Goal: Information Seeking & Learning: Compare options

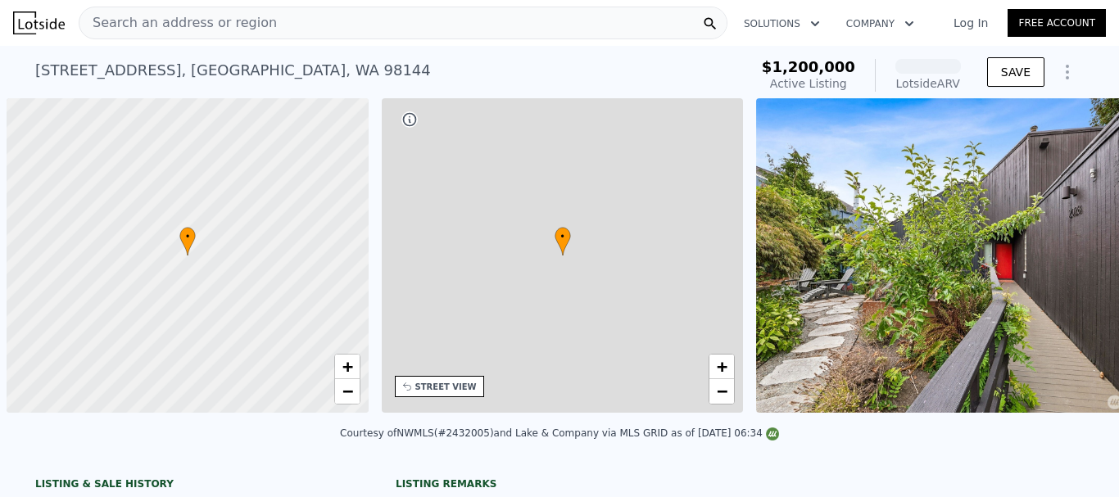
scroll to position [0, 7]
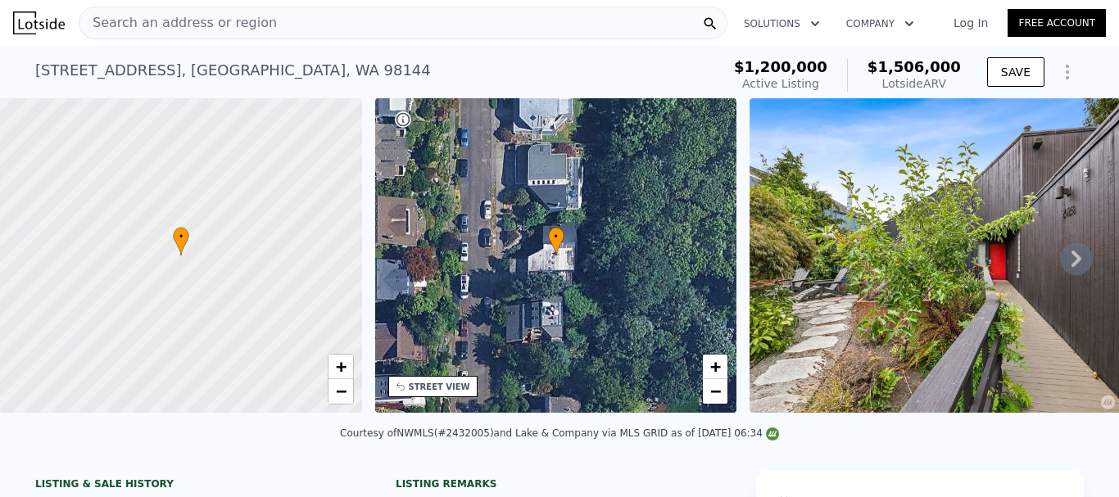
click at [353, 29] on div "Search an address or region" at bounding box center [403, 23] width 649 height 33
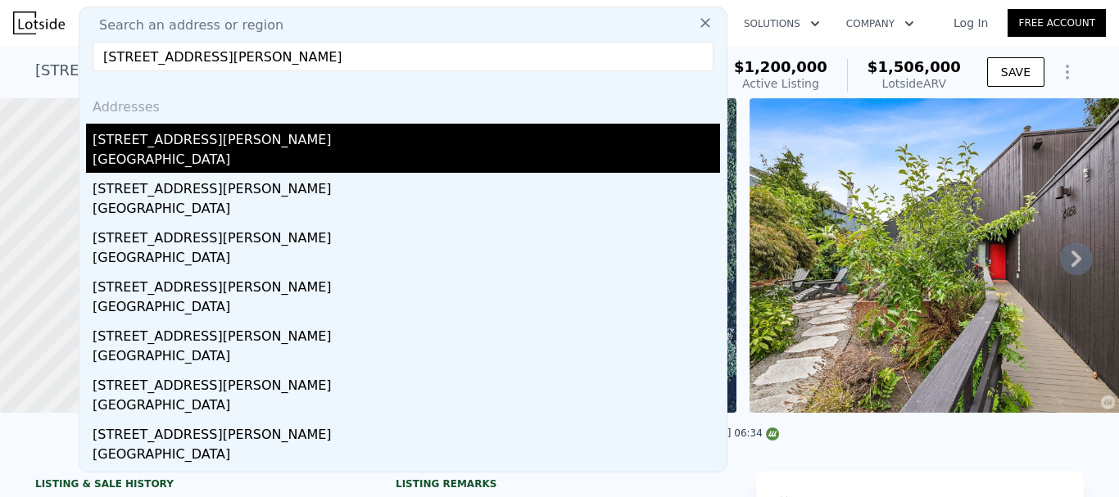
type input "4939 SW Bruce St, Seattle, WA 98136"
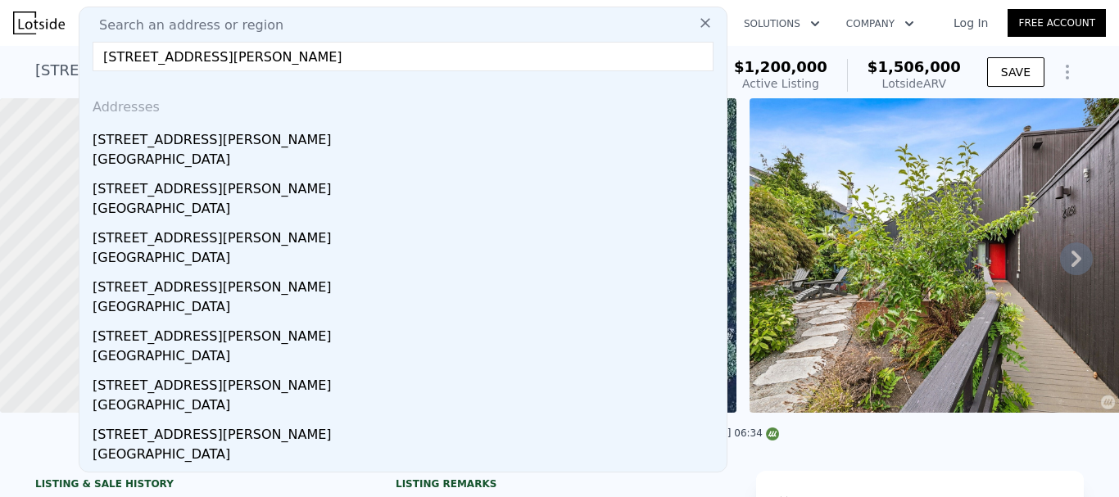
drag, startPoint x: 195, startPoint y: 148, endPoint x: 231, endPoint y: 147, distance: 36.1
click at [208, 149] on div "4939 SW Bruce St" at bounding box center [407, 137] width 628 height 26
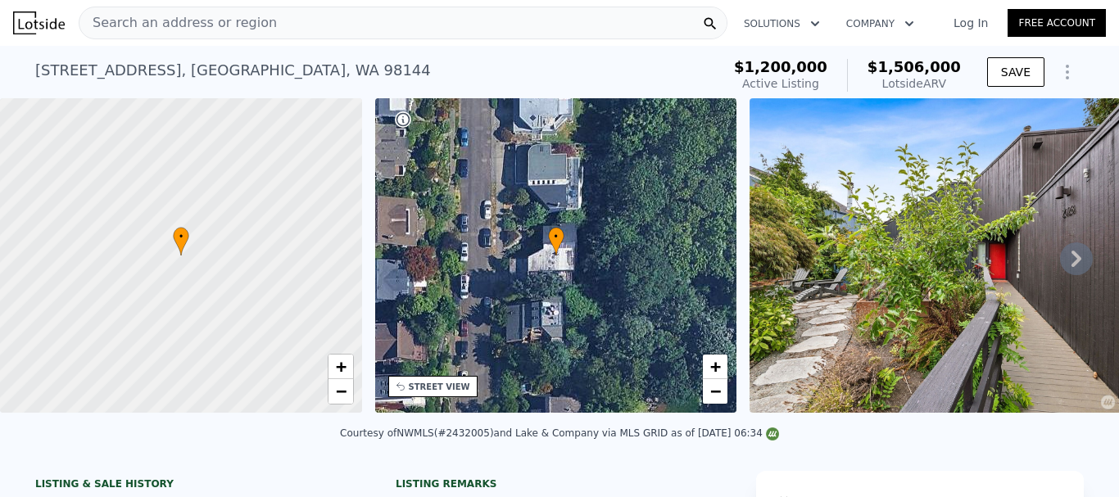
type input "3"
type input "1110"
type input "1850"
type input "4255"
type input "6750"
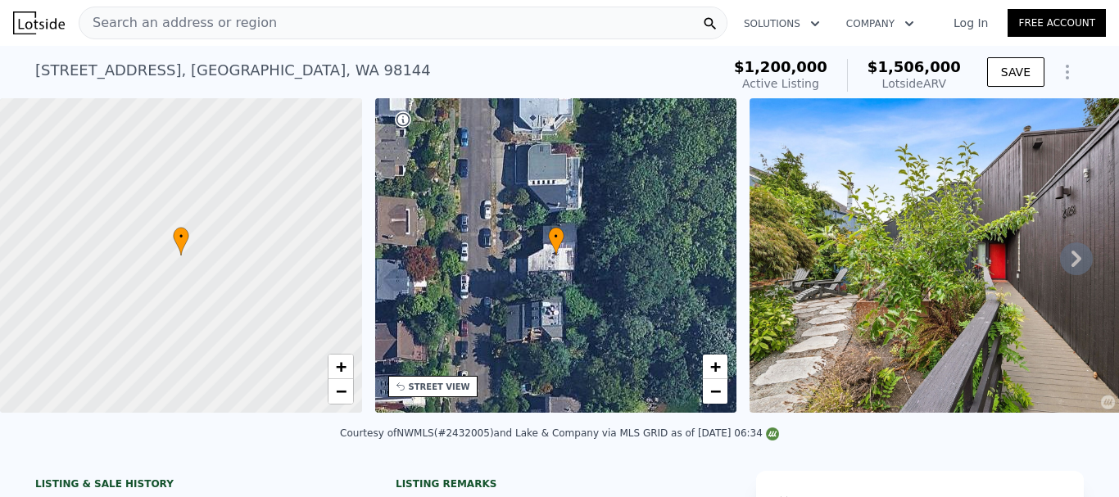
type input "$ 960,000"
type input "$ 401,281"
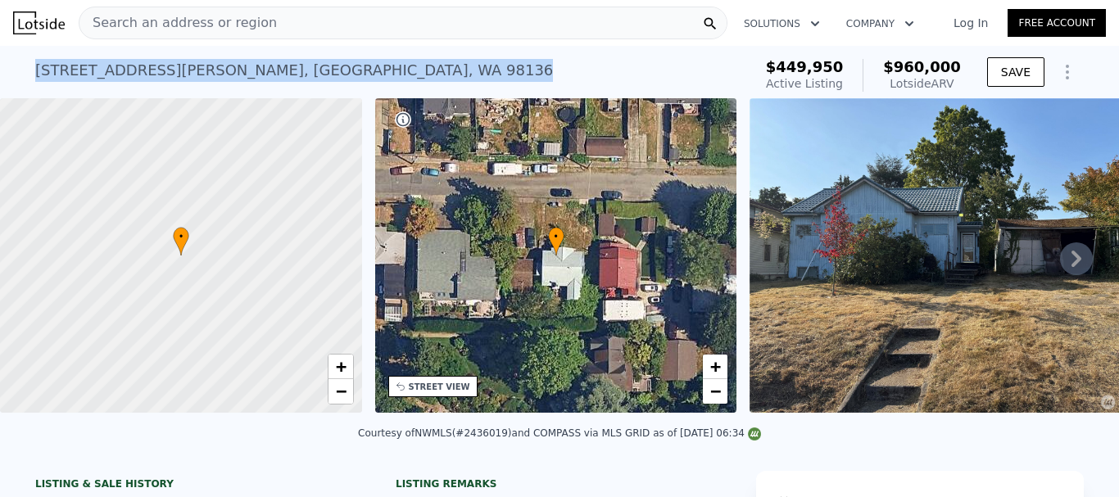
drag, startPoint x: 276, startPoint y: 71, endPoint x: 31, endPoint y: 66, distance: 245.0
click at [35, 66] on div "4939 SW Bruce St , Seattle , WA 98136 Active at $449,950 (~ARV $960k )" at bounding box center [390, 75] width 711 height 46
copy div "4939 SW Bruce St , Seattle , WA 98136"
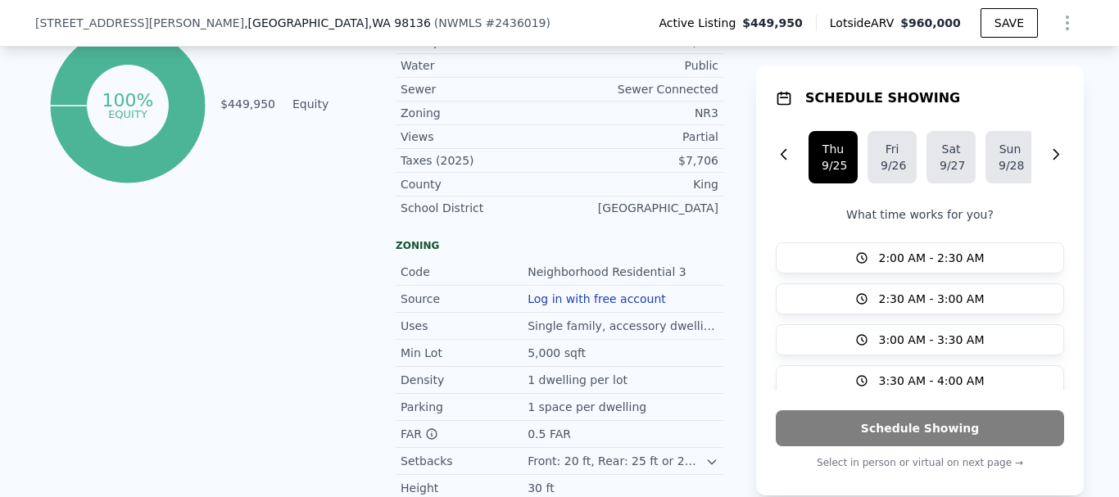
scroll to position [814, 0]
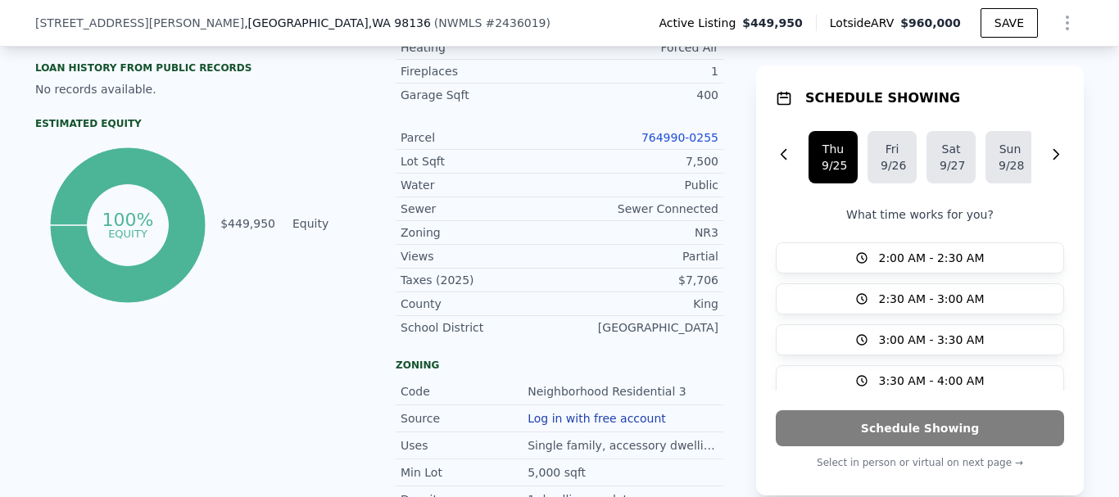
drag, startPoint x: 303, startPoint y: 174, endPoint x: 756, endPoint y: 279, distance: 465.0
click at [308, 173] on div "100% equity $449,950 Equity" at bounding box center [199, 225] width 328 height 164
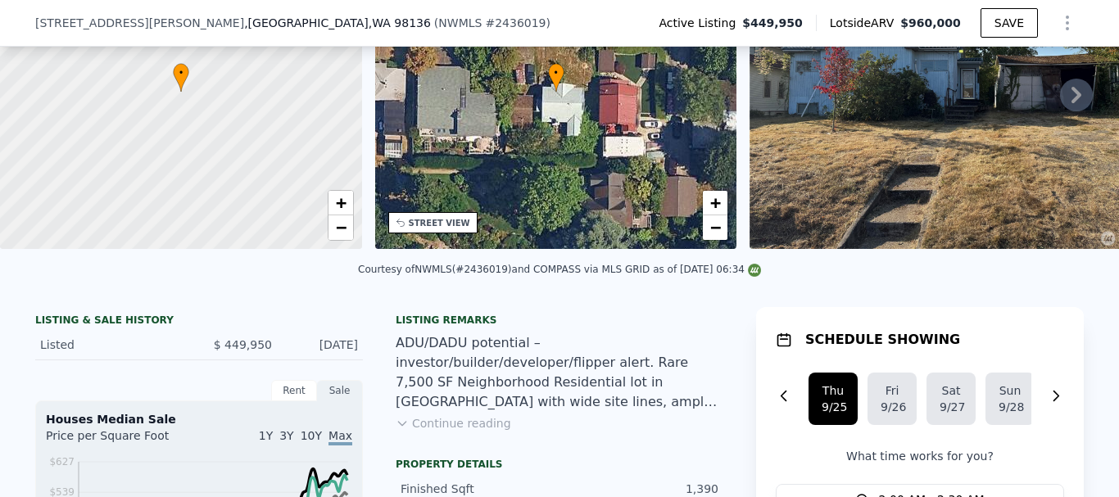
scroll to position [240, 0]
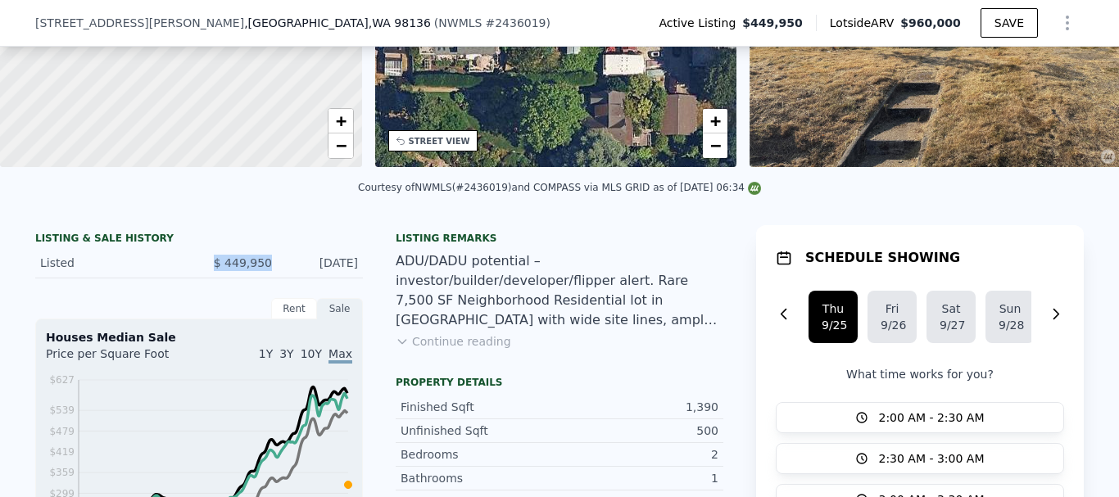
drag, startPoint x: 270, startPoint y: 274, endPoint x: 200, endPoint y: 269, distance: 69.8
click at [200, 269] on div "Listed $ 449,950 Sep 20, 2025" at bounding box center [199, 263] width 328 height 30
copy span "$ 449,950"
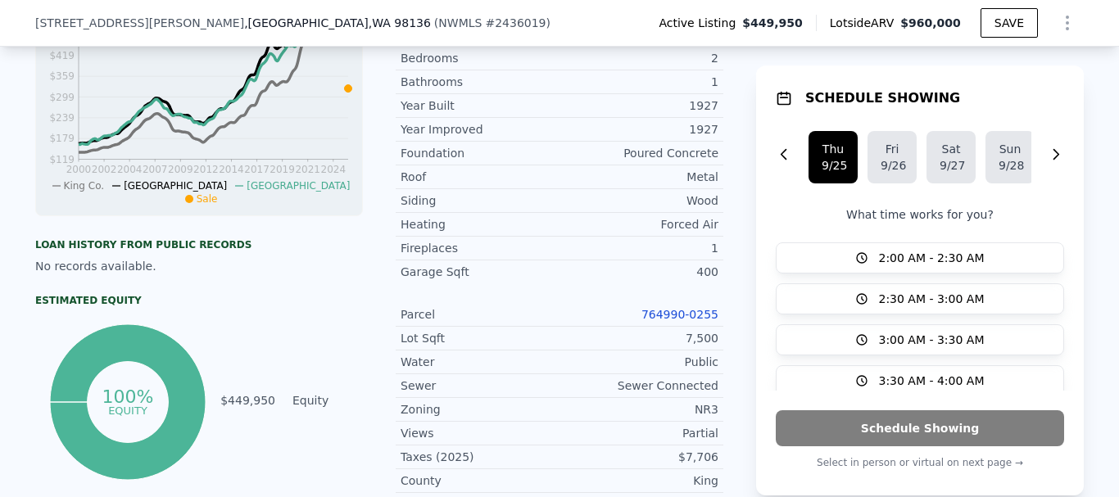
scroll to position [732, 0]
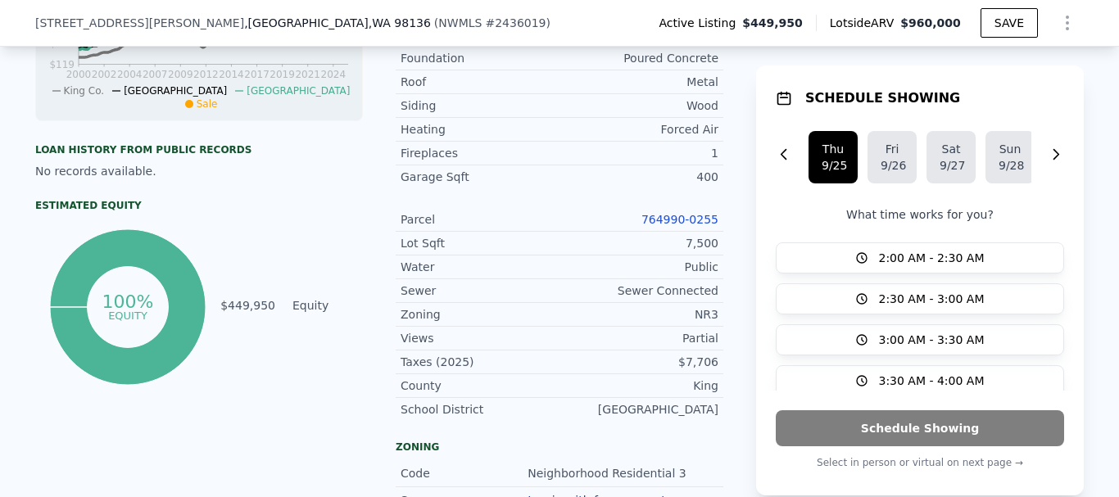
click at [673, 226] on link "764990-0255" at bounding box center [680, 219] width 77 height 13
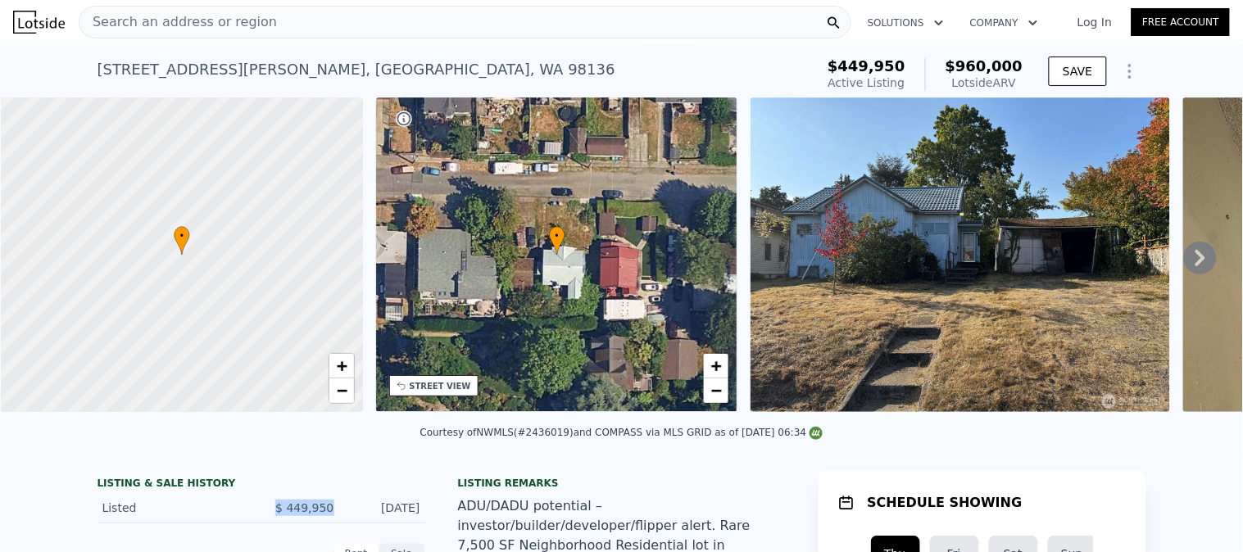
scroll to position [0, 0]
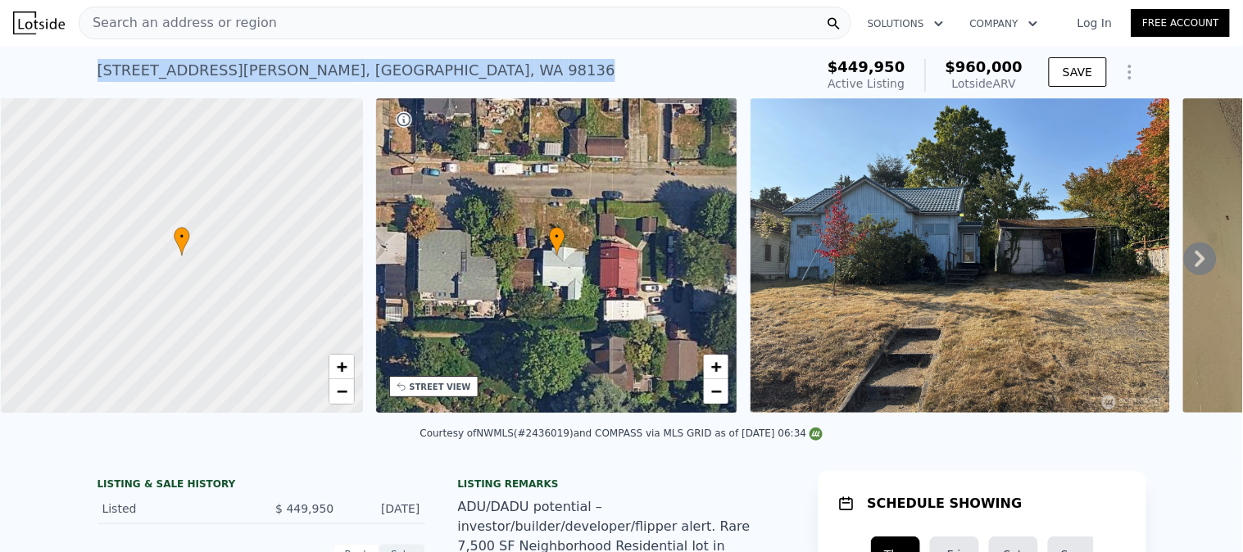
drag, startPoint x: 301, startPoint y: 64, endPoint x: 28, endPoint y: 67, distance: 272.8
click at [29, 67] on div "4939 SW Bruce St , Seattle , WA 98136 Active at $449,950 (~ARV $960k ) $449,950…" at bounding box center [621, 72] width 1243 height 52
copy div "4939 SW Bruce St , Seattle , WA 98136"
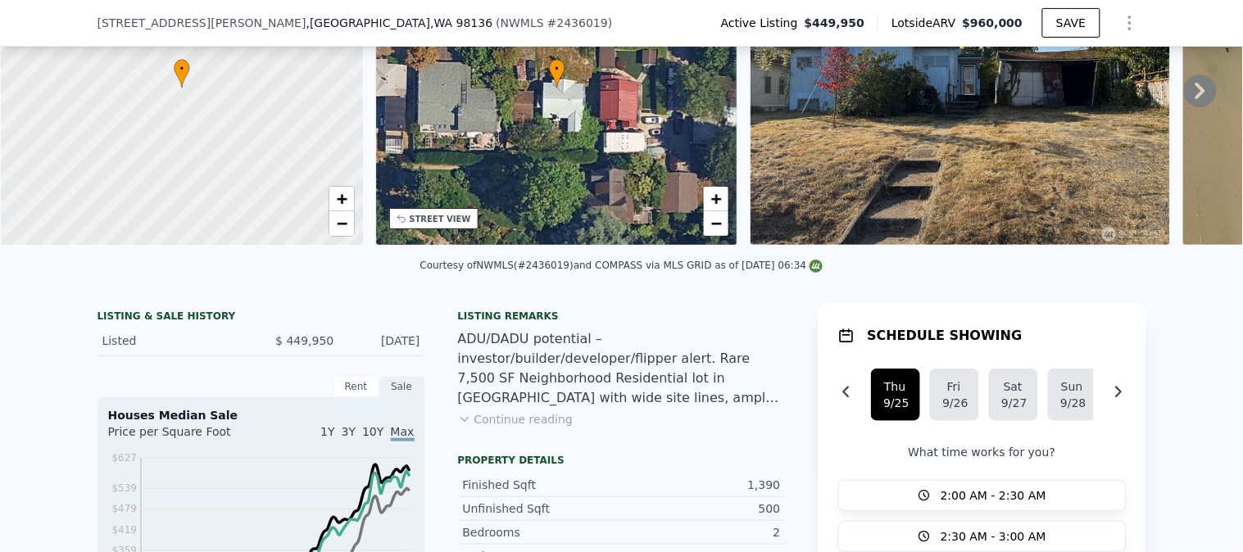
scroll to position [449, 0]
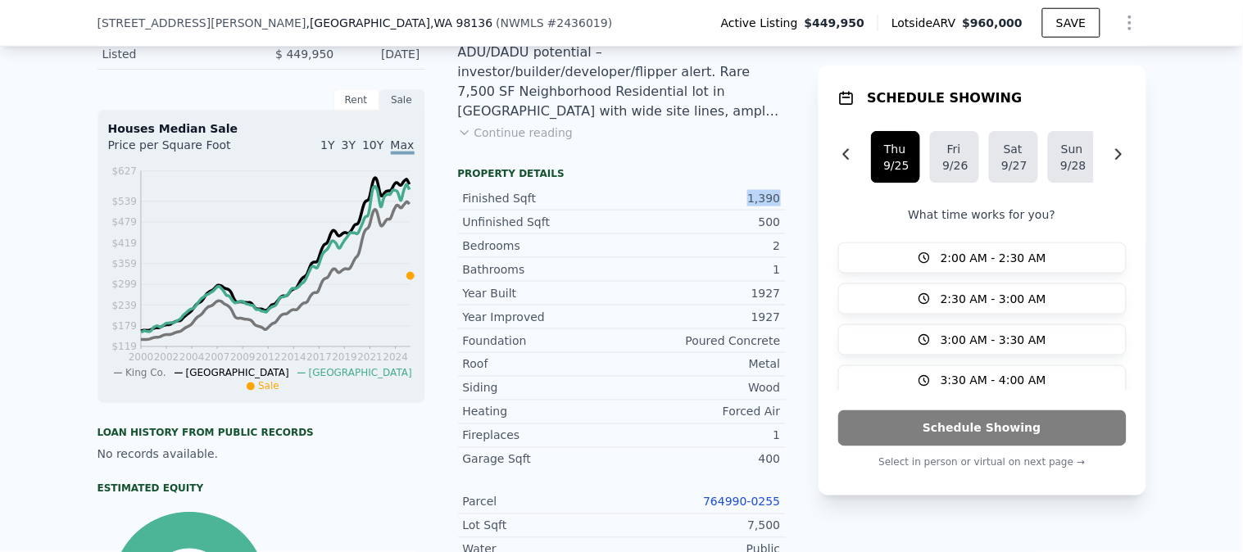
drag, startPoint x: 737, startPoint y: 209, endPoint x: 777, endPoint y: 211, distance: 39.4
click at [777, 211] on div "Finished Sqft 1,390" at bounding box center [622, 199] width 328 height 24
copy div "1,390"
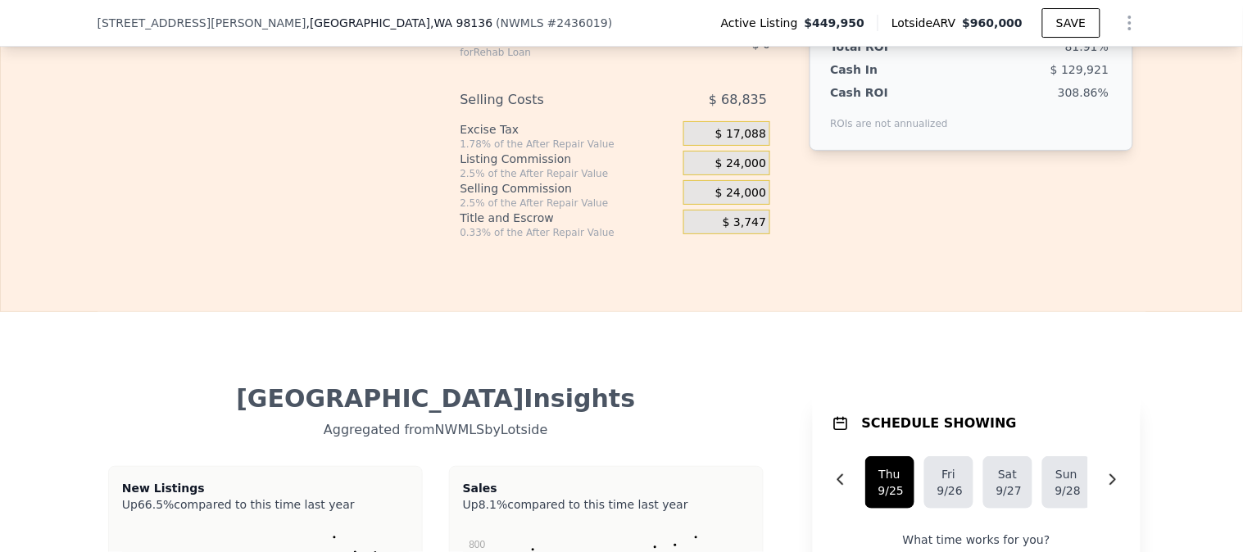
scroll to position [3090, 0]
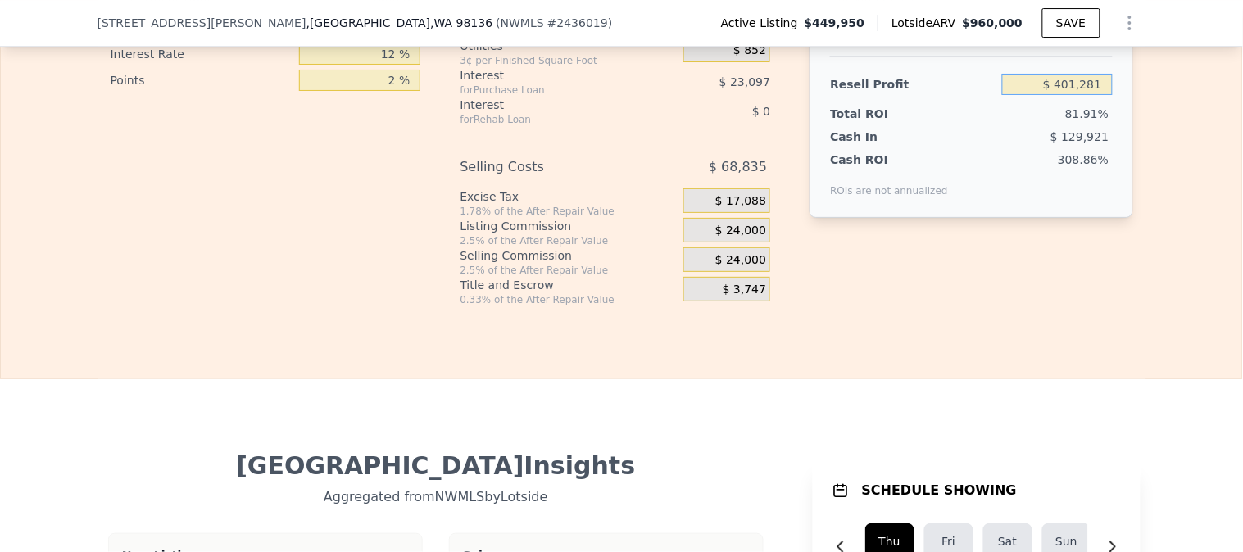
drag, startPoint x: 1041, startPoint y: 115, endPoint x: 1180, endPoint y: 104, distance: 139.7
click at [1118, 105] on div "Edit the assumptions in yellow boxes. Input profit to calculate an offer price.…" at bounding box center [621, 2] width 1241 height 610
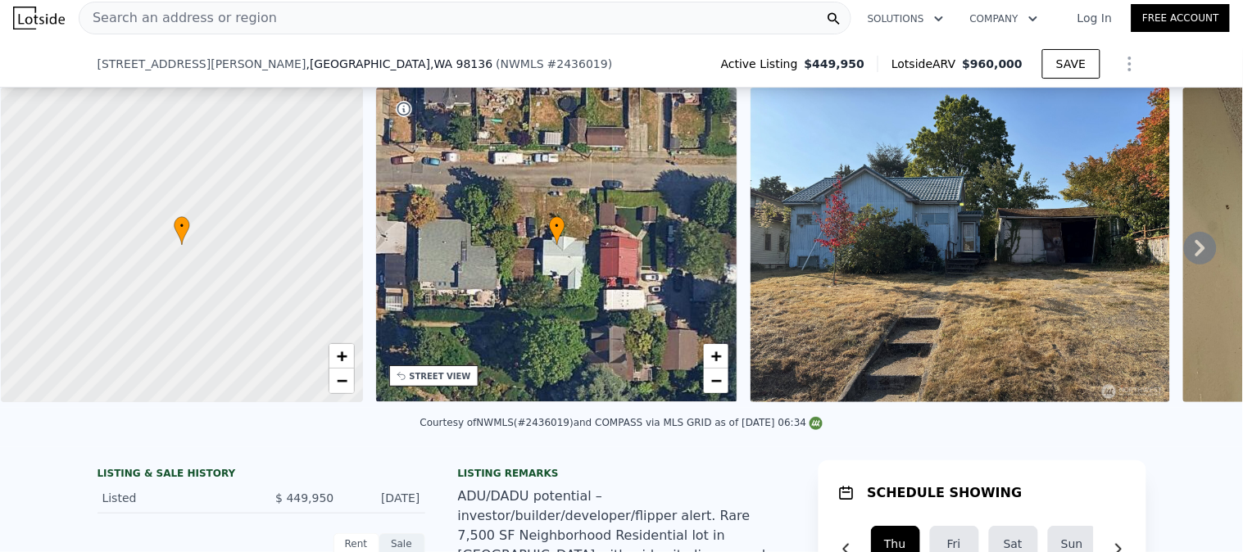
scroll to position [182, 0]
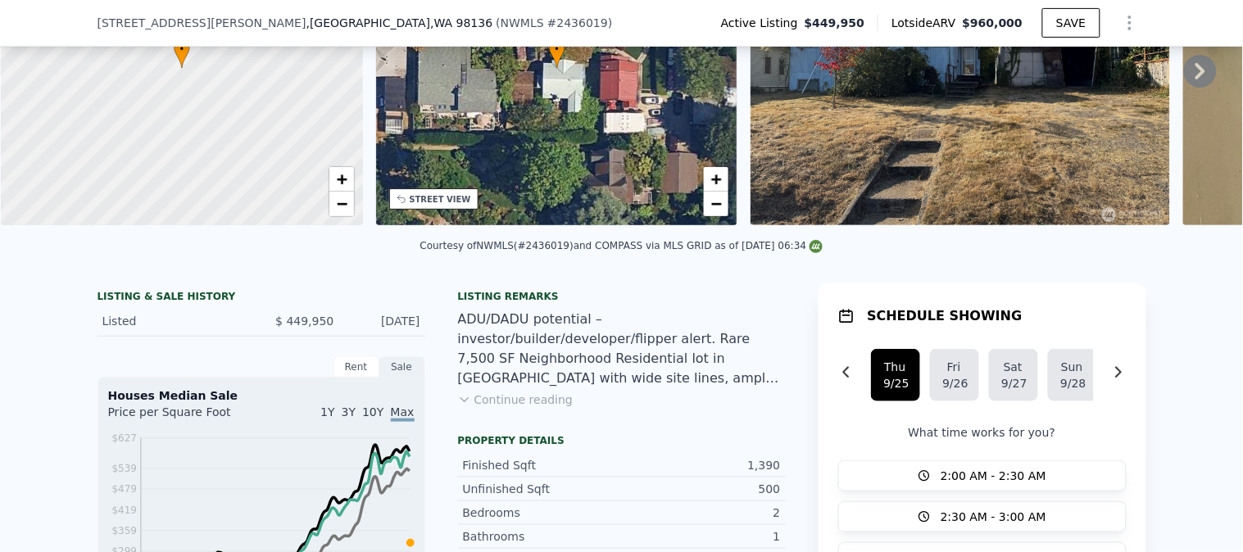
type input "$ 449,950"
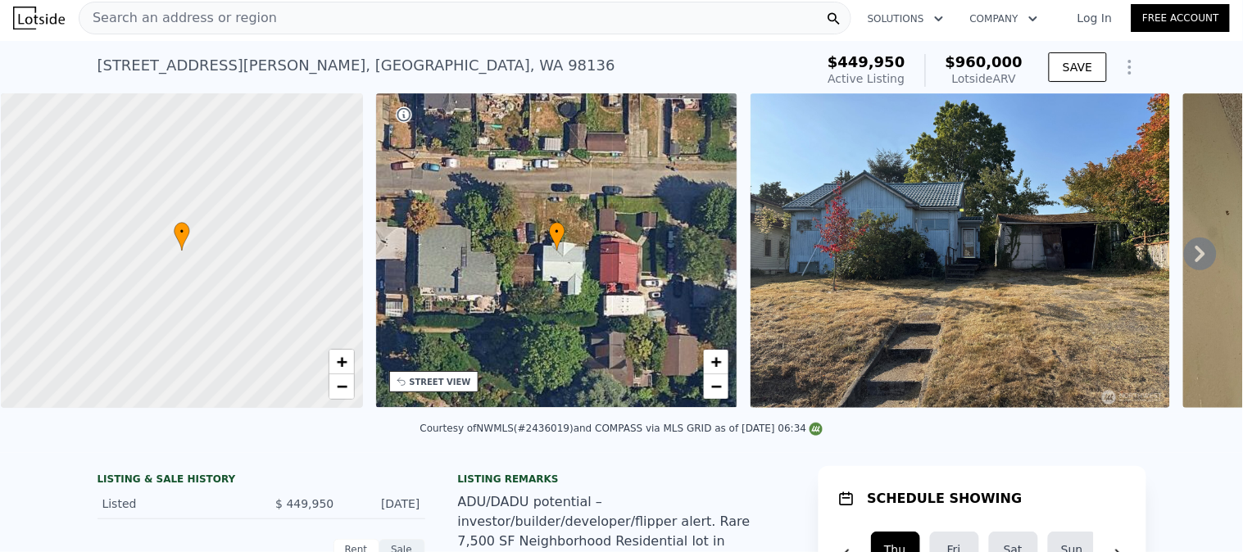
scroll to position [0, 0]
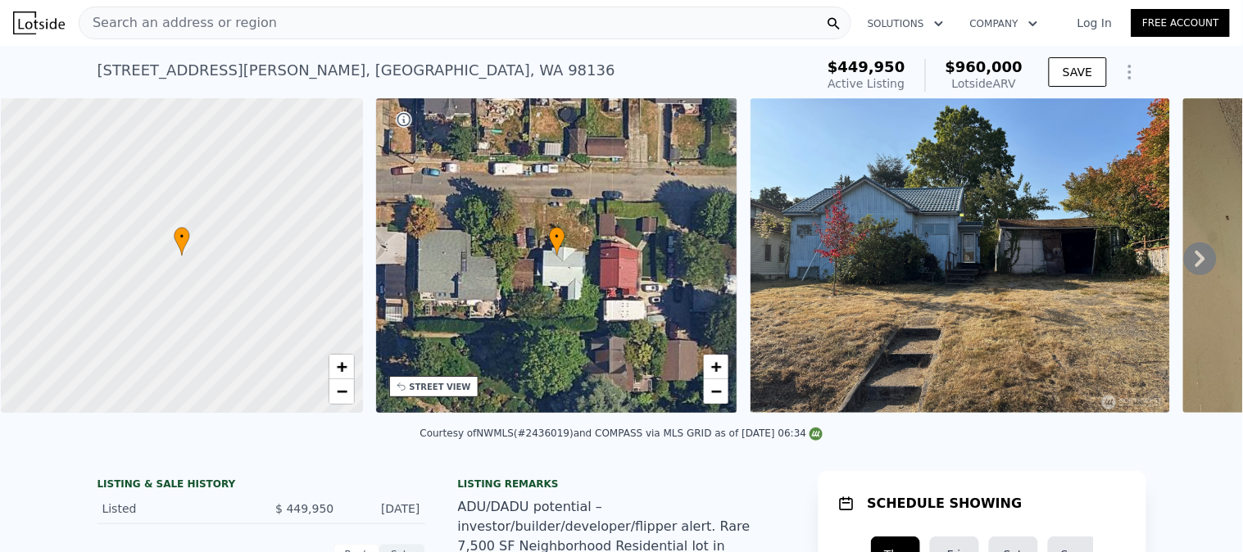
click at [673, 12] on div "Search an address or region" at bounding box center [465, 23] width 773 height 33
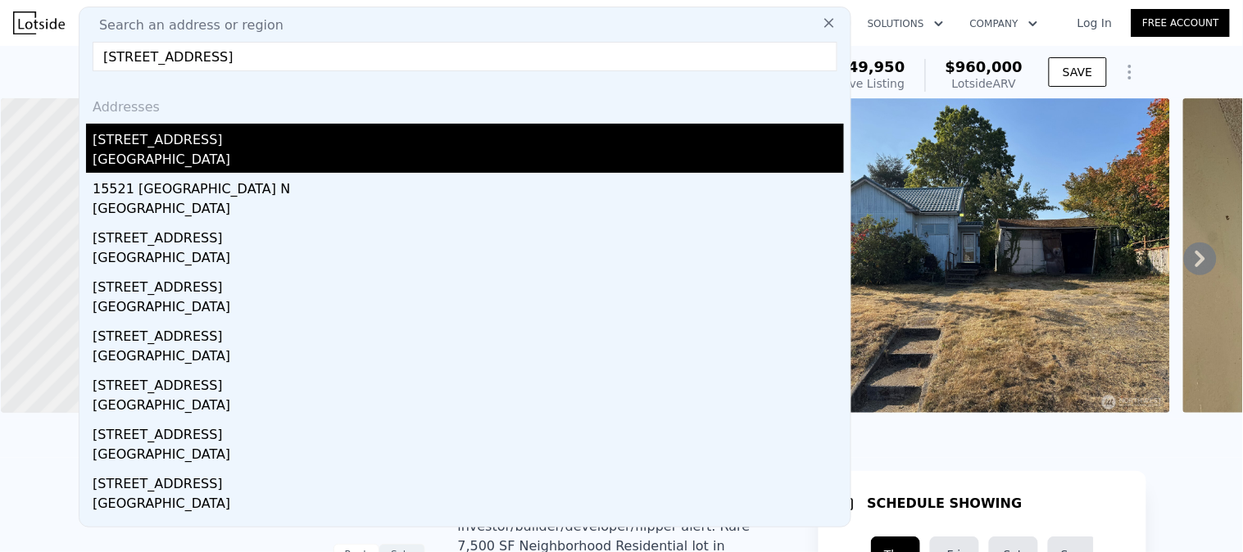
type input "14857 Wallingford Ave N, Shoreline, WA 98133"
click at [216, 150] on div "Shoreline, WA 98133" at bounding box center [468, 161] width 751 height 23
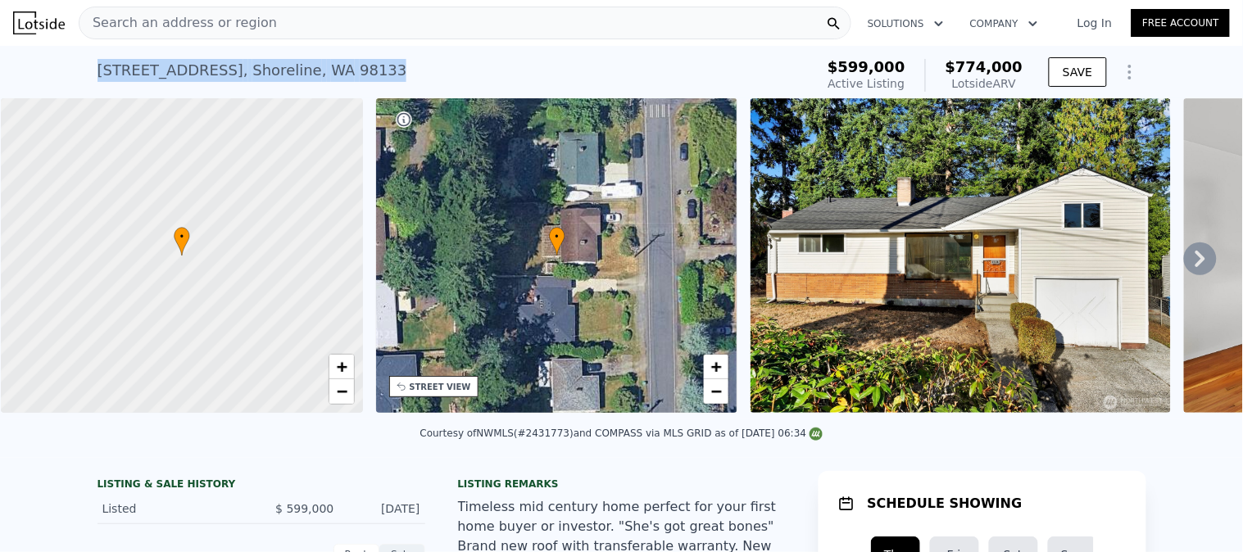
drag, startPoint x: 323, startPoint y: 68, endPoint x: 84, endPoint y: 64, distance: 238.5
click at [84, 64] on div "14857 Wallingford Ave N , Shoreline , WA 98133 Active at $599k (~ARV $774k ) $5…" at bounding box center [621, 72] width 1243 height 52
copy div "14857 Wallingford Ave N , Shoreline , WA 98133"
click at [481, 66] on div "14857 Wallingford Ave N , Shoreline , WA 98133 Active at $599k (~ARV $774k )" at bounding box center [452, 75] width 711 height 46
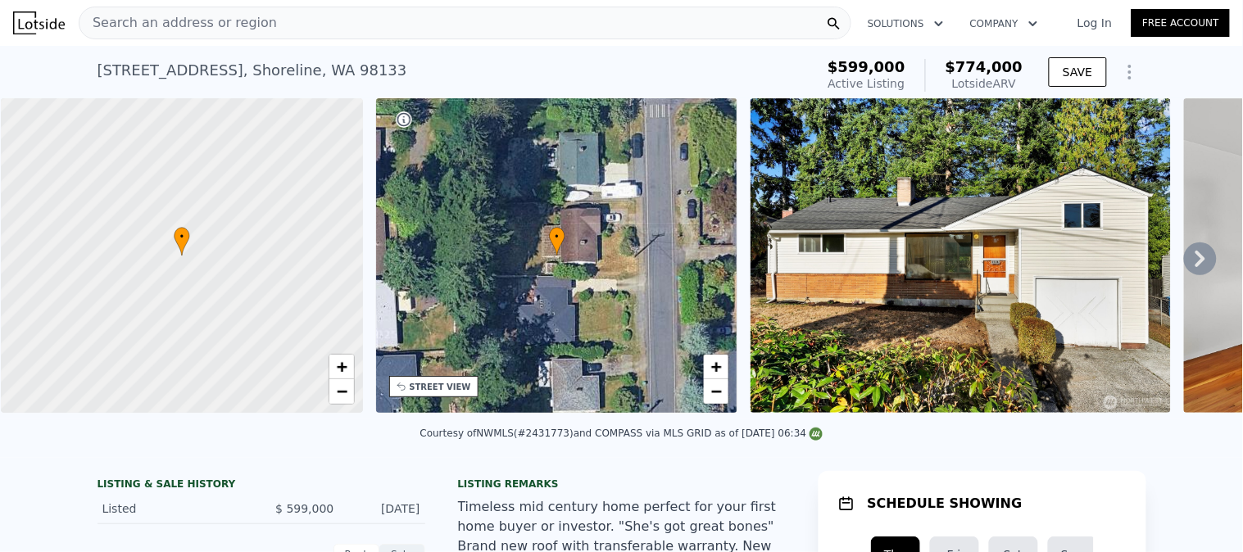
type input "3"
type input "1"
type input "2.75"
type input "1110"
type input "1850"
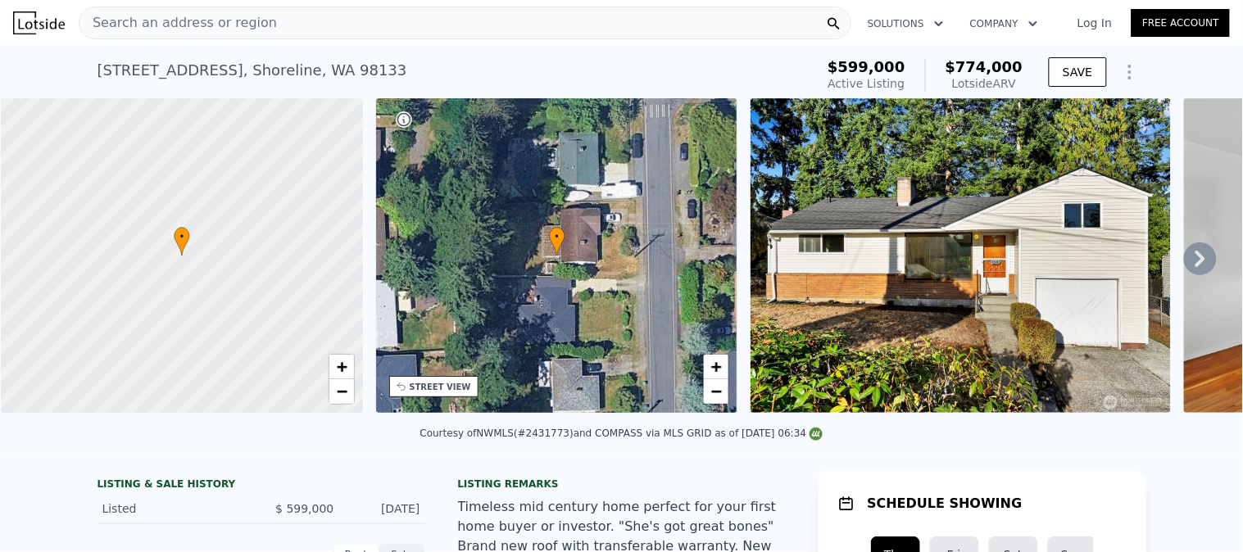
type input "4255"
type input "6750"
type input "$ 960,000"
type input "7"
type input "$ 401,281"
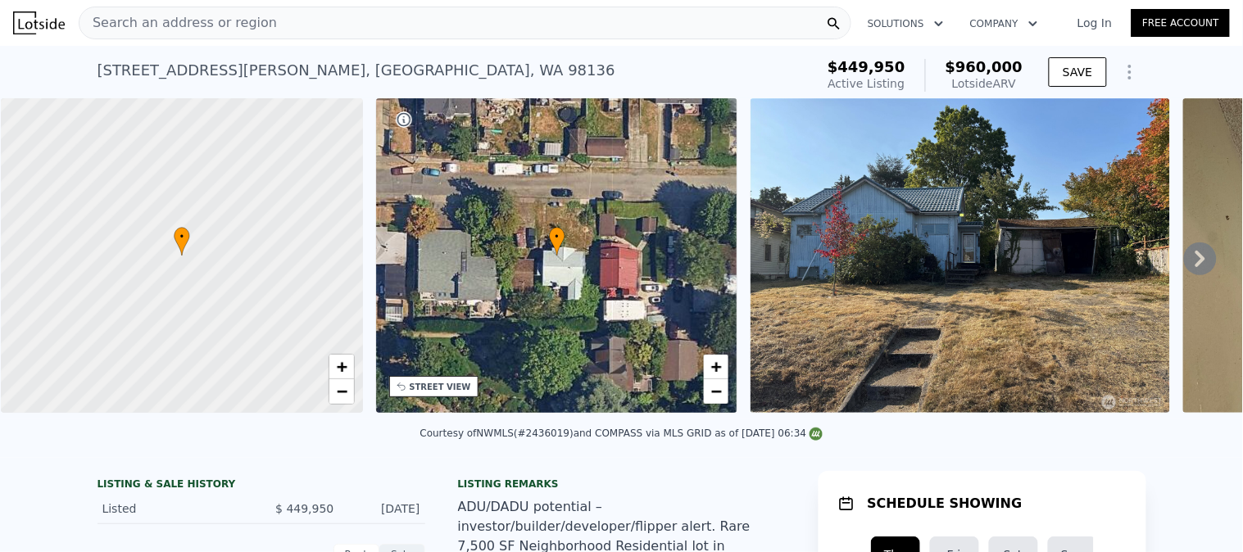
click at [342, 18] on div "Search an address or region" at bounding box center [465, 23] width 773 height 33
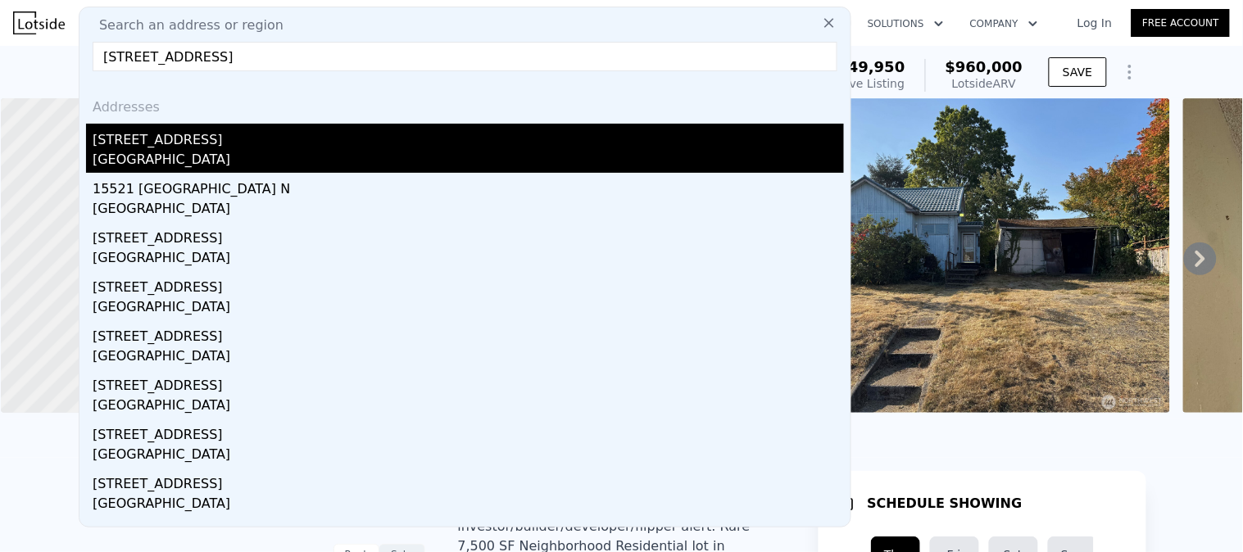
type input "14857 Wallingford Ave N, Shoreline, WA 98133"
click at [235, 148] on div "14857 Wallingford Ave N" at bounding box center [468, 137] width 751 height 26
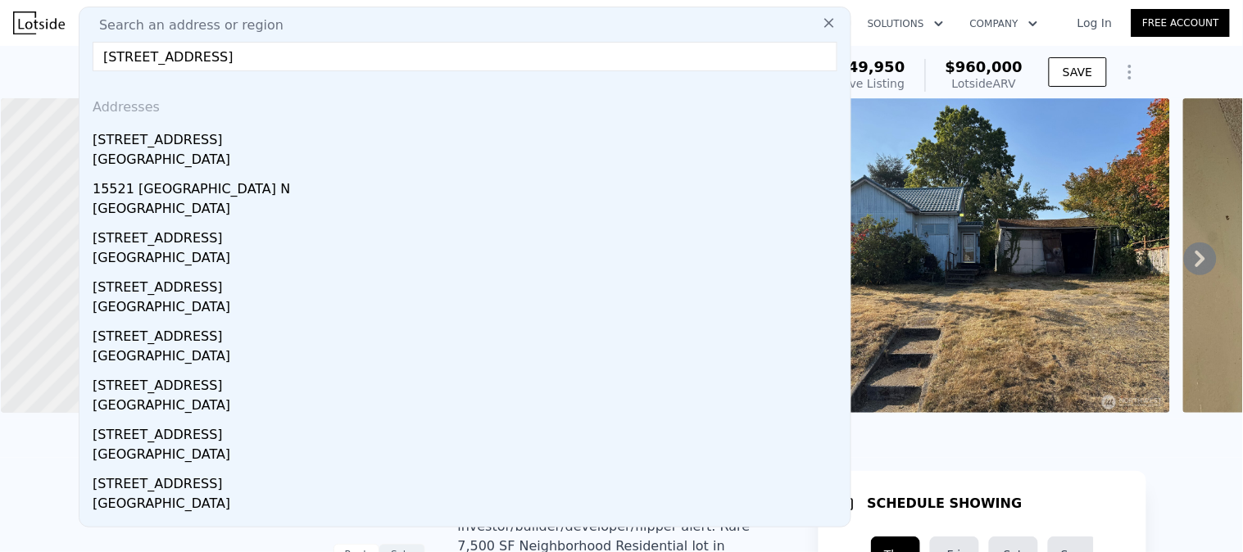
type input "2"
type input "0.75"
type input "2"
type input "880"
type input "1570"
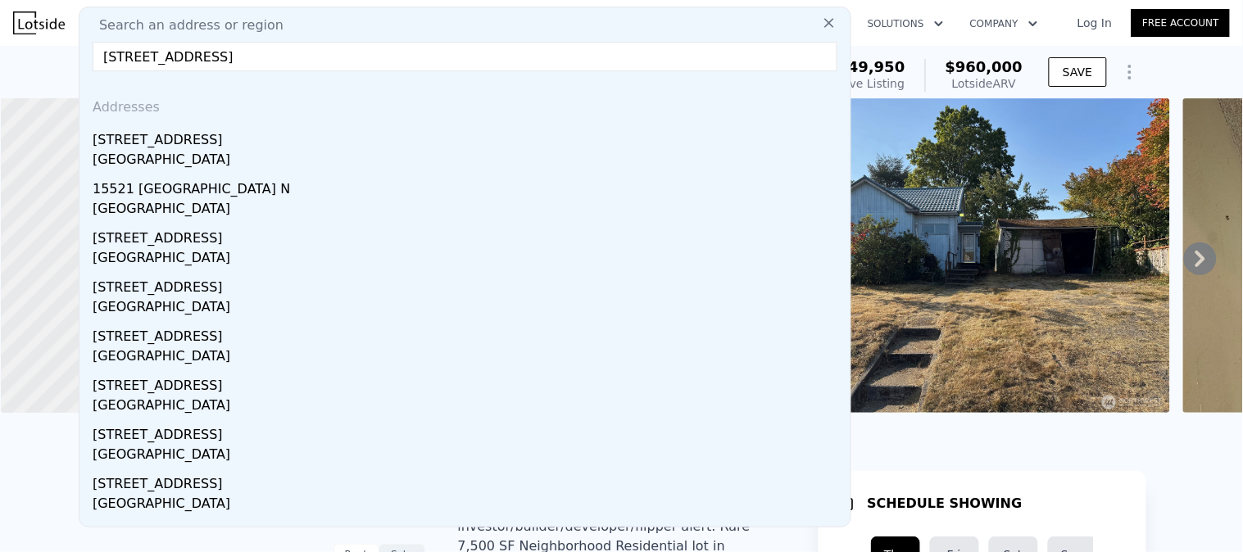
type input "4950"
type input "10551"
type input "$ 774,000"
type input "6"
type input "$ 75,044"
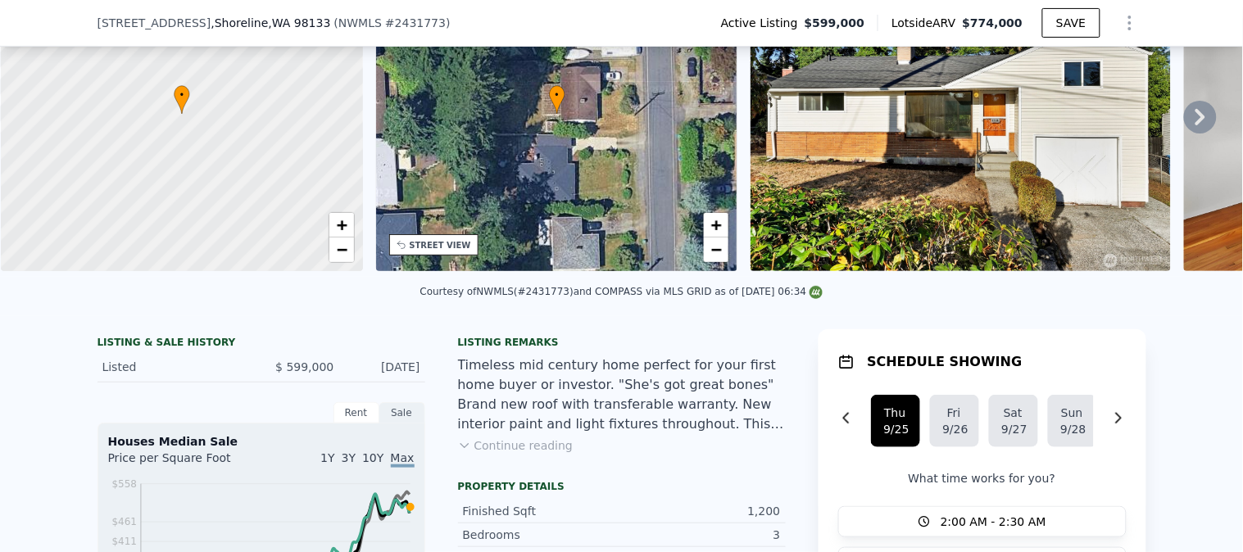
scroll to position [267, 0]
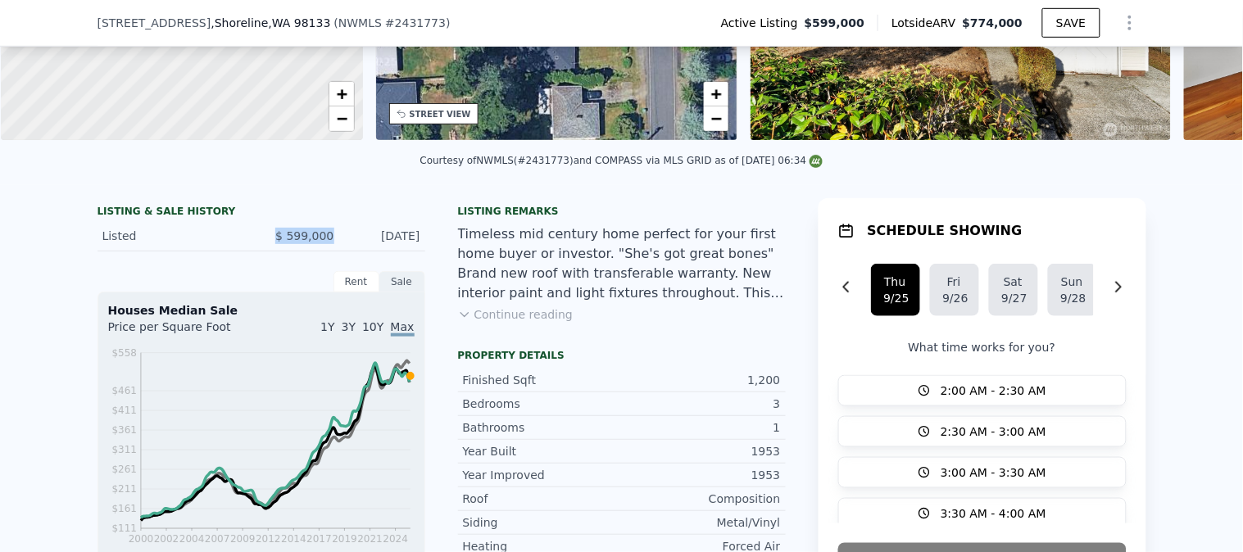
drag, startPoint x: 324, startPoint y: 247, endPoint x: 251, endPoint y: 252, distance: 73.1
click at [252, 252] on div "Listed $ 599,000 Sep 19, 2025" at bounding box center [261, 236] width 328 height 30
copy span "$ 599,000"
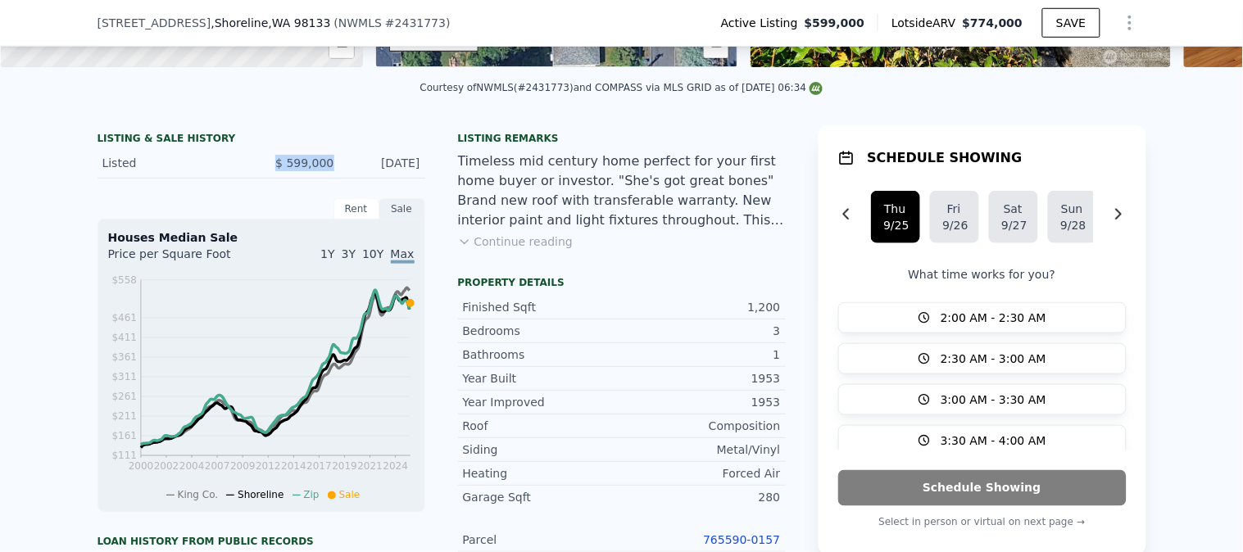
scroll to position [541, 0]
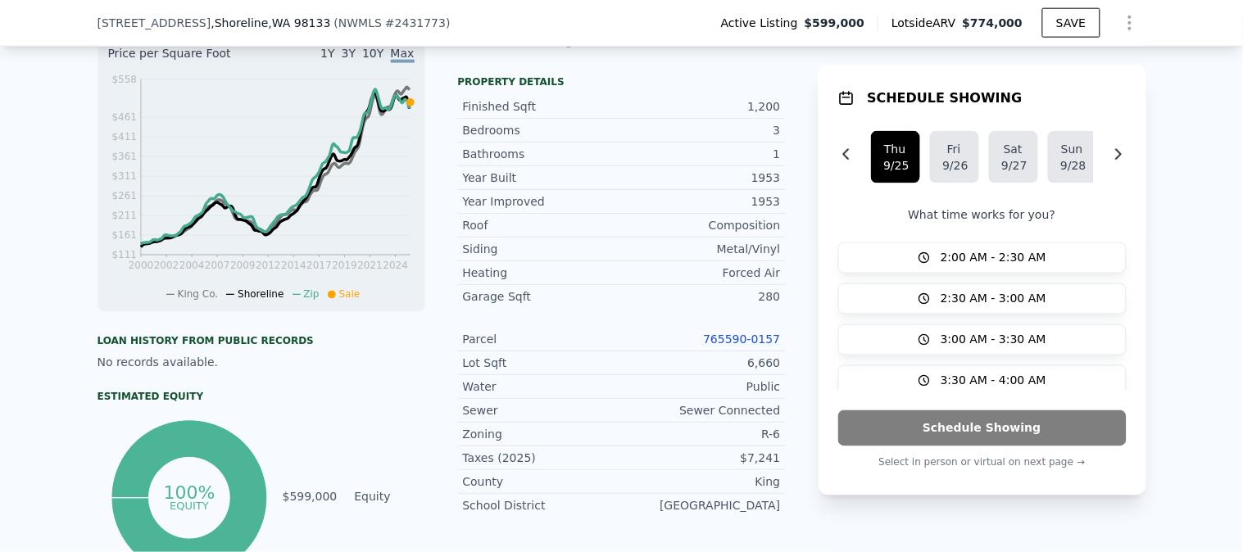
click at [732, 346] on link "765590-0157" at bounding box center [741, 339] width 77 height 13
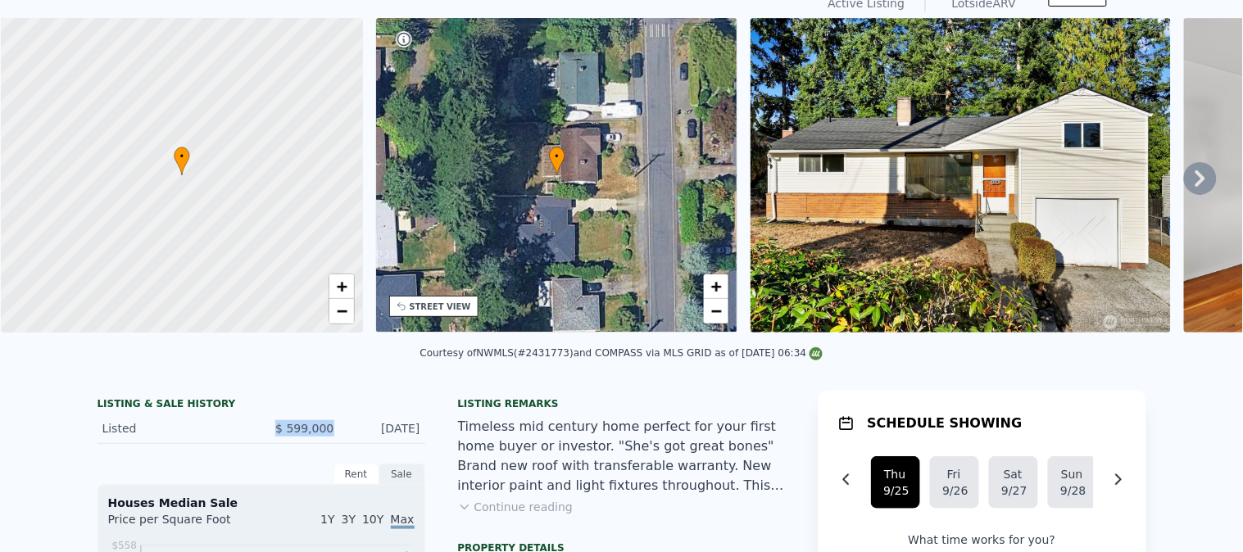
scroll to position [0, 0]
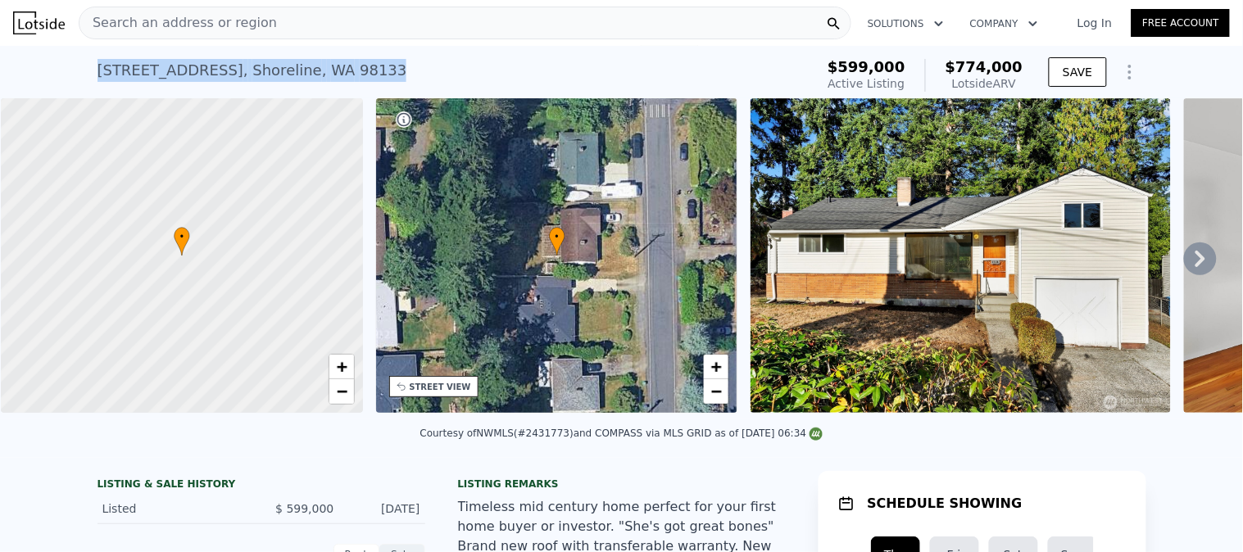
drag, startPoint x: 405, startPoint y: 72, endPoint x: 0, endPoint y: 86, distance: 405.0
click at [0, 86] on div "14857 Wallingford Ave N , Shoreline , WA 98133 Active at $599k (~ARV $774k ) $5…" at bounding box center [621, 72] width 1243 height 52
copy div "14857 Wallingford Ave N , Shoreline , WA 98133"
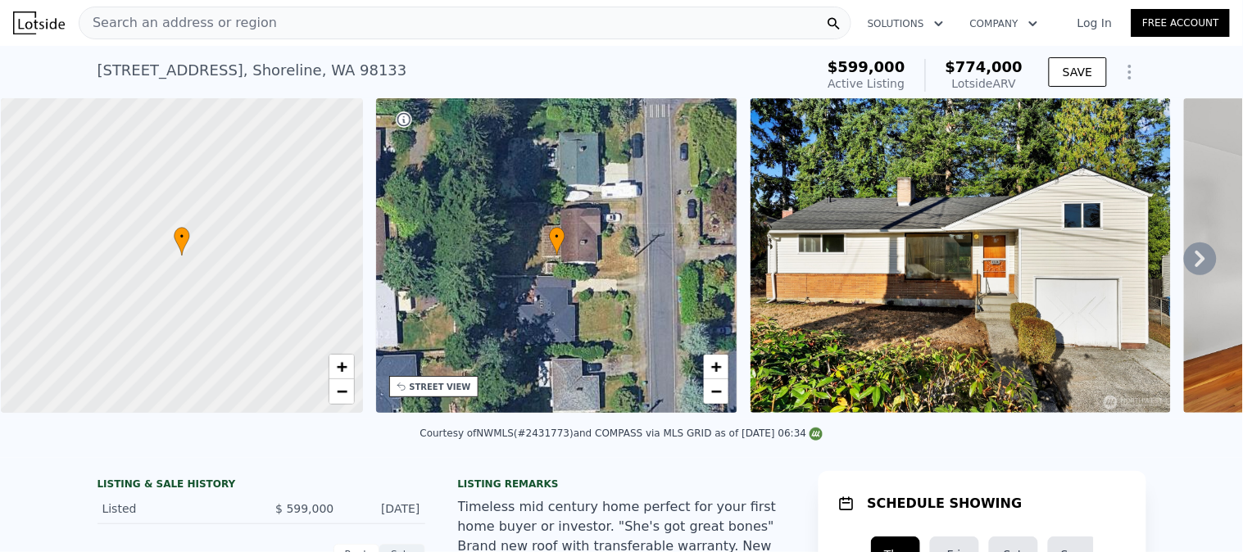
click at [347, 20] on div "Search an address or region" at bounding box center [465, 23] width 773 height 33
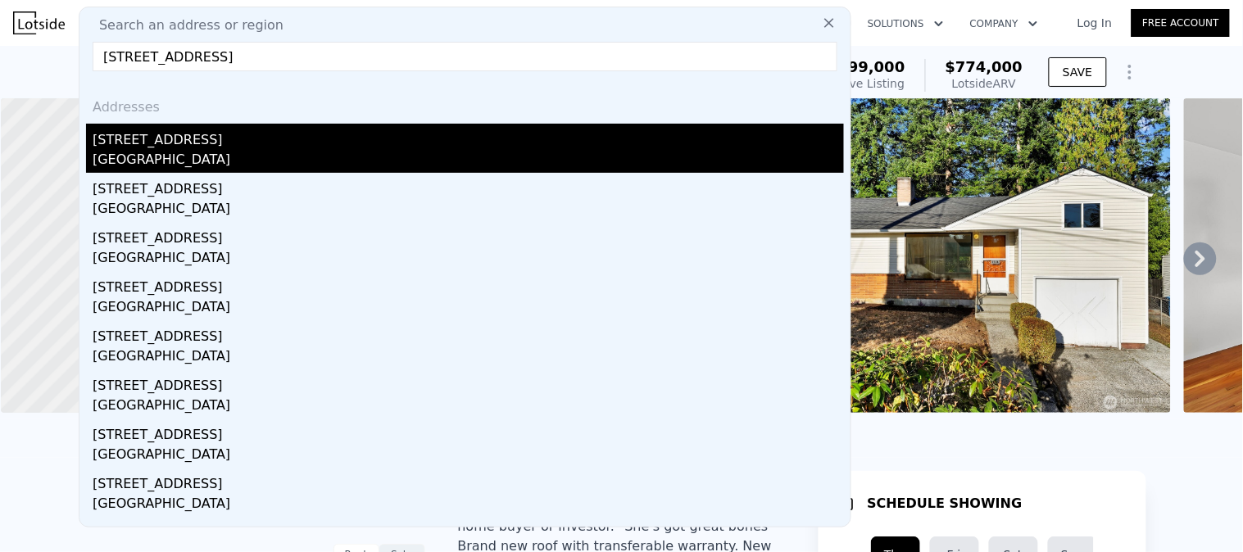
type input "7502 14th Ave SW, Seattle, WA 98106"
click at [203, 157] on div "Seattle, WA 98106" at bounding box center [468, 161] width 751 height 23
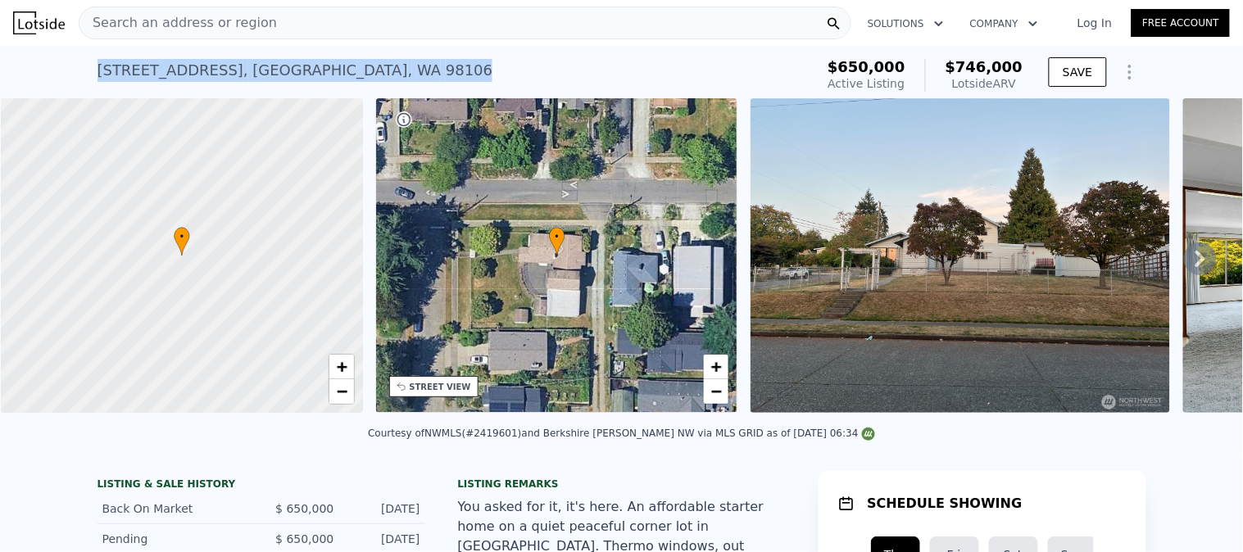
drag, startPoint x: 271, startPoint y: 68, endPoint x: 0, endPoint y: 62, distance: 271.2
click at [0, 62] on div "7502 14th Ave SW , Seattle , WA 98106 Active at $650k (~ARV $746k ) $650,000 Ac…" at bounding box center [621, 72] width 1243 height 52
copy div "7502 14th Ave SW , Seattle , WA 98106"
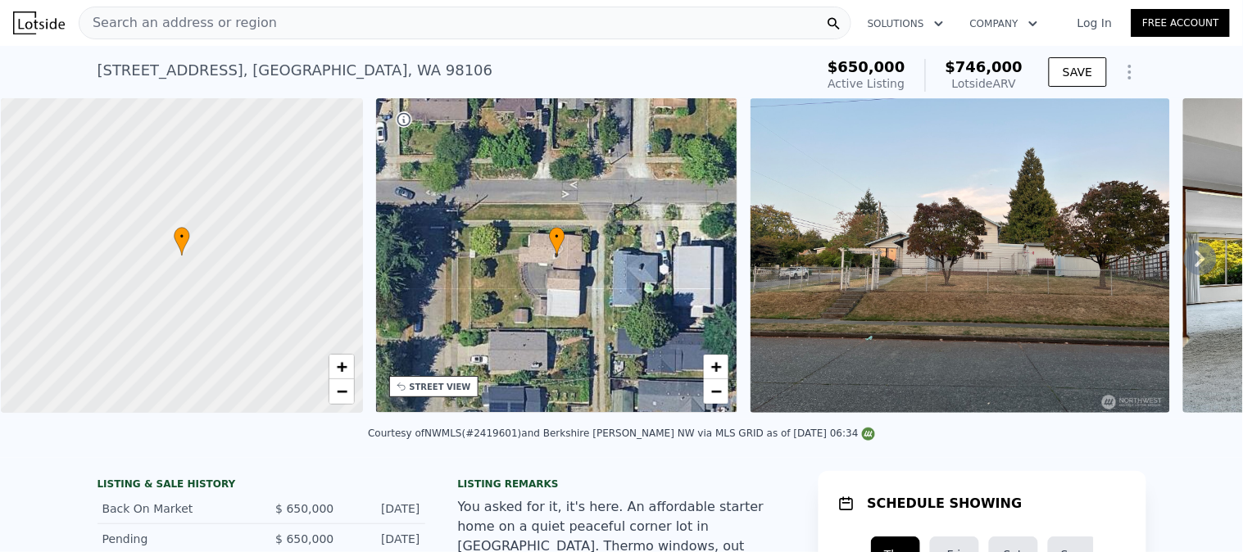
click at [311, 19] on div "Search an address or region" at bounding box center [465, 23] width 773 height 33
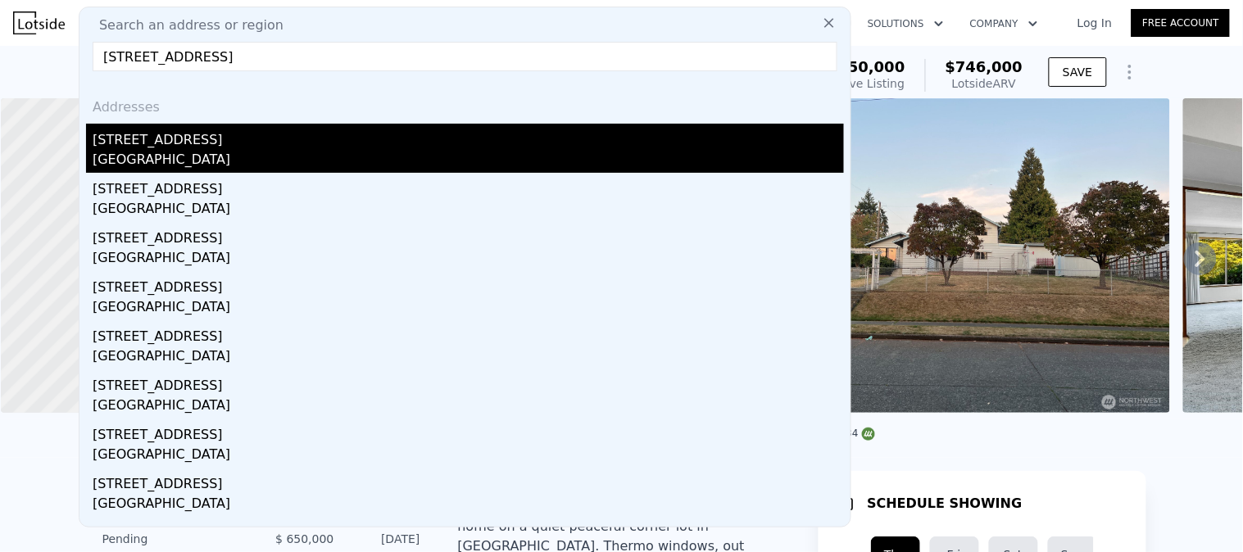
type input "7749 17th Ave SW, Seattle, WA 98106"
click at [188, 151] on div "Seattle, WA 98106" at bounding box center [468, 161] width 751 height 23
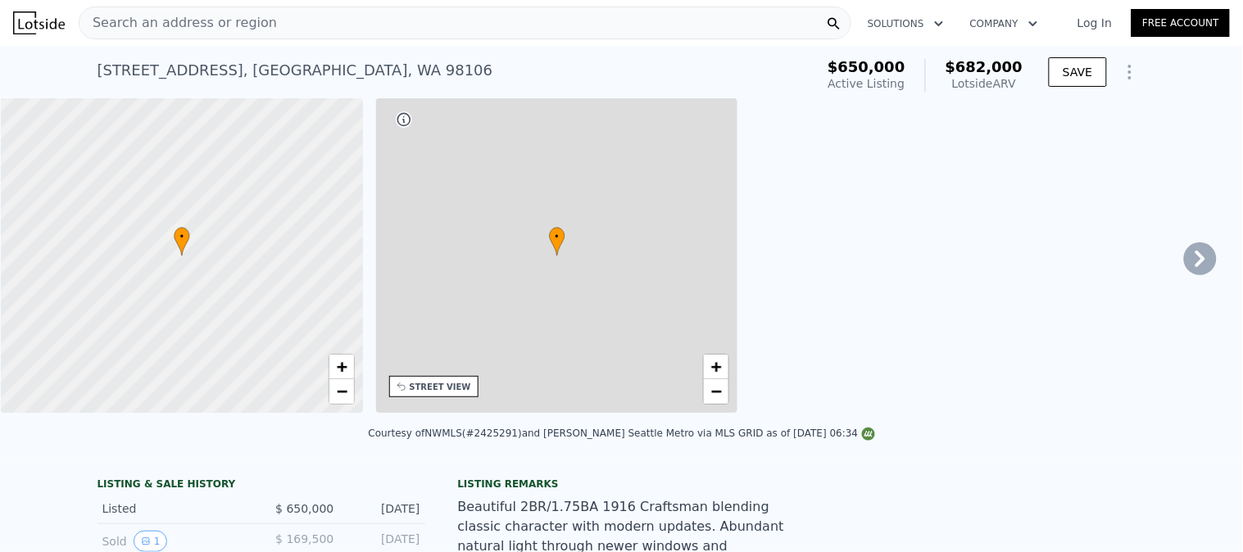
type input "2"
type input "3"
type input "1"
type input "1.75"
type input "730"
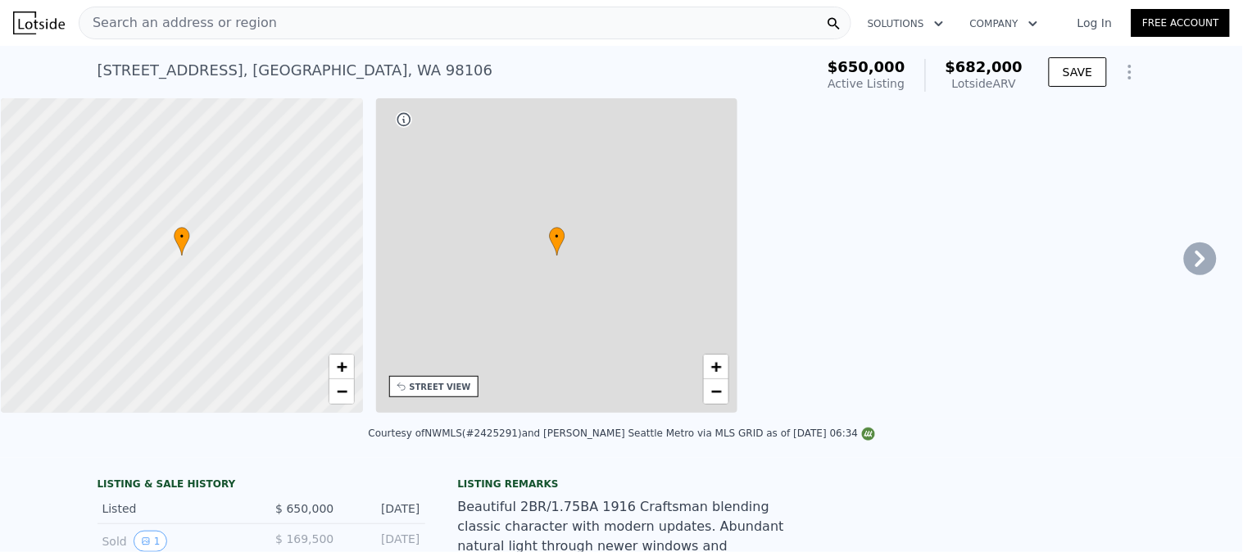
type input "1280"
type input "4000"
type input "7500"
type input "$ 682,000"
type input "-$ 63,548"
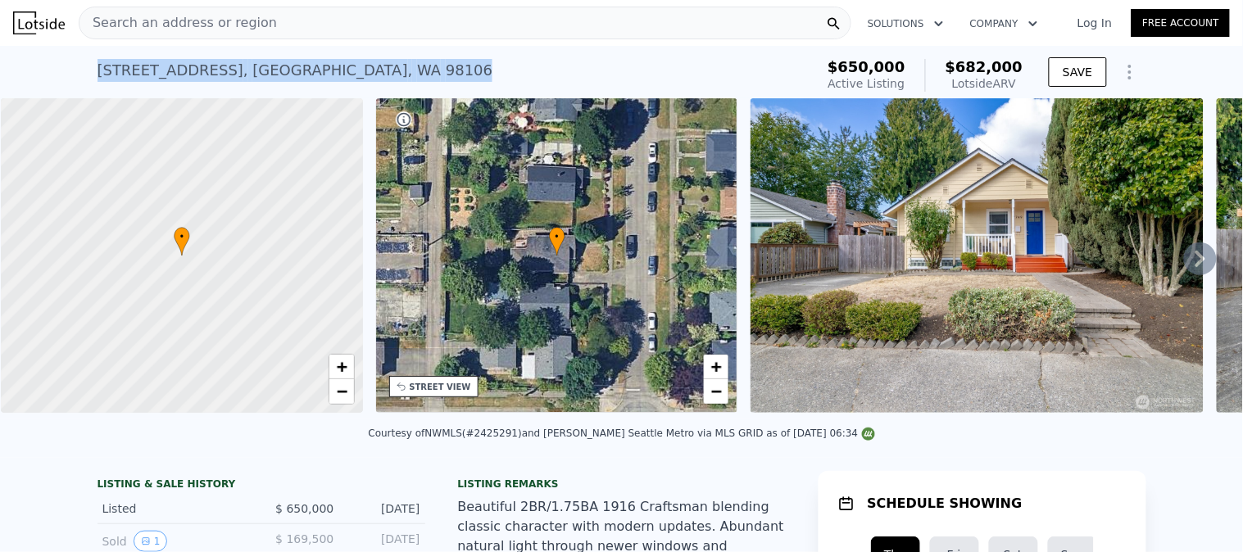
drag, startPoint x: 354, startPoint y: 67, endPoint x: 0, endPoint y: 84, distance: 354.4
click at [0, 84] on div "7749 17th Ave SW , Seattle , WA 98106 Active at $650k (~ARV $682k ) $650,000 Ac…" at bounding box center [621, 72] width 1243 height 52
copy div "7749 17th Ave SW , Seattle , WA 98106"
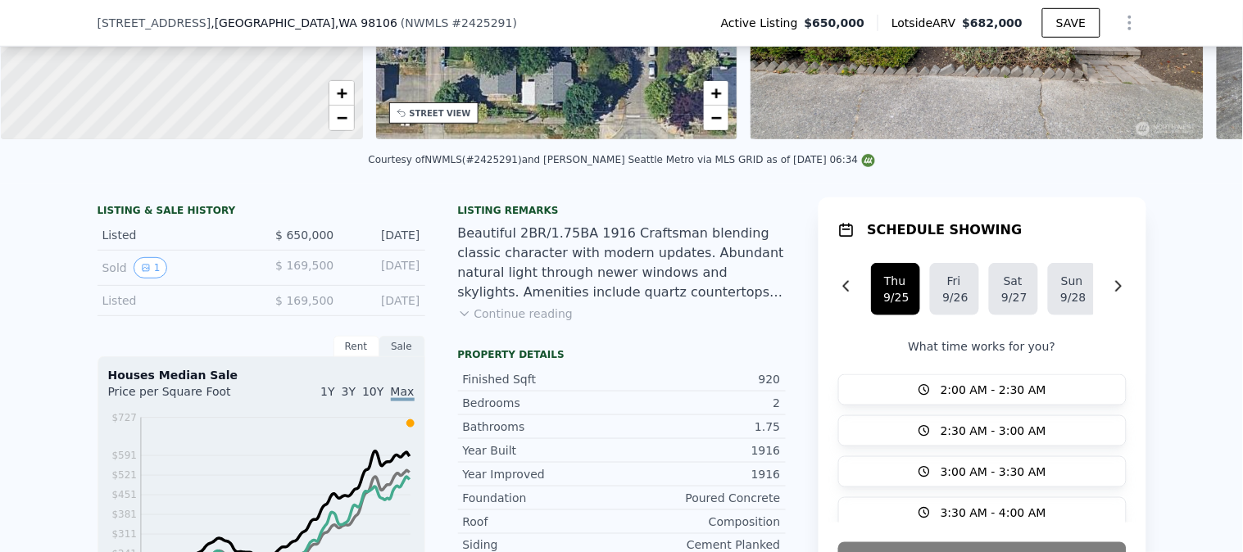
scroll to position [267, 0]
drag, startPoint x: 328, startPoint y: 244, endPoint x: 234, endPoint y: 243, distance: 93.4
click at [238, 246] on div "Listed $ 650,000 Sep 18, 2025" at bounding box center [261, 236] width 328 height 30
copy div "$ 650,000"
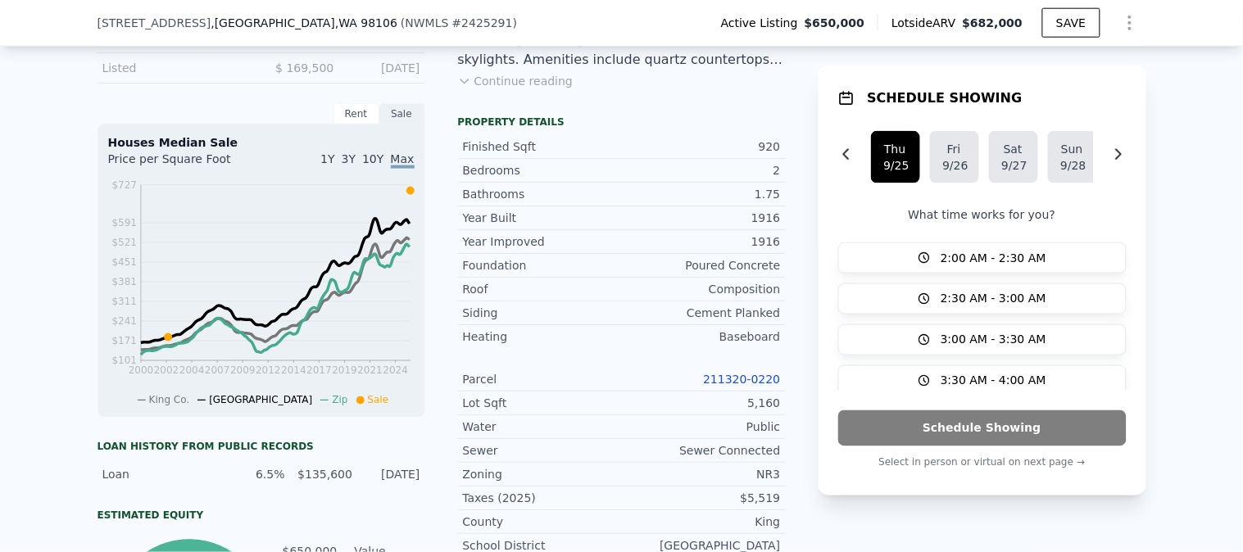
scroll to position [541, 0]
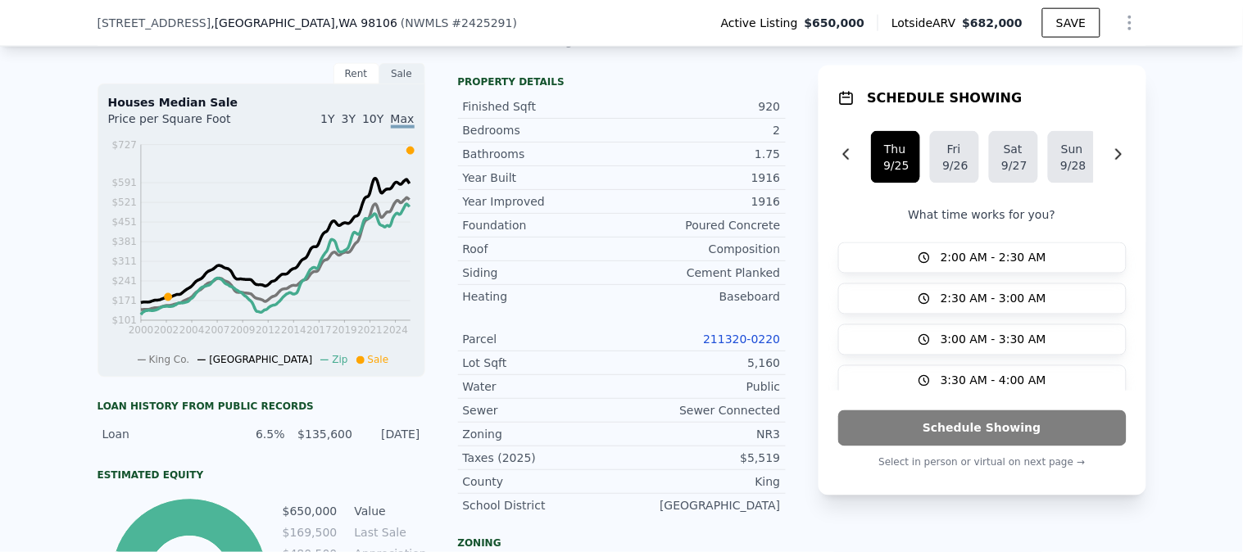
click at [728, 346] on link "211320-0220" at bounding box center [741, 339] width 77 height 13
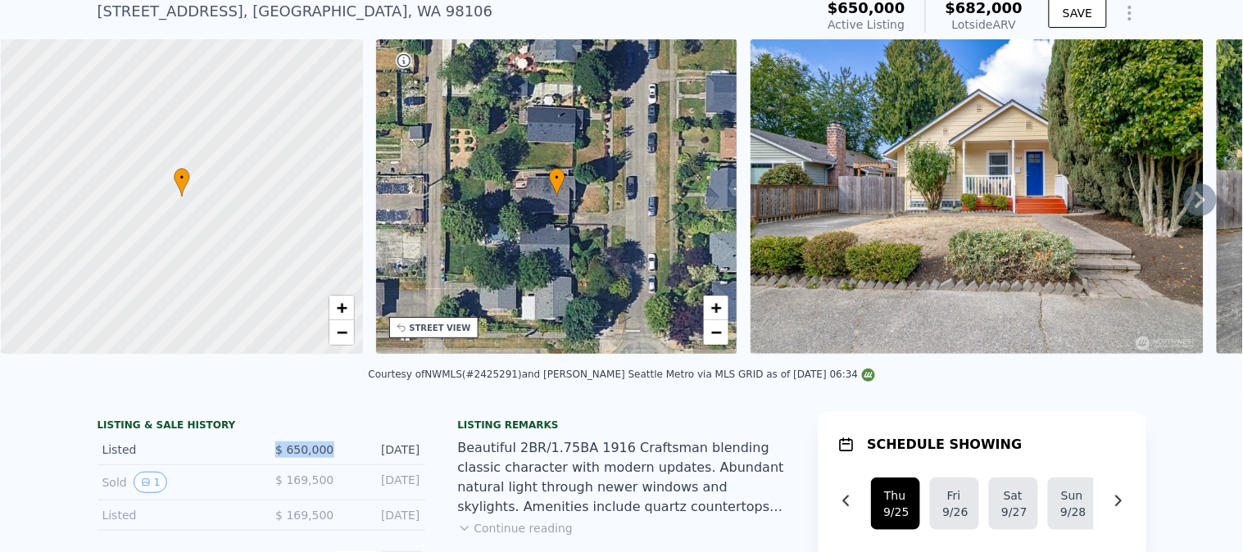
scroll to position [0, 0]
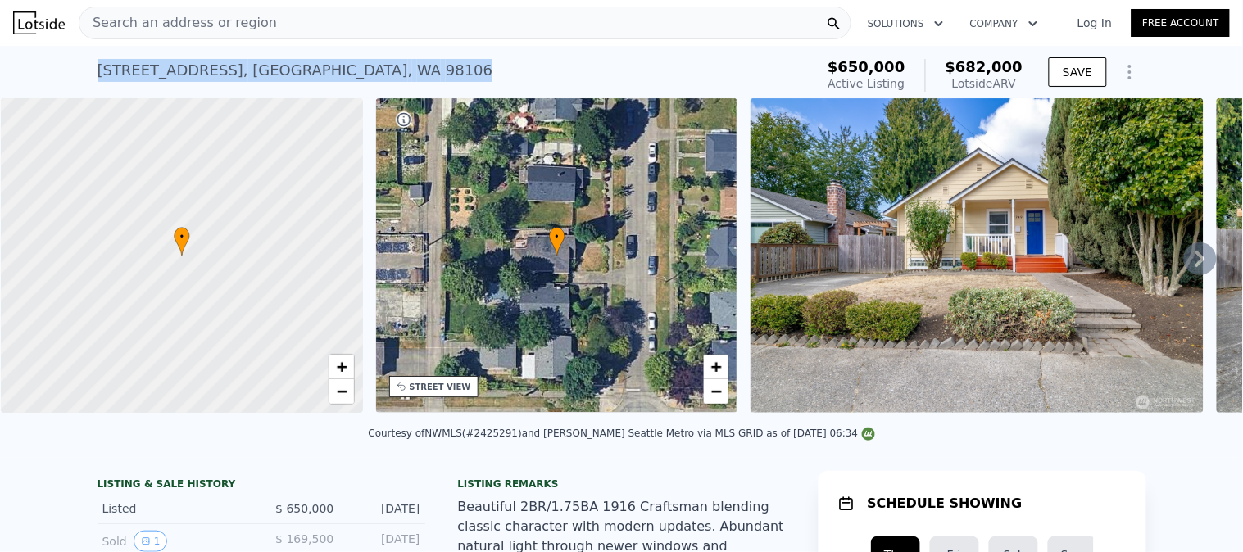
drag, startPoint x: 345, startPoint y: 69, endPoint x: 0, endPoint y: 72, distance: 344.9
click at [0, 74] on div "7749 17th Ave SW , Seattle , WA 98106 Active at $650k (~ARV $682k ) $650,000 Ac…" at bounding box center [621, 72] width 1243 height 52
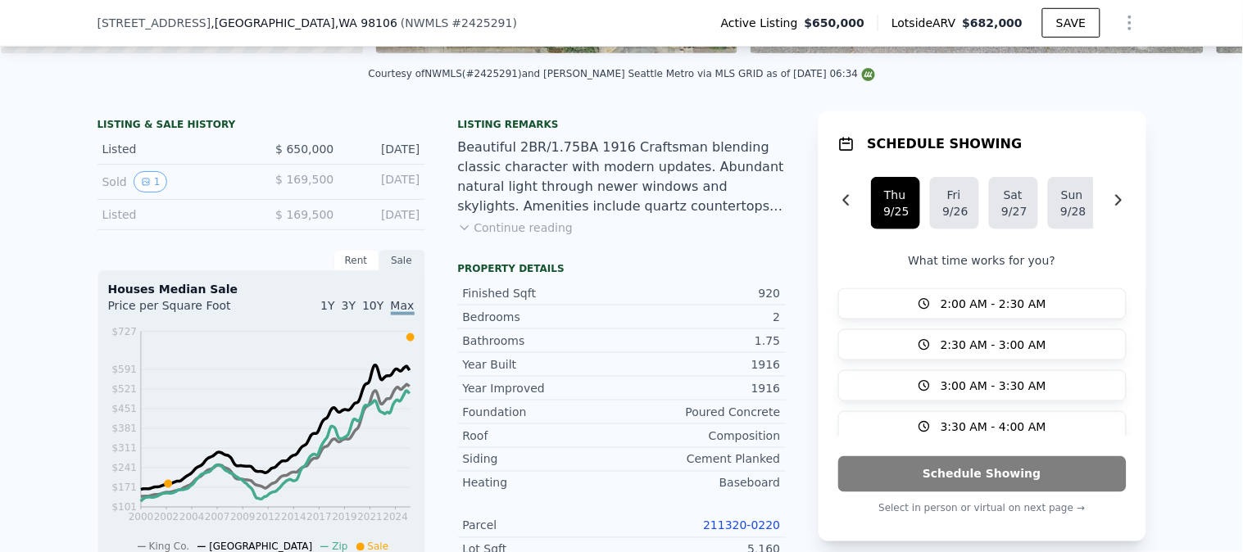
scroll to position [449, 0]
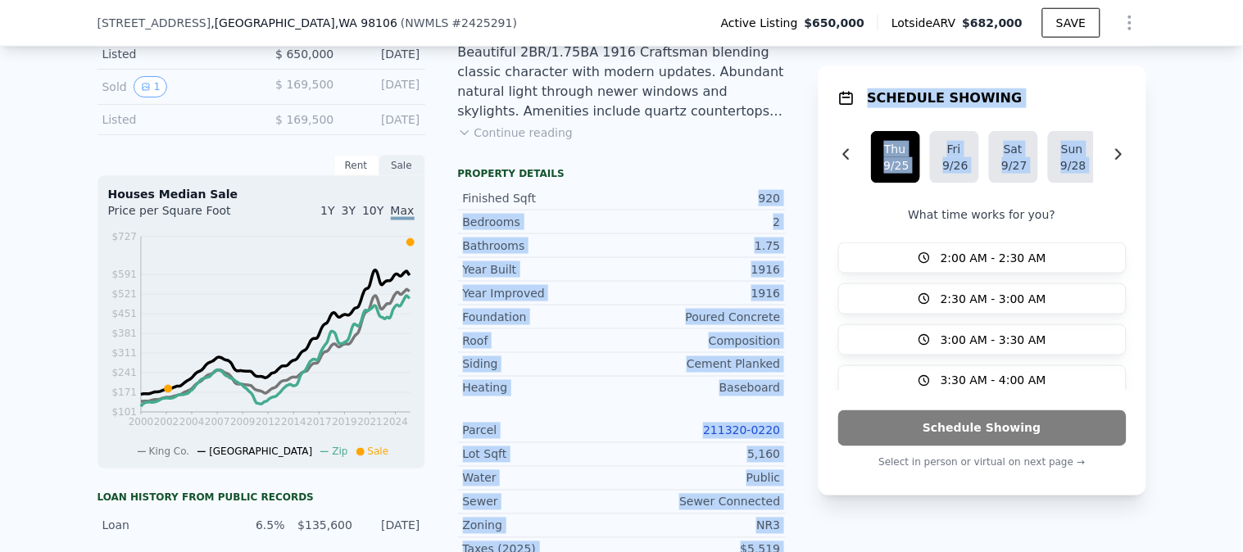
drag, startPoint x: 732, startPoint y: 208, endPoint x: 797, endPoint y: 203, distance: 65.7
click at [797, 203] on div "LISTING & SALE HISTORY Listed $ 650,000 Sep 18, 2025 Sold 1 $ 169,500 Sep 10, 2…" at bounding box center [621, 480] width 1049 height 928
click at [701, 206] on div "920" at bounding box center [701, 198] width 159 height 16
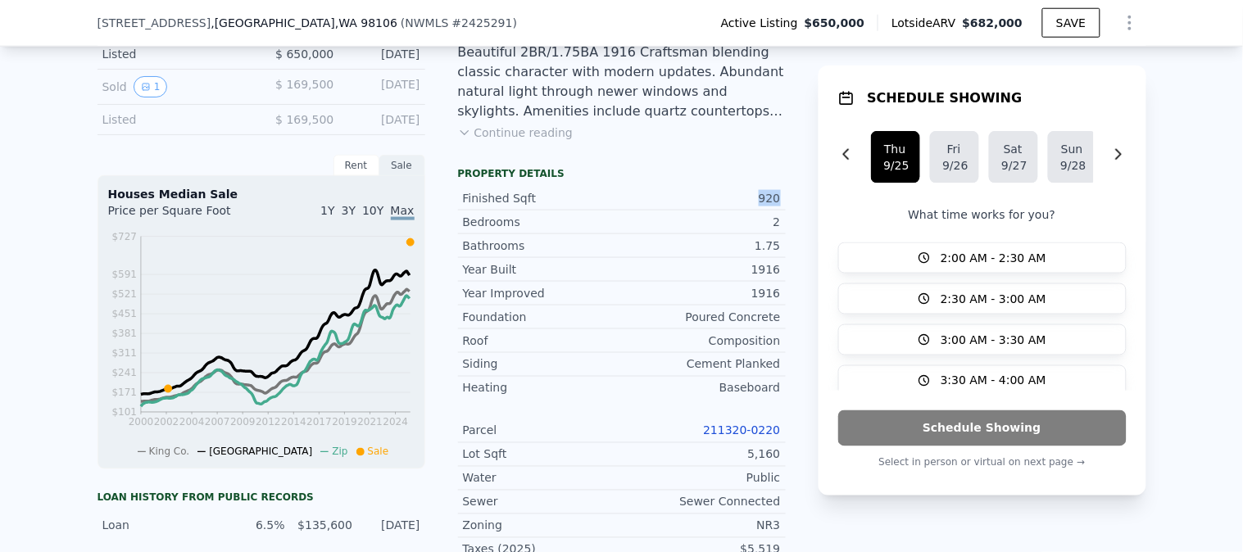
drag, startPoint x: 751, startPoint y: 206, endPoint x: 791, endPoint y: 206, distance: 40.1
click at [791, 206] on div "LISTING & SALE HISTORY Listed $ 650,000 Sep 18, 2025 Sold 1 $ 169,500 Sep 10, 2…" at bounding box center [621, 480] width 1049 height 928
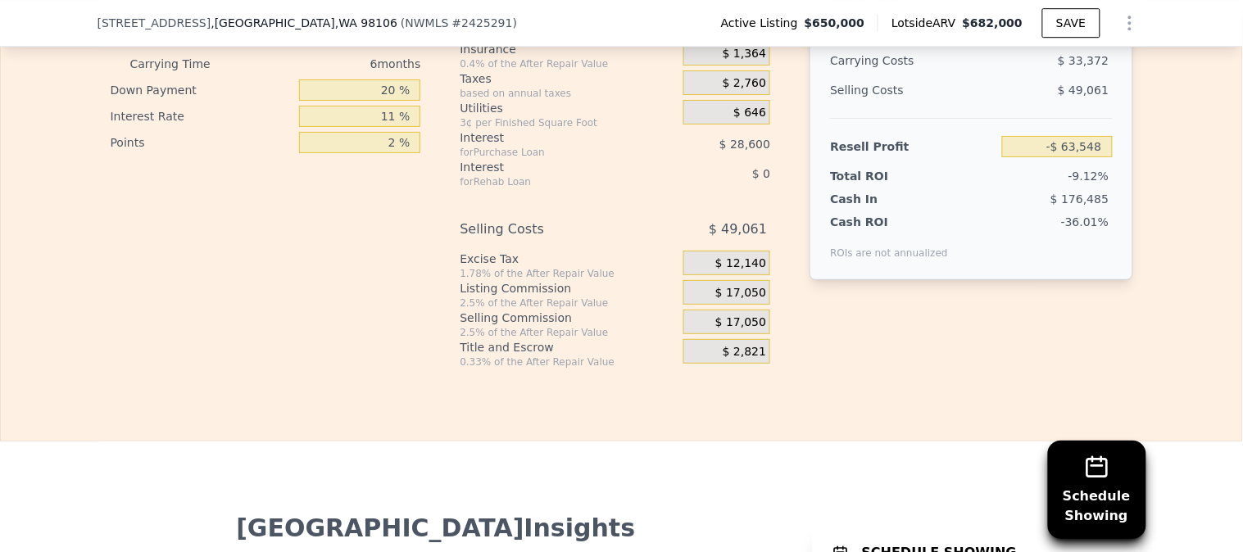
scroll to position [2907, 0]
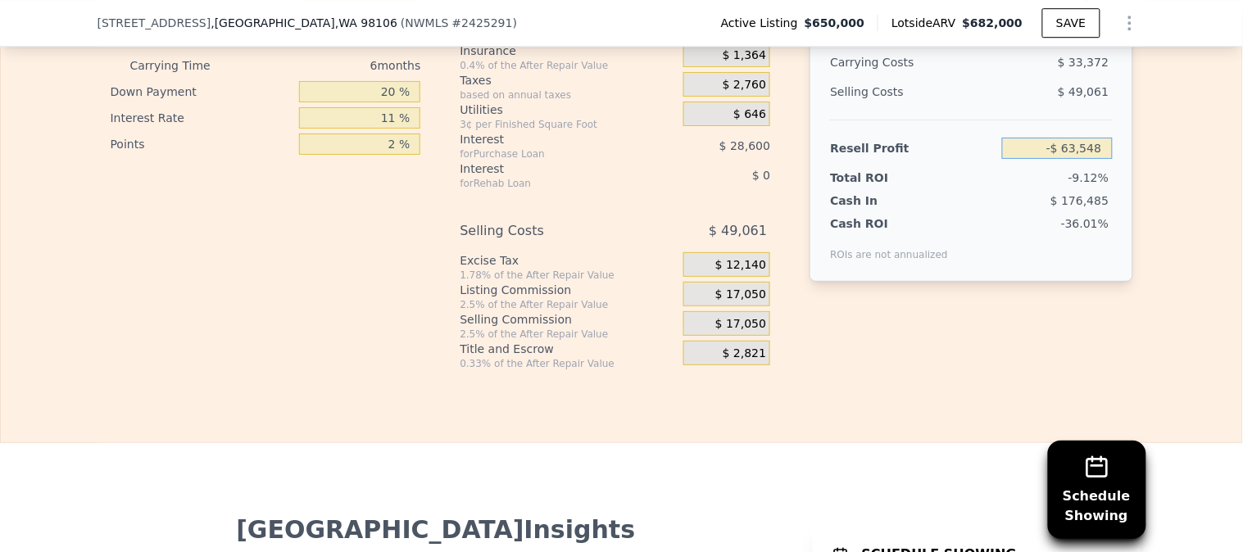
drag, startPoint x: 1037, startPoint y: 181, endPoint x: 1203, endPoint y: 173, distance: 165.7
click at [1118, 173] on div "Edit the assumptions in yellow boxes. Input profit to calculate an offer price.…" at bounding box center [621, 66] width 1241 height 610
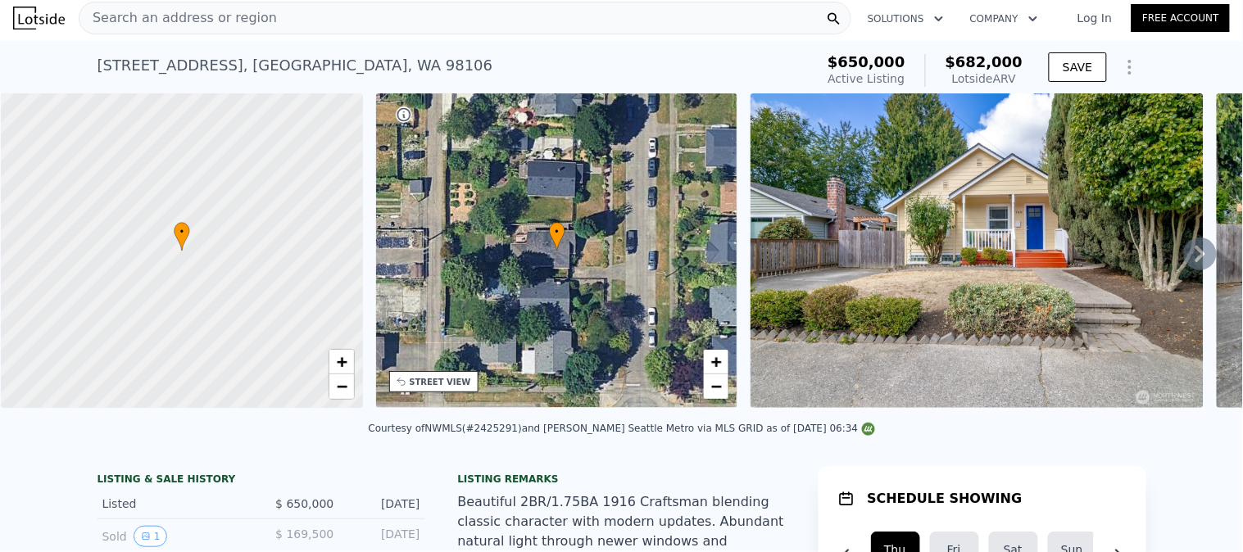
scroll to position [0, 0]
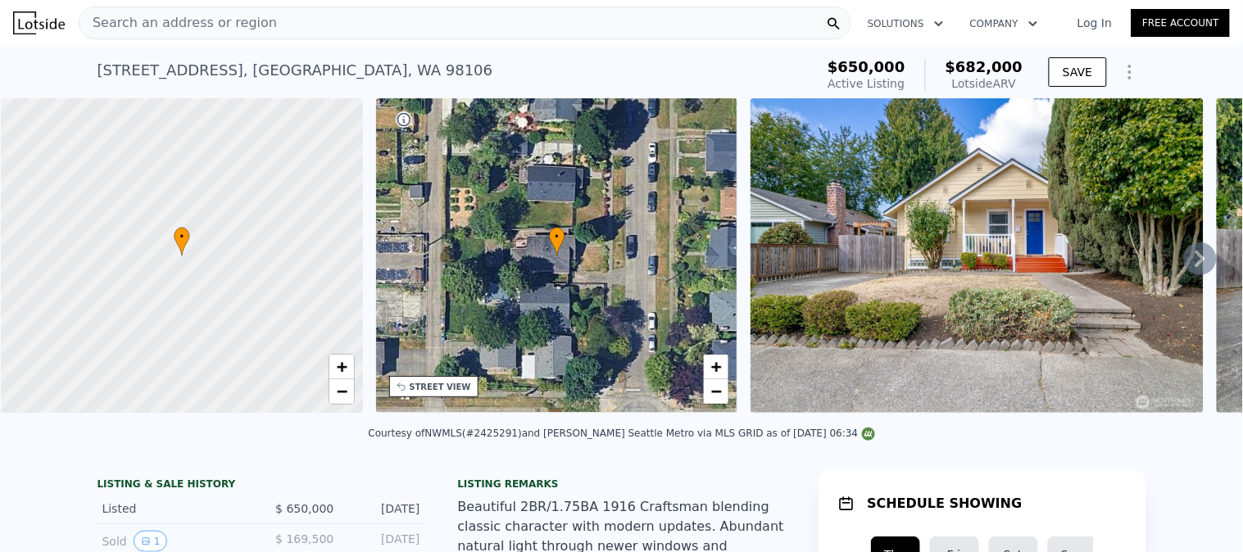
click at [272, 19] on div "Search an address or region" at bounding box center [465, 23] width 773 height 33
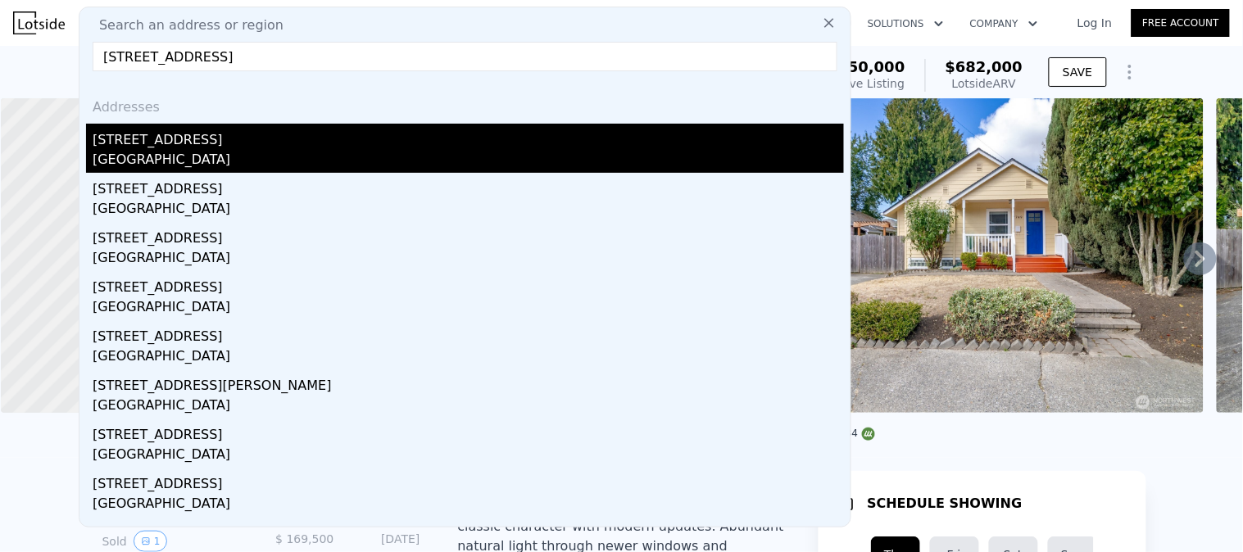
type input "10340 39th Ave NE, Seattle, WA 98125"
click at [195, 139] on div "10340 39th Ave NE" at bounding box center [468, 137] width 751 height 26
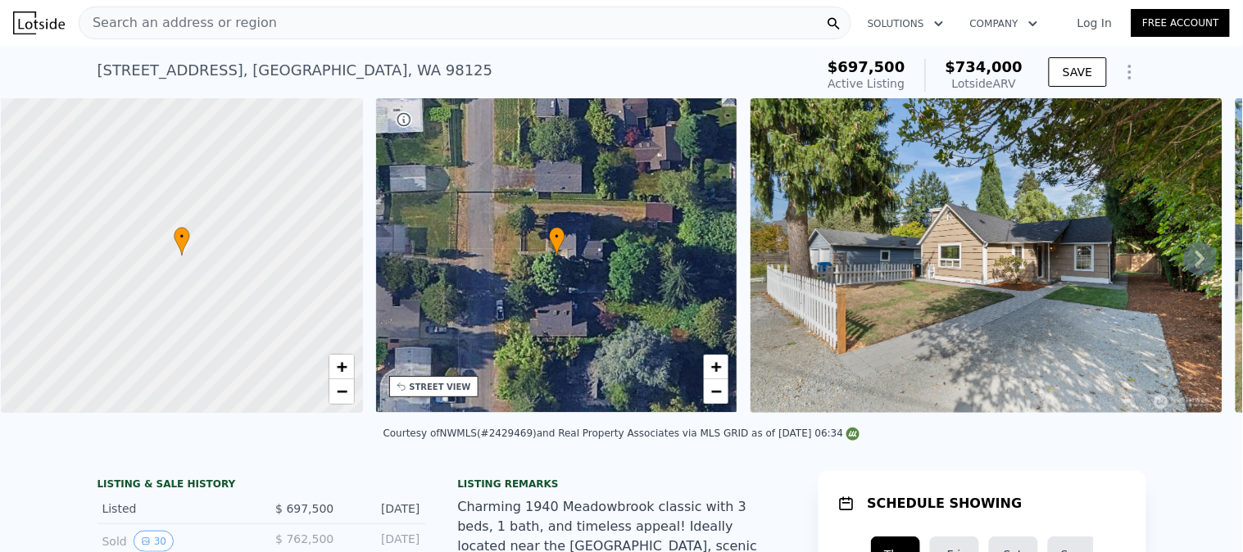
click at [344, 69] on div "10340 39th Ave NE , Seattle , WA 98125 Active at $697,500 (~ARV $734k )" at bounding box center [452, 75] width 711 height 46
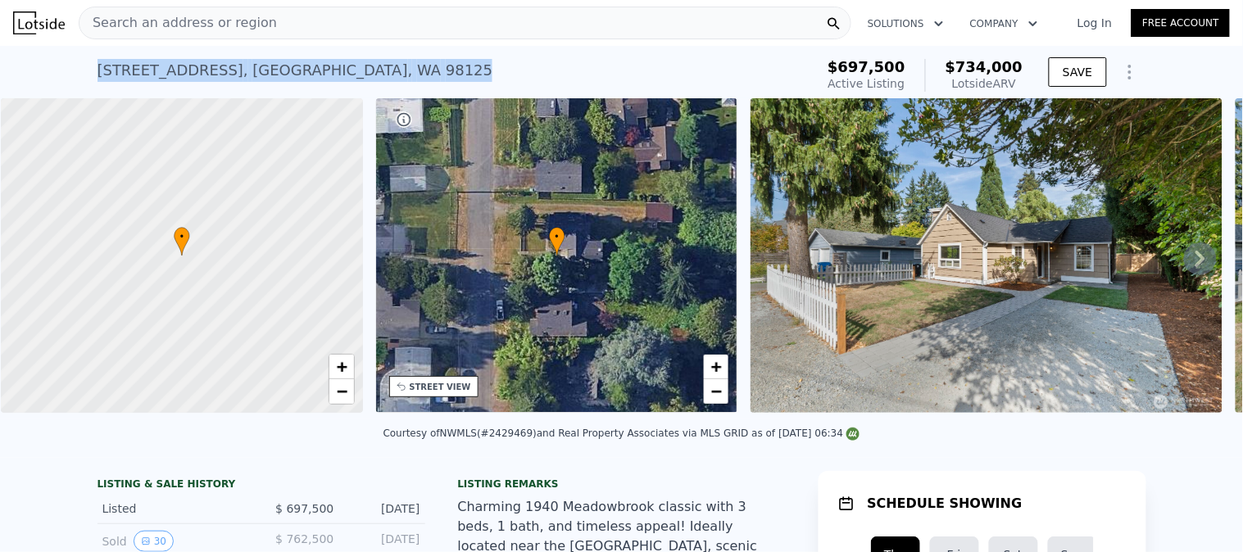
click at [344, 69] on div "10340 39th Ave NE , Seattle , WA 98125 Active at $697,500 (~ARV $734k )" at bounding box center [452, 75] width 711 height 46
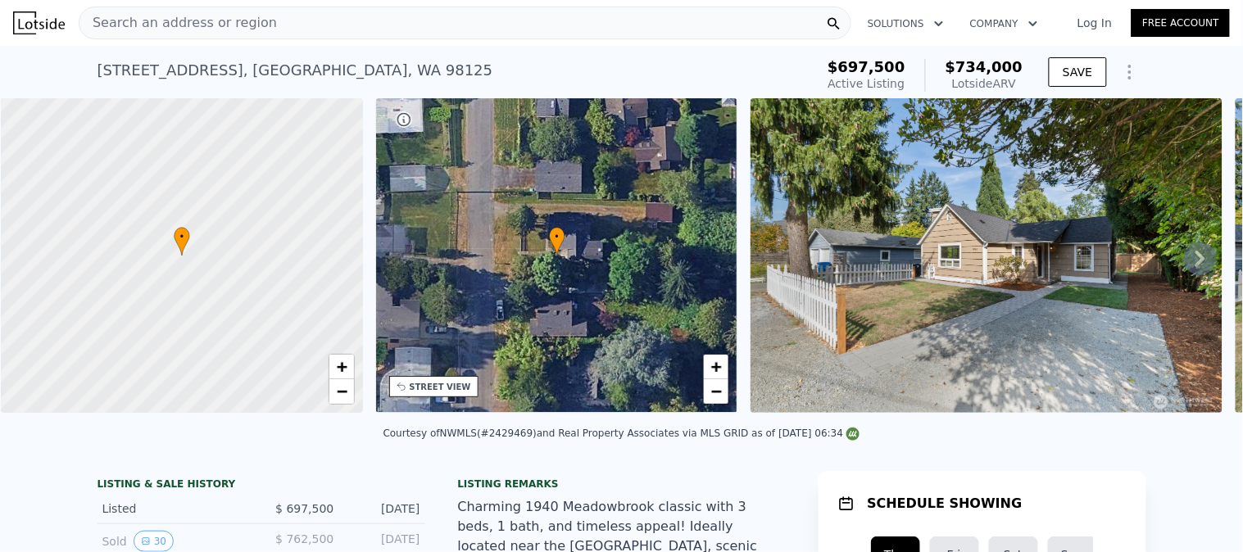
click at [333, 17] on div "Search an address or region" at bounding box center [465, 23] width 773 height 33
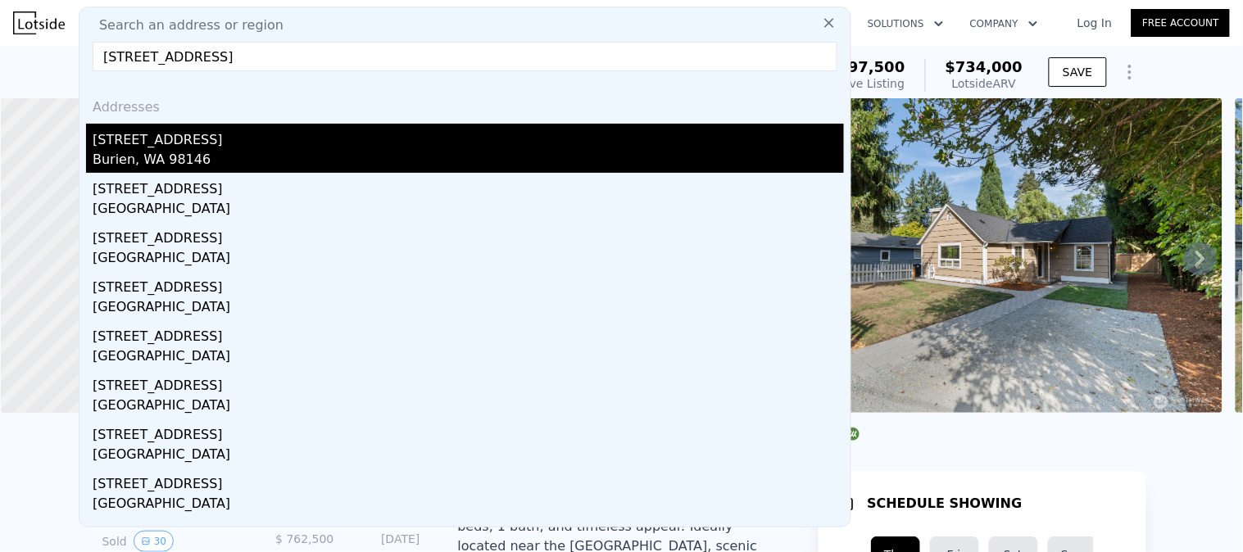
type input "845 SW 122nd St, Seattle, WA 98146"
click at [180, 148] on div "845 SW 122nd St" at bounding box center [468, 137] width 751 height 26
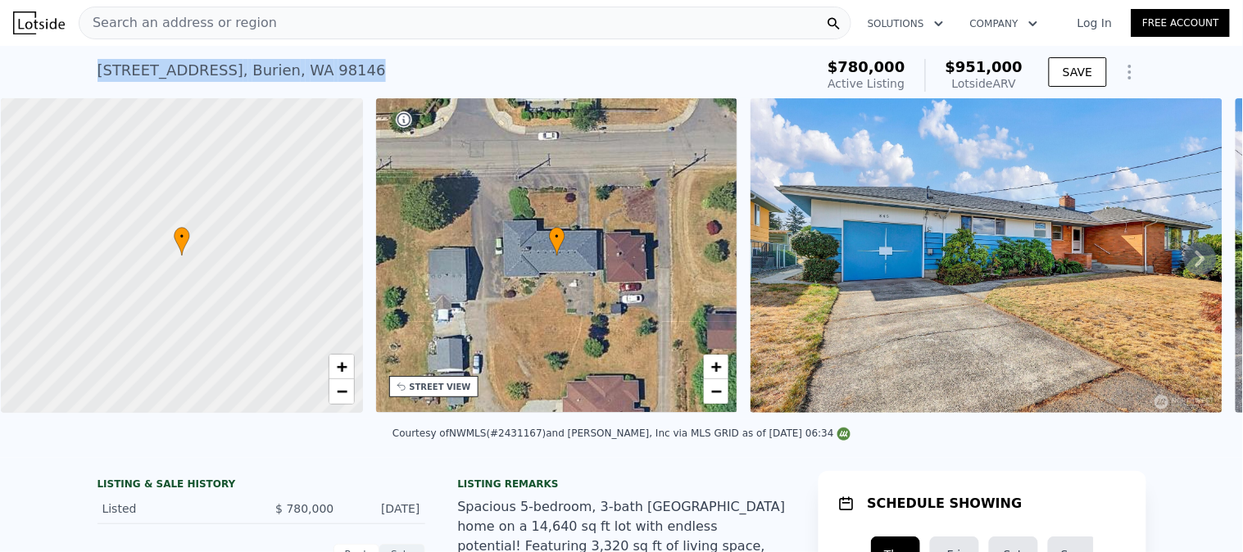
drag, startPoint x: 336, startPoint y: 66, endPoint x: 19, endPoint y: 56, distance: 317.2
click at [19, 56] on div "845 SW 122nd St , Burien , WA 98146 Active at $780k (~ARV $951k ) $780,000 Acti…" at bounding box center [621, 72] width 1243 height 52
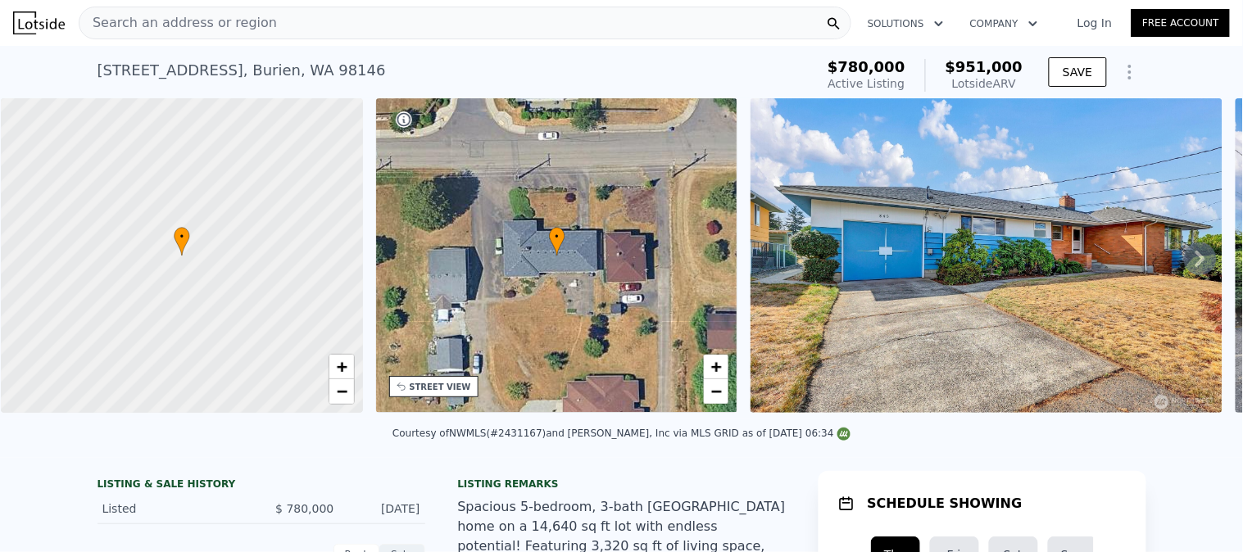
click at [256, 21] on div "Search an address or region" at bounding box center [465, 23] width 773 height 33
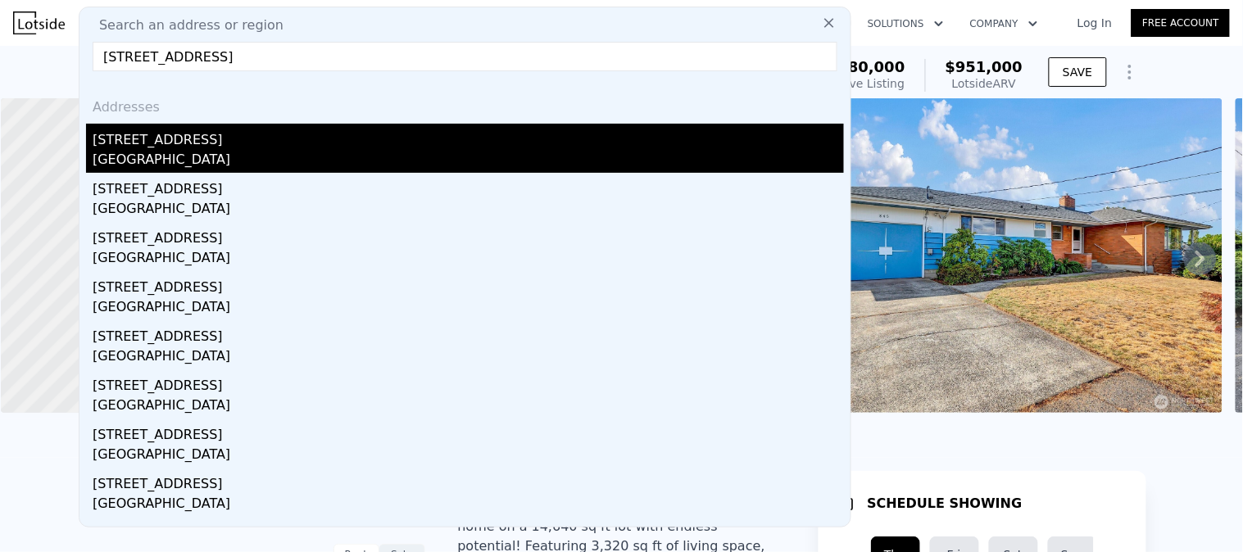
type input "10037 13th Ave NW, Seattle, WA 98117"
click at [202, 146] on div "10037 13th Avenue NW" at bounding box center [468, 137] width 751 height 26
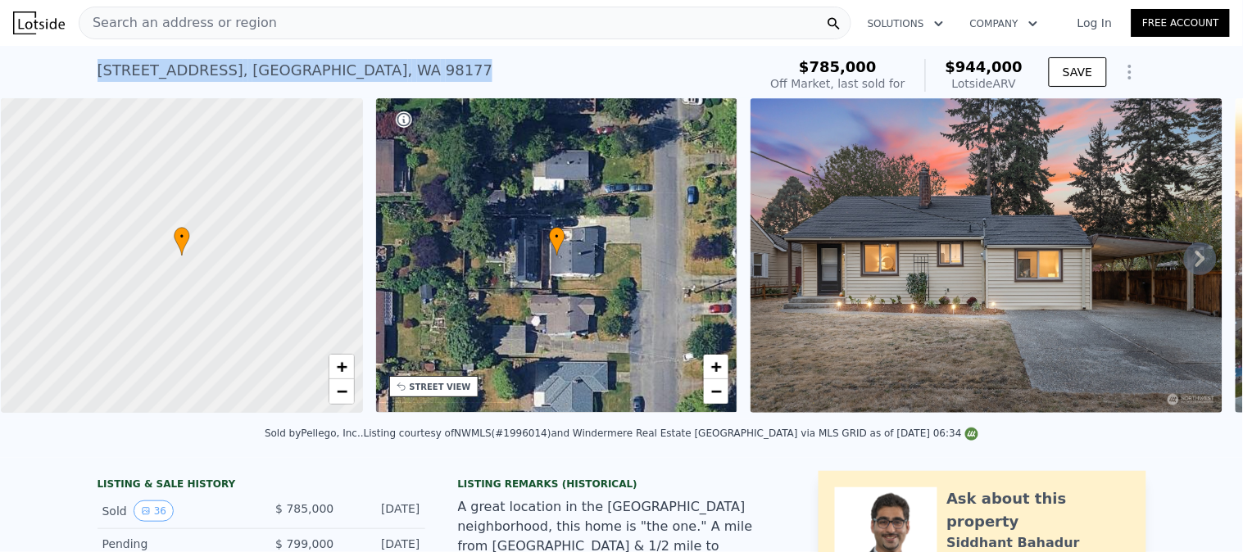
drag, startPoint x: 309, startPoint y: 70, endPoint x: 0, endPoint y: 58, distance: 309.1
click at [0, 58] on div "10037 13th Avenue NW , Seattle , WA 98177 Sold Nov 2022 for $785k (~ARV $944k )…" at bounding box center [621, 72] width 1243 height 52
drag, startPoint x: 377, startPoint y: 70, endPoint x: 0, endPoint y: 87, distance: 377.3
click at [0, 87] on div "10037 13th Avenue NW , Seattle , WA 98177 Sold Nov 2022 for $785k (~ARV $944k )…" at bounding box center [621, 72] width 1243 height 52
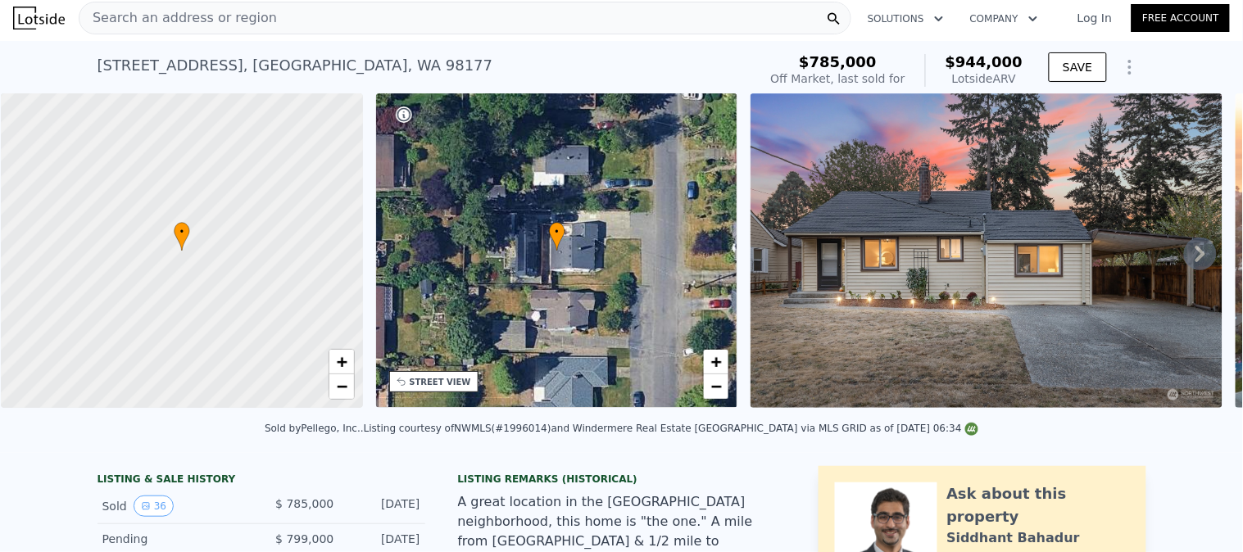
scroll to position [267, 0]
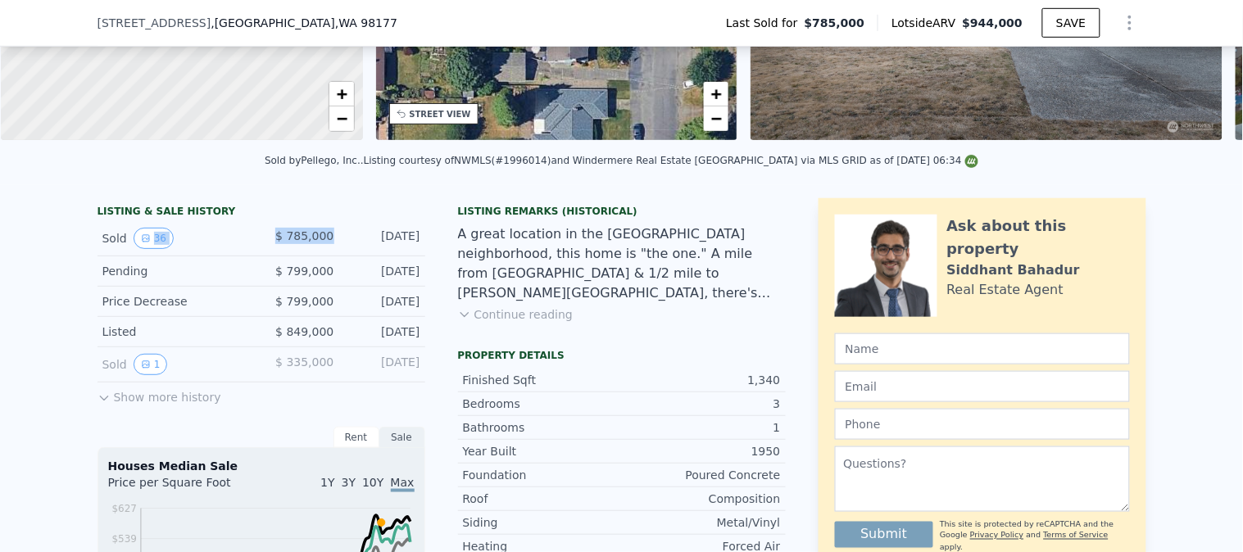
drag, startPoint x: 329, startPoint y: 247, endPoint x: 247, endPoint y: 255, distance: 82.3
click at [247, 255] on div "Sold 36 $ 785,000 Nov 17, 2022" at bounding box center [261, 238] width 328 height 35
click at [231, 247] on div "Sold 36" at bounding box center [175, 238] width 146 height 21
click at [261, 249] on div "$ 785,000" at bounding box center [297, 238] width 73 height 21
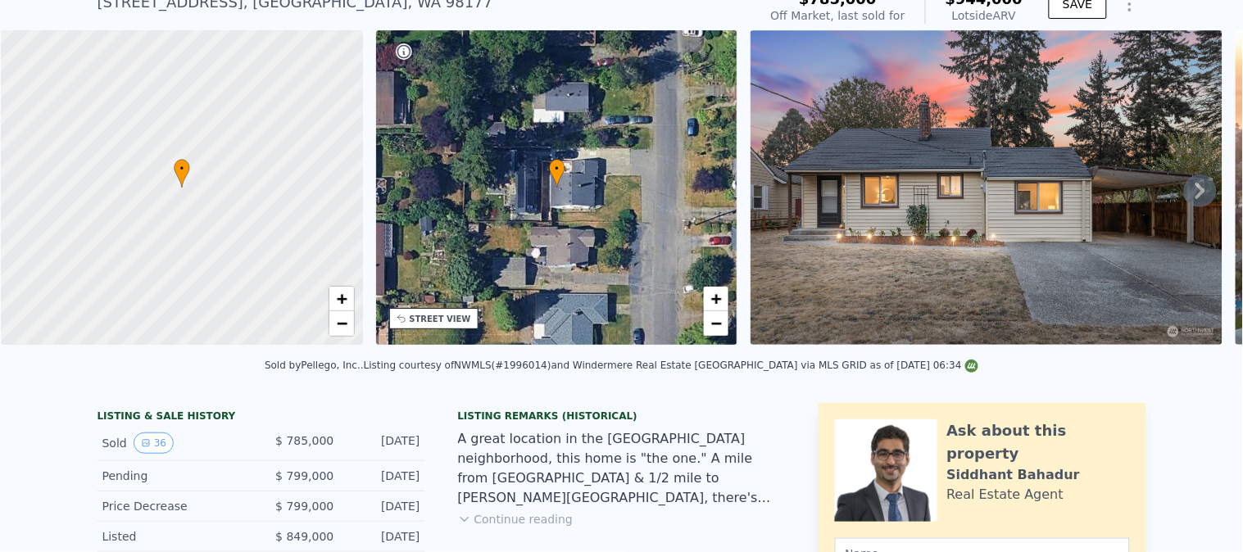
scroll to position [0, 0]
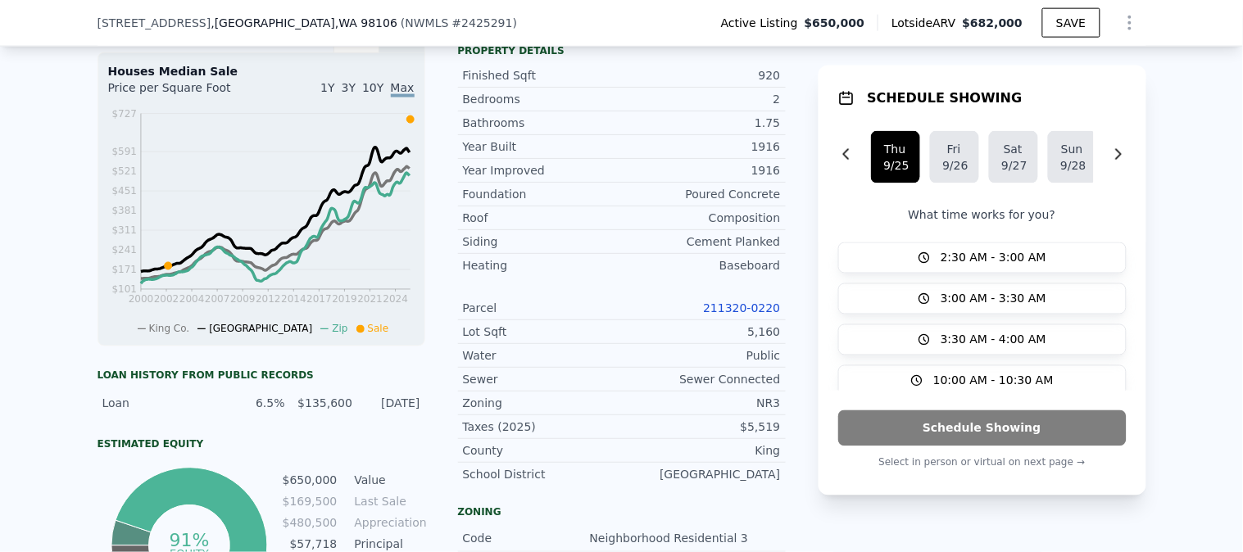
scroll to position [541, 0]
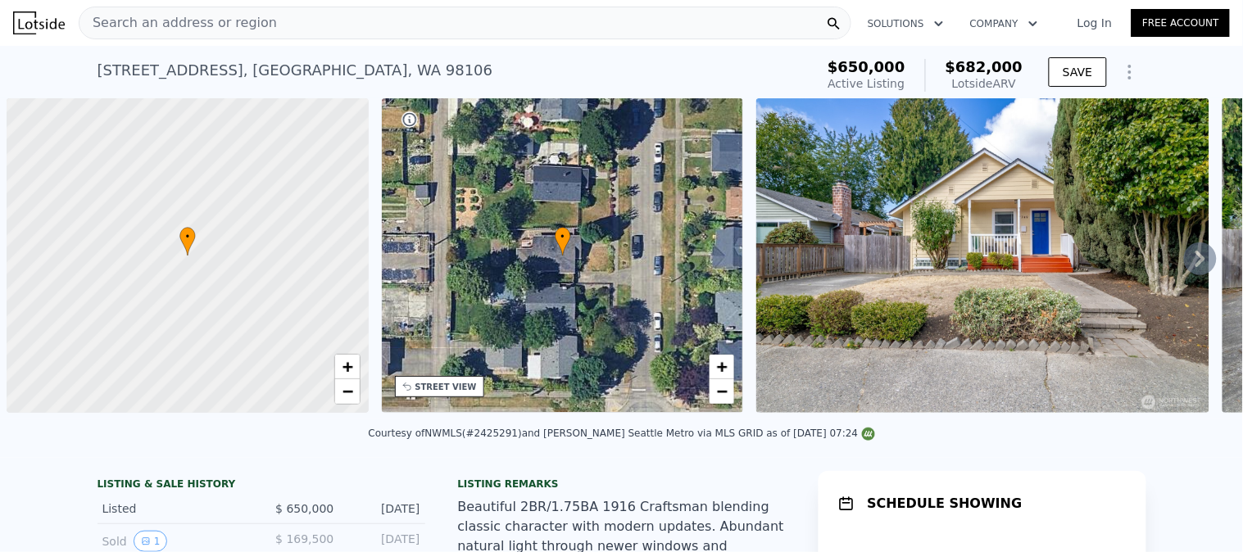
scroll to position [0, 6]
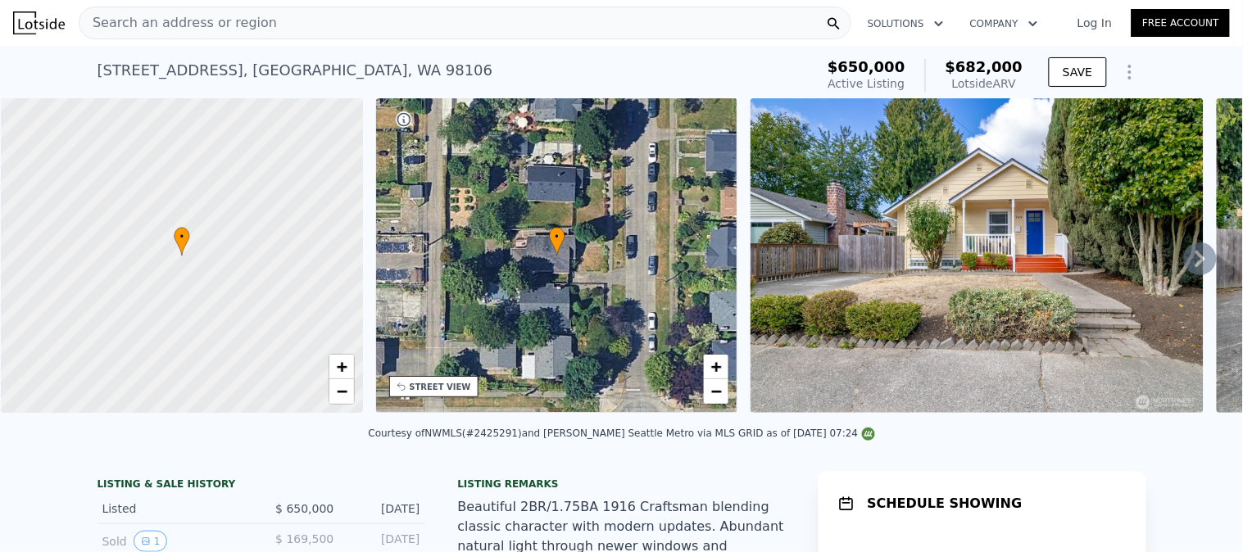
click at [251, 19] on span "Search an address or region" at bounding box center [177, 23] width 197 height 20
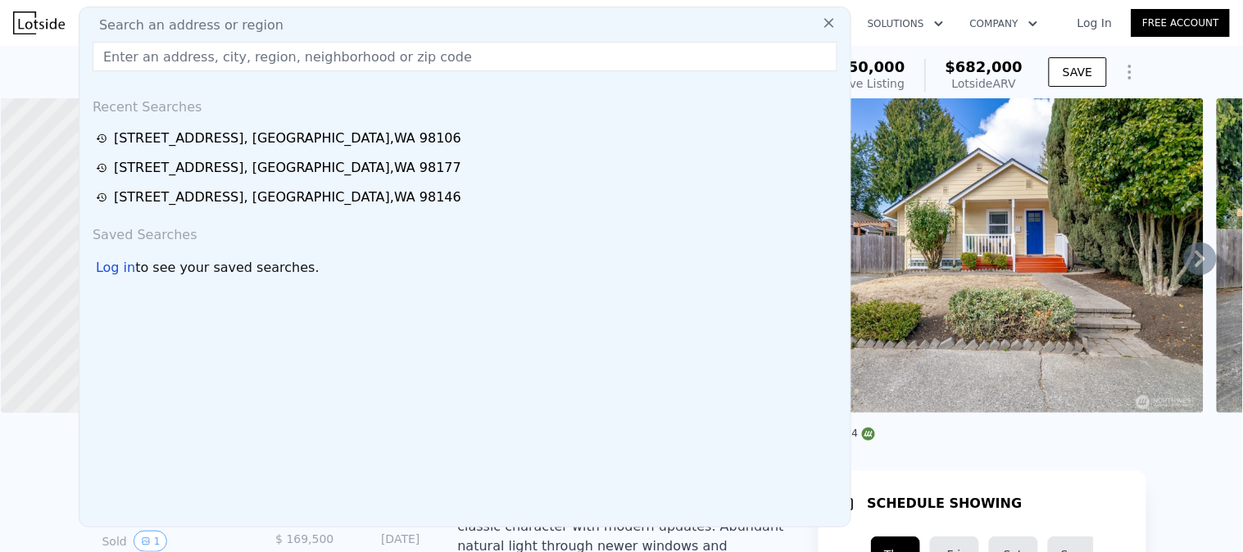
click at [240, 52] on input "text" at bounding box center [465, 56] width 745 height 29
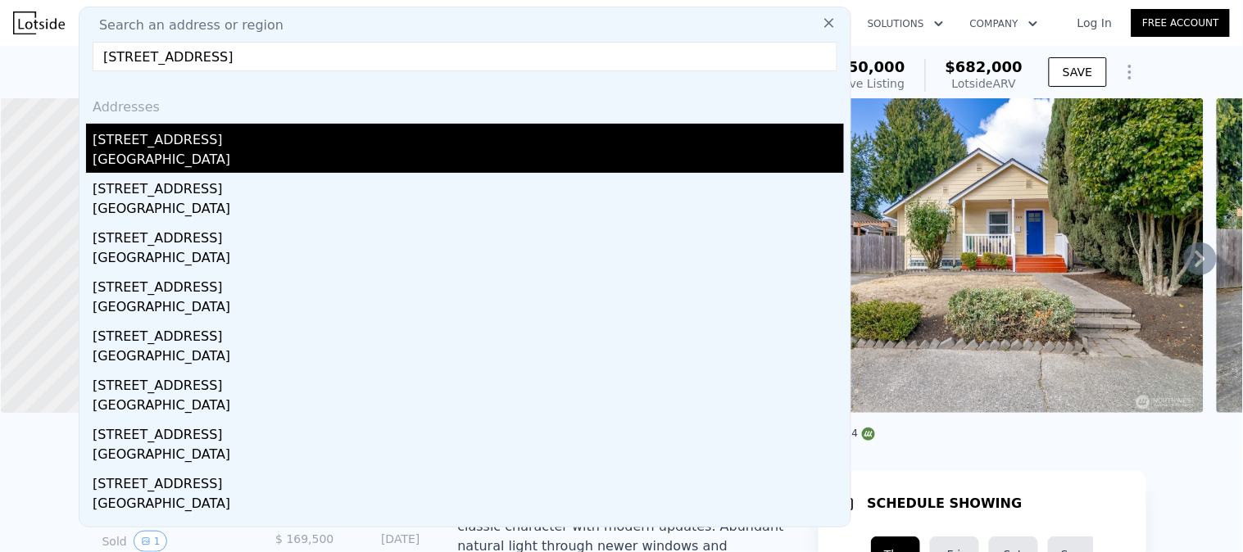
type input "10522 41st Pl NE, Seattle, WA 98125"
click at [179, 148] on div "[STREET_ADDRESS]" at bounding box center [468, 137] width 751 height 26
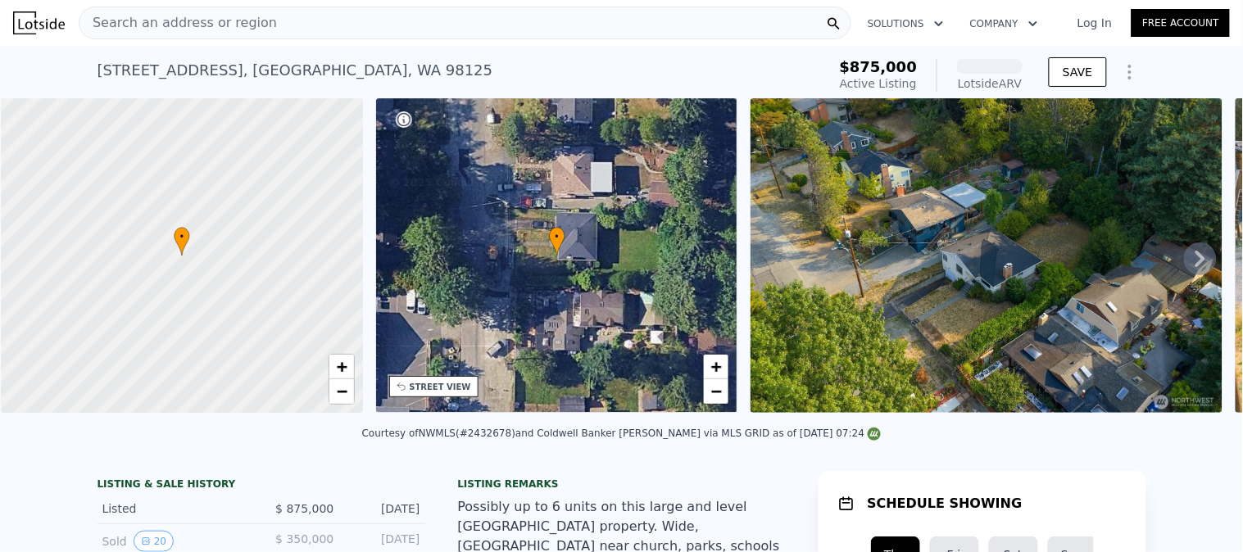
click at [326, 69] on div "10522 41st Pl NE , Seattle , WA 98125 Active at $875k (~ARV )" at bounding box center [458, 75] width 723 height 46
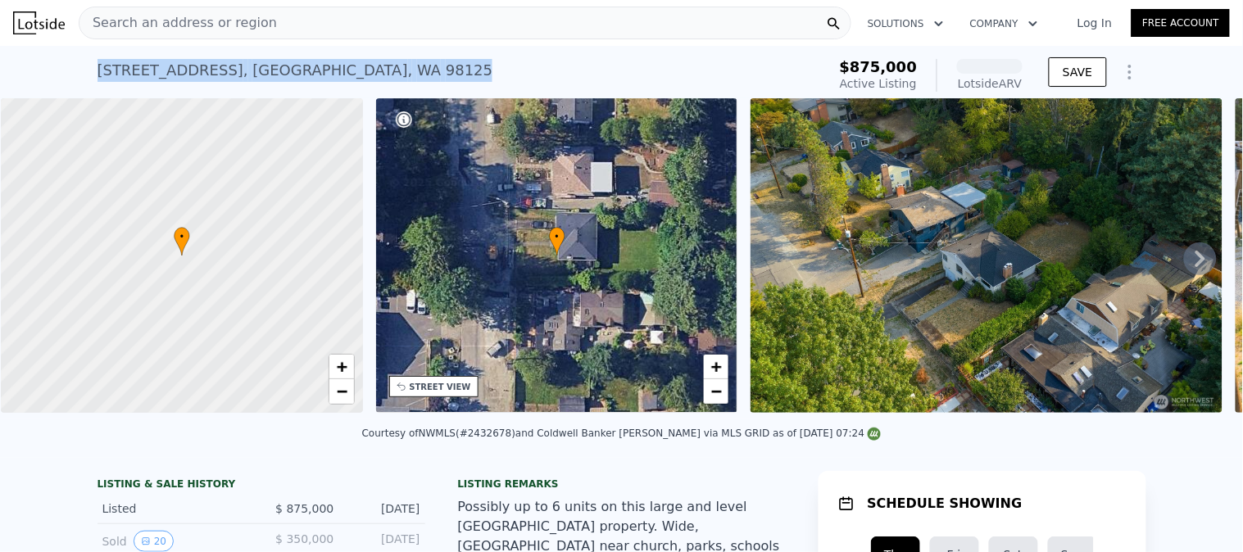
click at [326, 69] on div "10522 41st Pl NE , Seattle , WA 98125 Active at $875k (~ARV )" at bounding box center [458, 75] width 723 height 46
click at [322, 68] on div "10522 41st Pl NE , Seattle , WA 98125" at bounding box center [295, 70] width 396 height 23
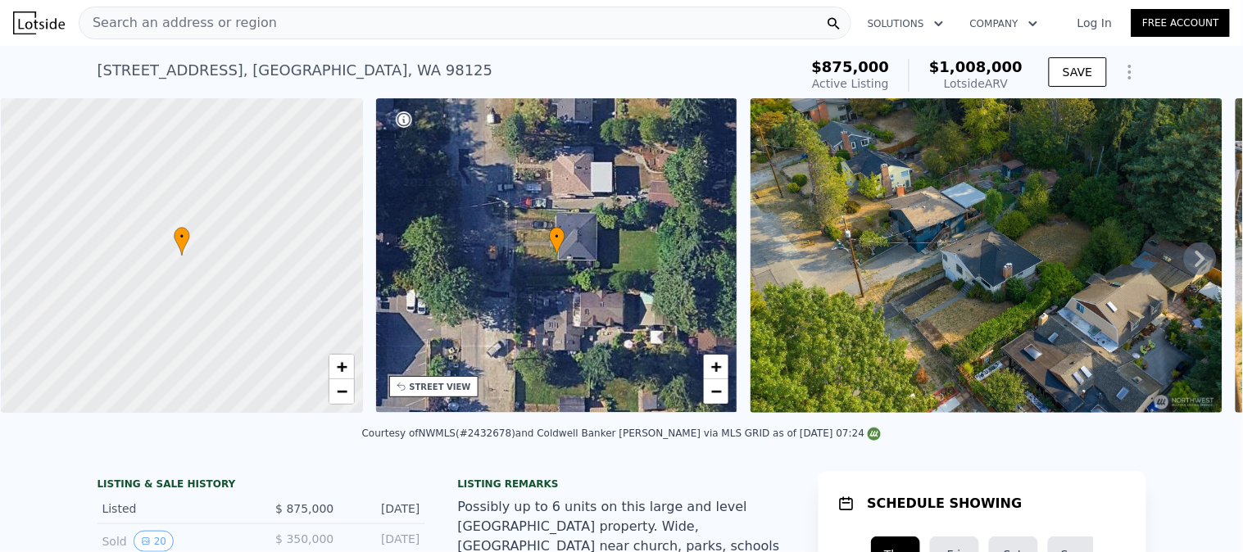
click at [321, 68] on div "10522 41st Pl NE , Seattle , WA 98125" at bounding box center [295, 70] width 396 height 23
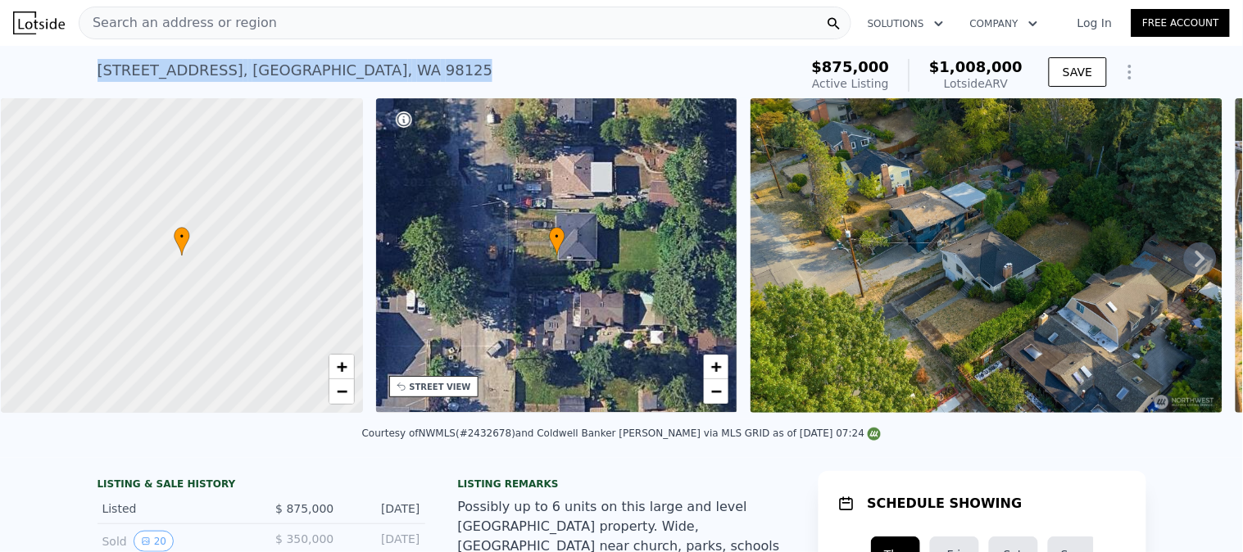
click at [321, 68] on div "10522 41st Pl NE , Seattle , WA 98125" at bounding box center [295, 70] width 396 height 23
copy div "10522 41st Pl NE , Seattle , WA 98125 Active at $875k (~ARV $1.008m )"
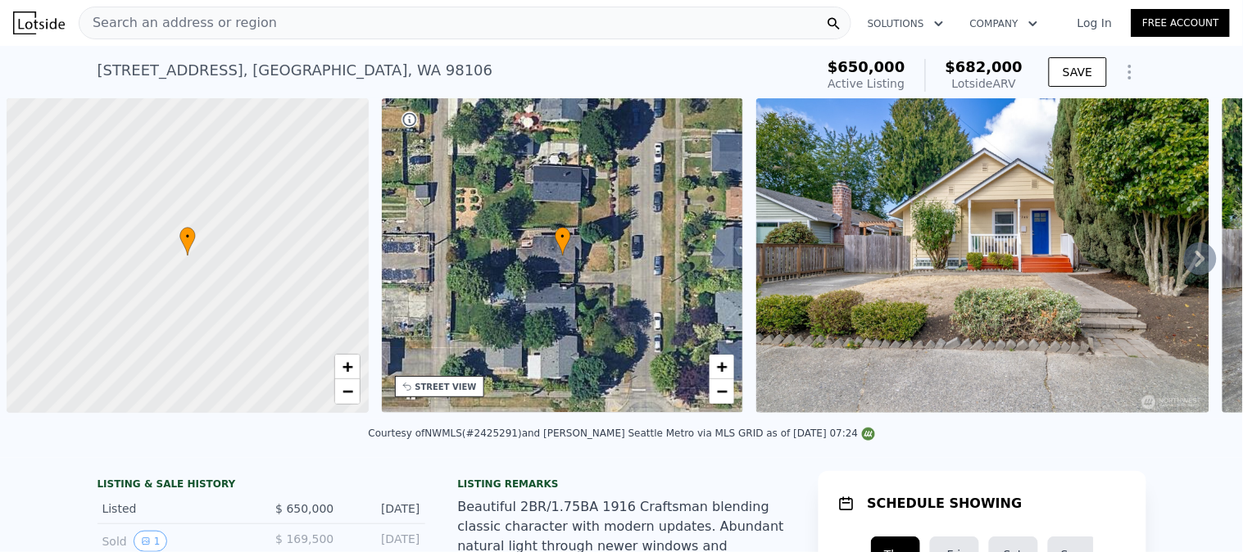
click at [302, 28] on div "Search an address or region" at bounding box center [465, 23] width 773 height 33
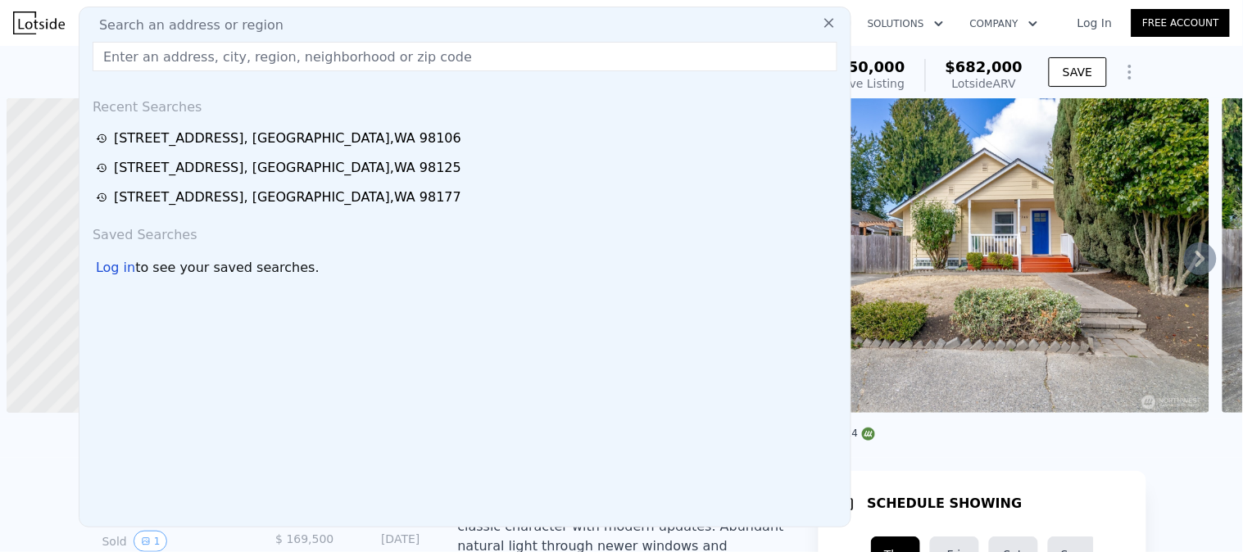
scroll to position [0, 6]
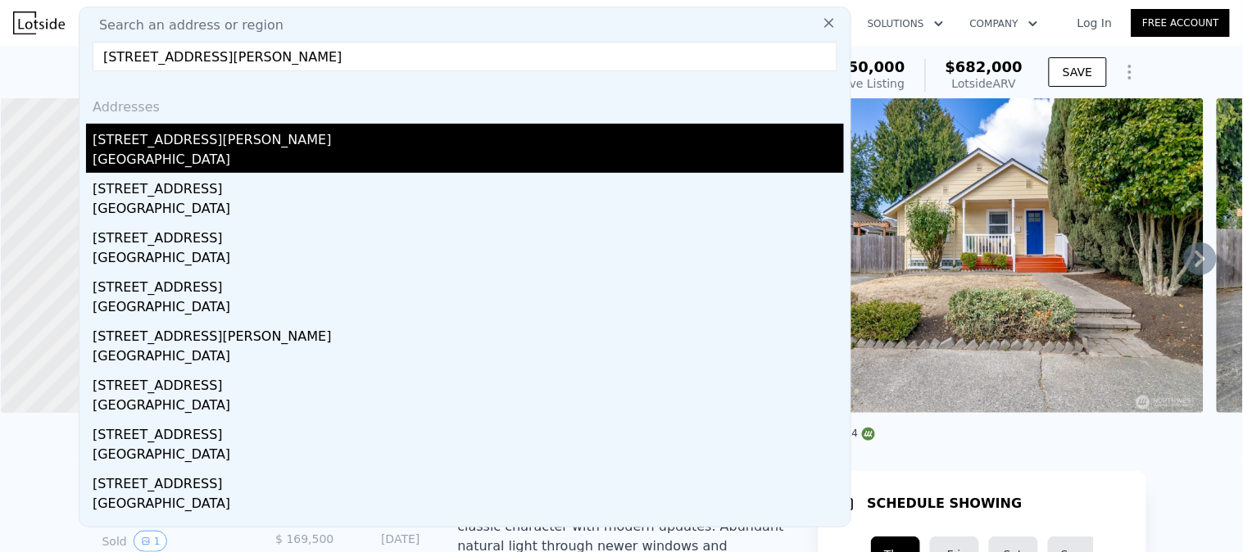
type input "[STREET_ADDRESS][PERSON_NAME]"
click at [179, 144] on div "[STREET_ADDRESS][PERSON_NAME]" at bounding box center [468, 137] width 751 height 26
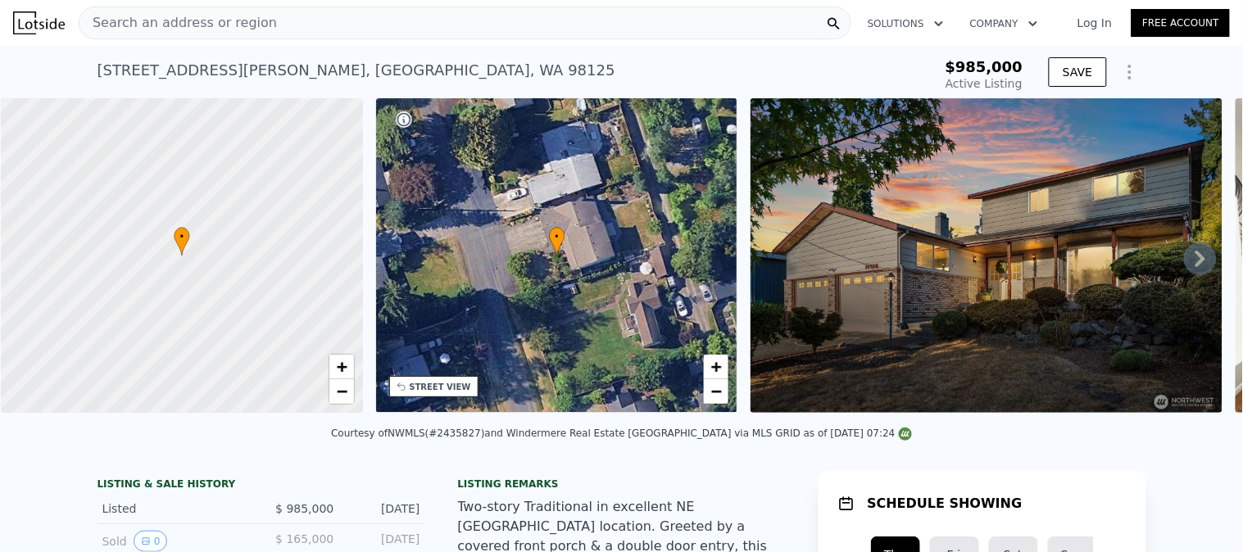
click at [361, 71] on div "11516 Bartlett Ave NE , Seattle , WA 98125 Active at $985k" at bounding box center [483, 75] width 773 height 46
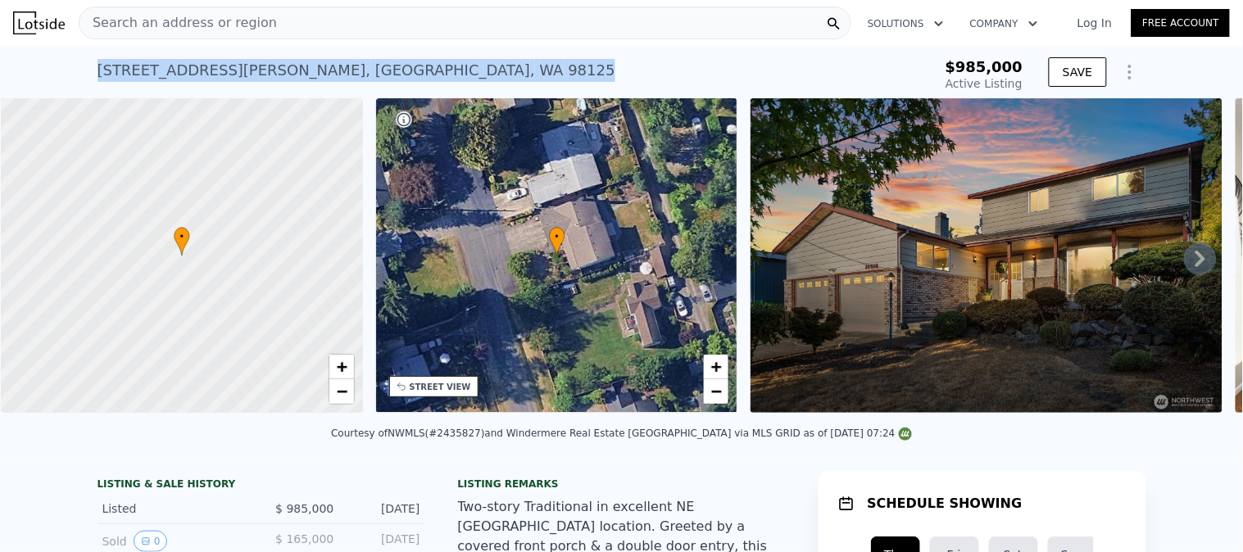
copy div "11516 Bartlett Ave NE , Seattle , WA 98125 Active at $985k"
drag, startPoint x: 362, startPoint y: 72, endPoint x: 0, endPoint y: 80, distance: 362.2
click at [0, 80] on div "11516 Bartlett Ave NE , Seattle , WA 98125 Active at $985k $985,000 Active List…" at bounding box center [621, 72] width 1243 height 52
copy div "11516 Bartlett Ave NE , Seattle , WA 98125"
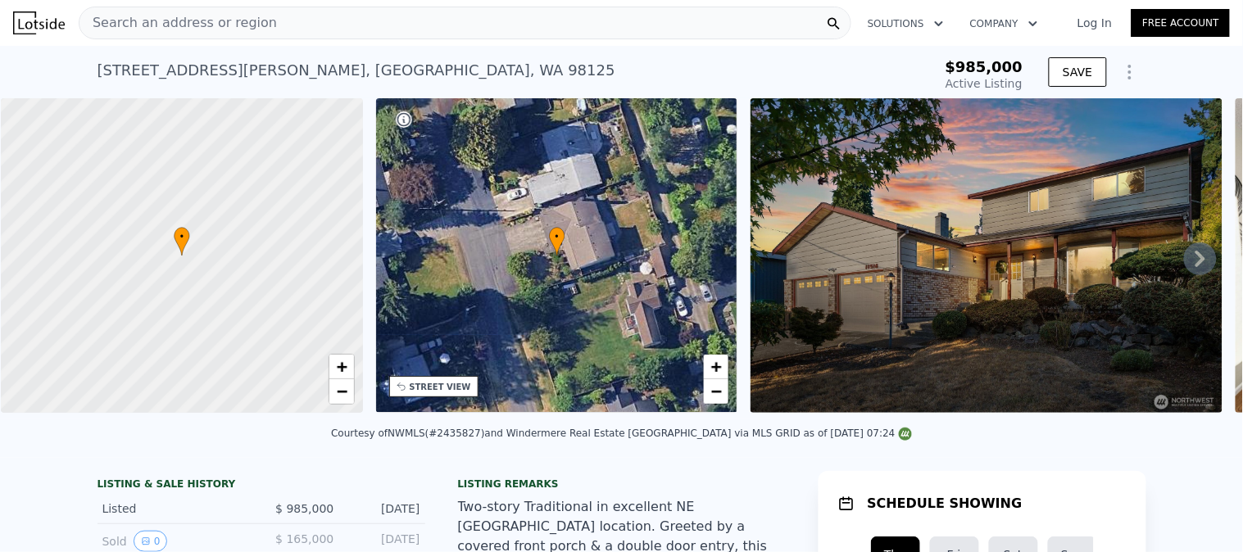
click at [1189, 88] on div "11516 Bartlett Ave NE , Seattle , WA 98125 Active at $985k $985,000 Active List…" at bounding box center [621, 72] width 1243 height 52
click at [388, 16] on div "Search an address or region" at bounding box center [465, 23] width 773 height 33
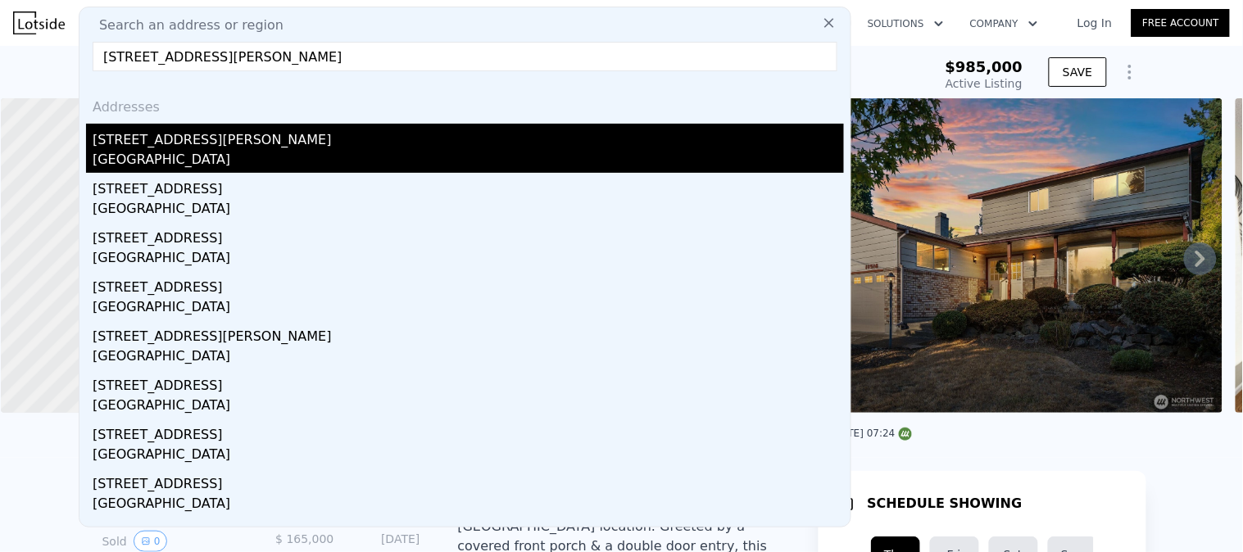
type input "11516 Bartlett Ave NE, Seattle, WA 98125"
click at [206, 158] on div "[GEOGRAPHIC_DATA]" at bounding box center [468, 161] width 751 height 23
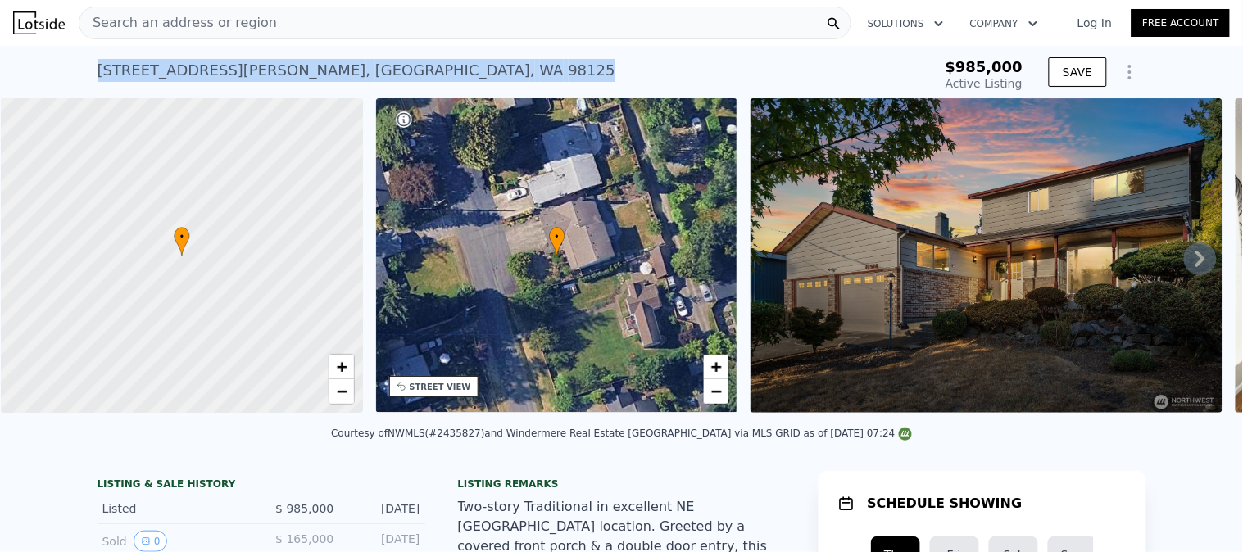
drag, startPoint x: 374, startPoint y: 64, endPoint x: 0, endPoint y: 64, distance: 373.6
click at [0, 69] on div "11516 Bartlett Ave NE , Seattle , WA 98125 Active at $985k $985,000 Active List…" at bounding box center [621, 72] width 1243 height 52
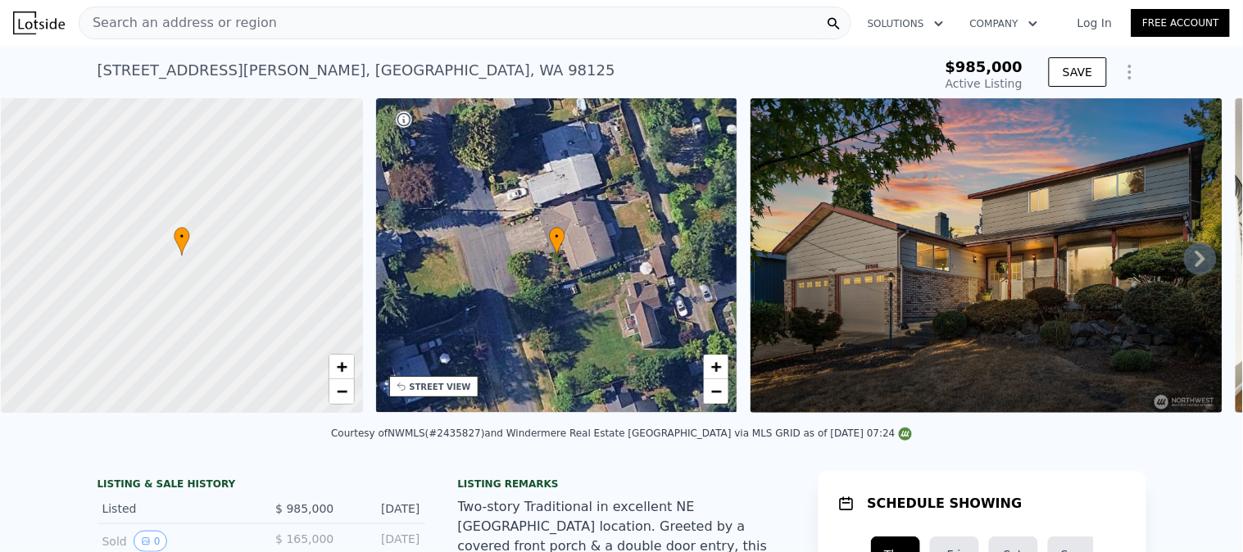
click at [374, 25] on div "Search an address or region" at bounding box center [465, 23] width 773 height 33
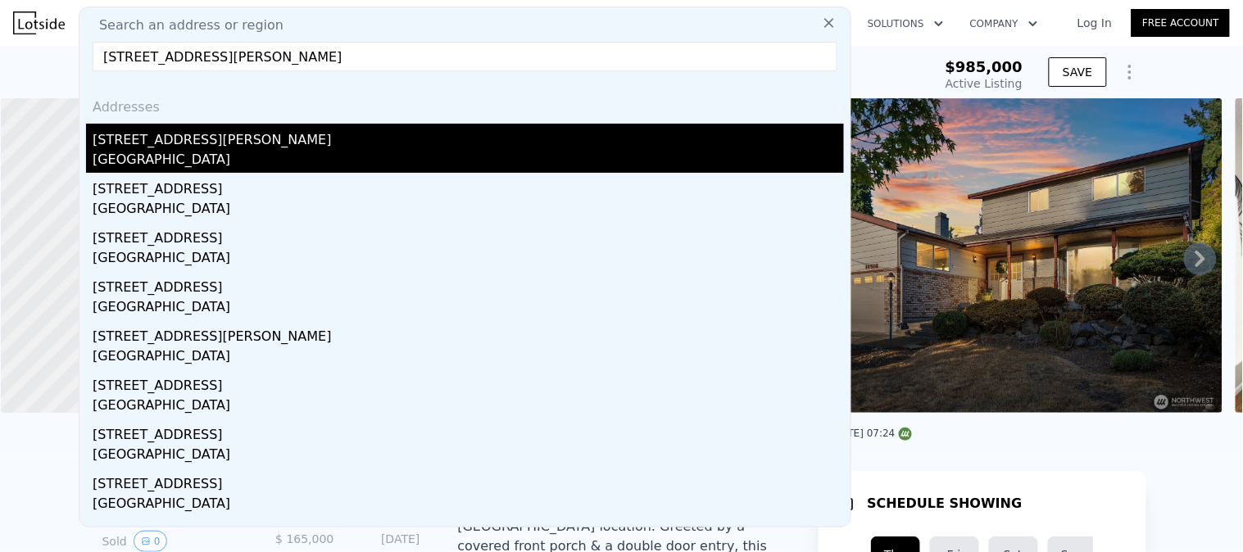
type input "11516 Bartlett Ave NE, Seattle, WA 98125"
click at [193, 150] on div "[GEOGRAPHIC_DATA]" at bounding box center [468, 161] width 751 height 23
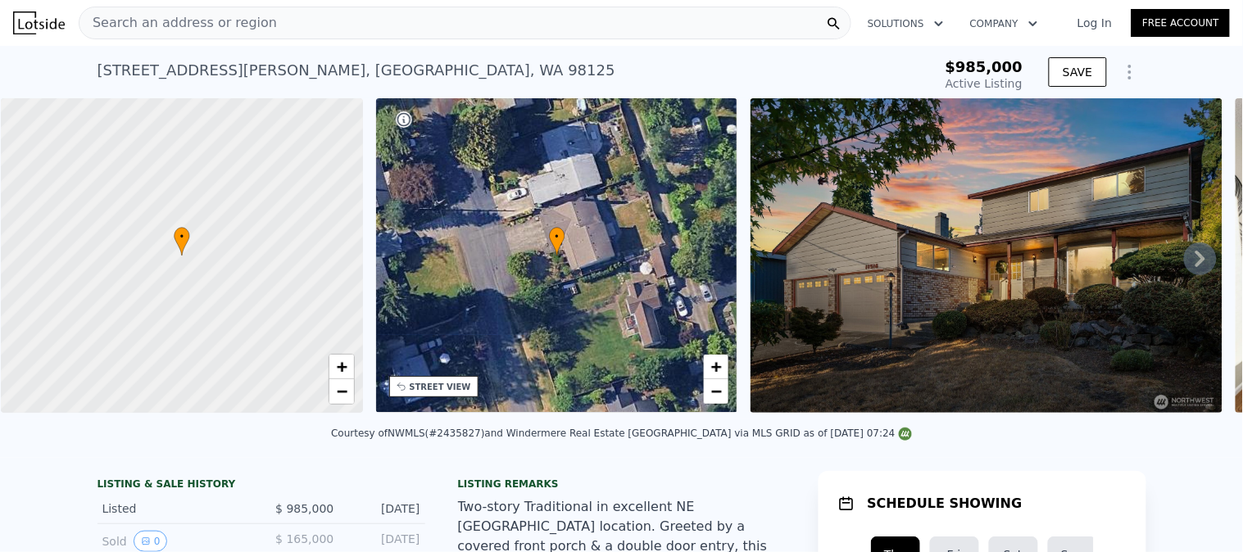
click at [465, 43] on nav "Search an address or region Solutions Company Open main menu Log In Free Account" at bounding box center [621, 23] width 1243 height 46
click at [214, 28] on span "Search an address or region" at bounding box center [177, 23] width 197 height 20
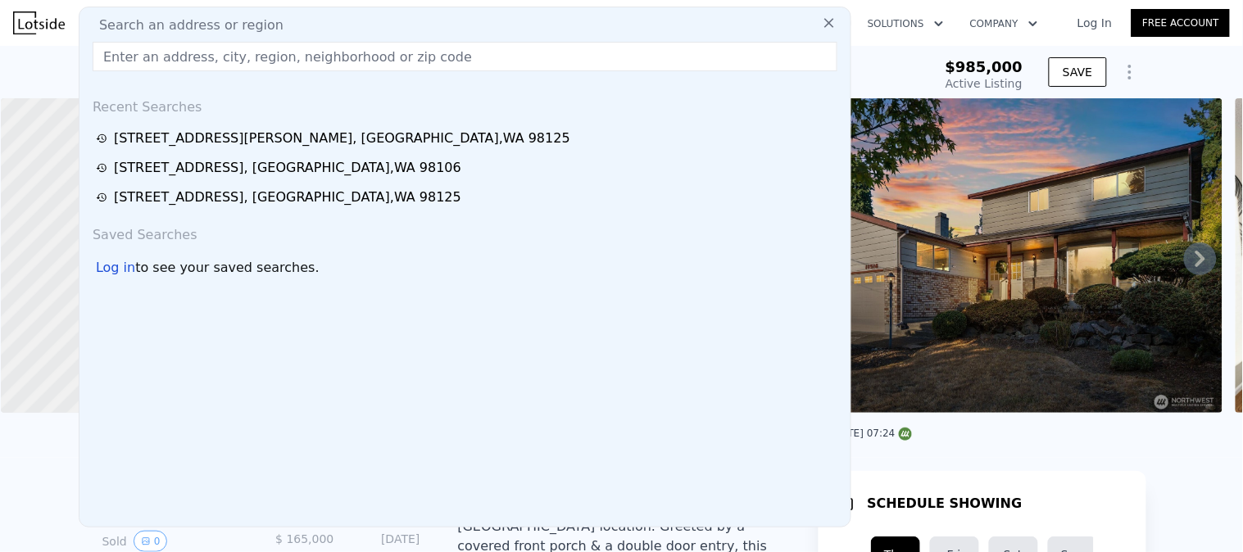
click at [252, 64] on input "text" at bounding box center [465, 56] width 745 height 29
paste input "11516 Bartlett Ave NE, Seattle, WA 98125"
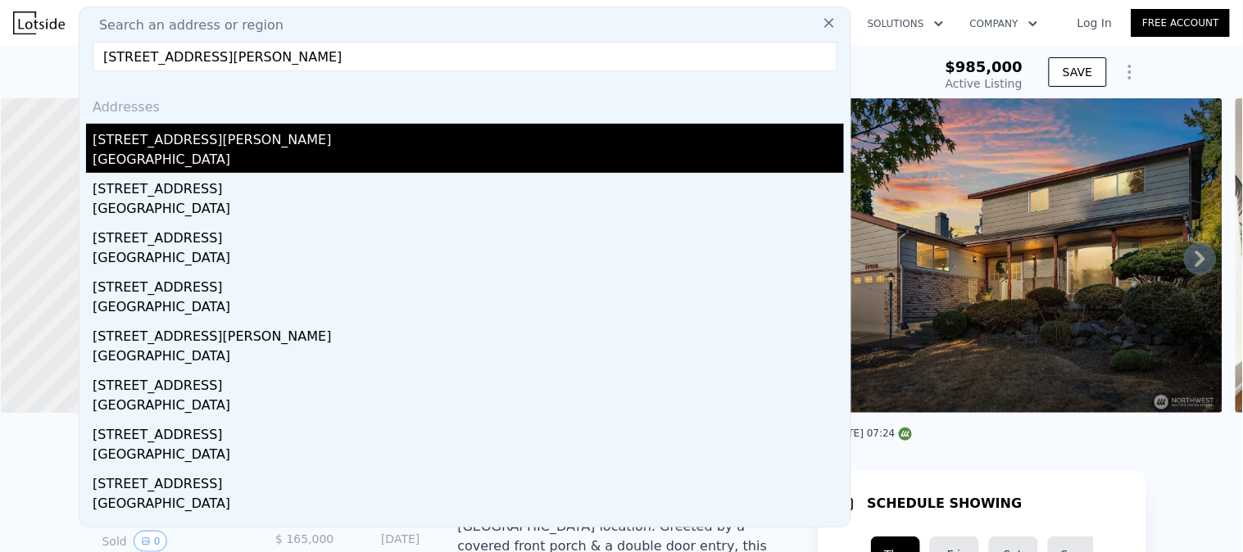
type input "11516 Bartlett Ave NE, Seattle, WA 98125"
click at [168, 153] on div "[GEOGRAPHIC_DATA]" at bounding box center [468, 161] width 751 height 23
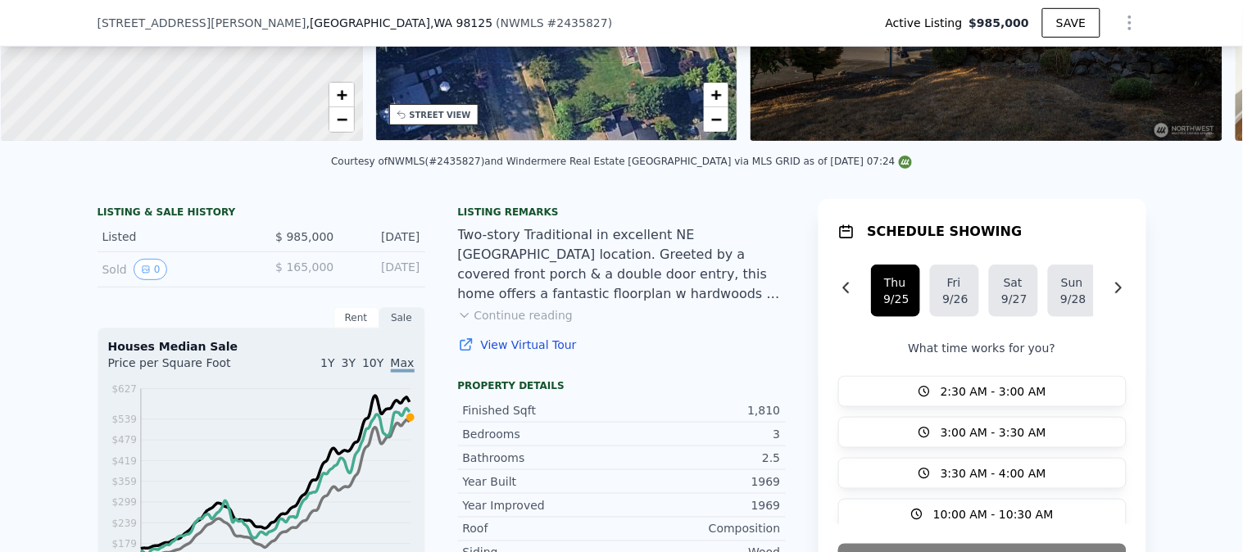
scroll to position [267, 0]
drag, startPoint x: 333, startPoint y: 247, endPoint x: 136, endPoint y: 244, distance: 196.7
click at [140, 247] on div "Listed $ 985,000 Sep 20, 2025" at bounding box center [261, 236] width 328 height 30
copy div "$ 985,000"
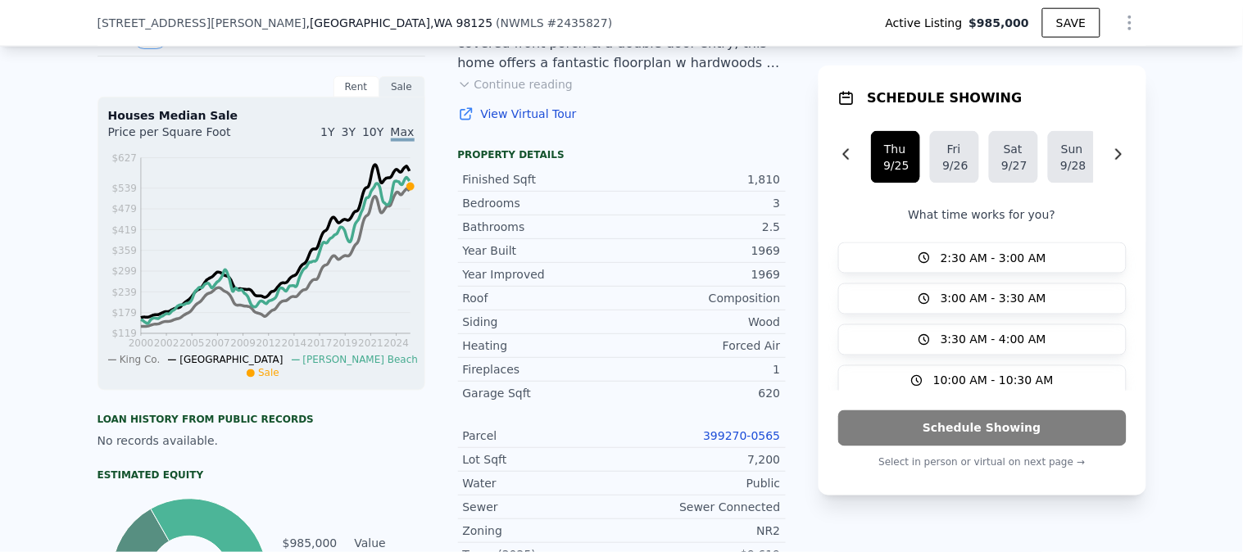
scroll to position [541, 0]
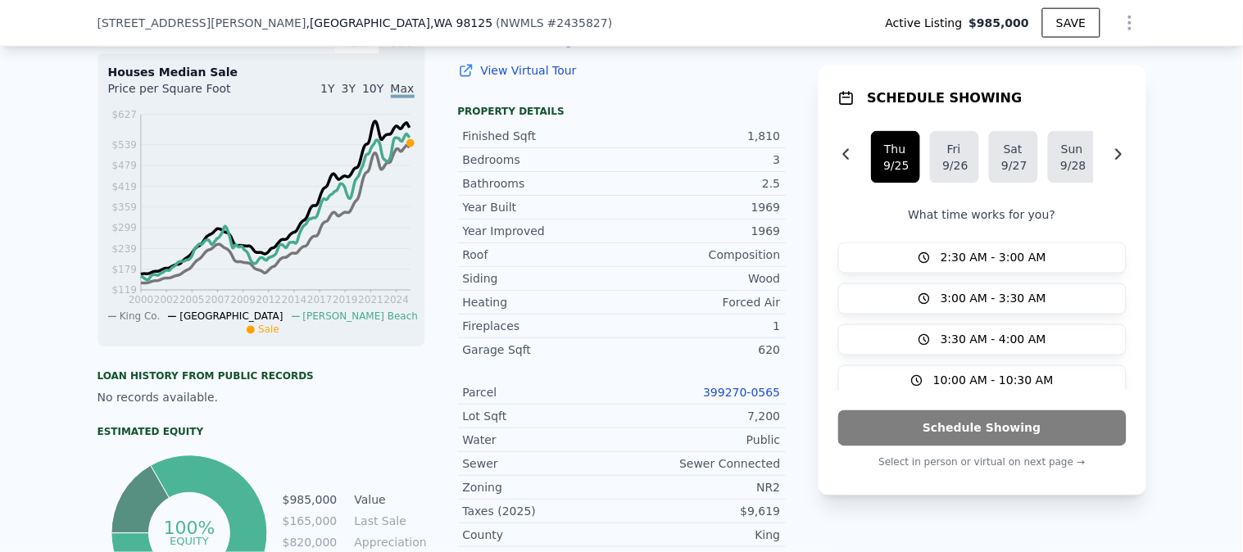
click at [746, 399] on link "399270-0565" at bounding box center [741, 392] width 77 height 13
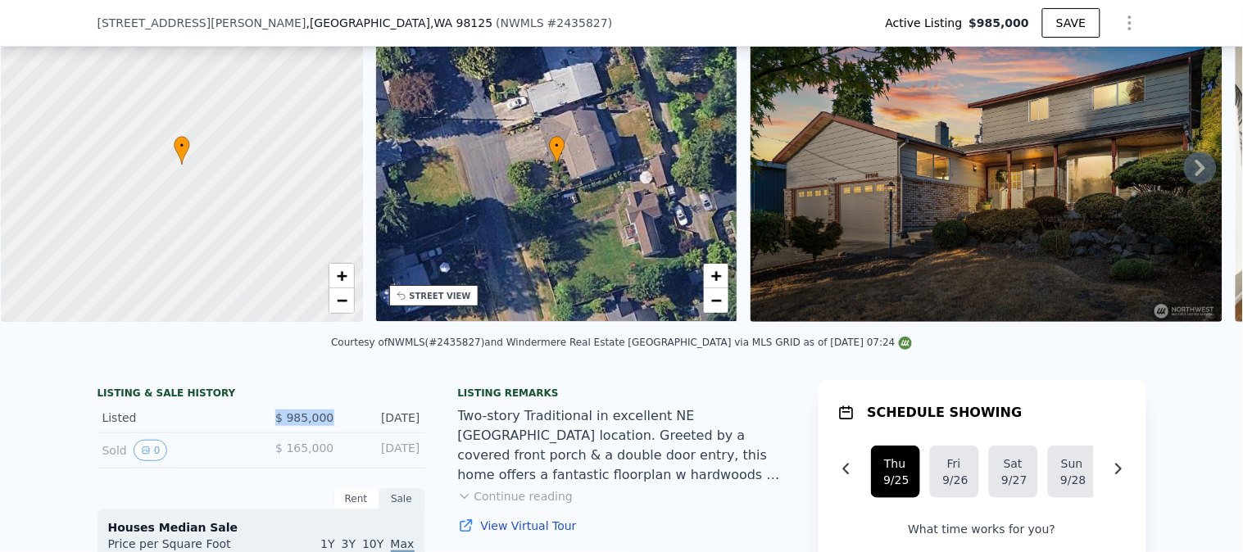
scroll to position [176, 0]
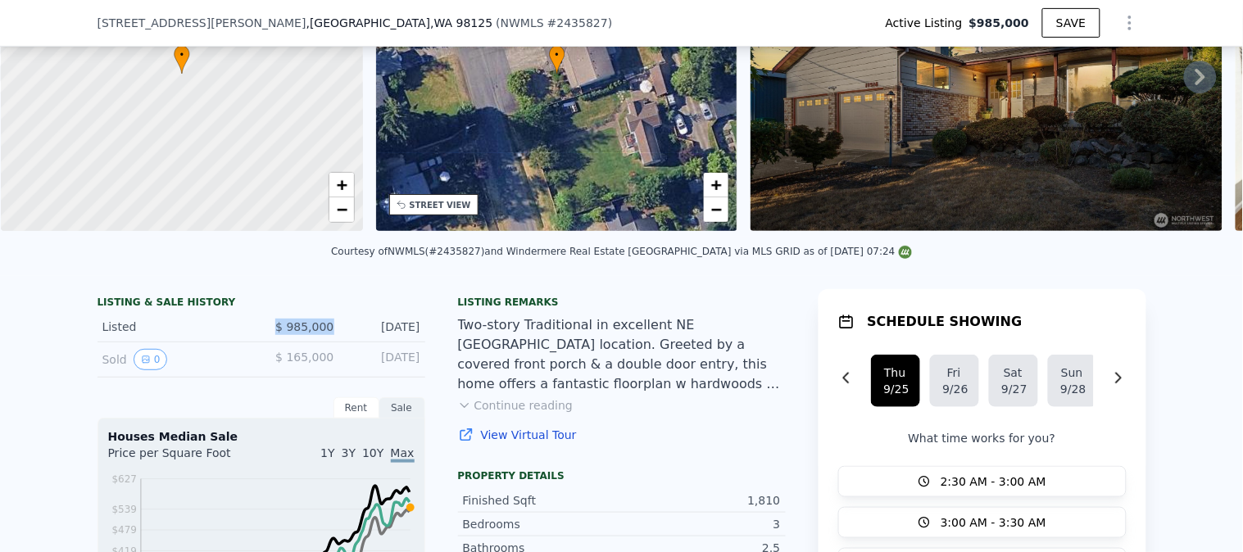
copy div "$ 985,000"
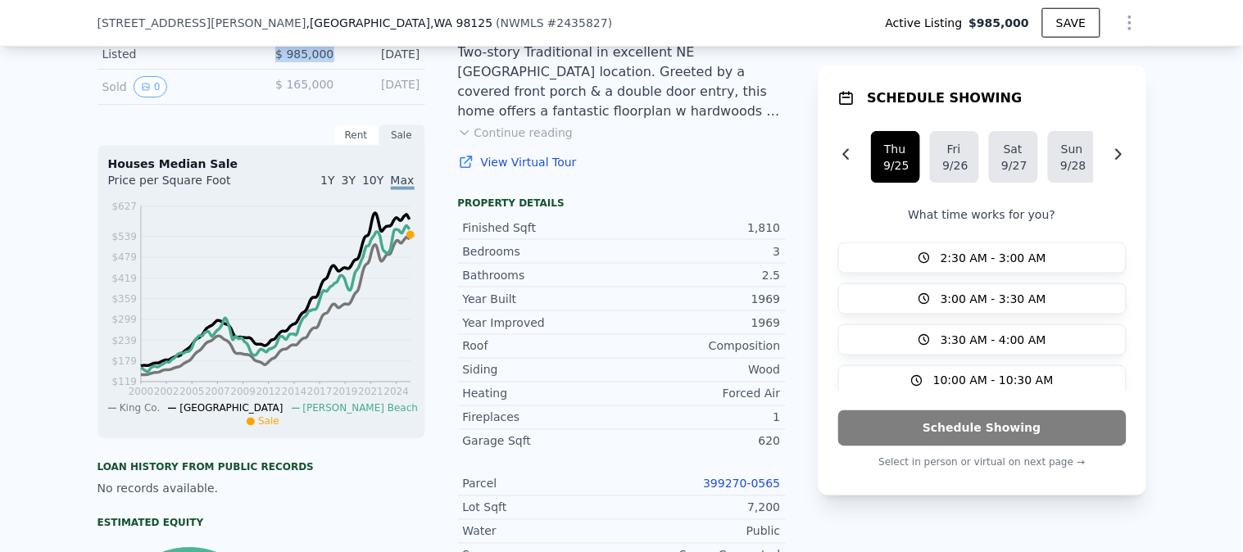
scroll to position [541, 0]
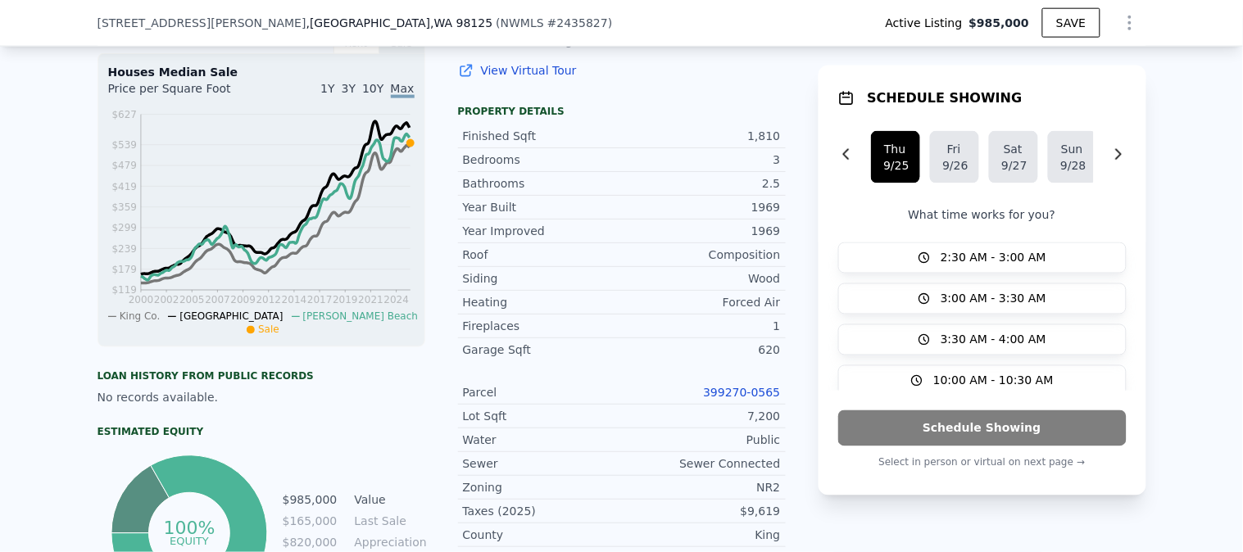
click at [763, 399] on link "399270-0565" at bounding box center [741, 392] width 77 height 13
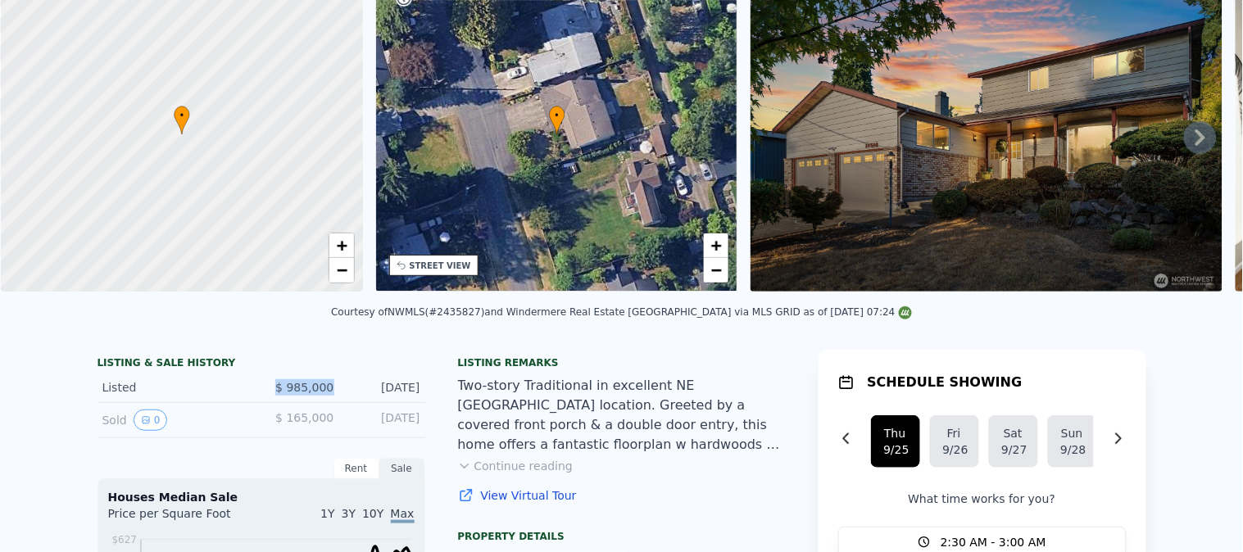
scroll to position [0, 0]
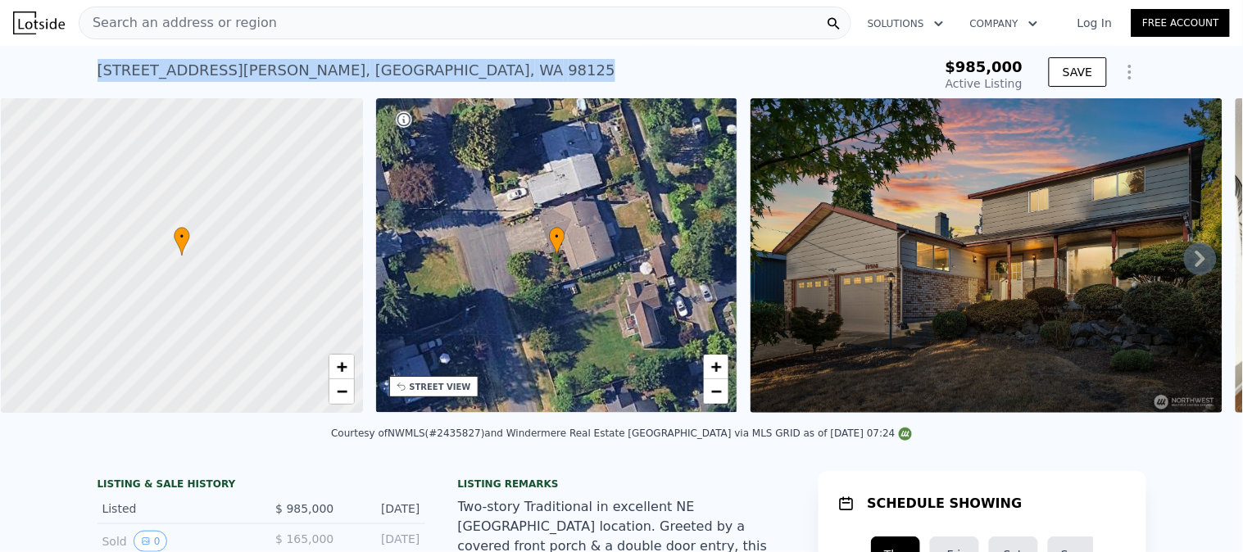
drag, startPoint x: 370, startPoint y: 75, endPoint x: 0, endPoint y: 71, distance: 370.3
click at [0, 71] on div "11516 Bartlett Ave NE , Seattle , WA 98125 Active at $985k $985,000 Active List…" at bounding box center [621, 72] width 1243 height 52
copy div "11516 Bartlett Ave NE , Seattle , WA 98125"
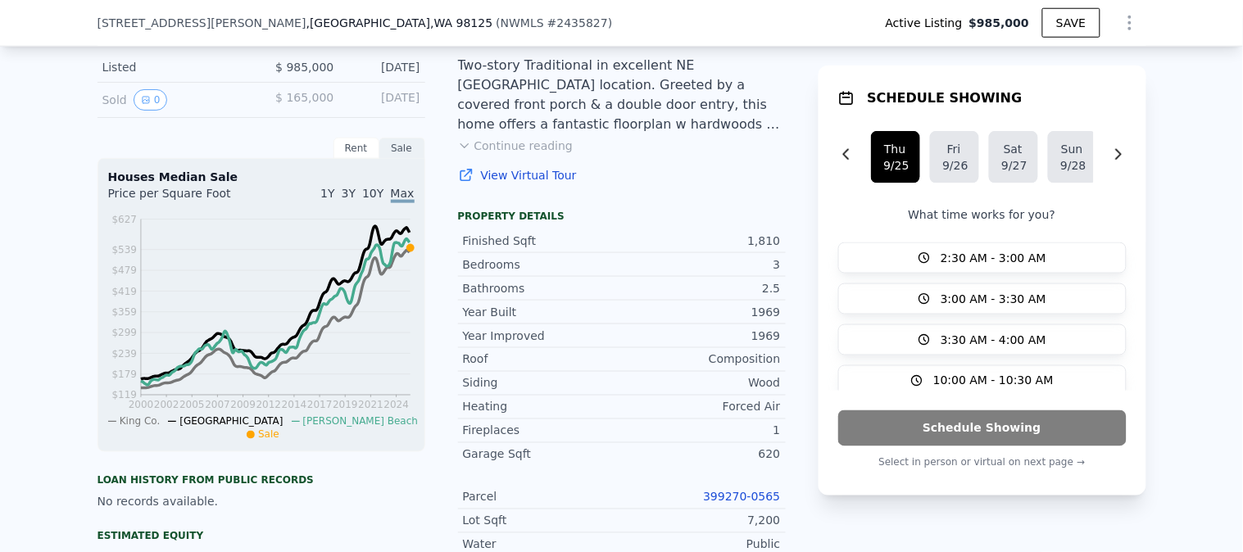
scroll to position [449, 0]
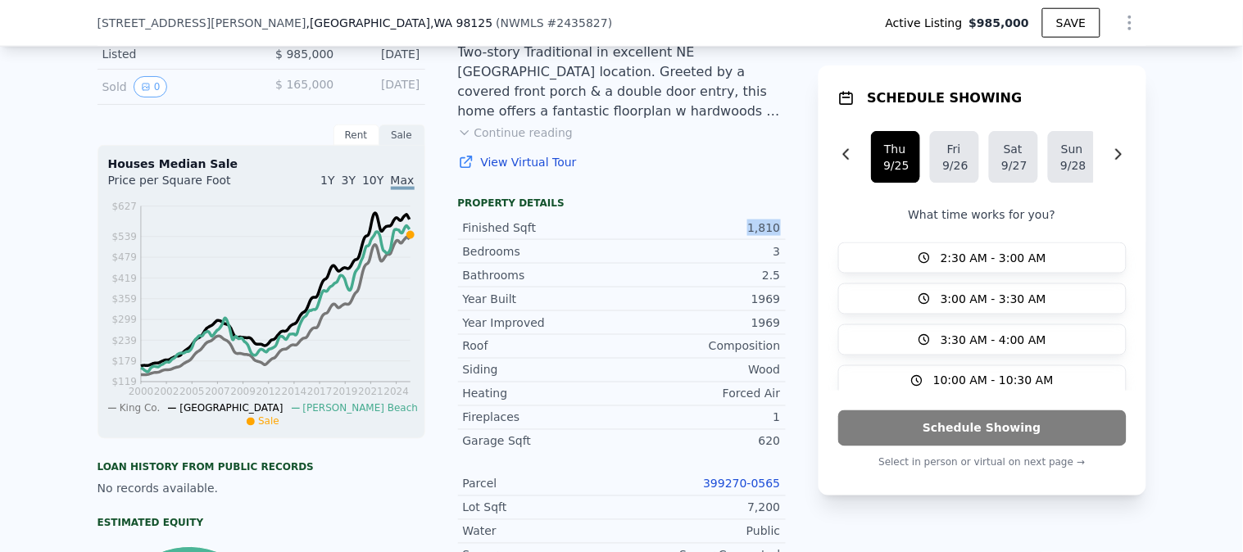
drag, startPoint x: 787, startPoint y: 239, endPoint x: 620, endPoint y: 223, distance: 167.1
click at [635, 224] on div "LISTING & SALE HISTORY Listed $ 985,000 Sep 20, 2025 Sold 0 $ 165,000 Apr 1, 19…" at bounding box center [621, 507] width 1049 height 982
copy div "1,810"
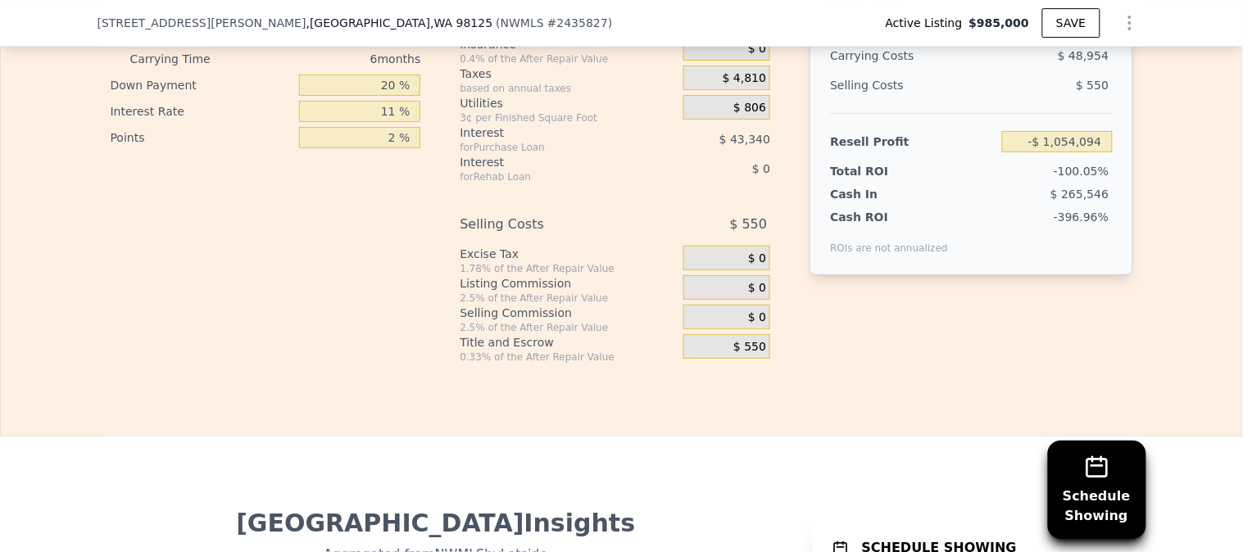
scroll to position [2999, 0]
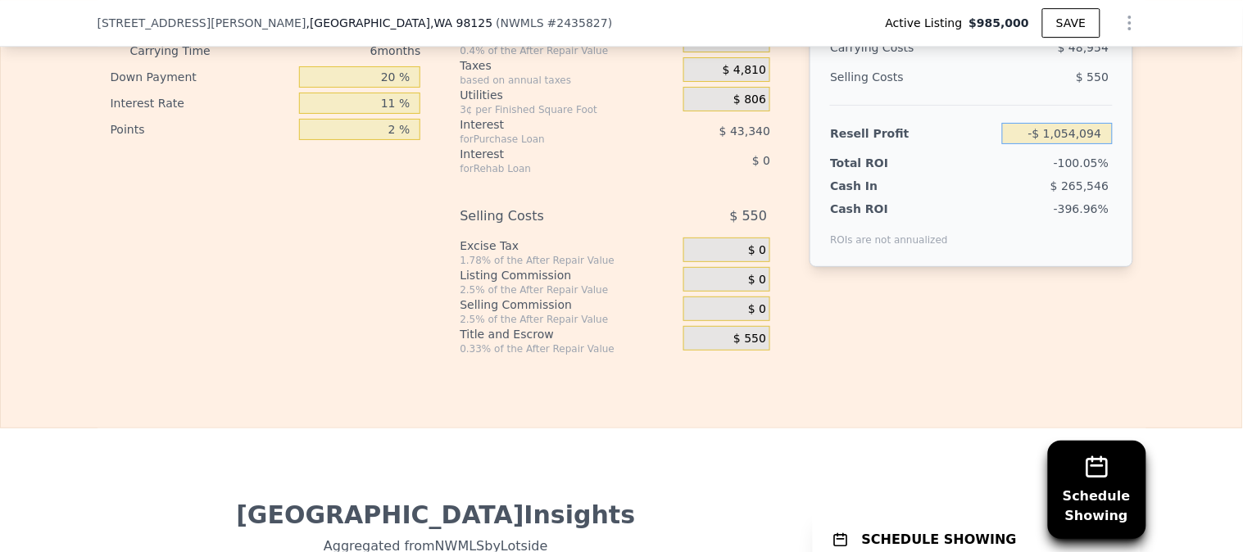
drag, startPoint x: 1026, startPoint y: 156, endPoint x: 1173, endPoint y: 156, distance: 147.5
click at [1173, 156] on div "Edit the assumptions in yellow boxes. Input profit to calculate an offer price.…" at bounding box center [621, 51] width 1241 height 610
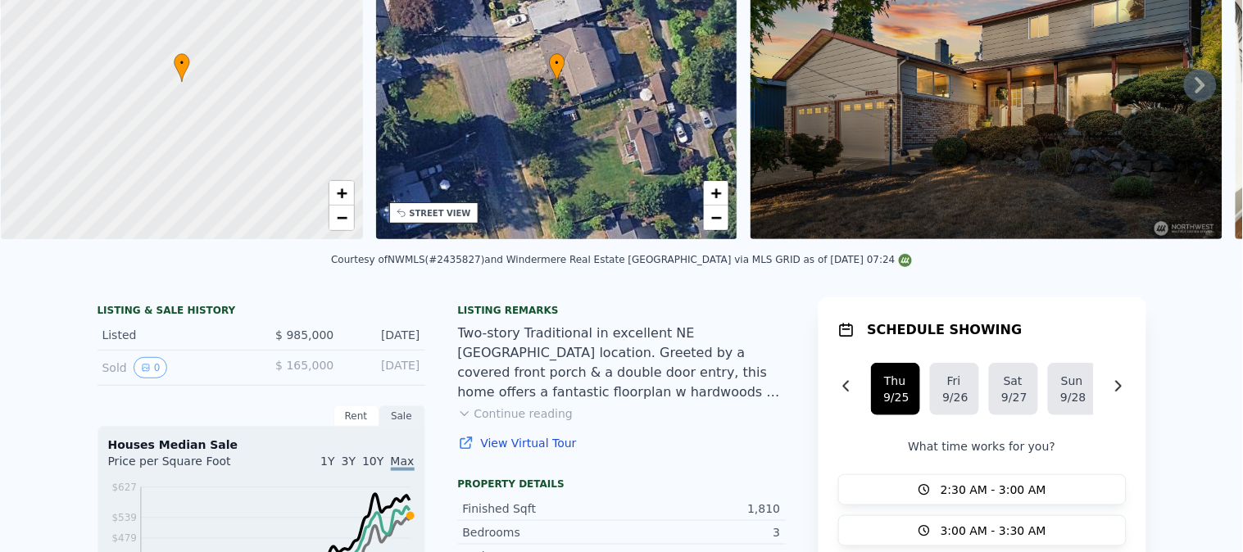
scroll to position [5, 0]
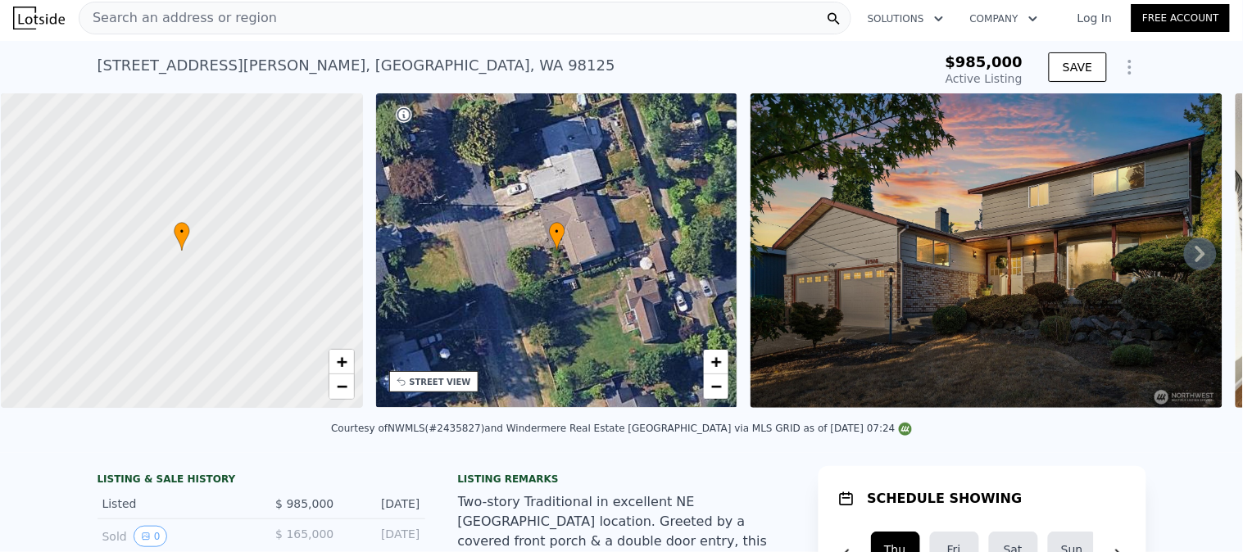
click at [283, 29] on div "Search an address or region" at bounding box center [465, 18] width 773 height 33
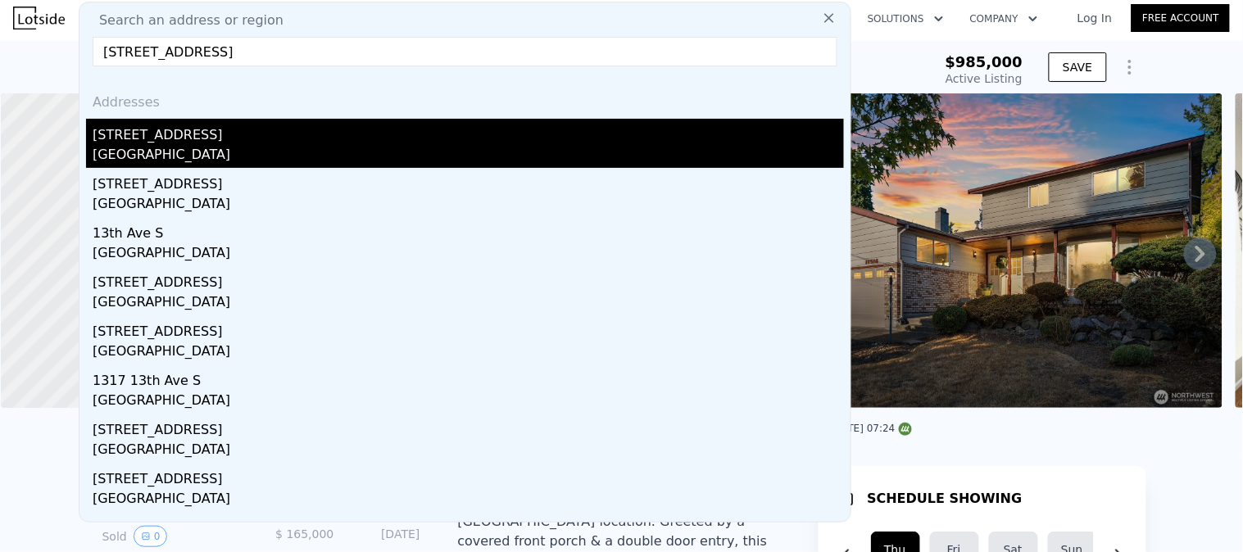
type input "1303 13th Ave S, Seattle, WA 98144"
click at [200, 146] on div "Seattle, WA 98144" at bounding box center [468, 156] width 751 height 23
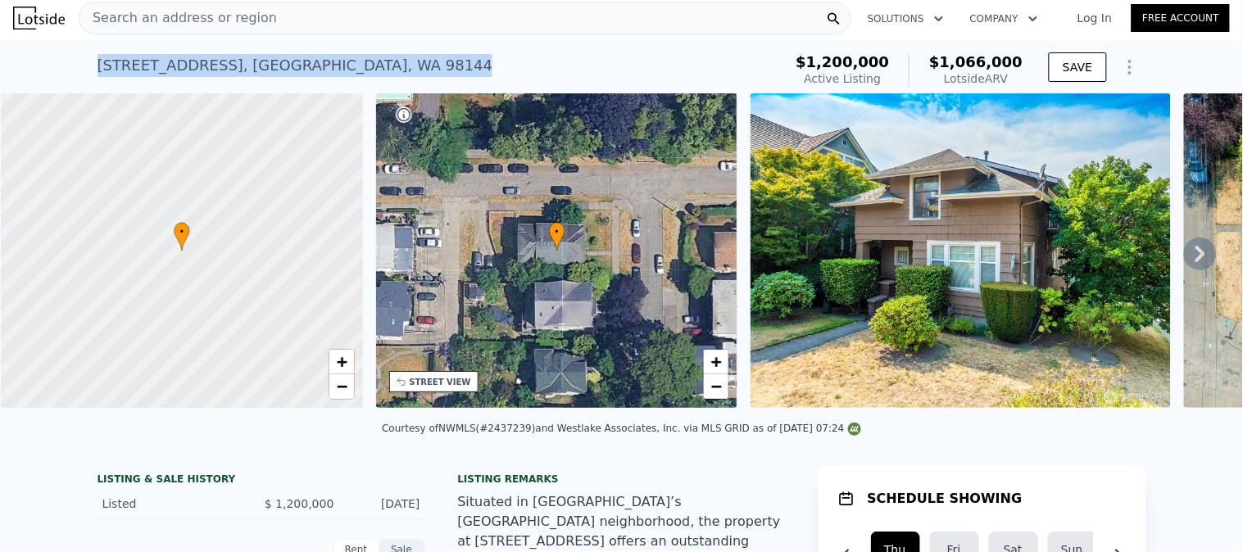
drag, startPoint x: 299, startPoint y: 72, endPoint x: 0, endPoint y: 60, distance: 299.3
click at [0, 60] on div "1303 13th Ave S , Seattle , WA 98144 Active at $1.200m (~ARV $1.066m ) $1,200,0…" at bounding box center [621, 67] width 1243 height 52
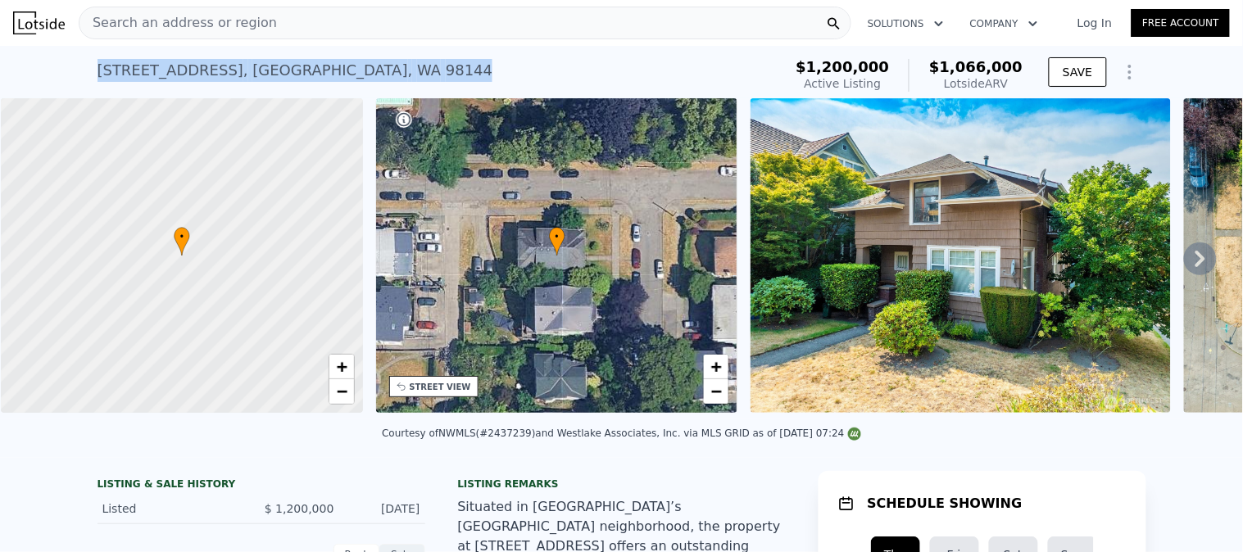
drag, startPoint x: 363, startPoint y: 76, endPoint x: 0, endPoint y: 54, distance: 363.6
click at [0, 54] on div "1303 13th Ave S , Seattle , WA 98144 Active at $1.200m (~ARV $1.066m ) $1,200,0…" at bounding box center [621, 72] width 1243 height 52
copy div "1303 13th Ave S , Seattle , WA 98144"
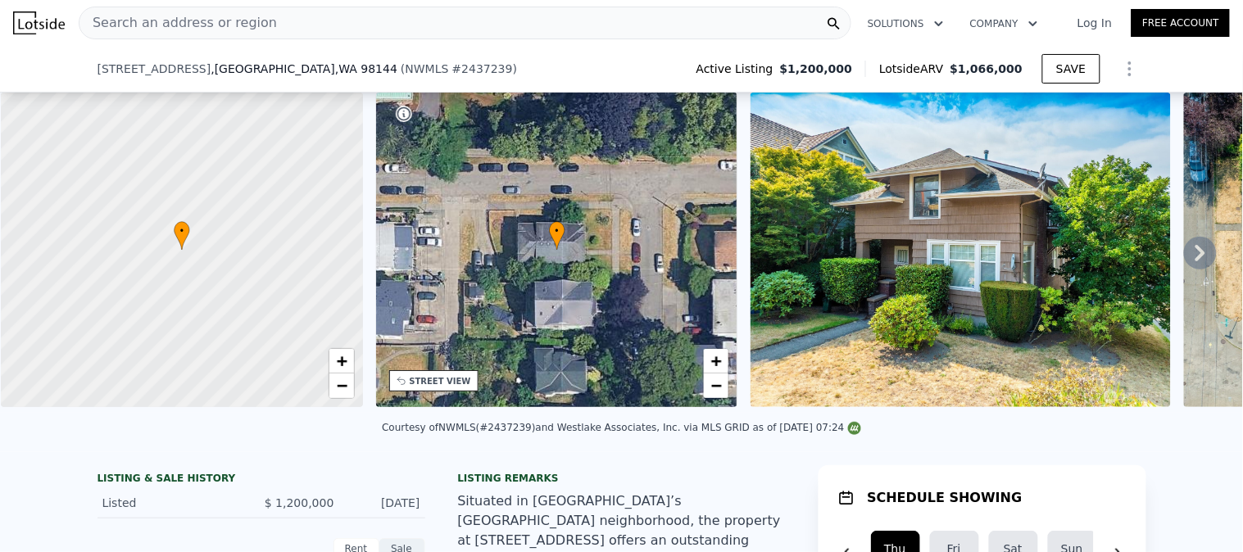
scroll to position [358, 0]
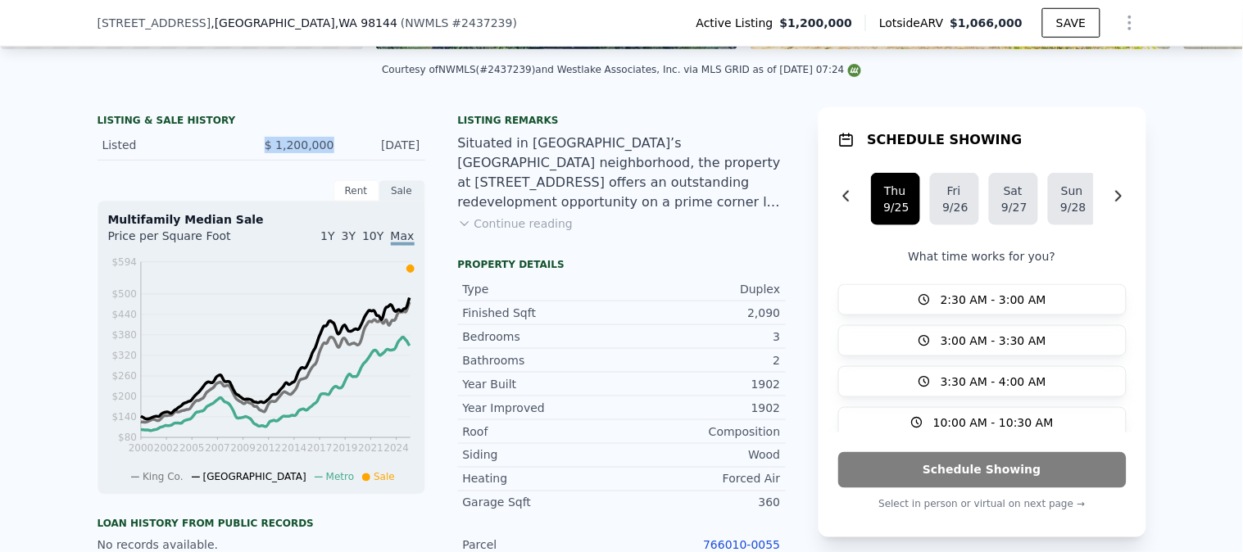
drag, startPoint x: 331, startPoint y: 156, endPoint x: 173, endPoint y: 150, distance: 158.3
click at [177, 150] on div "Listed $ 1,200,000 Sep 17, 2025" at bounding box center [261, 145] width 328 height 30
copy div "$ 1,200,000"
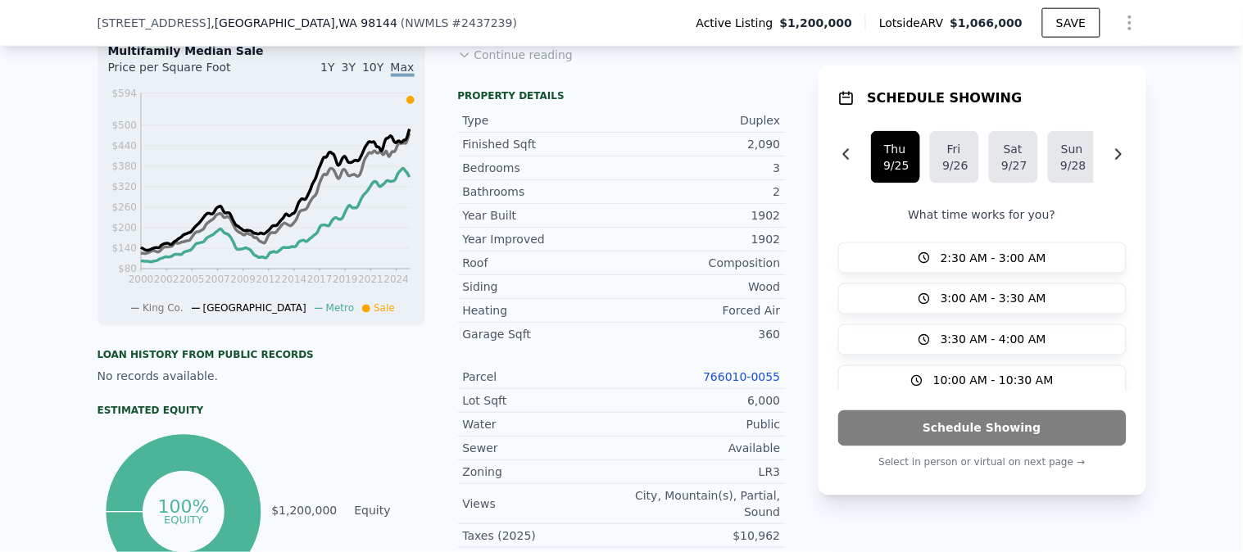
scroll to position [541, 0]
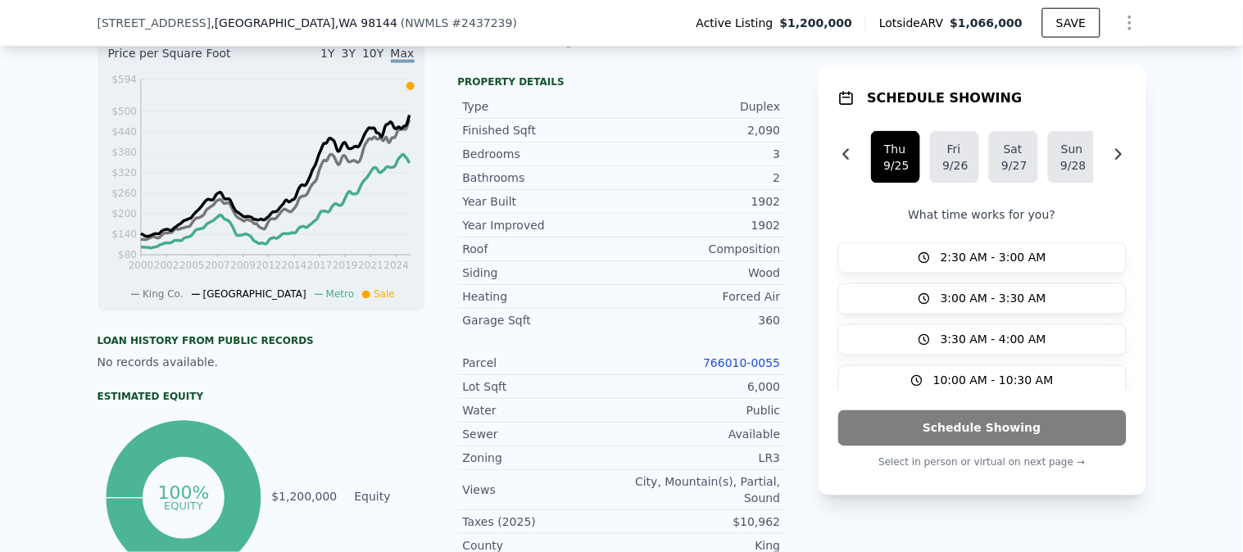
click at [755, 370] on link "766010-0055" at bounding box center [741, 362] width 77 height 13
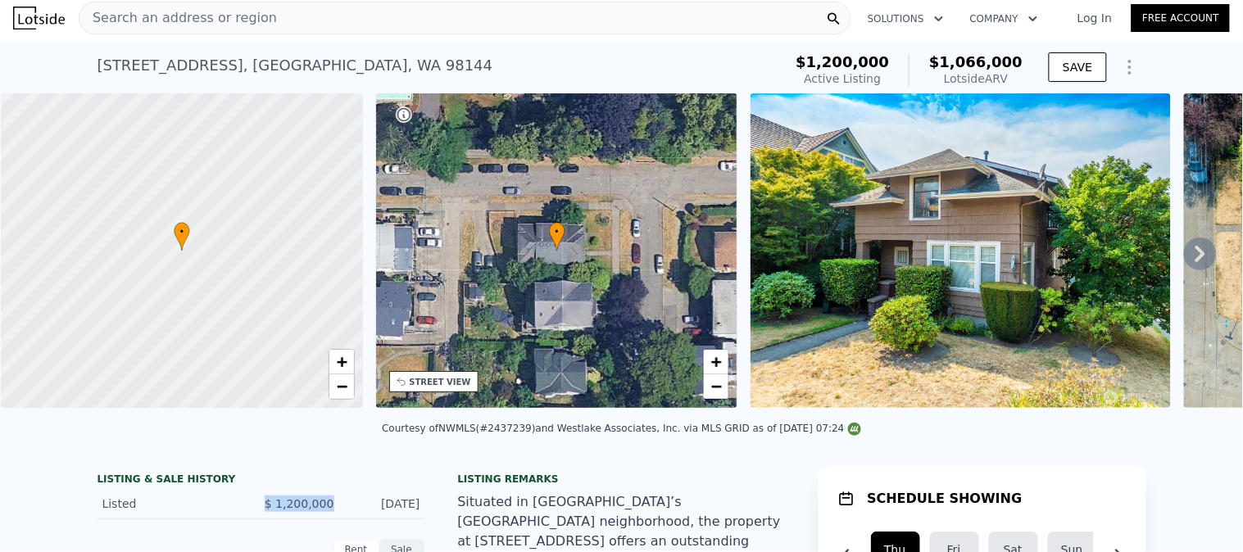
scroll to position [0, 0]
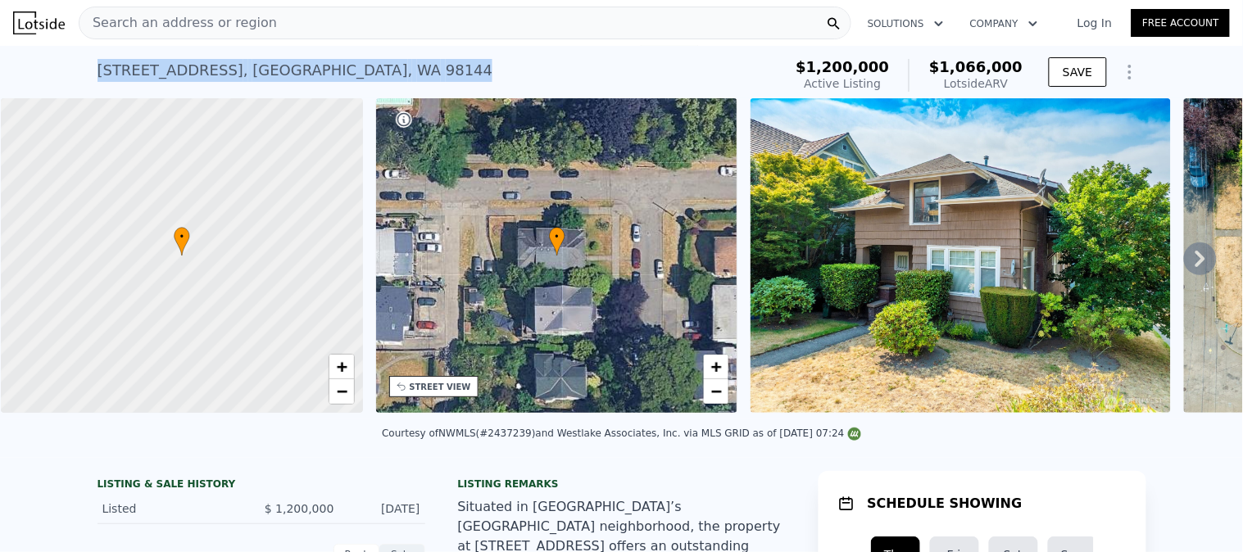
drag, startPoint x: 309, startPoint y: 68, endPoint x: 0, endPoint y: 49, distance: 309.4
click at [0, 49] on div "1303 13th Ave S , Seattle , WA 98144 Active at $1.200m (~ARV $1.066m ) $1,200,0…" at bounding box center [621, 72] width 1243 height 52
copy div "1303 13th Ave S , Seattle , WA 98144"
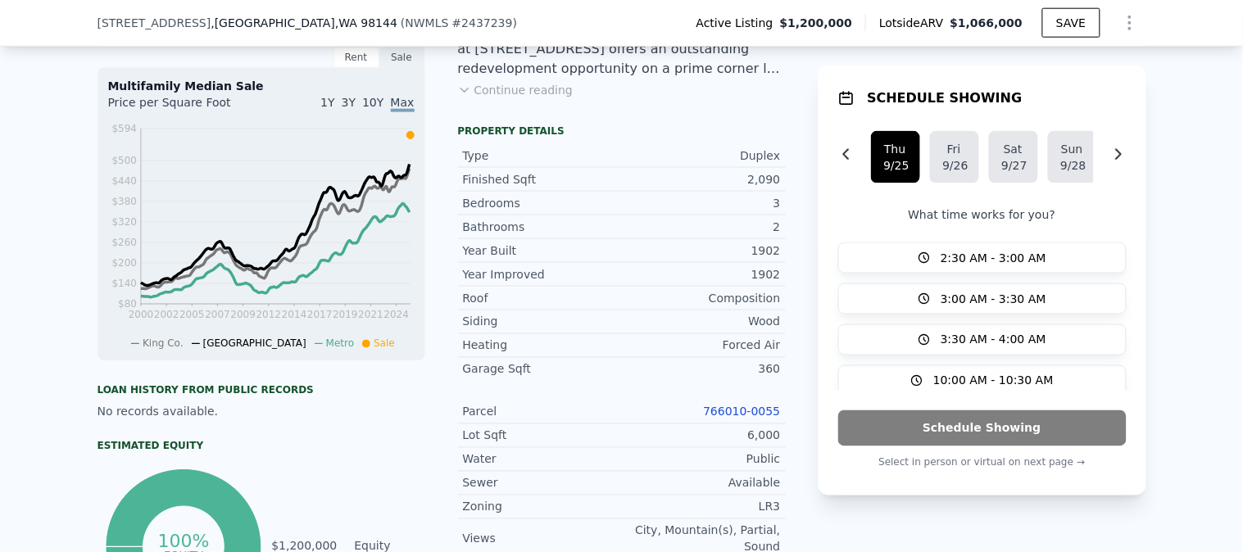
scroll to position [449, 0]
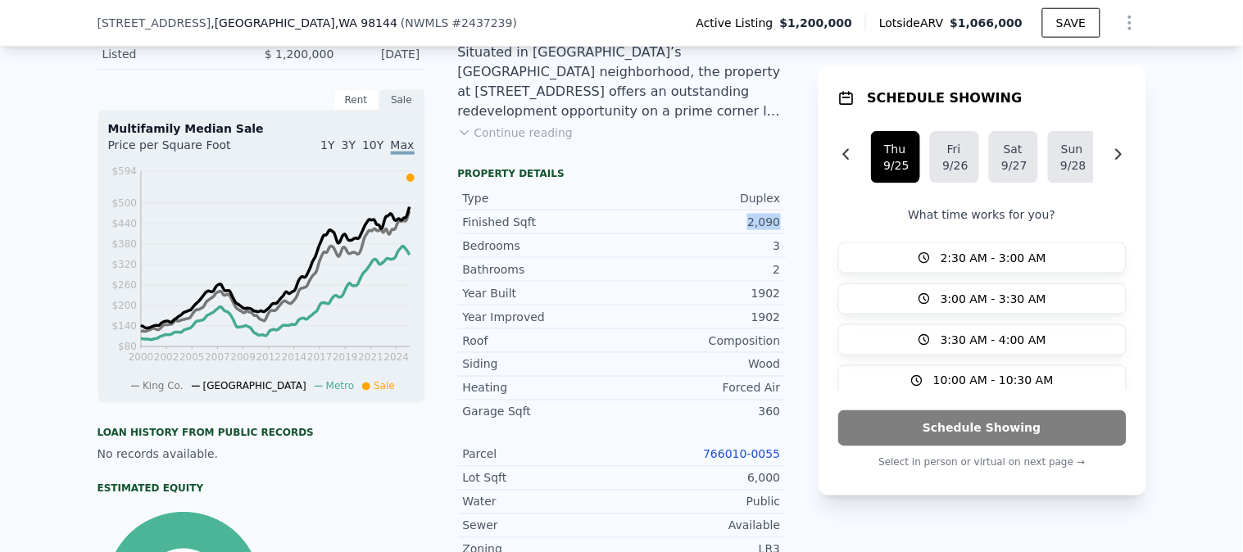
drag, startPoint x: 733, startPoint y: 232, endPoint x: 788, endPoint y: 231, distance: 54.9
click at [787, 231] on div "LISTING & SALE HISTORY Listed $ 1,200,000 Sep 17, 2025 Rent Sale Rent over time…" at bounding box center [621, 512] width 1049 height 992
copy div "2,090"
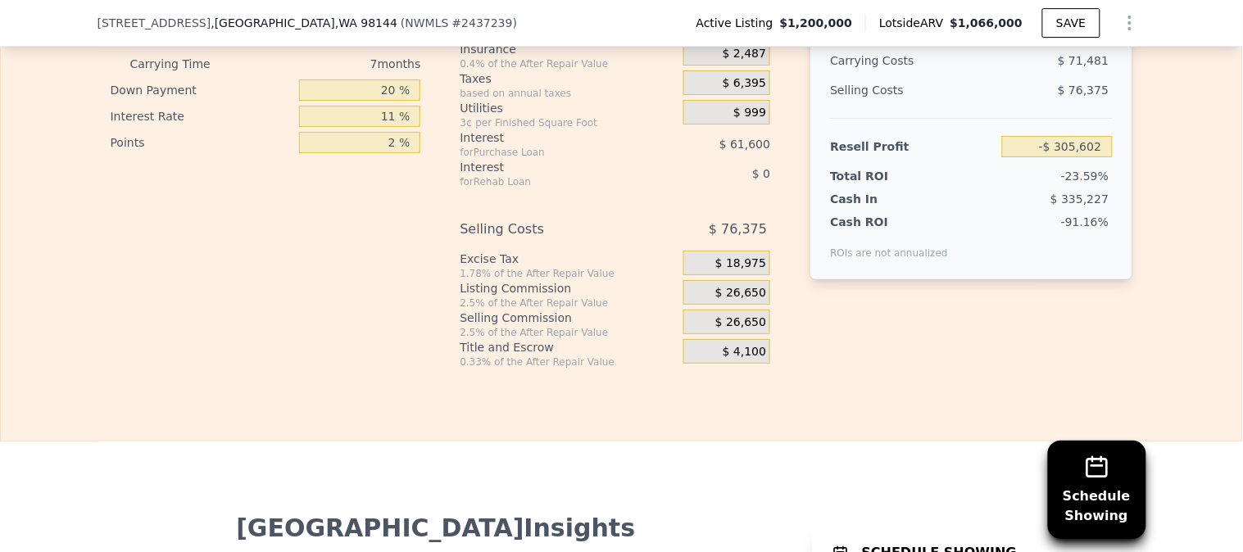
scroll to position [2907, 0]
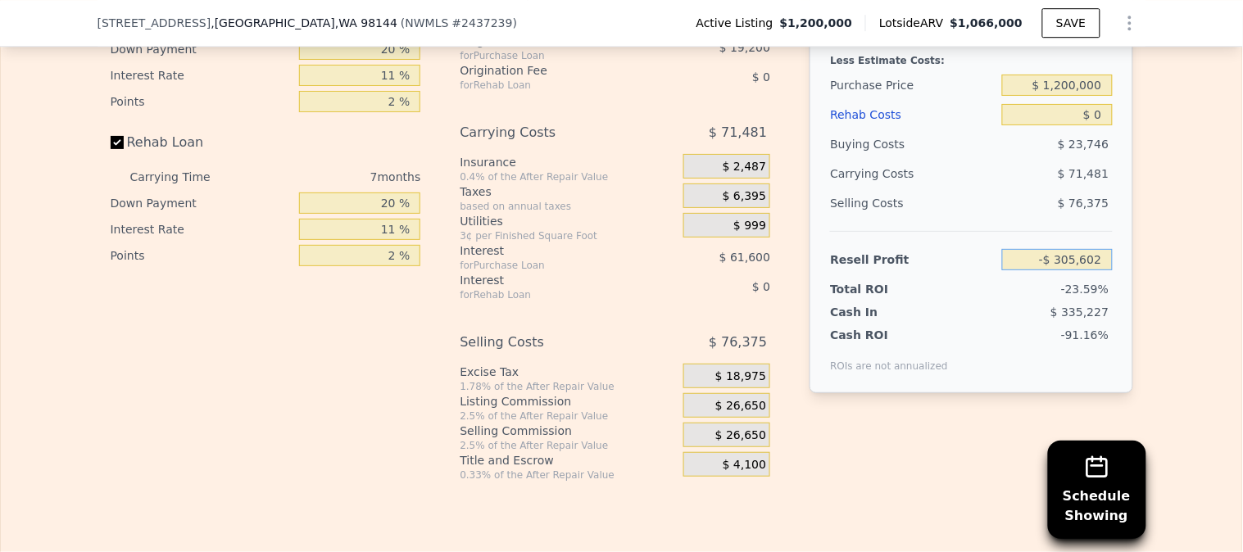
drag, startPoint x: 1033, startPoint y: 259, endPoint x: 1216, endPoint y: 256, distance: 182.7
click at [1216, 256] on div "Edit the assumptions in yellow boxes. Input profit to calculate an offer price.…" at bounding box center [621, 177] width 1241 height 610
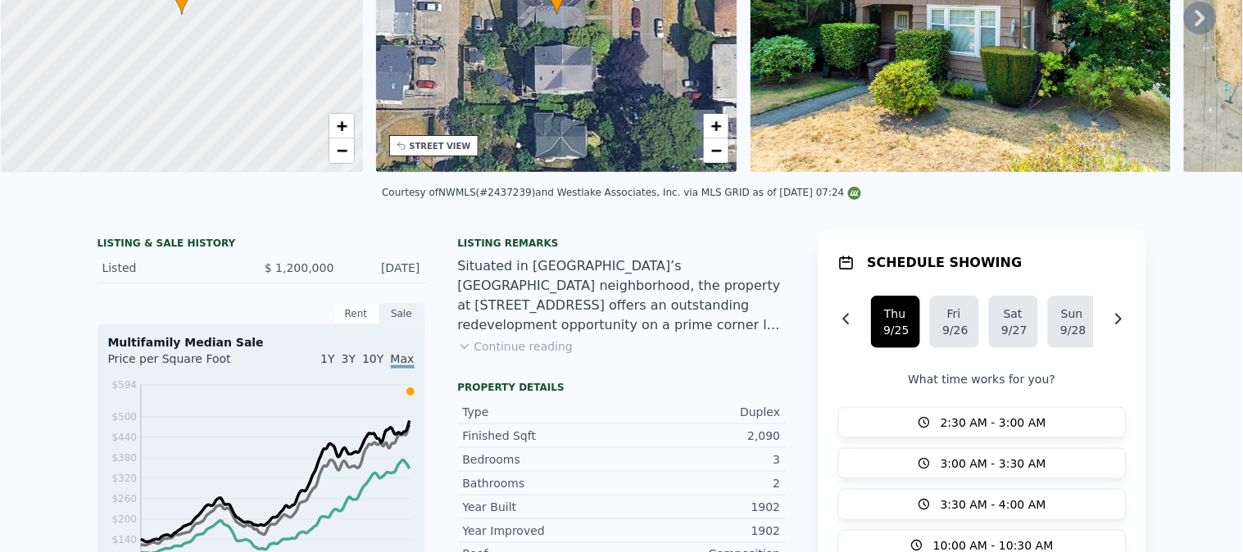
scroll to position [0, 0]
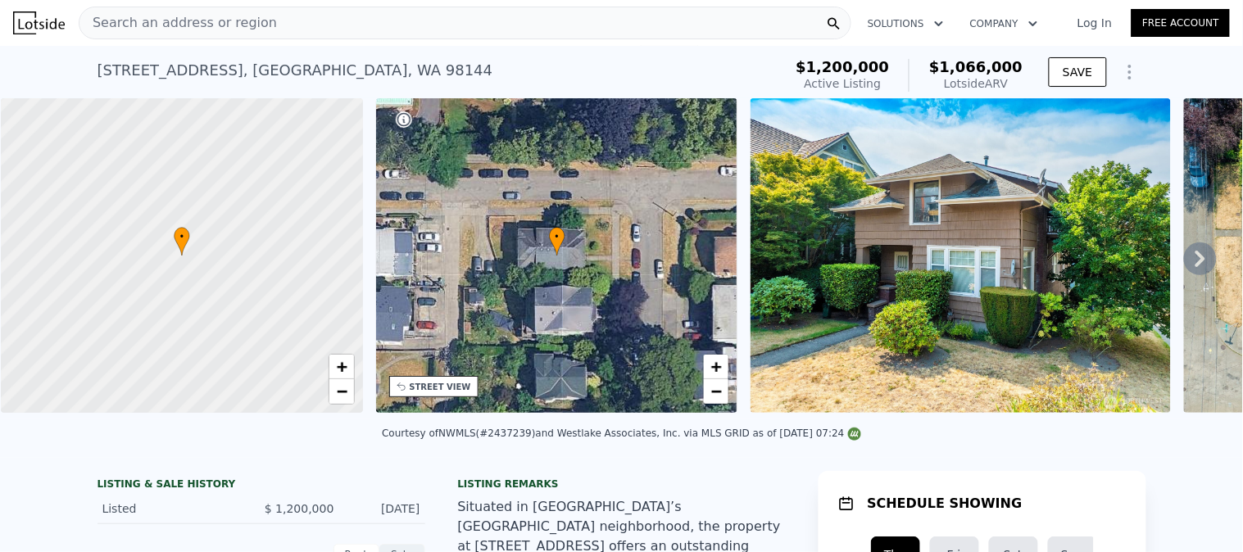
click at [329, 30] on div "Search an address or region" at bounding box center [465, 23] width 773 height 33
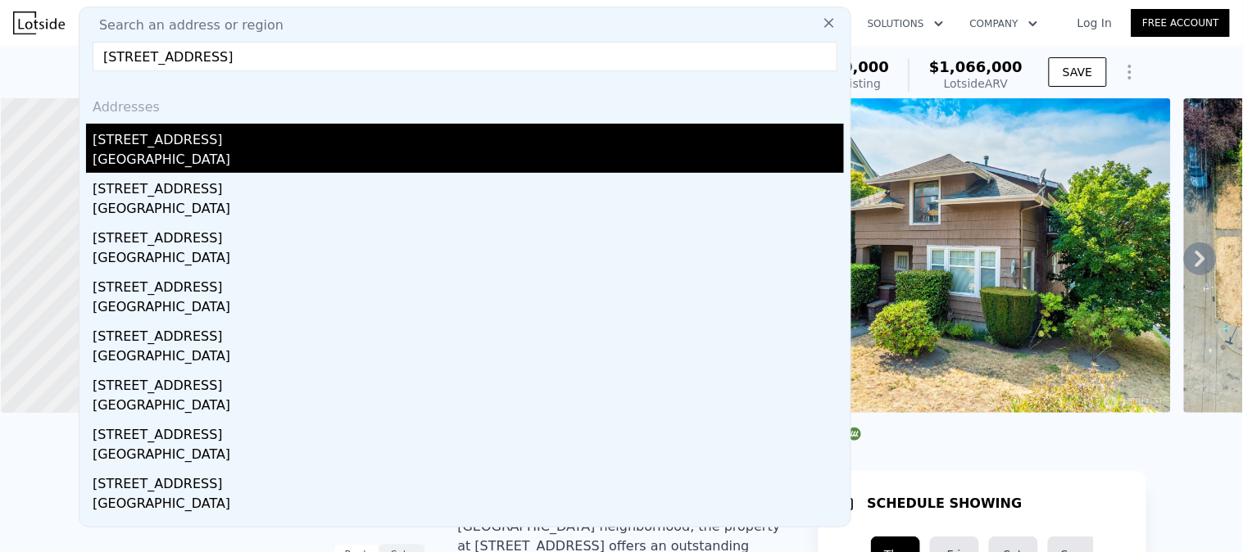
type input "4322 5th Ave NW, Seattle, WA 98107"
click at [161, 143] on div "4322 5th Ave NW" at bounding box center [468, 137] width 751 height 26
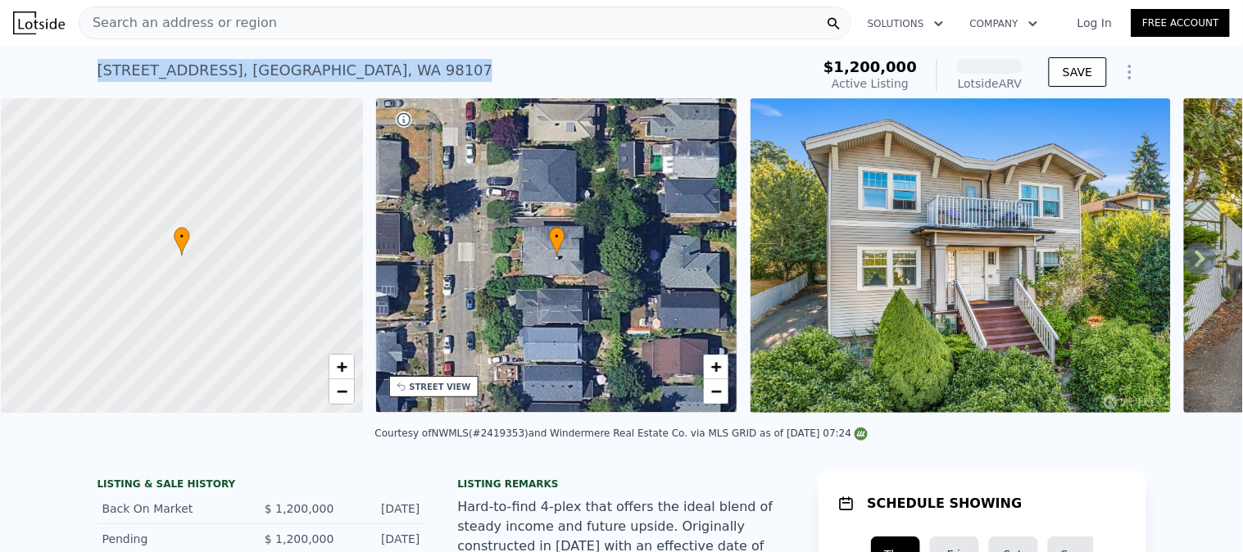
drag, startPoint x: 346, startPoint y: 70, endPoint x: 0, endPoint y: 68, distance: 345.7
click at [0, 69] on div "4322 5th Ave NW , Seattle , WA 98107 Active at $1.200m (~ARV ) $1,200,000 Activ…" at bounding box center [621, 72] width 1243 height 52
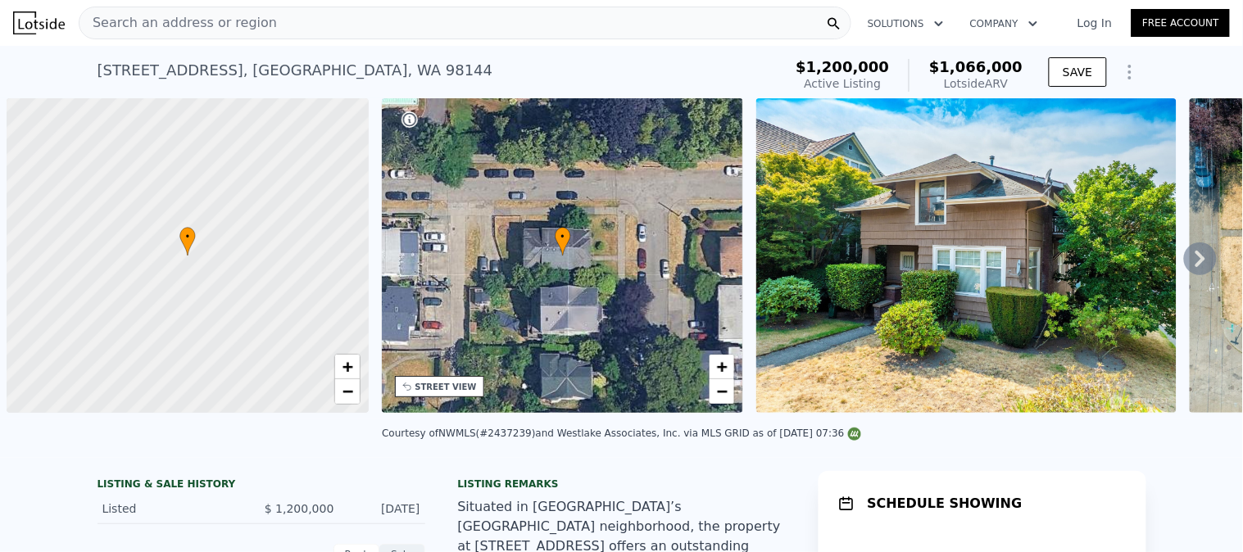
scroll to position [0, 6]
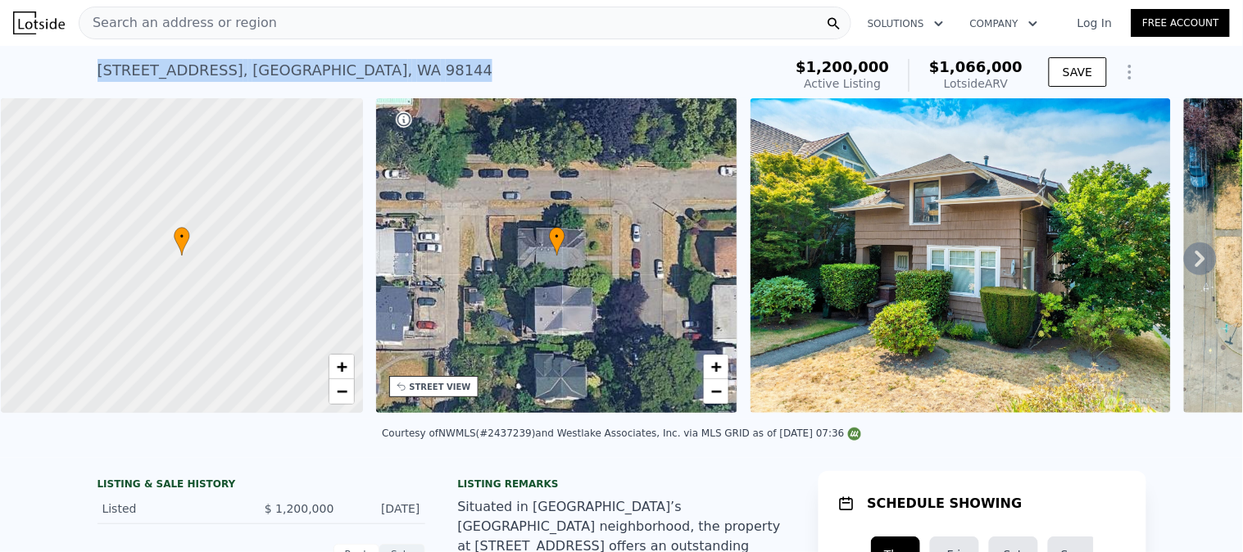
drag, startPoint x: 322, startPoint y: 72, endPoint x: 0, endPoint y: 85, distance: 322.2
click at [0, 85] on div "1303 13th Ave S , Seattle , WA 98144 Active at $1.200m (~ARV $1.066m ) $1,200,0…" at bounding box center [621, 72] width 1243 height 52
copy div "1303 13th Ave S , Seattle , WA 98144"
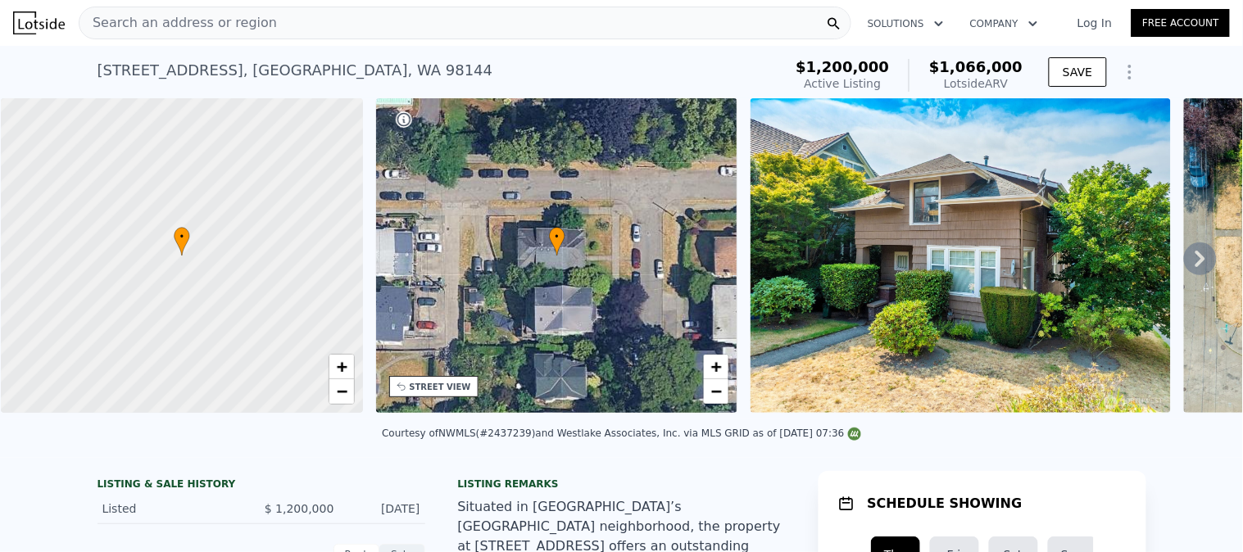
click at [265, 25] on div "Search an address or region" at bounding box center [465, 23] width 773 height 33
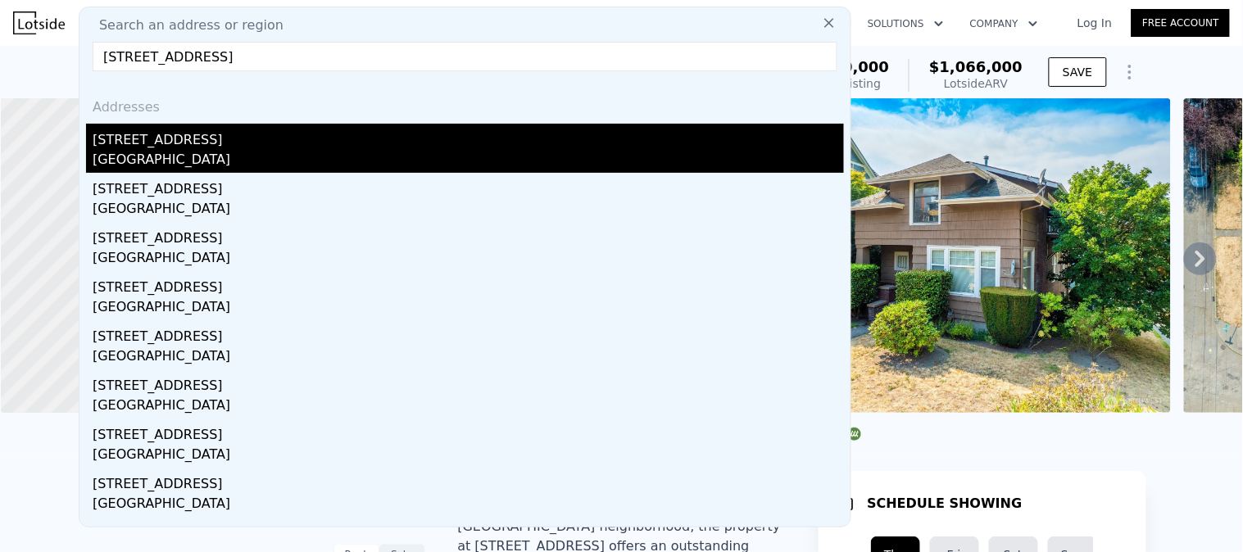
type input "2028 34th Ave S, Seattle, WA 98144"
click at [186, 148] on div "2028 34th Ave S" at bounding box center [468, 137] width 751 height 26
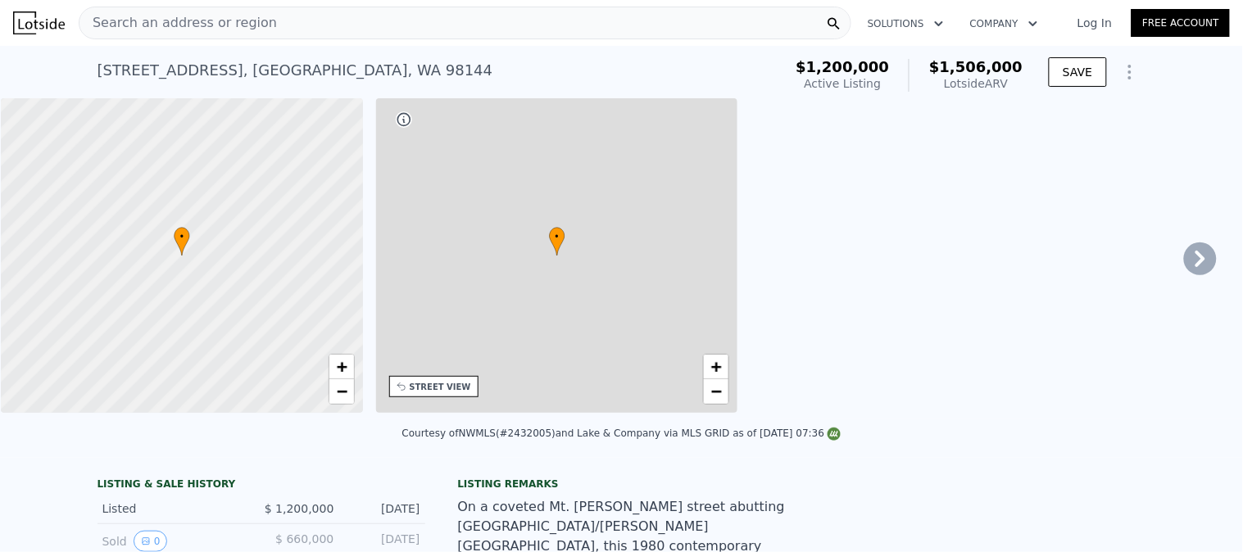
type input "4"
type input "1"
type input "2.75"
type input "1500"
type input "2220"
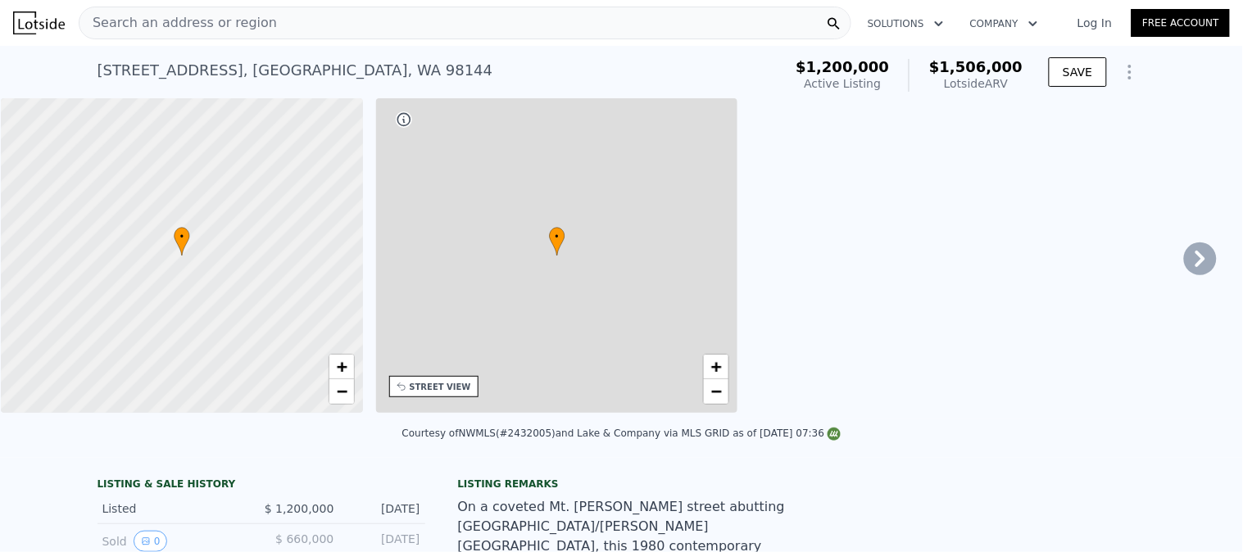
type input "3737"
type input "6000"
type input "$ 1,506,000"
type input "$ 73,987"
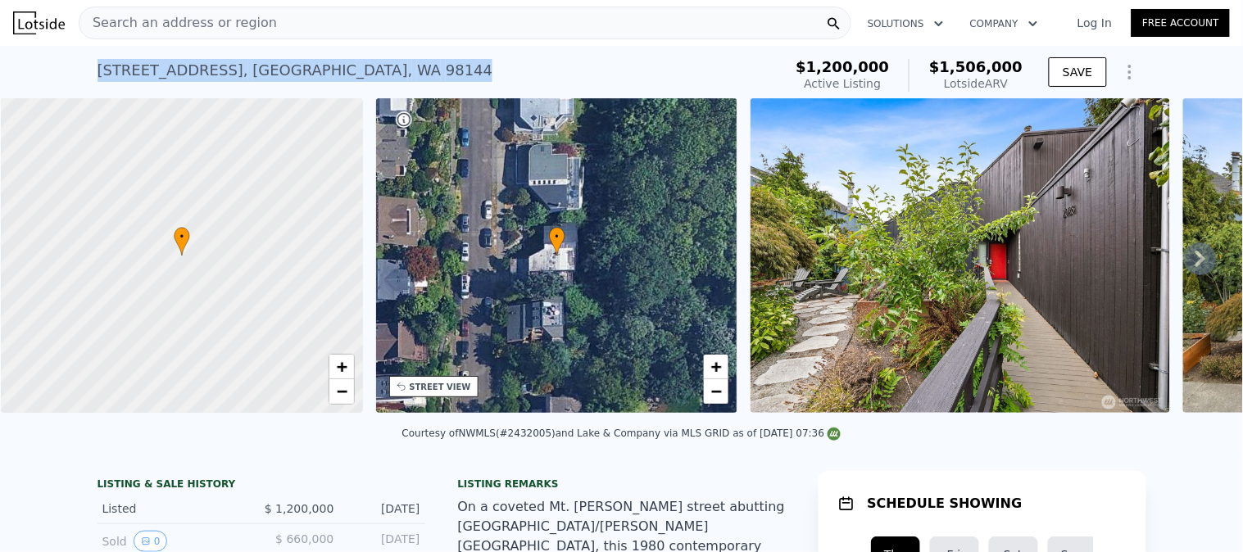
drag, startPoint x: 333, startPoint y: 71, endPoint x: 0, endPoint y: 71, distance: 333.5
click at [0, 71] on div "2028 34th Ave S , Seattle , WA 98144 Active at $1.200m (~ARV $1.506m ) $1,200,0…" at bounding box center [621, 72] width 1243 height 52
copy div "2028 34th Ave S , Seattle , WA 98144"
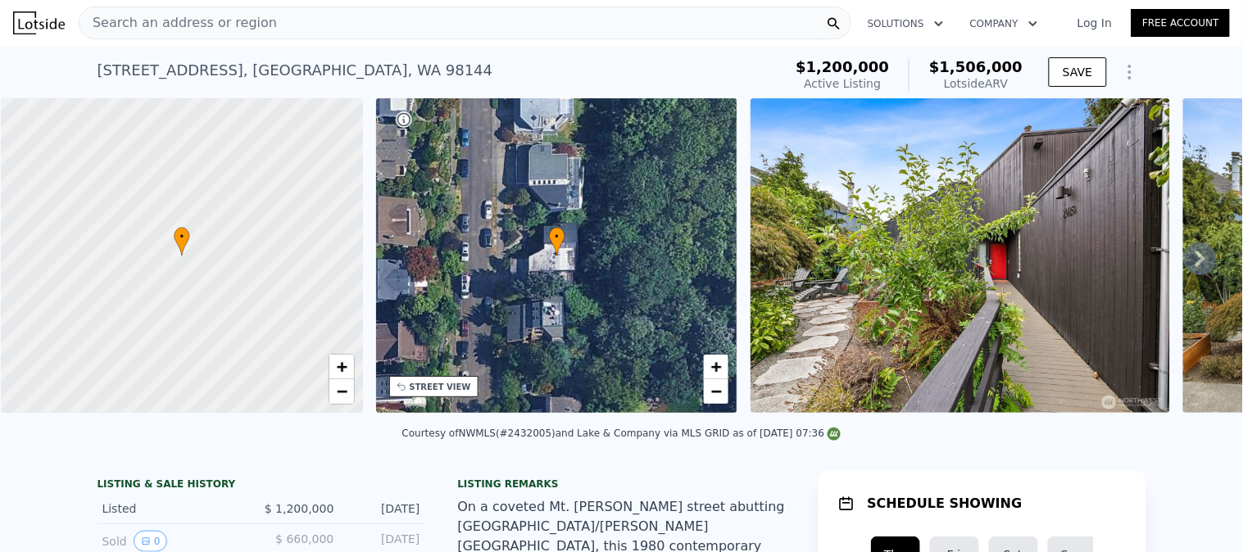
click at [252, 26] on span "Search an address or region" at bounding box center [177, 23] width 197 height 20
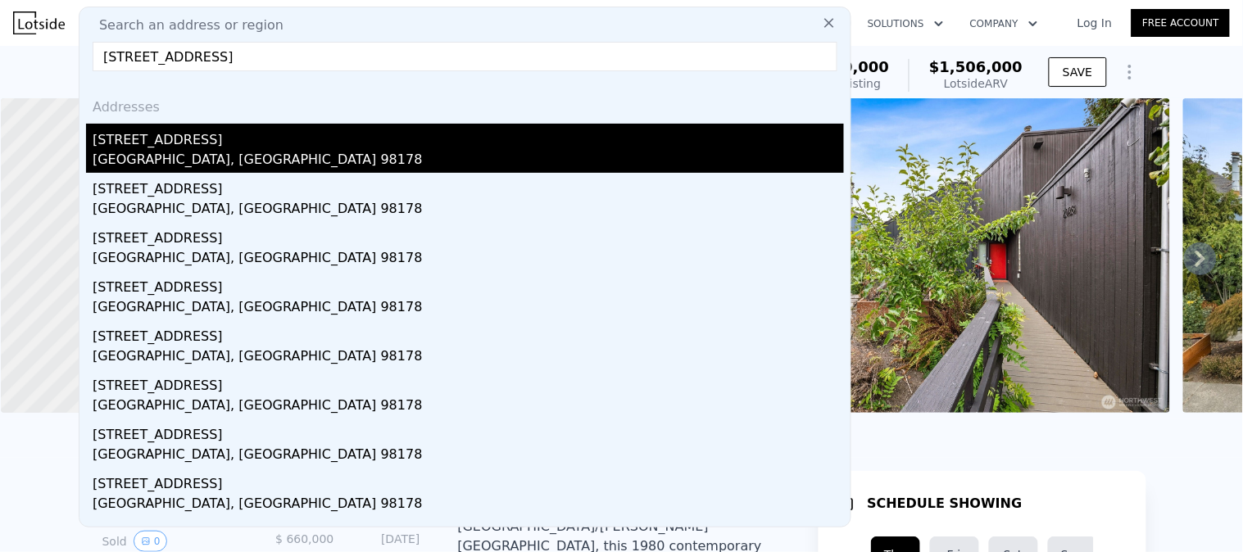
type input "10420 59th Ave S, Seattle, WA 98178"
click at [170, 145] on div "10420 59th Ave S" at bounding box center [468, 137] width 751 height 26
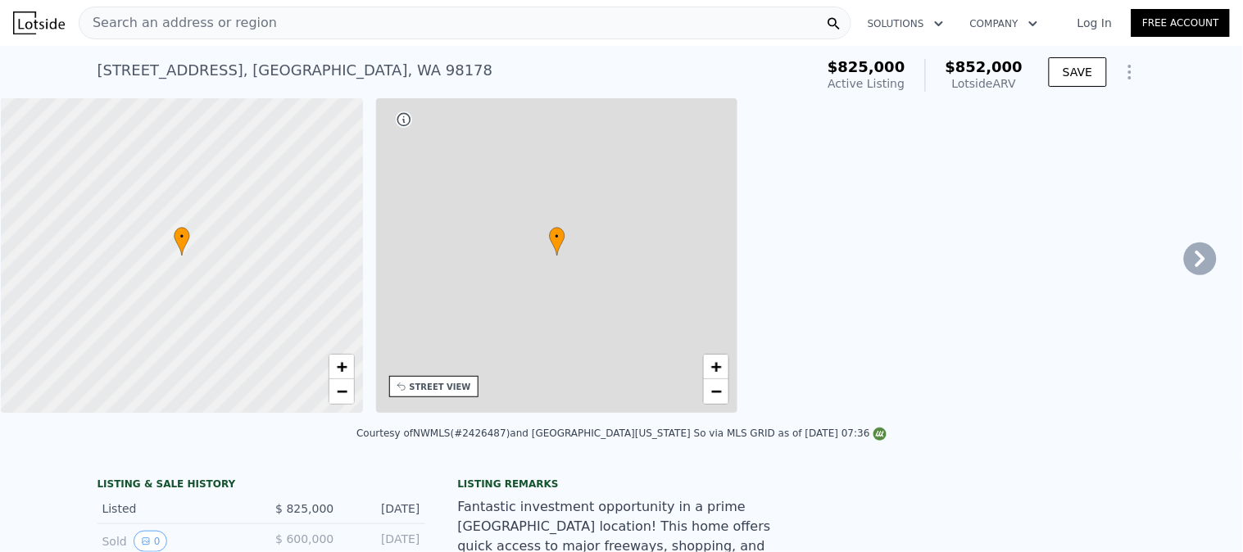
type input "3"
type input "5"
type input "1.75"
type input "3.25"
type input "2180"
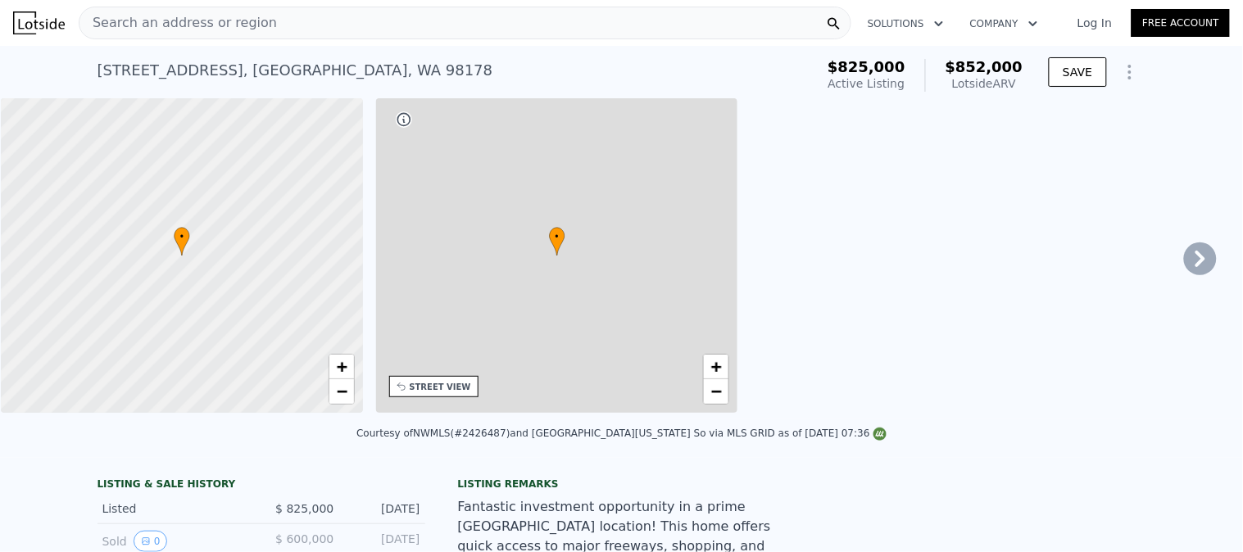
type input "3140"
type input "5375"
type input "12484"
type input "$ 852,000"
type input "6"
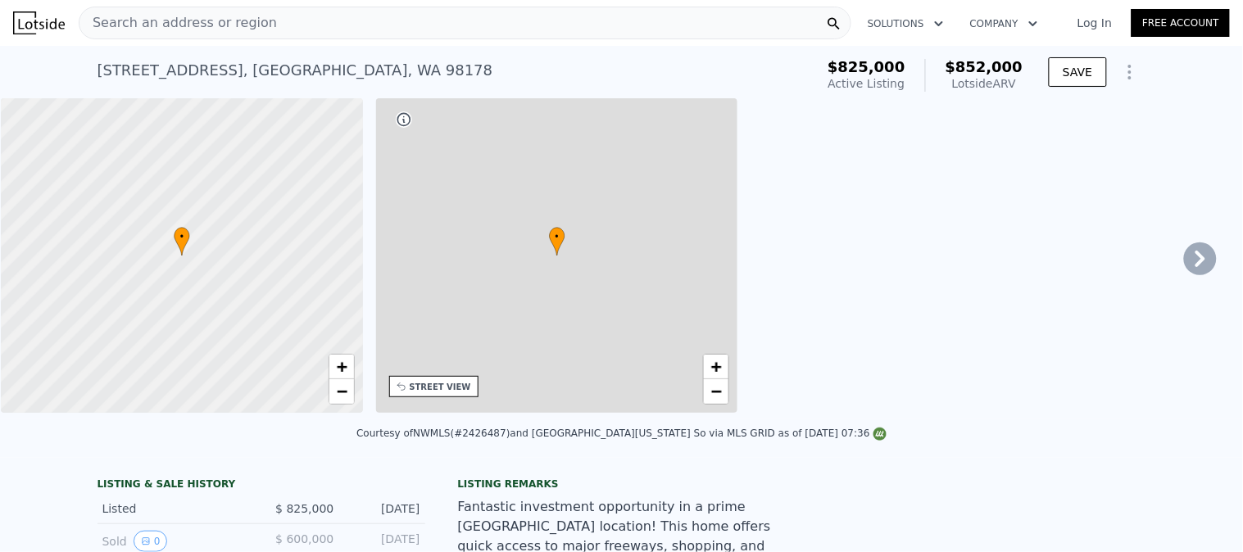
type input "-$ 96,202"
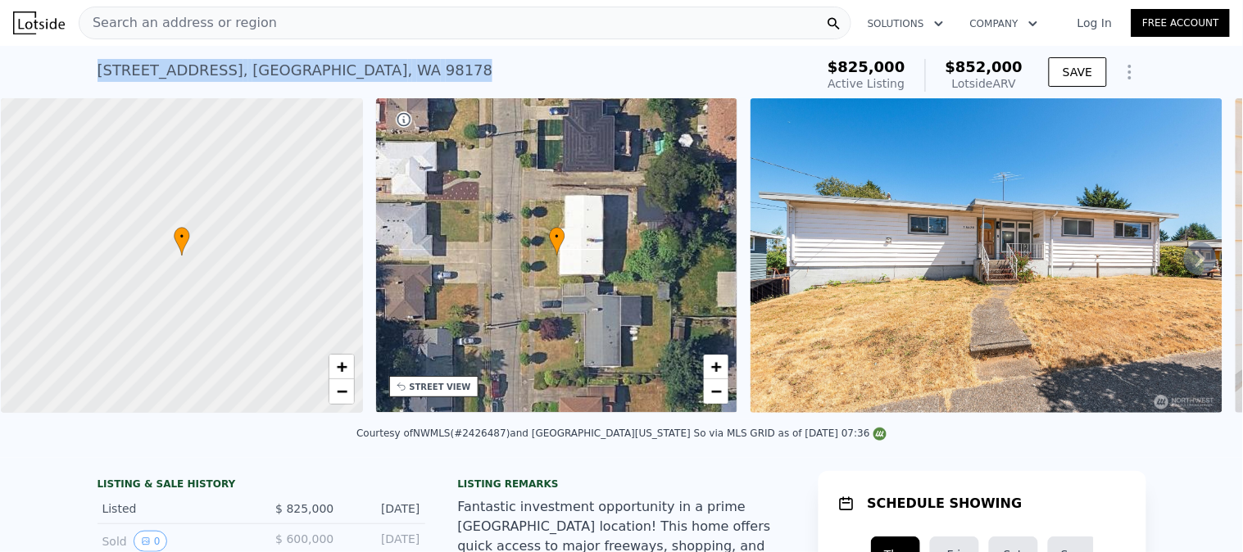
drag, startPoint x: 333, startPoint y: 68, endPoint x: 0, endPoint y: 71, distance: 332.7
click at [0, 71] on div "10420 59th Ave S , Seattle , WA 98178 Active at $825k (~ARV $852k ) $825,000 Ac…" at bounding box center [621, 72] width 1243 height 52
copy div "10420 59th Ave S , Seattle , WA 98178"
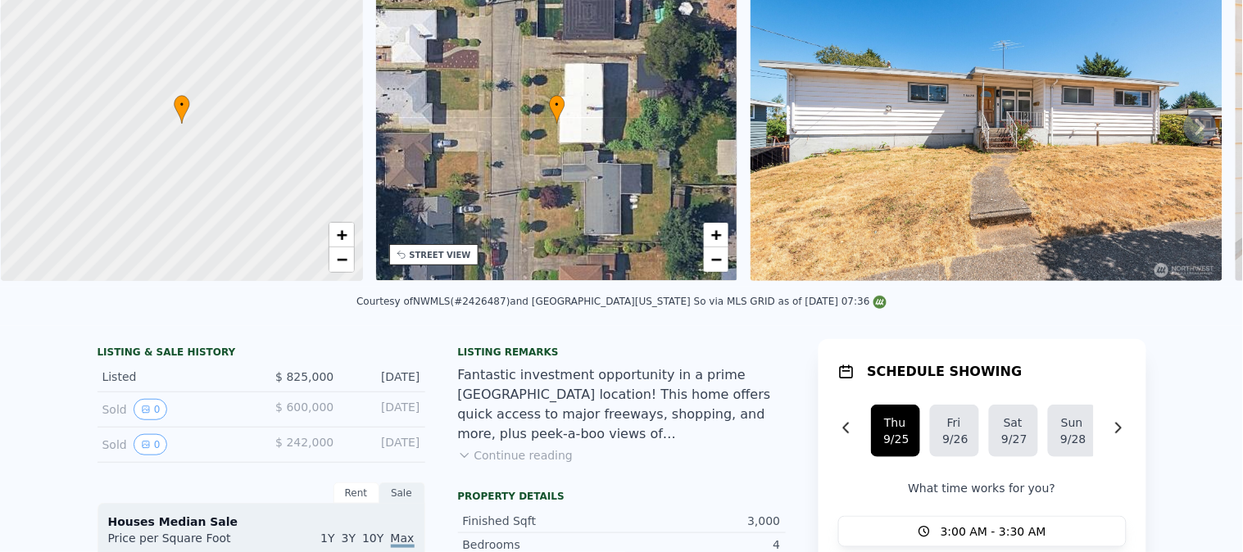
scroll to position [5, 0]
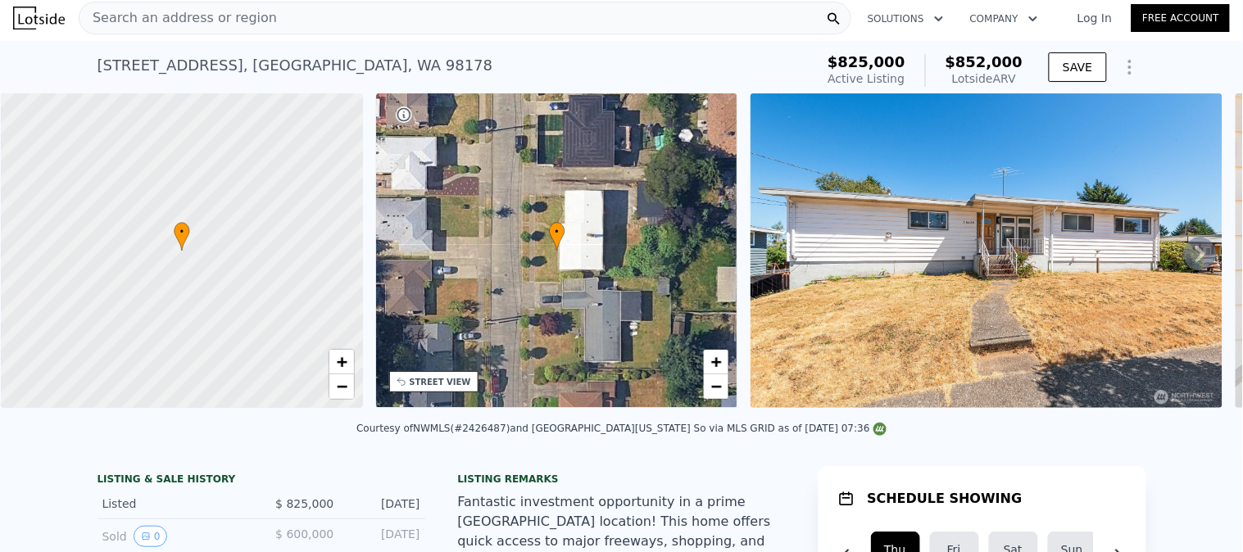
click at [316, 20] on div "Search an address or region" at bounding box center [465, 18] width 773 height 33
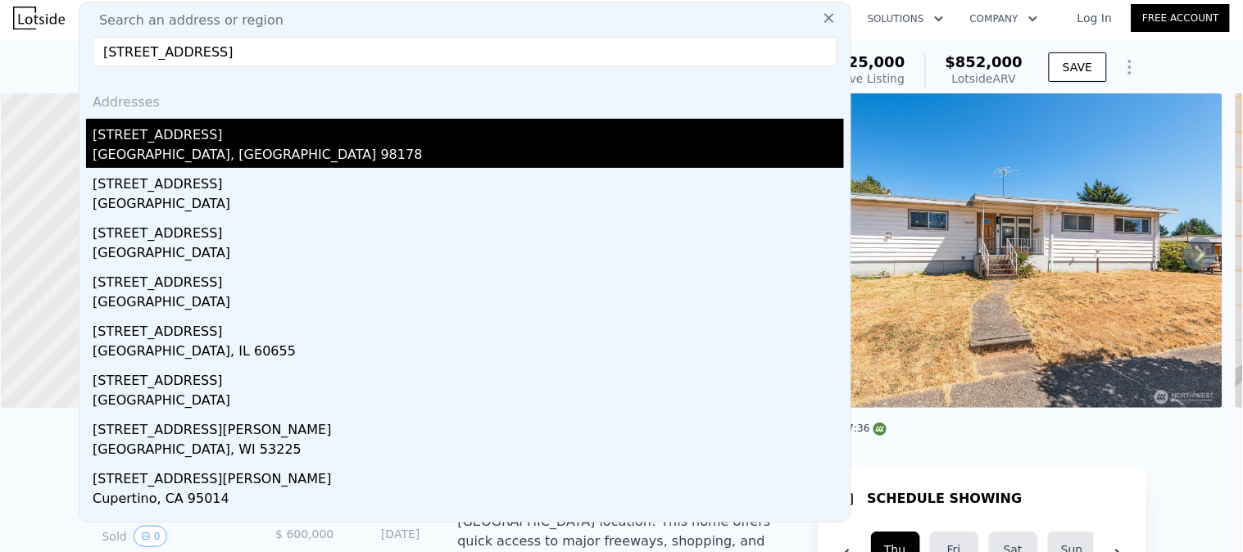
type input "10420 59th Ave S"
click at [193, 143] on div "10420 59th Ave S" at bounding box center [468, 132] width 751 height 26
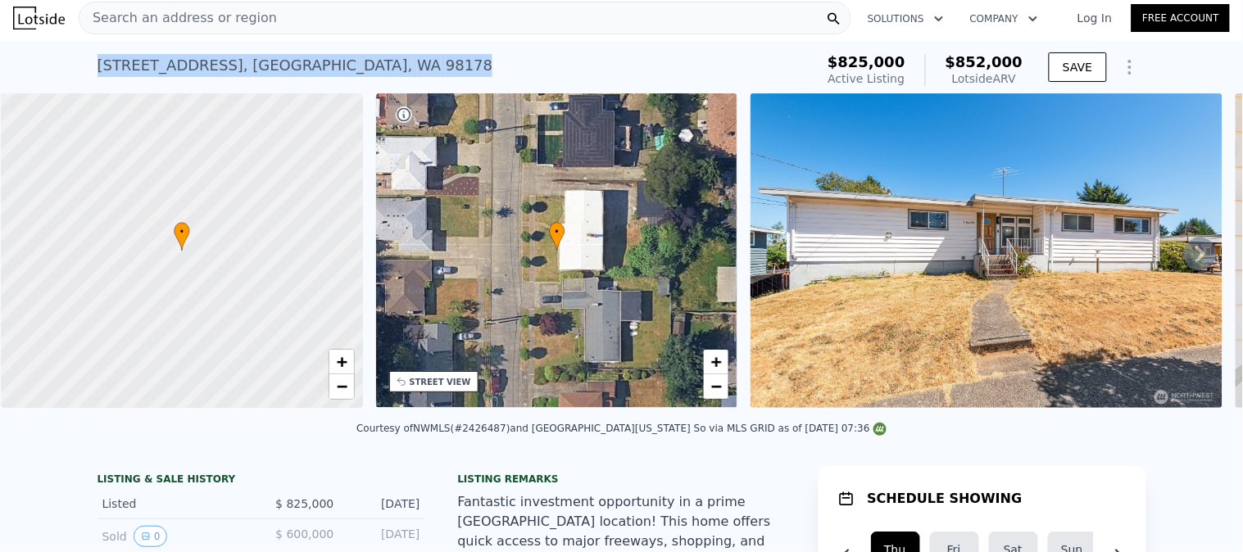
drag, startPoint x: 345, startPoint y: 63, endPoint x: 35, endPoint y: 83, distance: 310.3
click at [38, 83] on div "10420 59th Ave S , Seattle , WA 98178 Active at $825k (~ARV $852k ) $825,000 Ac…" at bounding box center [621, 67] width 1243 height 52
copy div "10420 59th Ave S , Seattle , WA 98178"
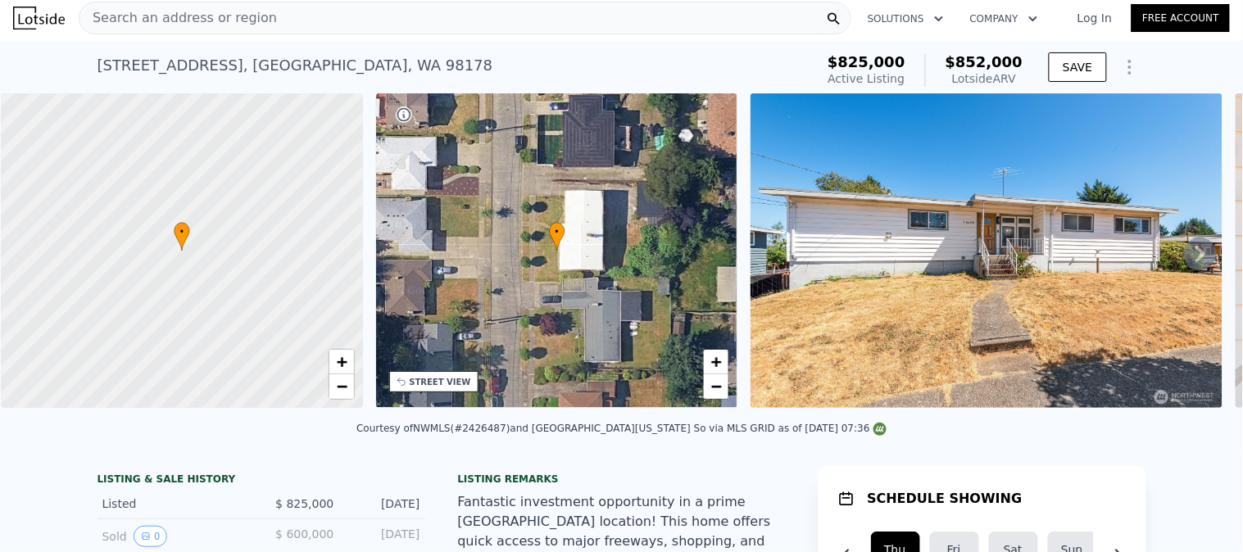
click at [289, 19] on div "Search an address or region" at bounding box center [465, 18] width 773 height 33
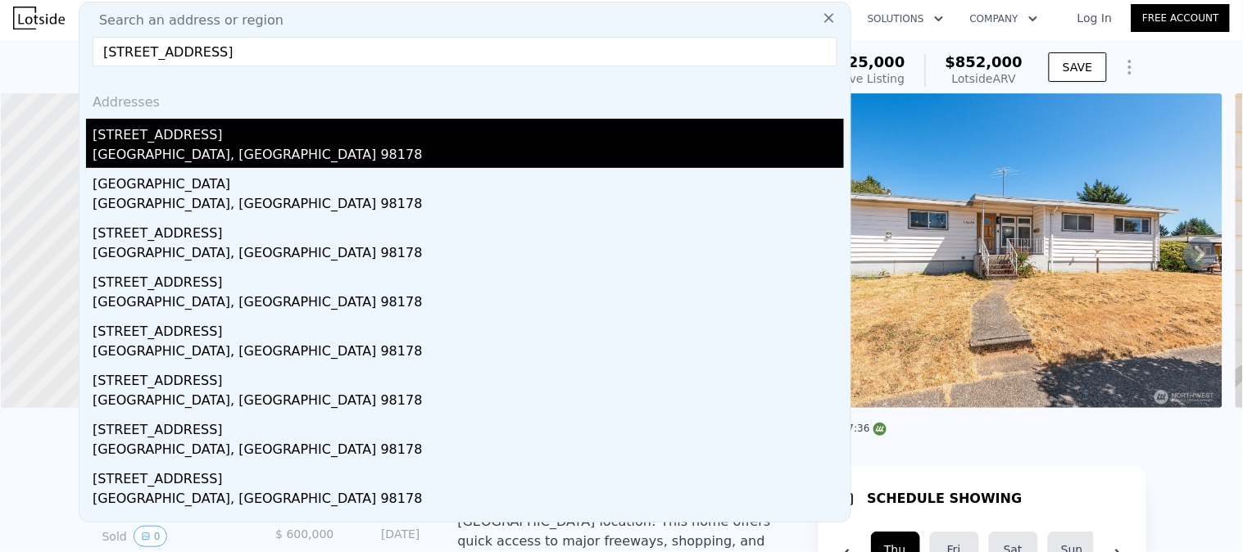
type input "6105 S 124th St, Seattle, WA 98178"
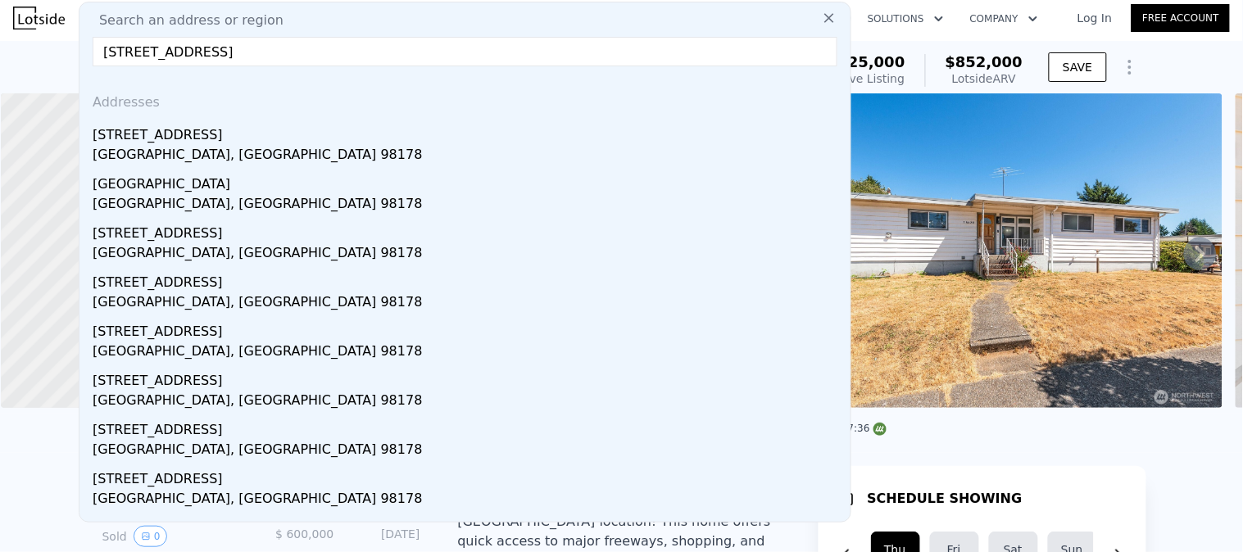
drag, startPoint x: 183, startPoint y: 149, endPoint x: 423, endPoint y: 157, distance: 240.2
click at [181, 148] on div "Seattle, WA 98178" at bounding box center [468, 156] width 751 height 23
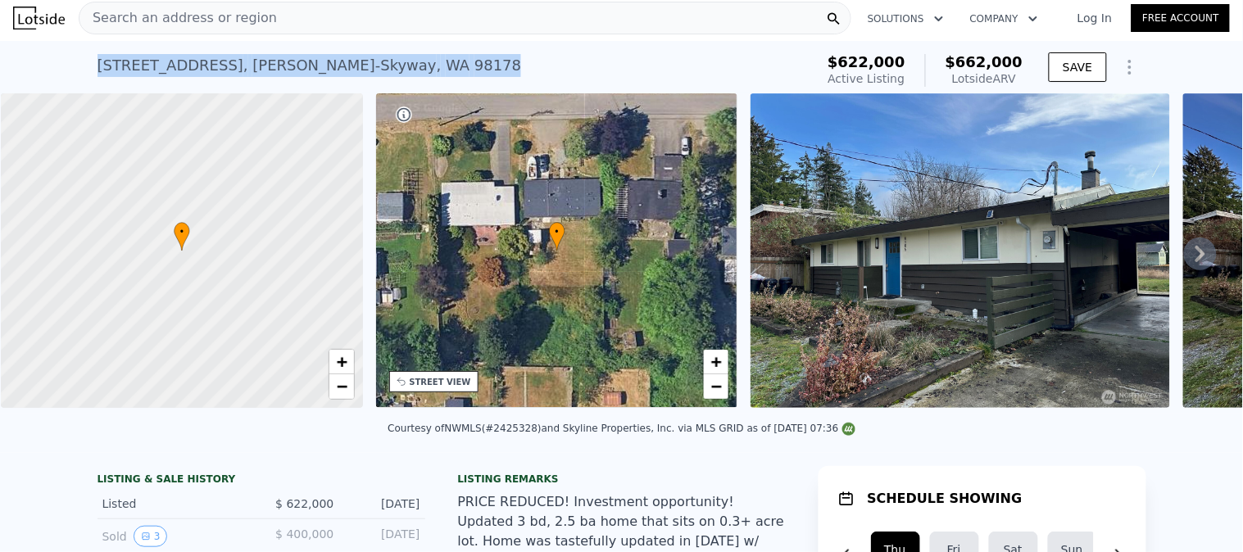
drag, startPoint x: 72, startPoint y: 64, endPoint x: 62, endPoint y: 62, distance: 10.0
click at [62, 62] on div "6105 S 124th St , Bryn Mawr-Skyway , WA 98178 Active at $622k (~ARV $662k ) $62…" at bounding box center [621, 67] width 1243 height 52
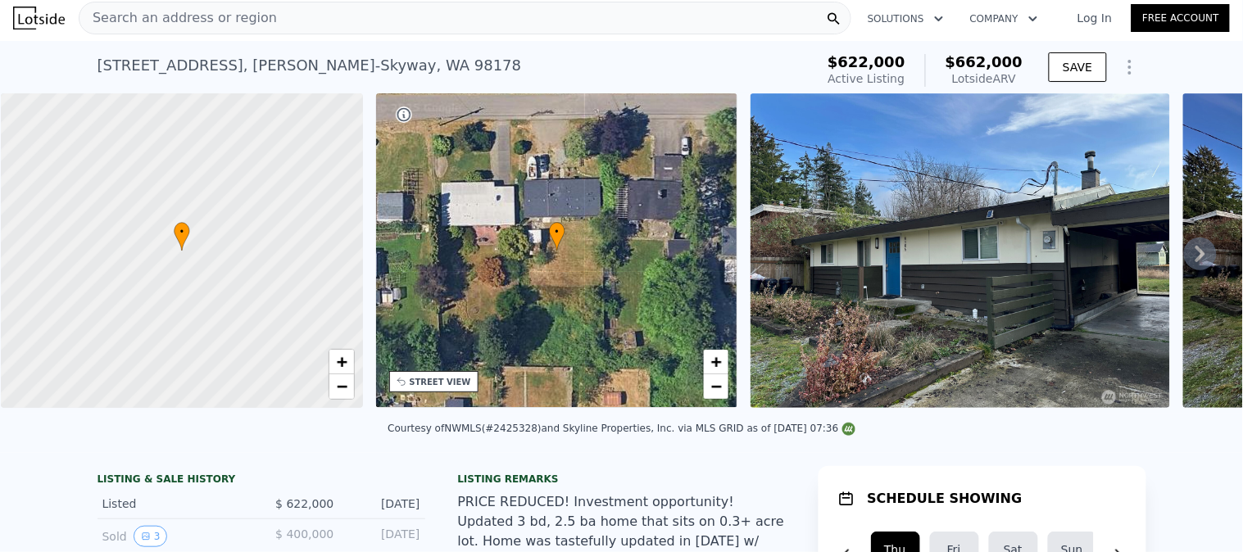
click at [338, 21] on div "Search an address or region" at bounding box center [465, 18] width 773 height 33
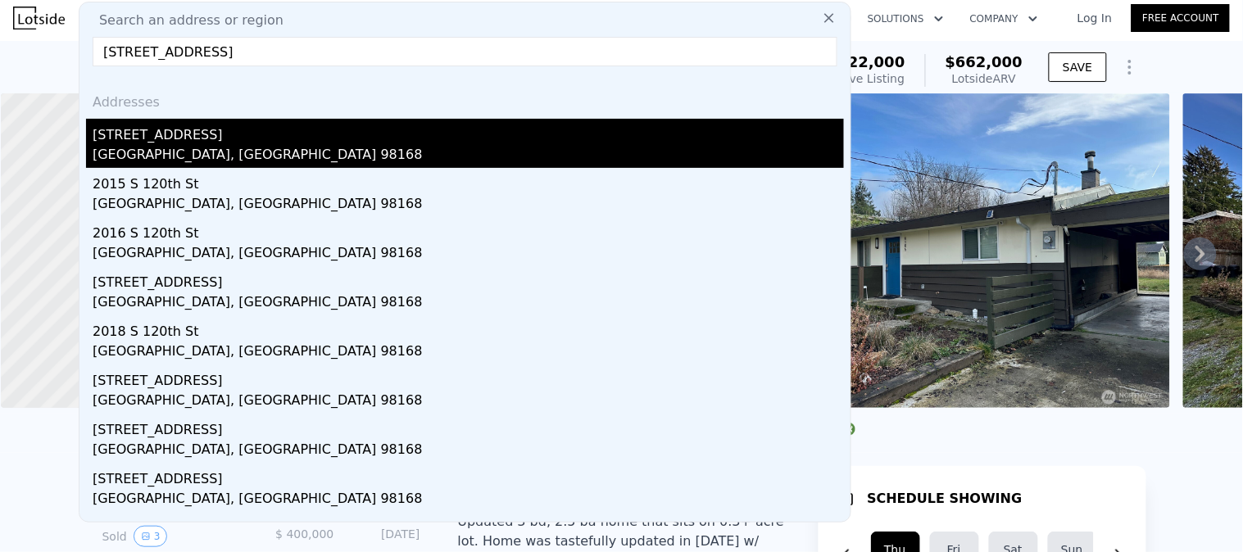
type input "20 S 120th St, Seattle, WA 98168"
click at [206, 145] on div "Seattle, WA 98168" at bounding box center [468, 156] width 751 height 23
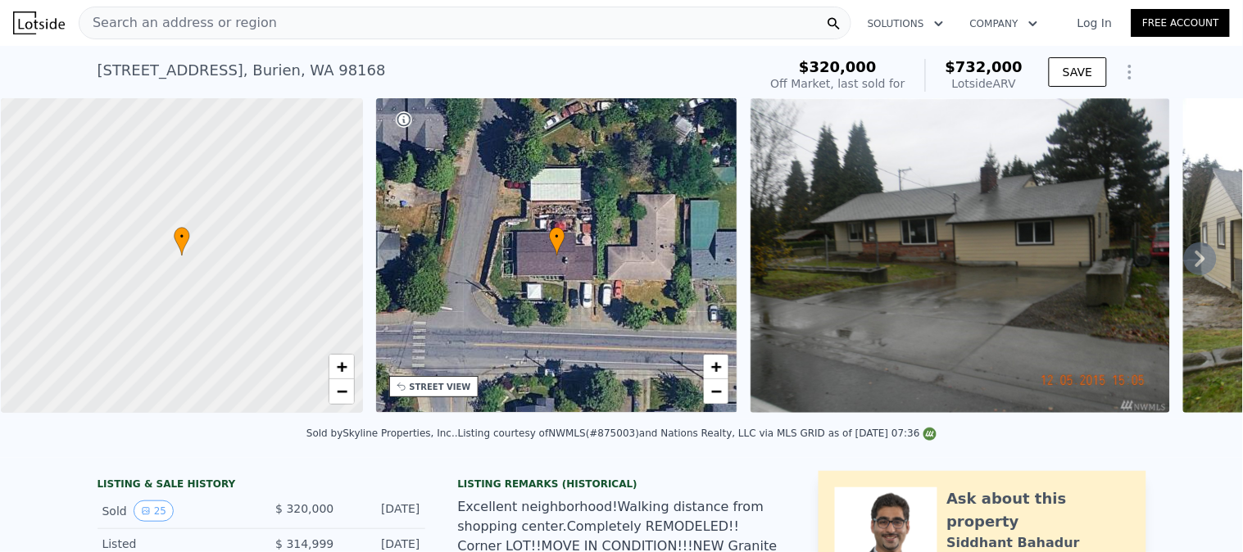
click at [296, 21] on div "Search an address or region" at bounding box center [465, 23] width 773 height 33
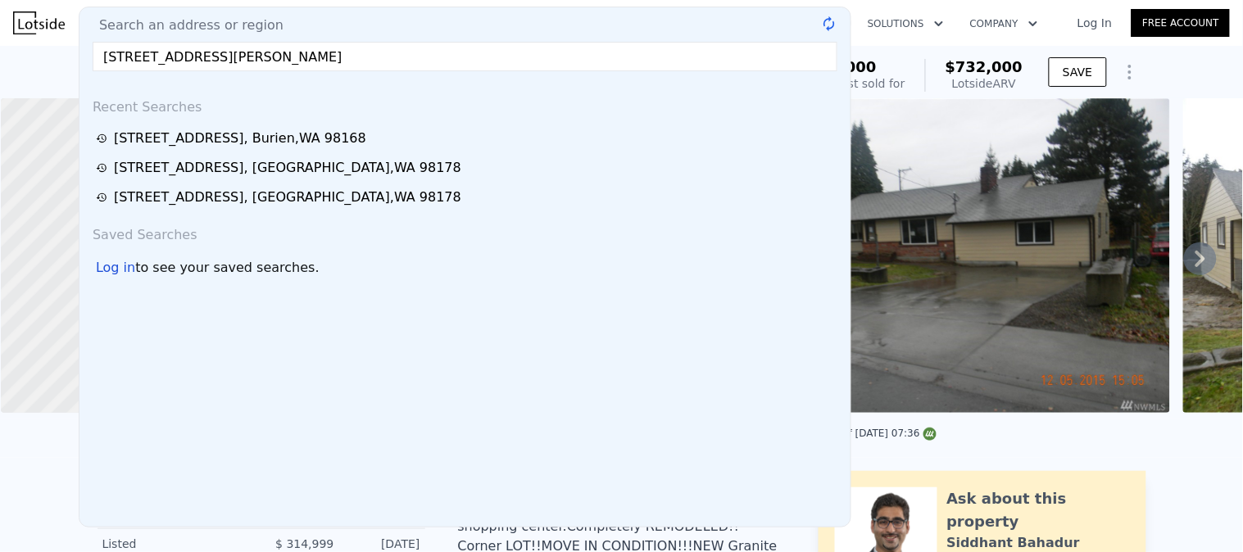
click at [263, 62] on input "11731 Bartlett Ave NE, Seattle, WA 98125" at bounding box center [465, 56] width 745 height 29
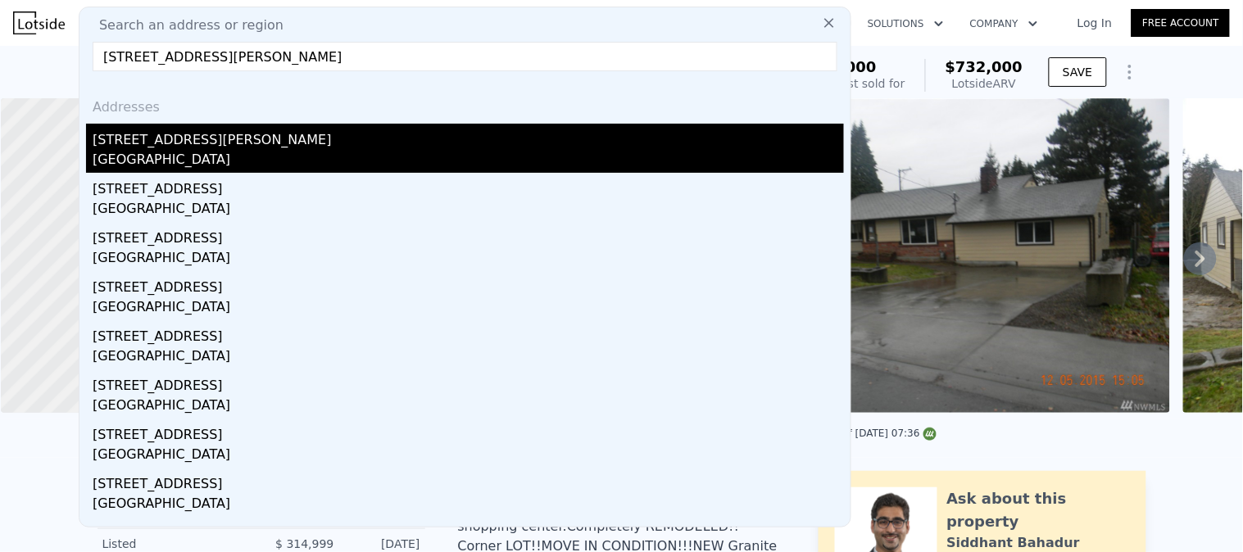
type input "11731 Bartlett Ave NE, Seattle, WA 98125"
click at [195, 150] on div "[GEOGRAPHIC_DATA]" at bounding box center [468, 161] width 751 height 23
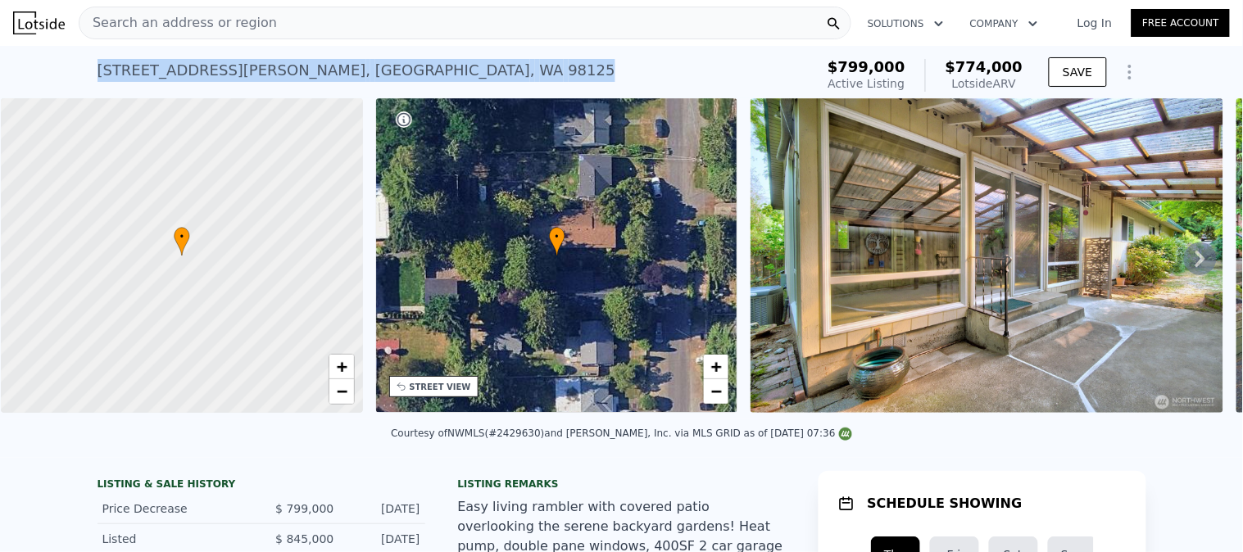
drag, startPoint x: 373, startPoint y: 72, endPoint x: 0, endPoint y: 72, distance: 372.8
click at [0, 72] on div "[STREET_ADDRESS][PERSON_NAME] Active at $799k (~ARV $774k ) $799,000 Active Lis…" at bounding box center [621, 72] width 1243 height 52
copy div "[STREET_ADDRESS][PERSON_NAME]"
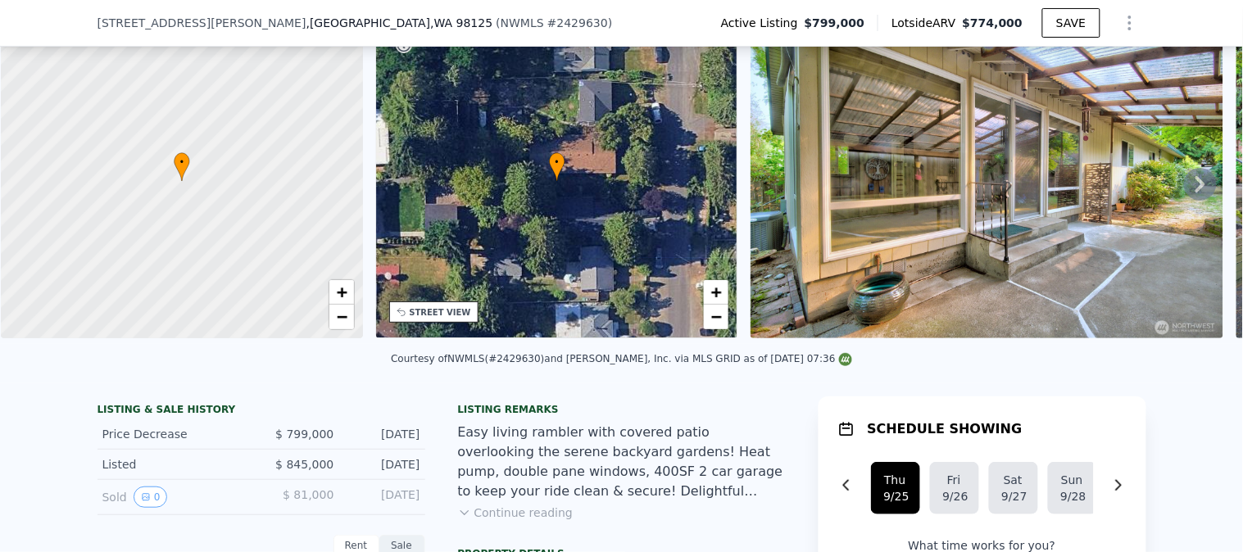
scroll to position [85, 0]
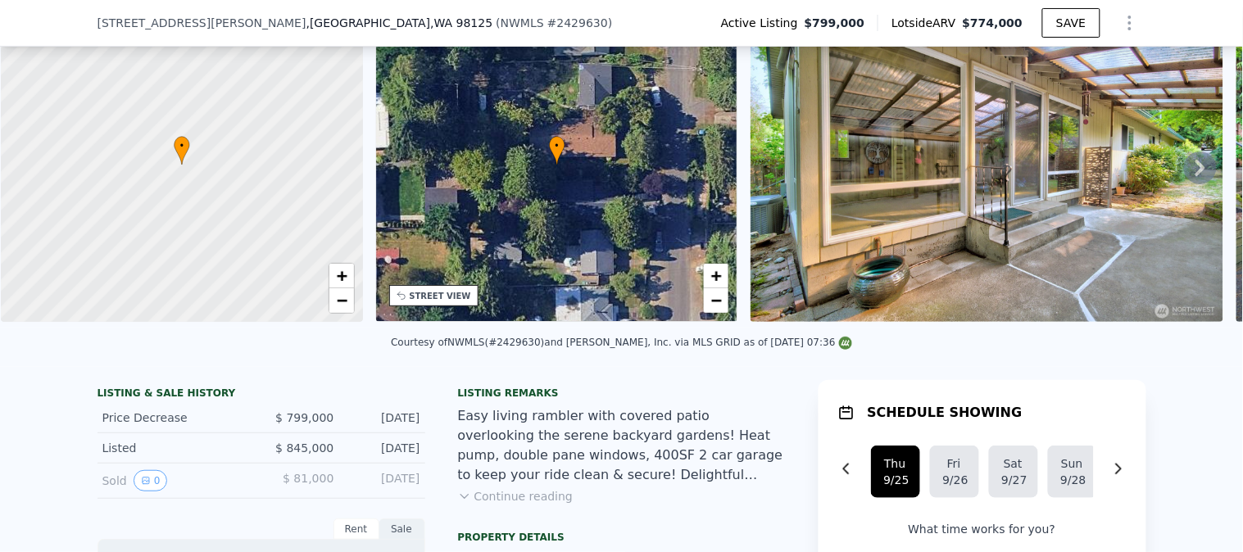
click at [419, 16] on div "11731 Bartlett Ave NE , Seattle , WA 98125 ( NWMLS # 2429630 ) Active Listing $…" at bounding box center [621, 23] width 1049 height 46
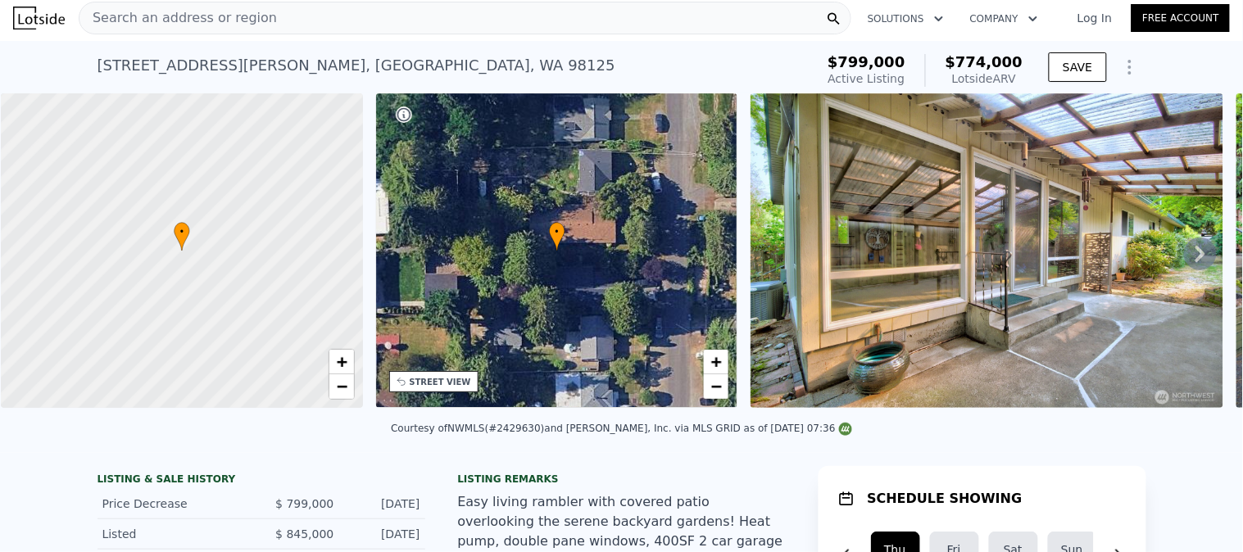
scroll to position [0, 0]
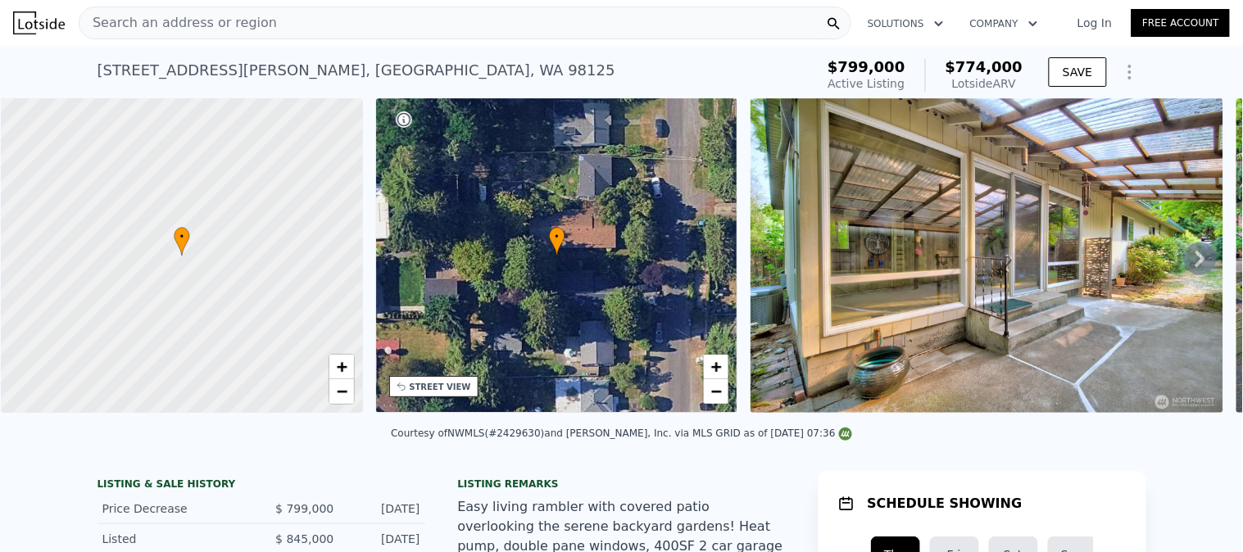
click at [337, 30] on div "Search an address or region" at bounding box center [465, 23] width 773 height 33
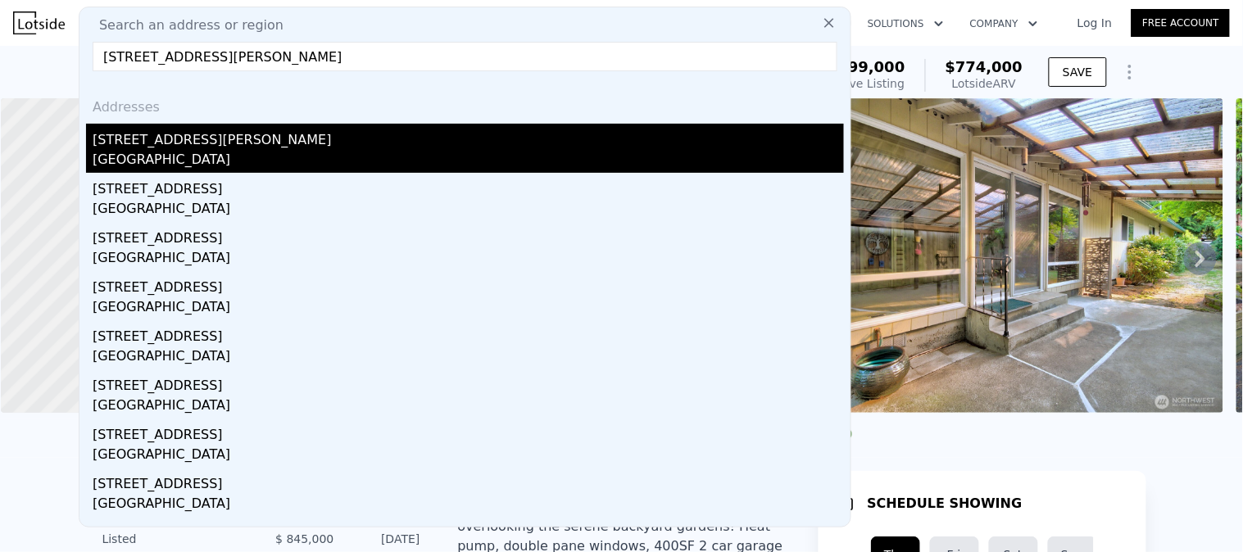
type input "11731 Bartlett Ave NE, Seattle, WA 98125"
click at [227, 141] on div "[STREET_ADDRESS][PERSON_NAME]" at bounding box center [468, 137] width 751 height 26
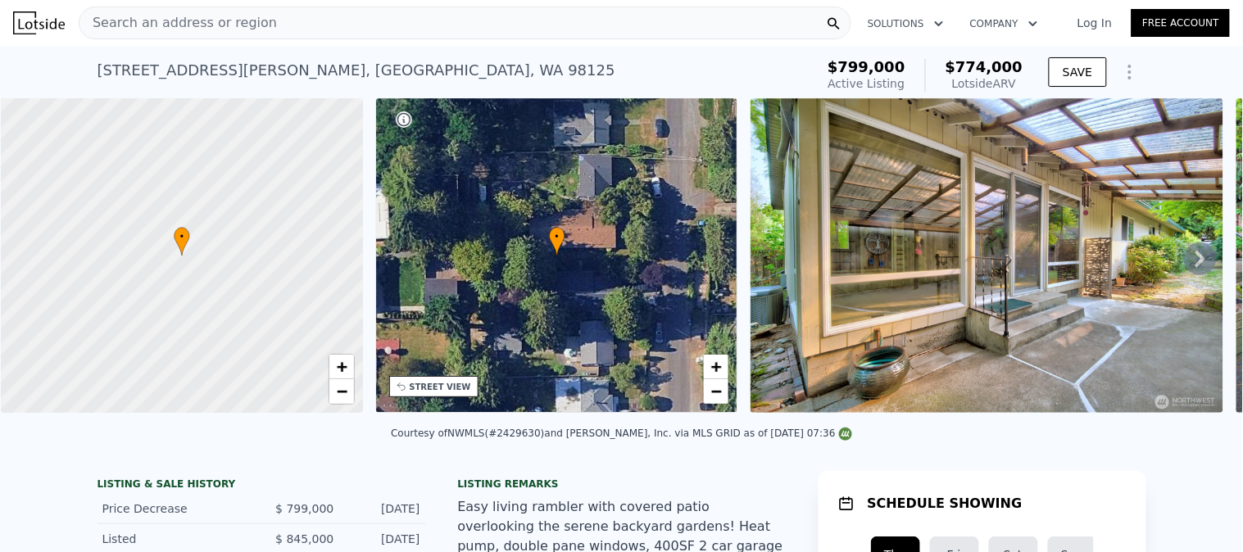
click at [363, 22] on div "Search an address or region" at bounding box center [465, 23] width 773 height 33
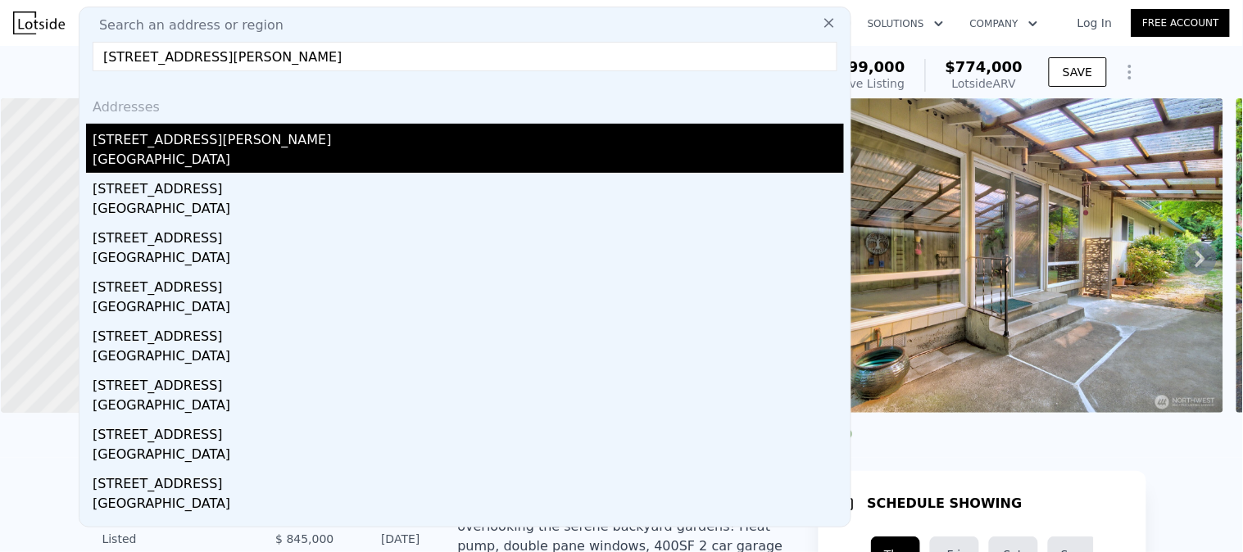
type input "11731 Bartlett Ave NE, Seattle, WA 98125"
click at [247, 138] on div "[STREET_ADDRESS][PERSON_NAME]" at bounding box center [468, 137] width 751 height 26
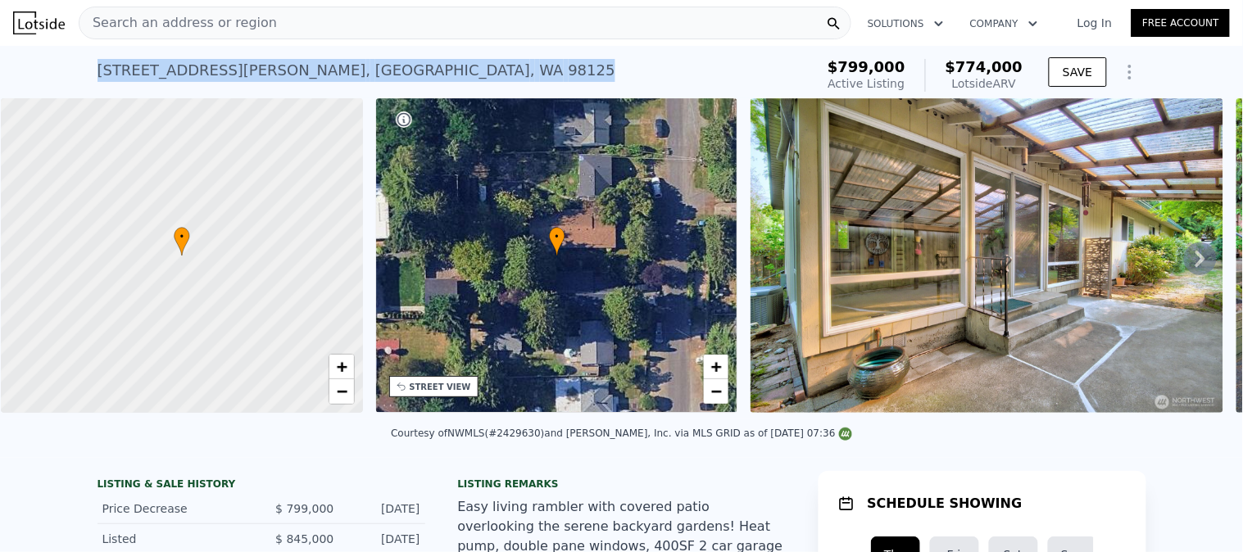
drag, startPoint x: 274, startPoint y: 70, endPoint x: 0, endPoint y: 69, distance: 273.6
click at [0, 69] on div "[STREET_ADDRESS][PERSON_NAME] Active at $799k (~ARV $774k ) $799,000 Active Lis…" at bounding box center [621, 72] width 1243 height 52
copy div "[STREET_ADDRESS][PERSON_NAME]"
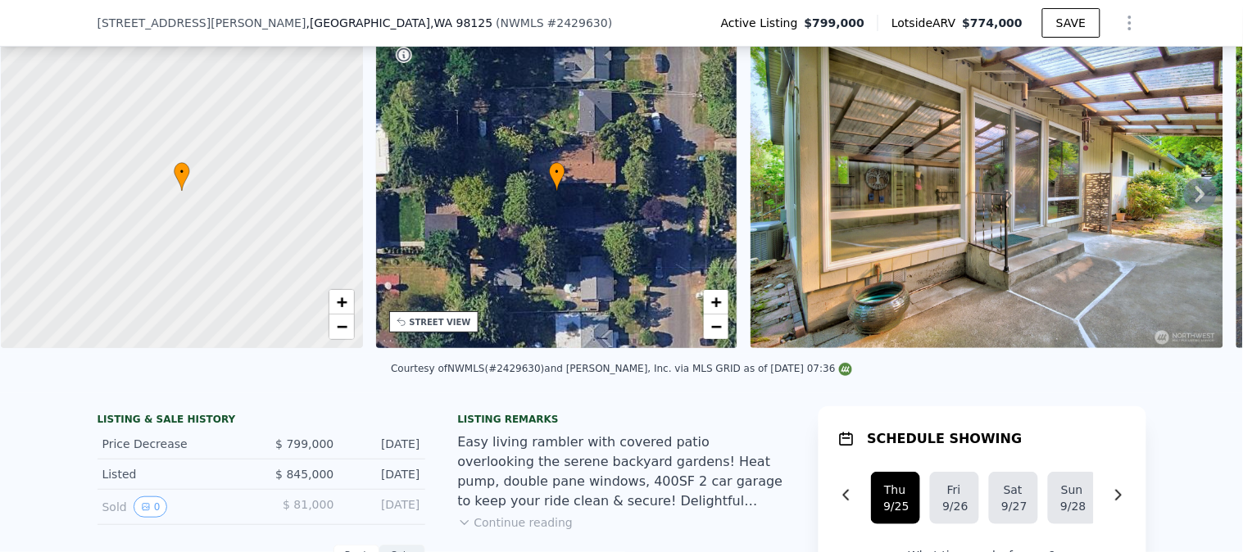
scroll to position [85, 0]
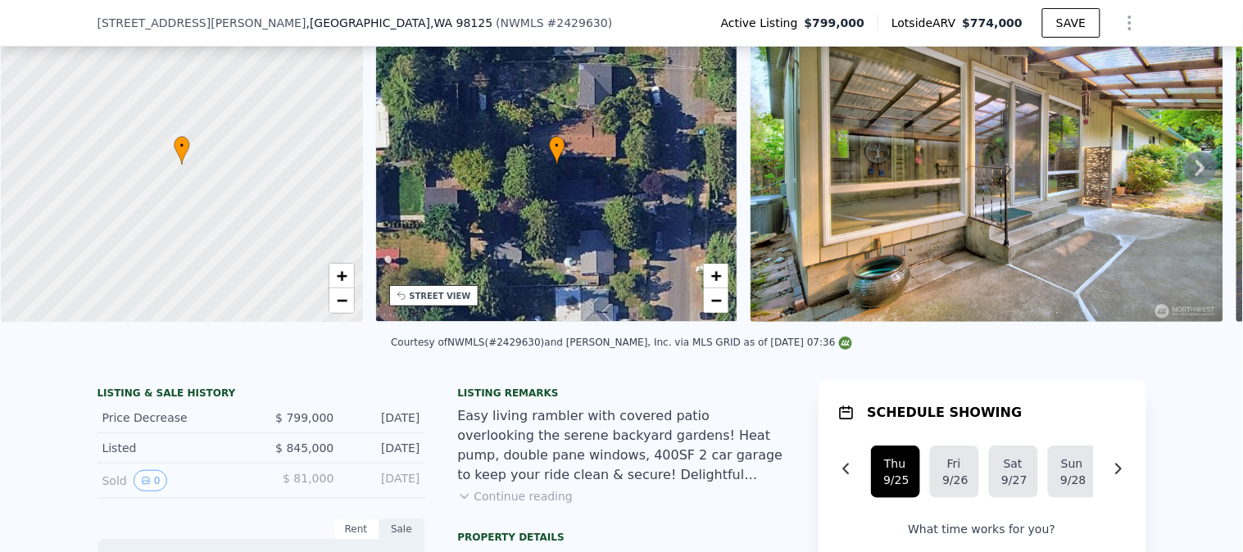
click at [547, 21] on span "# 2429630" at bounding box center [577, 22] width 61 height 13
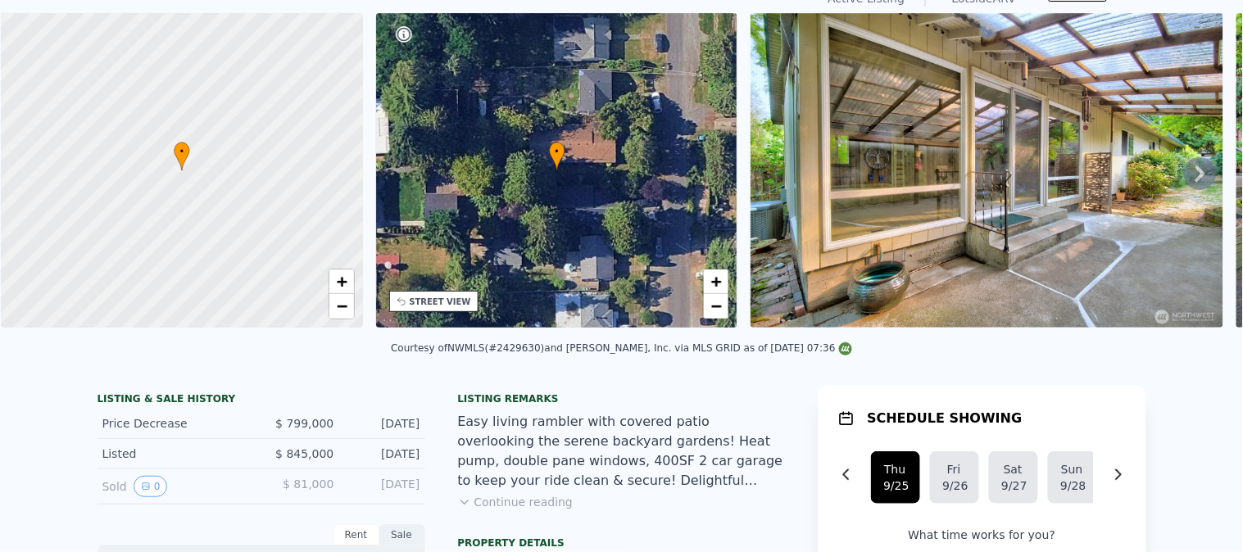
scroll to position [5, 0]
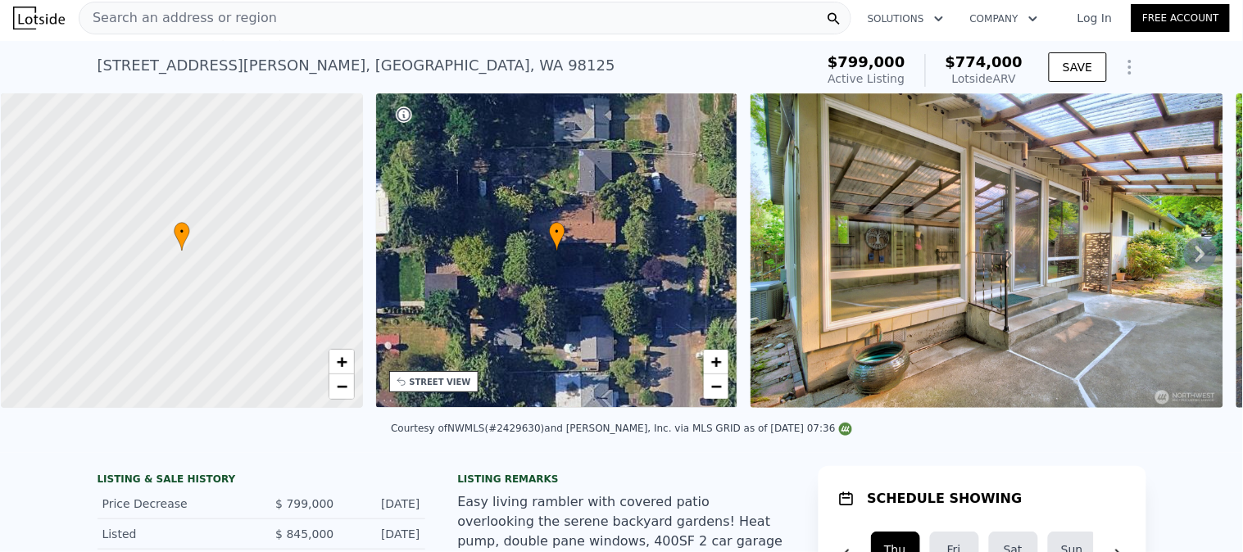
click at [290, 21] on div "Search an address or region" at bounding box center [465, 18] width 773 height 33
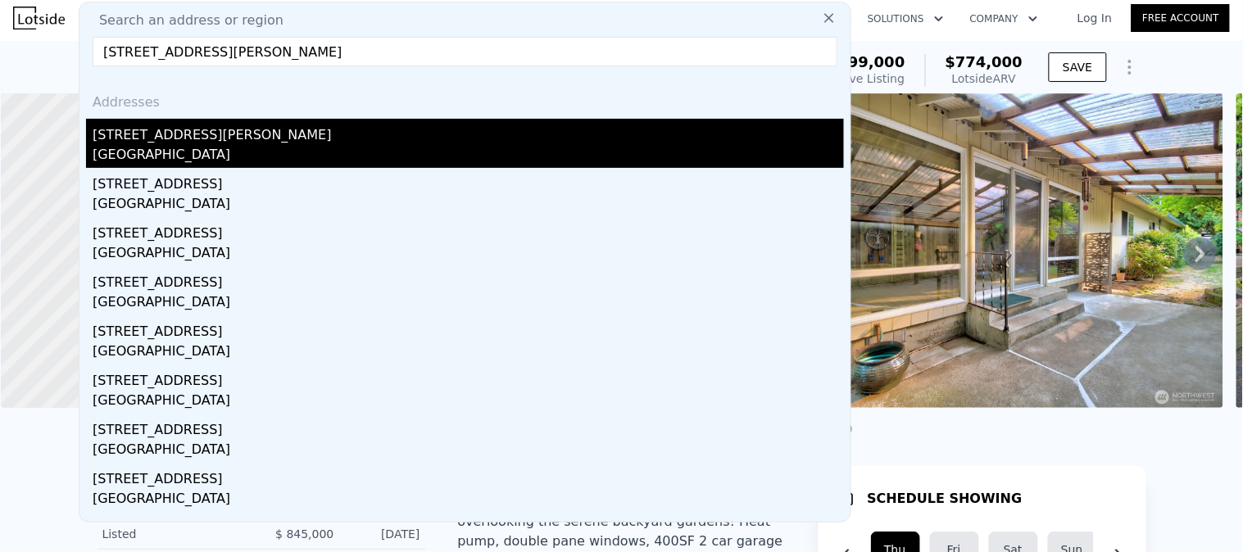
type input "11731 Bartlett Ave NE, Seattle, WA 98125"
click at [160, 145] on div "[GEOGRAPHIC_DATA]" at bounding box center [468, 156] width 751 height 23
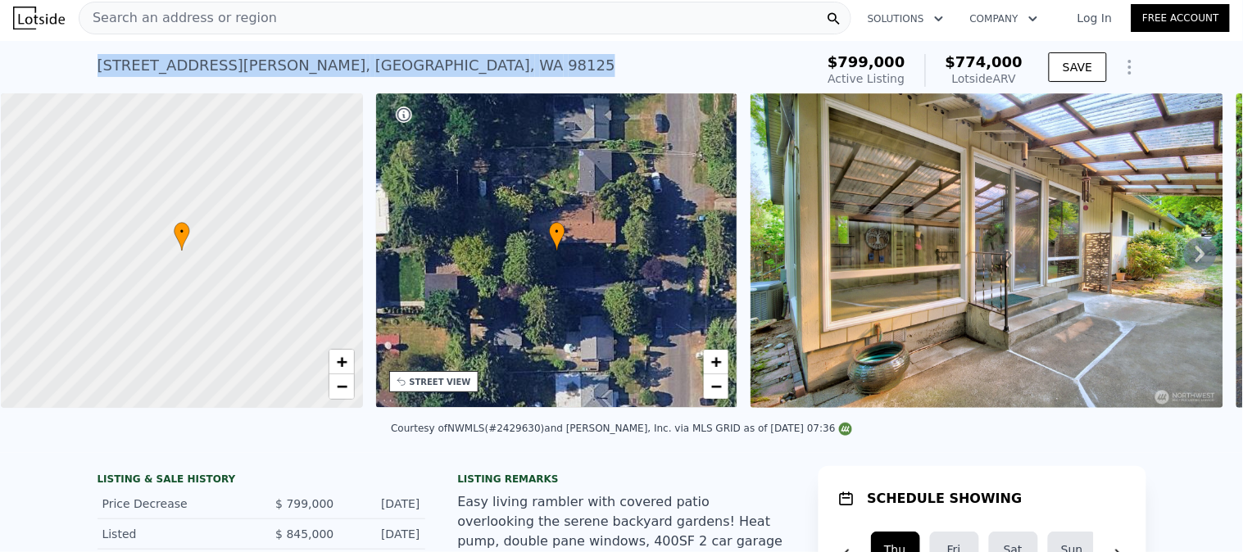
drag, startPoint x: 371, startPoint y: 70, endPoint x: 85, endPoint y: 63, distance: 286.0
click at [85, 63] on div "[STREET_ADDRESS][PERSON_NAME] Active at $799k (~ARV $774k ) $799,000 Active Lis…" at bounding box center [621, 67] width 1243 height 52
copy div "[STREET_ADDRESS][PERSON_NAME]"
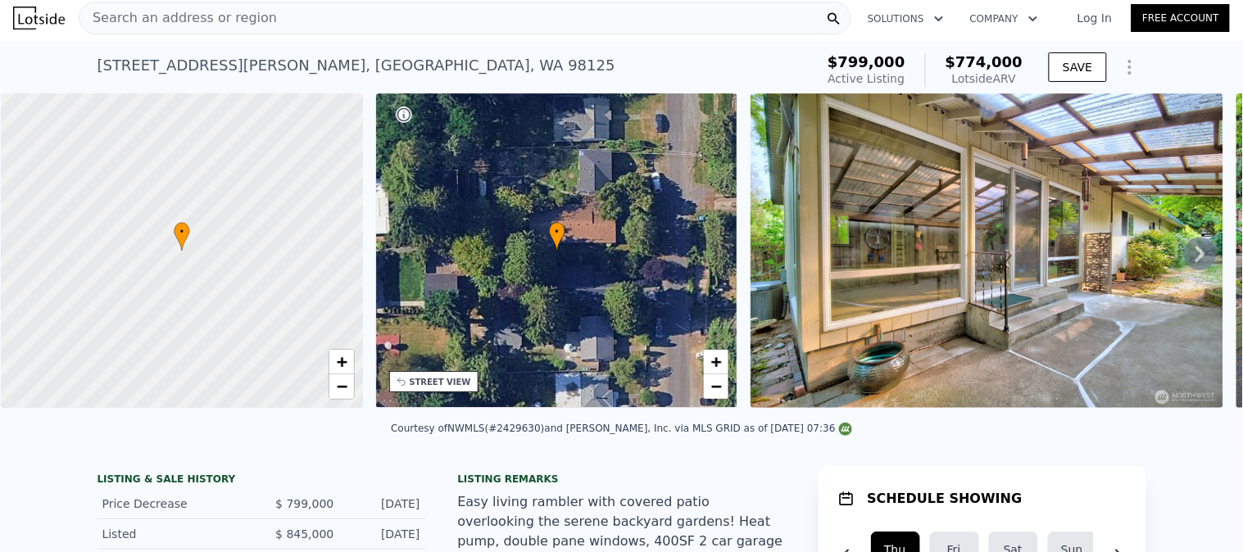
click at [266, 14] on div "Search an address or region" at bounding box center [465, 18] width 773 height 33
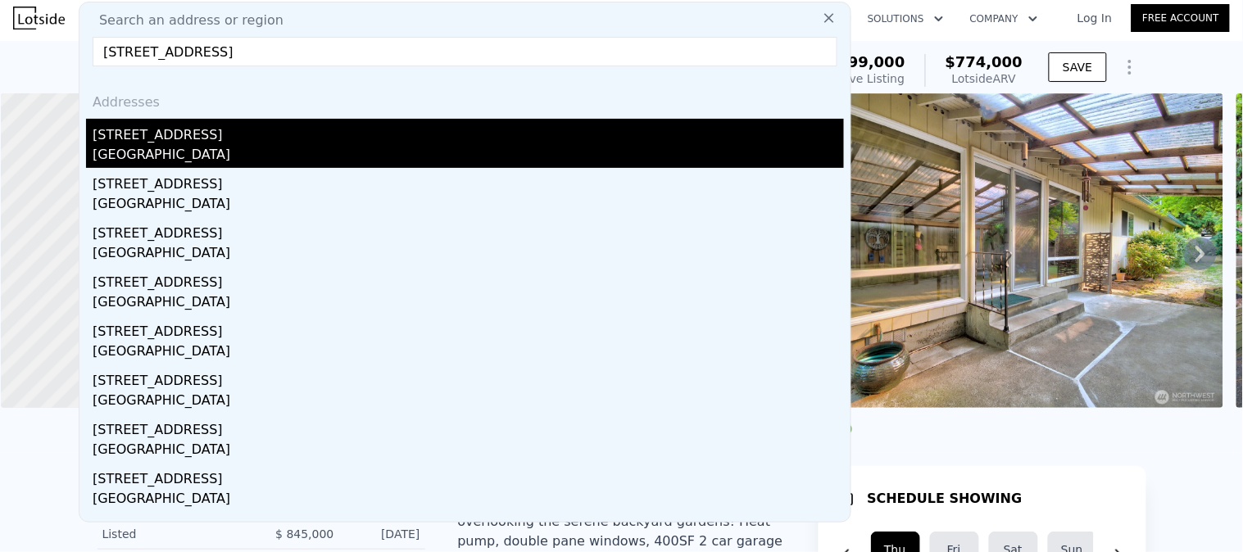
type input "7502 14th Ave SW, Seattle, WA 98106"
click at [197, 145] on div "Seattle, WA 98106" at bounding box center [468, 156] width 751 height 23
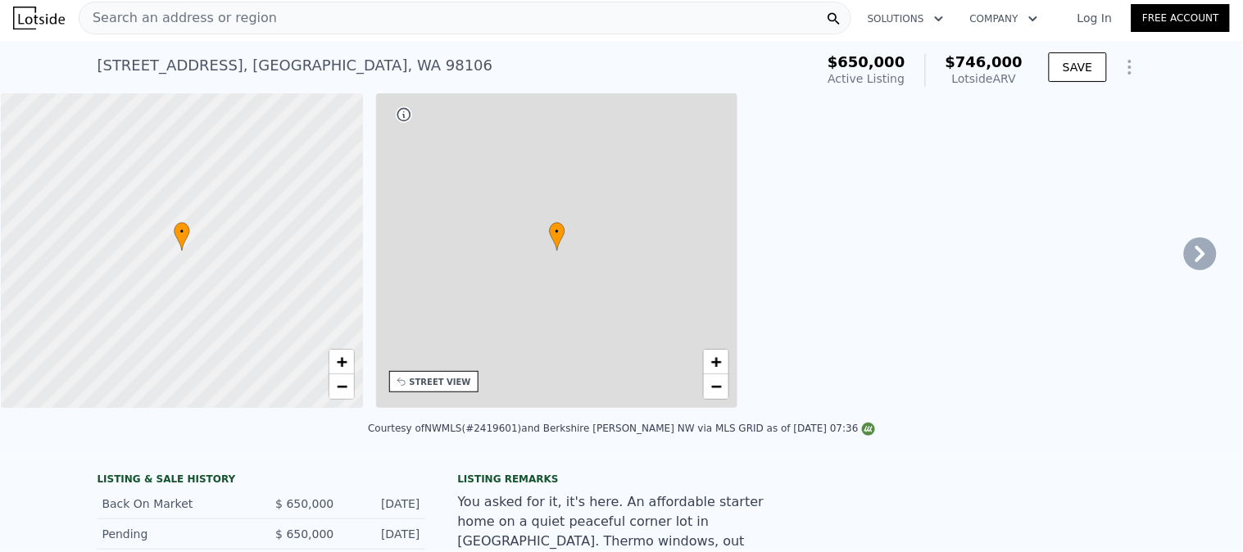
type input "3"
type input "4"
type input "1.25"
type input "2.75"
type input "1330"
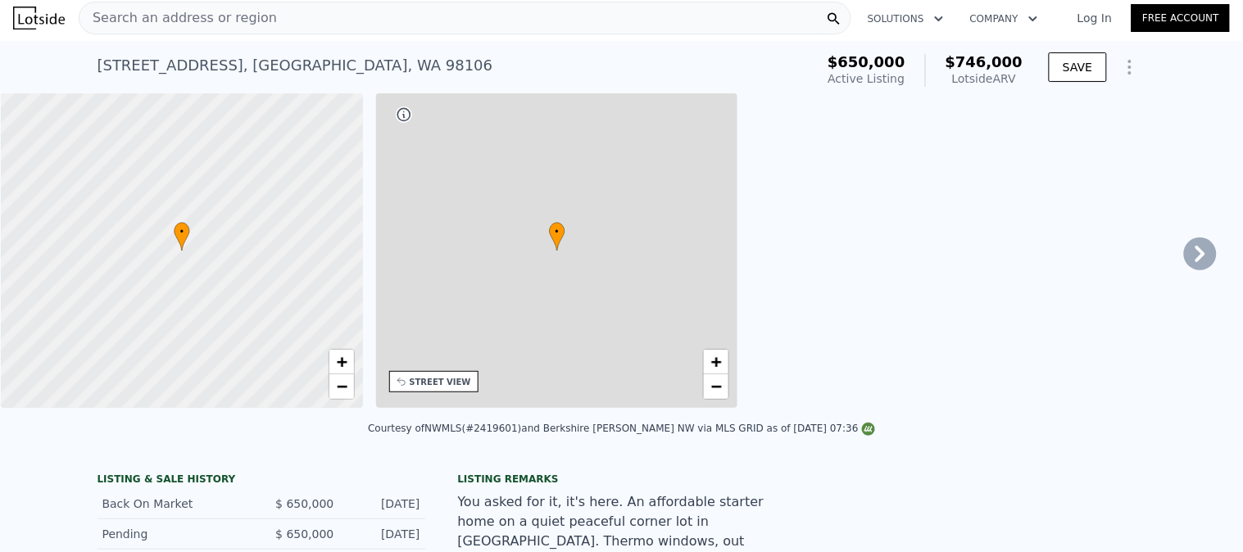
type input "2080"
type input "4880"
type input "8840"
type input "$ 746,000"
type input "-$ 3,234"
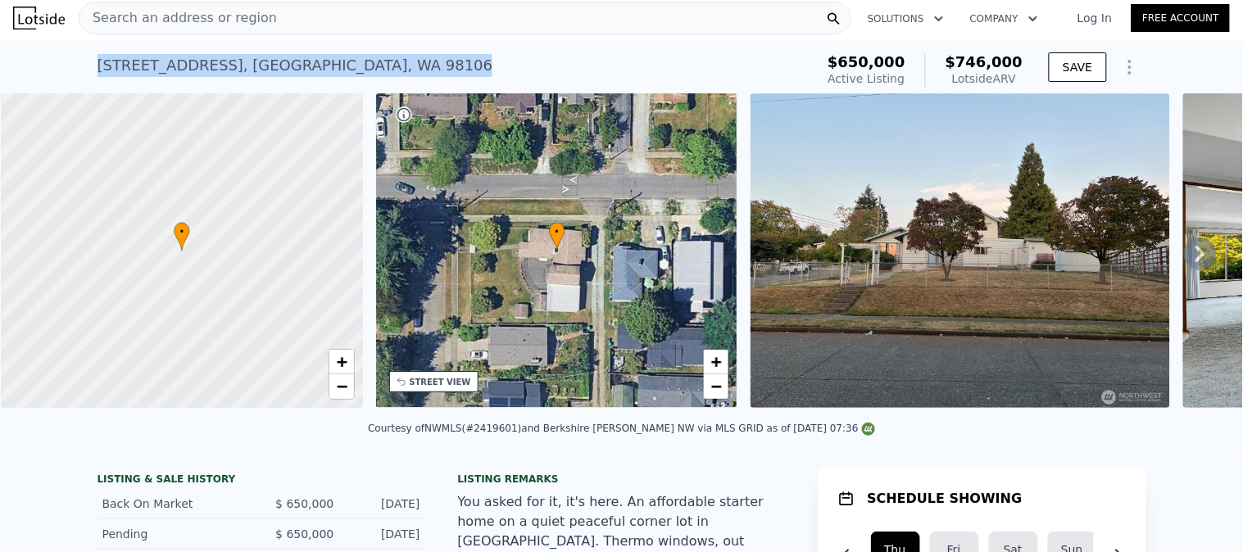
drag, startPoint x: 347, startPoint y: 67, endPoint x: 91, endPoint y: 74, distance: 256.5
click at [97, 74] on div "7502 14th Ave SW , Seattle , WA 98106 Active at $650k (~ARV $746k )" at bounding box center [452, 71] width 711 height 46
copy div "7502 14th Ave SW , Seattle , WA 98106"
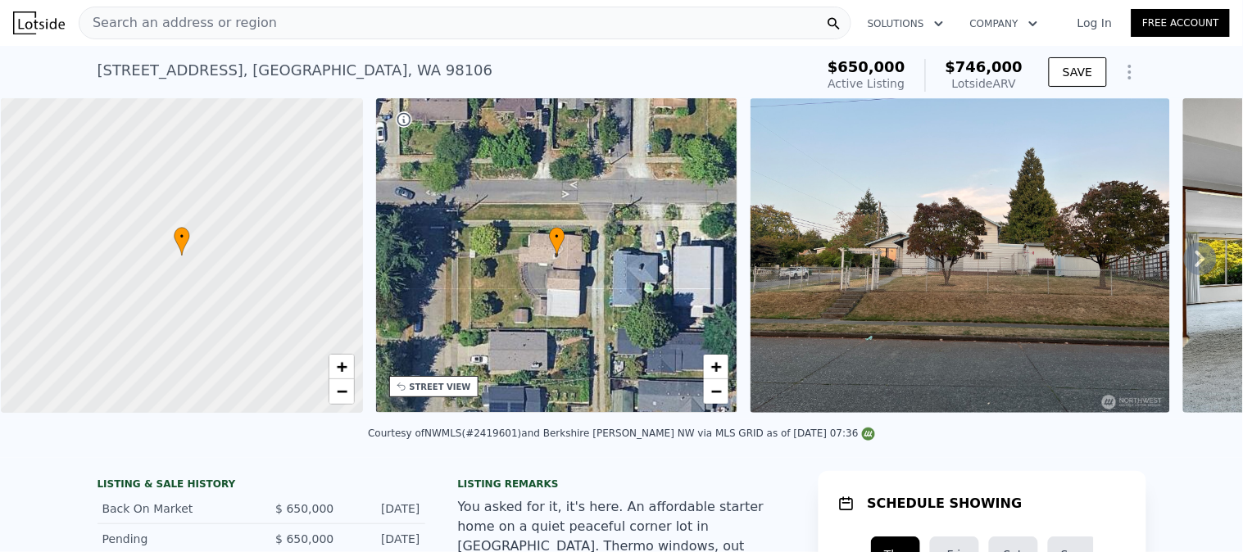
click at [282, 27] on div "Search an address or region" at bounding box center [465, 23] width 773 height 33
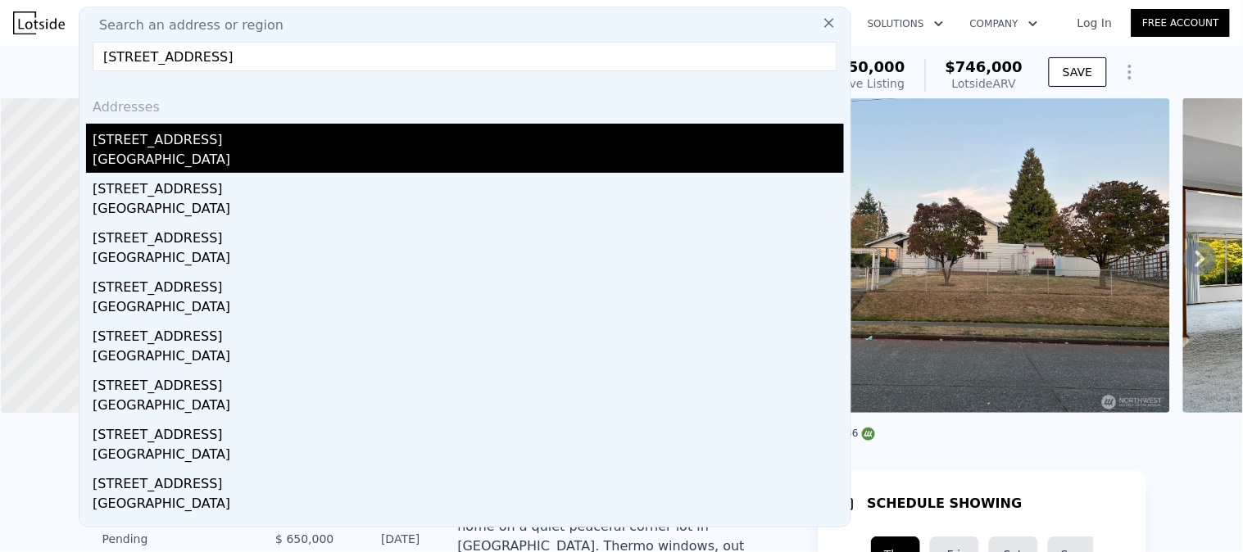
type input "5437 25th Ave SW, Seattle, WA 98106"
click at [152, 143] on div "5437 25th Ave SW" at bounding box center [468, 137] width 751 height 26
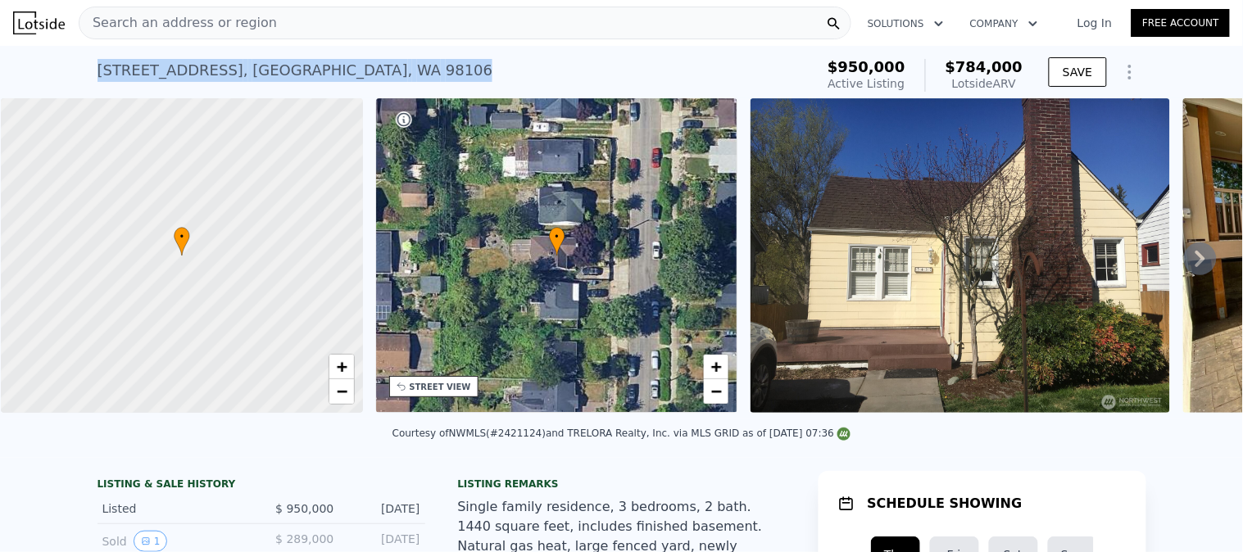
drag, startPoint x: 139, startPoint y: 75, endPoint x: 92, endPoint y: 74, distance: 47.5
click at [97, 74] on div "5437 25th Ave SW , Seattle , WA 98106 Active at $950k (~ARV $784k )" at bounding box center [452, 75] width 711 height 46
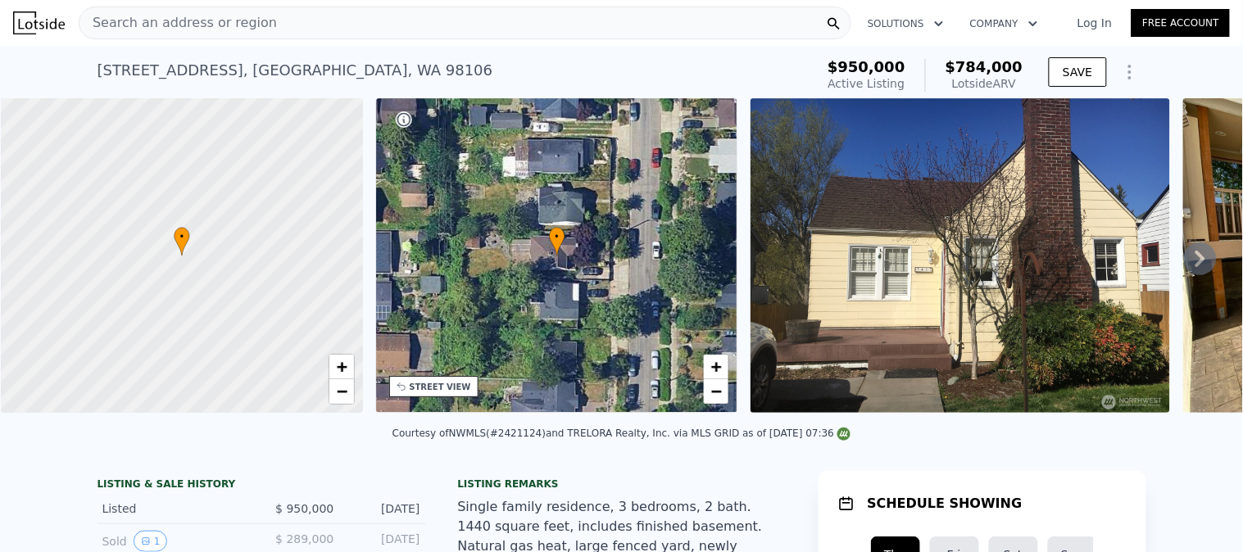
click at [289, 18] on div "Search an address or region" at bounding box center [465, 23] width 773 height 33
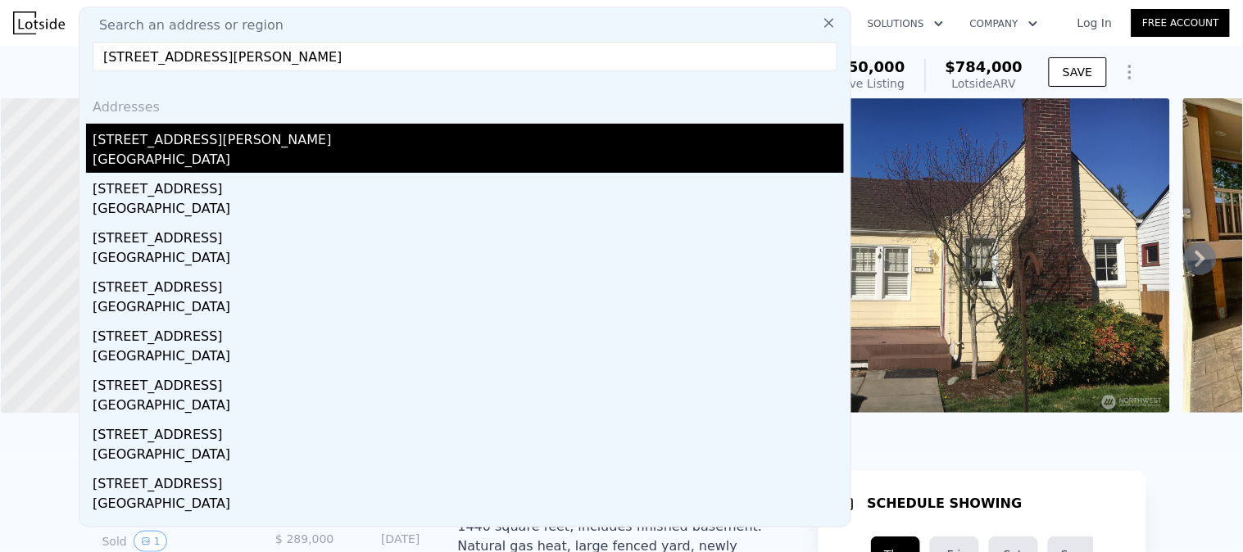
type input "11731 Bartlett Ave NE, Seattle, WA 98125"
click at [178, 137] on div "[STREET_ADDRESS][PERSON_NAME]" at bounding box center [468, 137] width 751 height 26
type input "3"
type input "1"
type input "2"
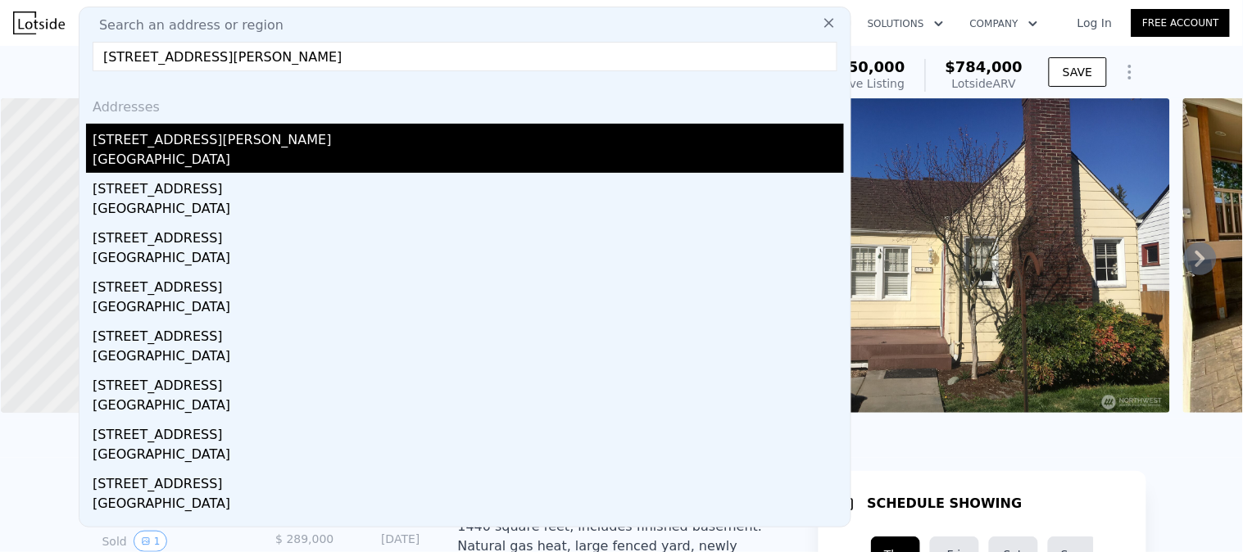
type input "960"
type input "1860"
type input "4392"
type input "8255"
type input "$ 774,000"
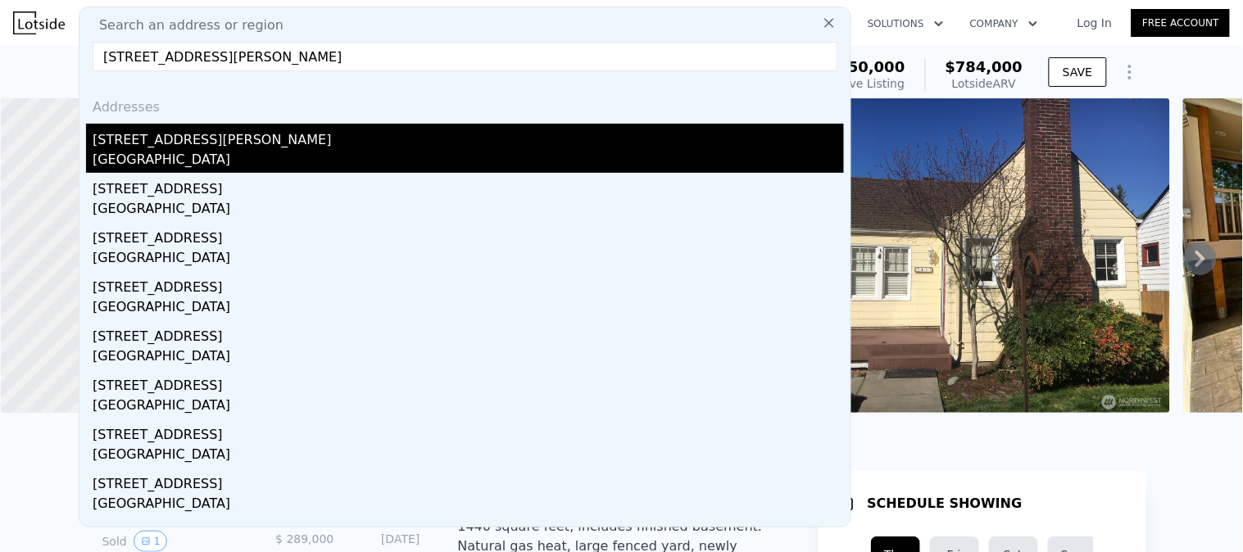
type input "-$ 134,858"
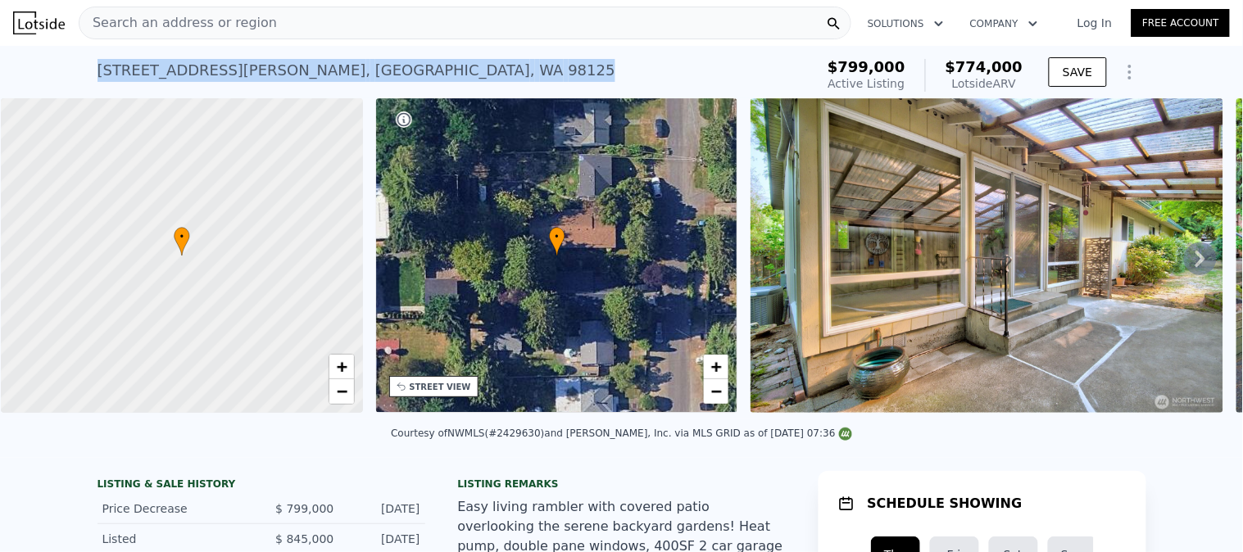
drag, startPoint x: 344, startPoint y: 68, endPoint x: 30, endPoint y: 72, distance: 313.8
click at [31, 72] on div "[STREET_ADDRESS][PERSON_NAME] Active at $799k (~ARV $774k ) $799,000 Active Lis…" at bounding box center [621, 72] width 1243 height 52
copy div "[STREET_ADDRESS][PERSON_NAME]"
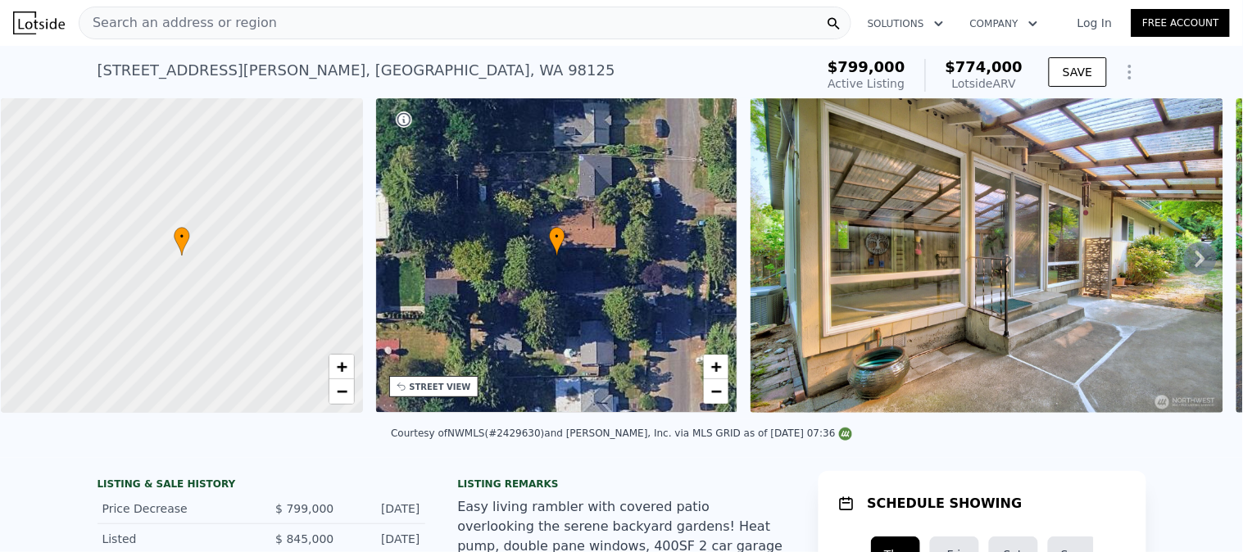
click at [347, 33] on div "Search an address or region" at bounding box center [465, 23] width 773 height 33
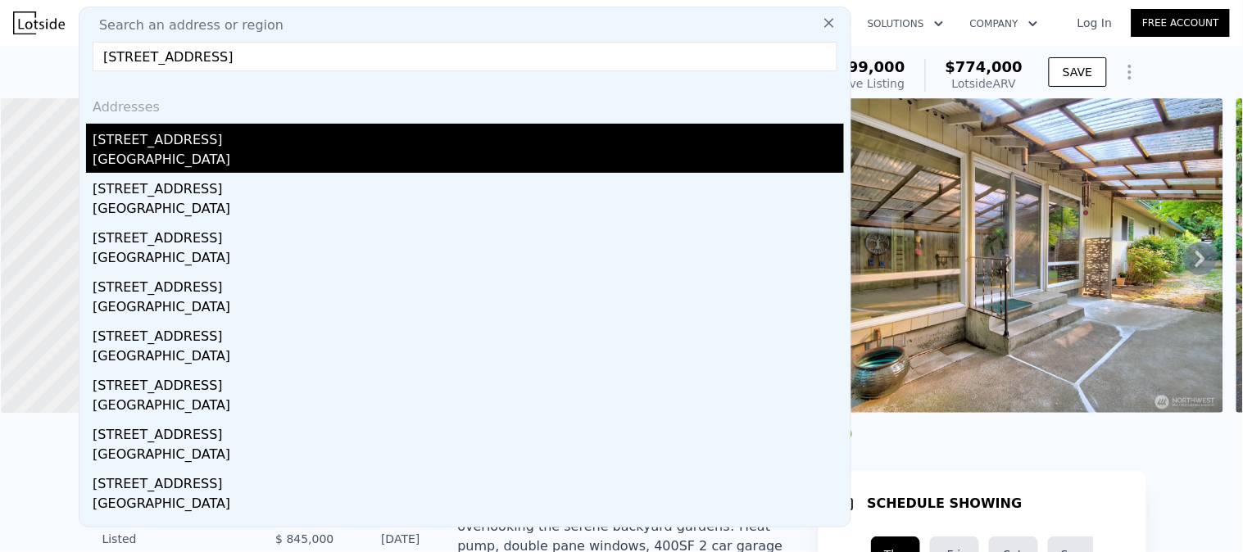
type input "9225 38th Ave S, Seattle, WA 98118"
click at [176, 154] on div "[GEOGRAPHIC_DATA]" at bounding box center [468, 161] width 751 height 23
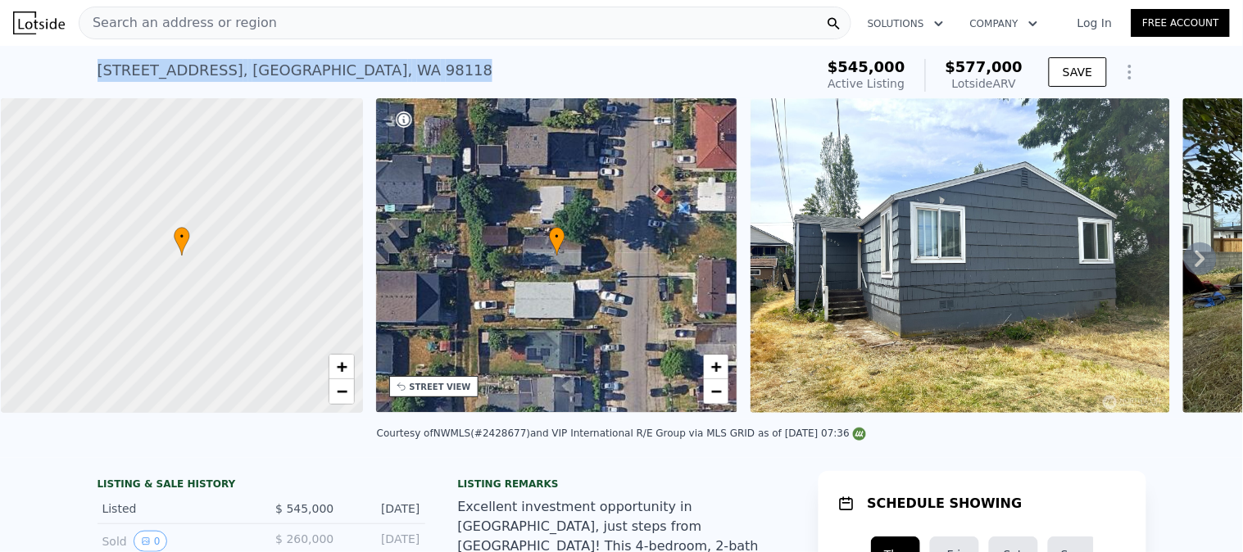
drag, startPoint x: 326, startPoint y: 69, endPoint x: 31, endPoint y: 70, distance: 294.9
click at [41, 70] on div "9225 38th Ave S , Seattle , WA 98118 Active at $545k (~ARV $577k ) $545,000 Act…" at bounding box center [621, 72] width 1243 height 52
copy div "9225 38th Ave S , Seattle , WA 98118"
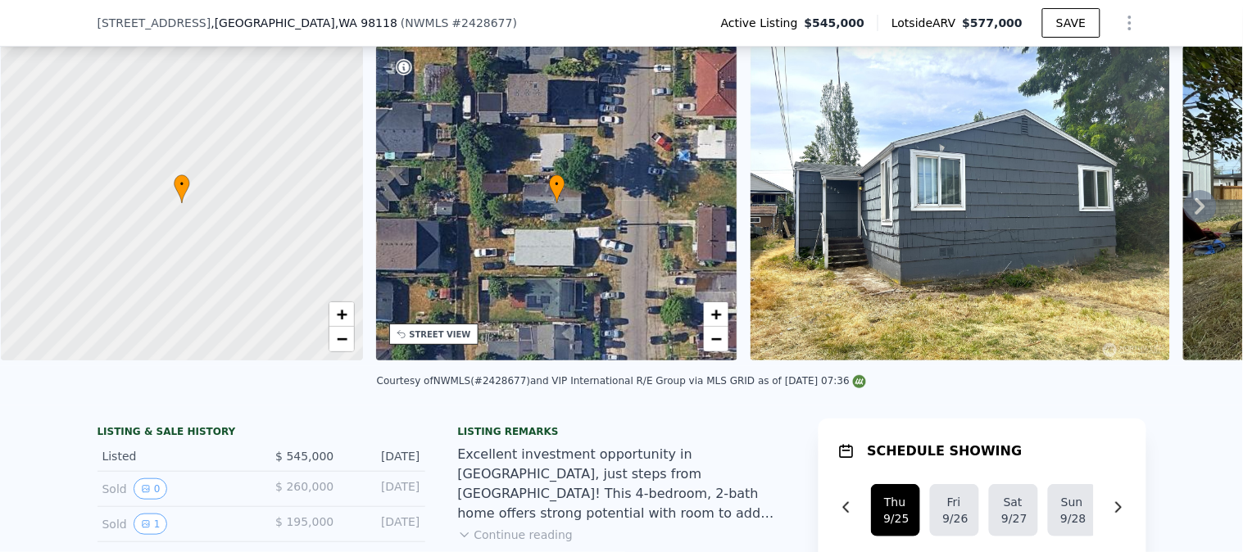
scroll to position [176, 0]
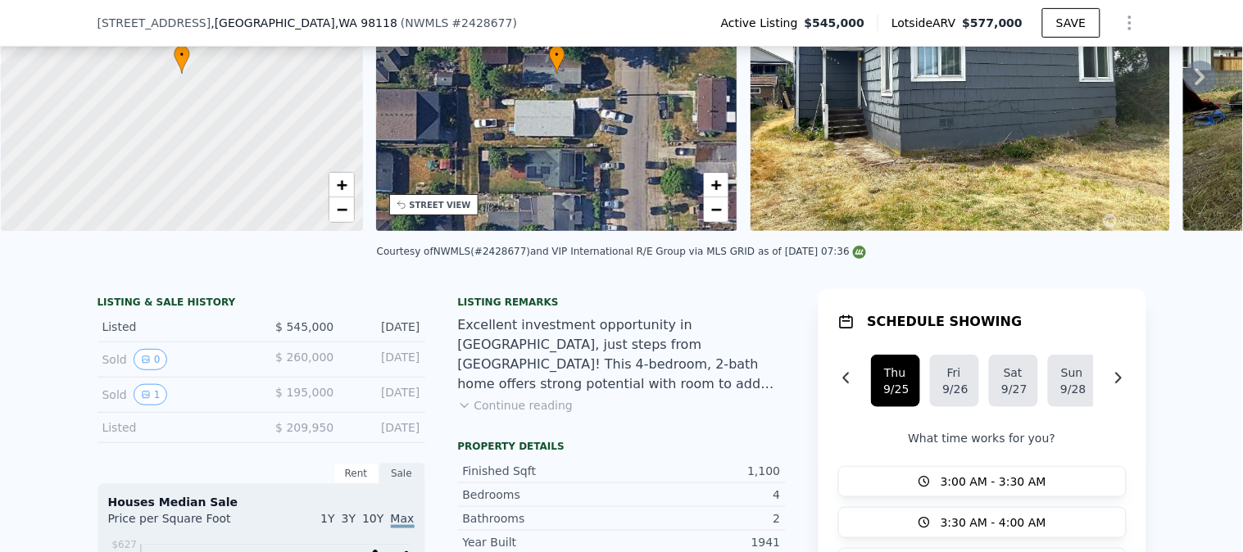
click at [934, 263] on div "Courtesy of NWMLS (#2428677) and VIP International R/E Group via MLS GRID as of…" at bounding box center [621, 256] width 1243 height 39
click at [391, 20] on div "9225 38th Ave S , Seattle , WA 98118 ( NWMLS # 2428677 ) Active Listing $545,00…" at bounding box center [621, 23] width 1049 height 46
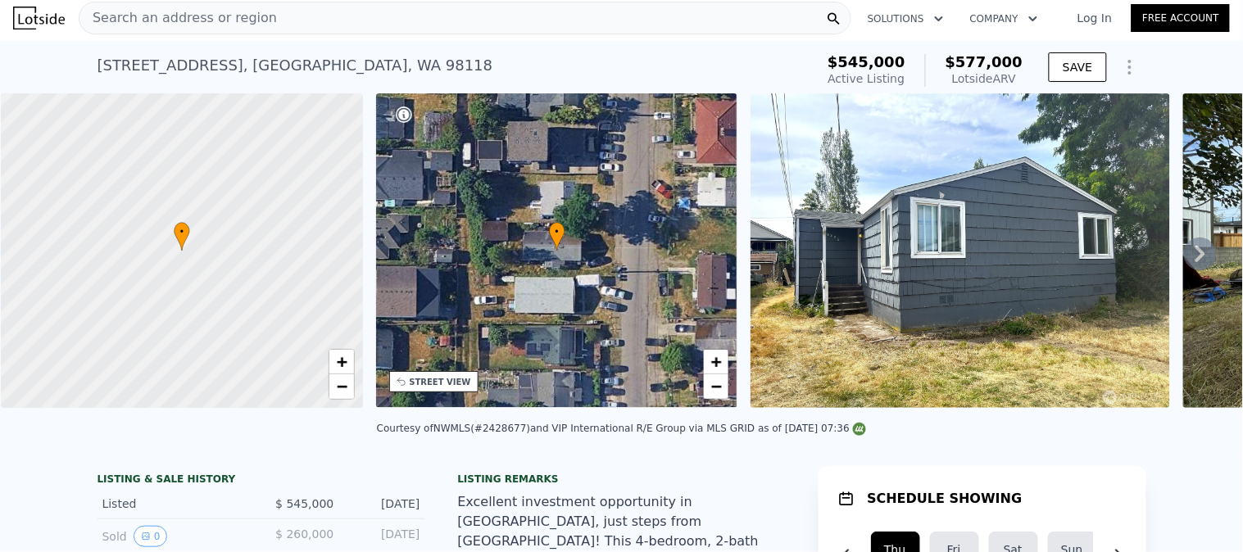
scroll to position [0, 0]
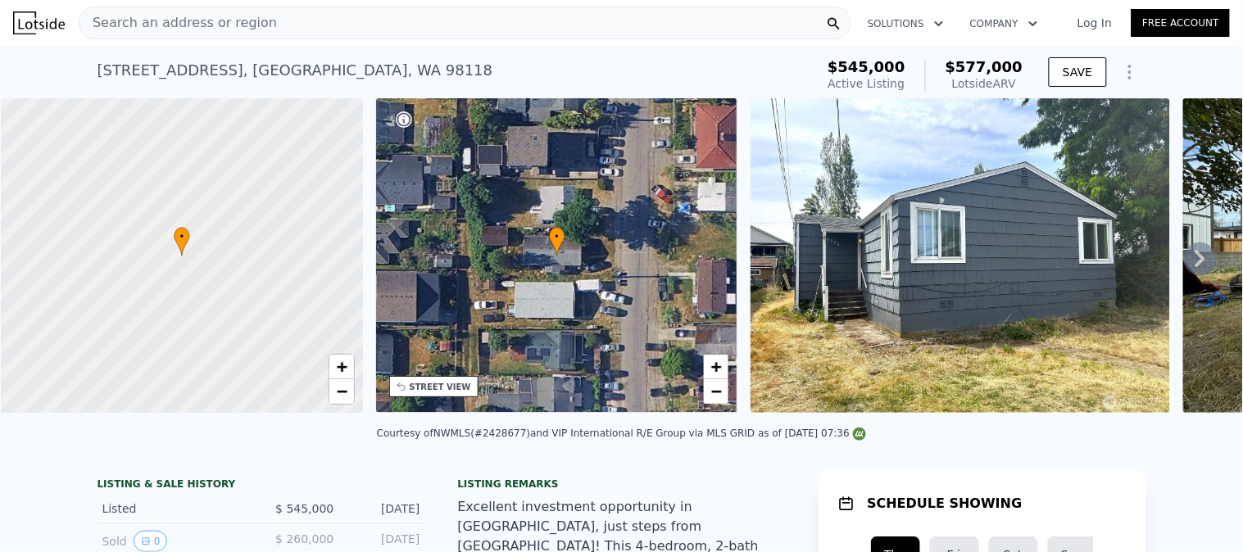
click at [317, 34] on div "Search an address or region" at bounding box center [465, 23] width 773 height 33
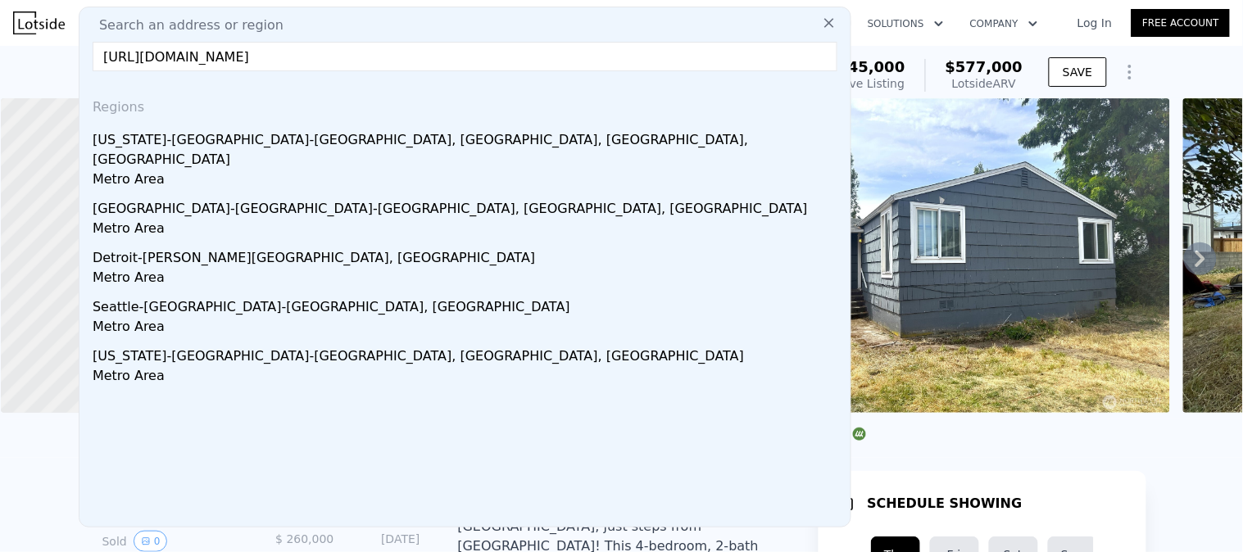
type input "https://www.redfin.com/WA/Seattle/9119-17th-Ave-NE-98115/home/106789"
click at [660, 60] on input "https://www.redfin.com/WA/Seattle/9119-17th-Ave-NE-98115/home/106789" at bounding box center [465, 56] width 745 height 29
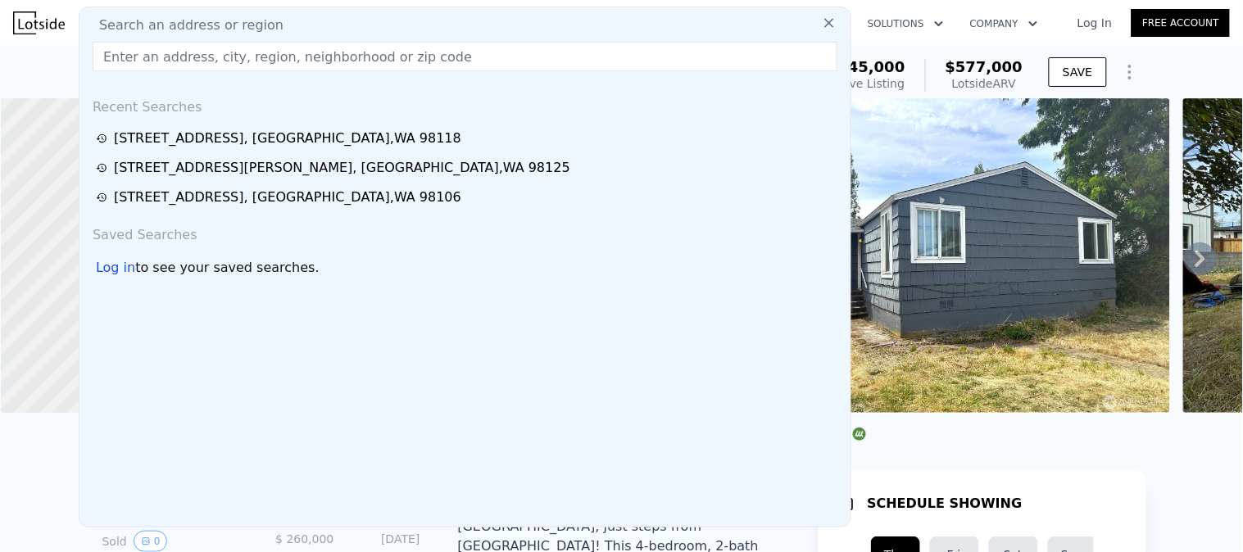
paste input "[STREET_ADDRESS]"
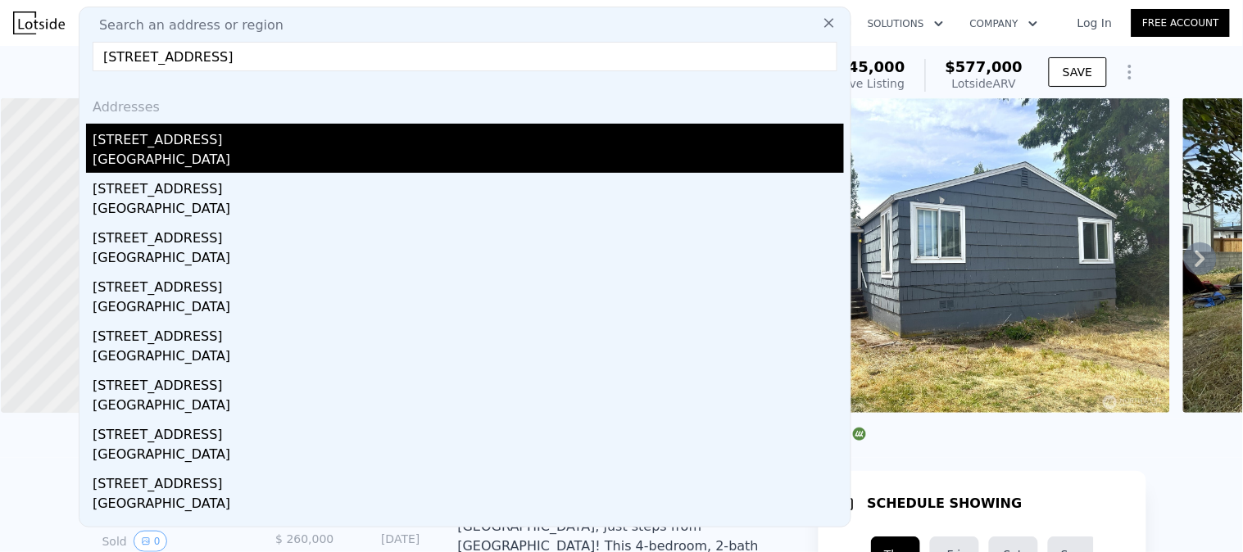
type input "[STREET_ADDRESS]"
click at [194, 140] on div "[STREET_ADDRESS]" at bounding box center [468, 137] width 751 height 26
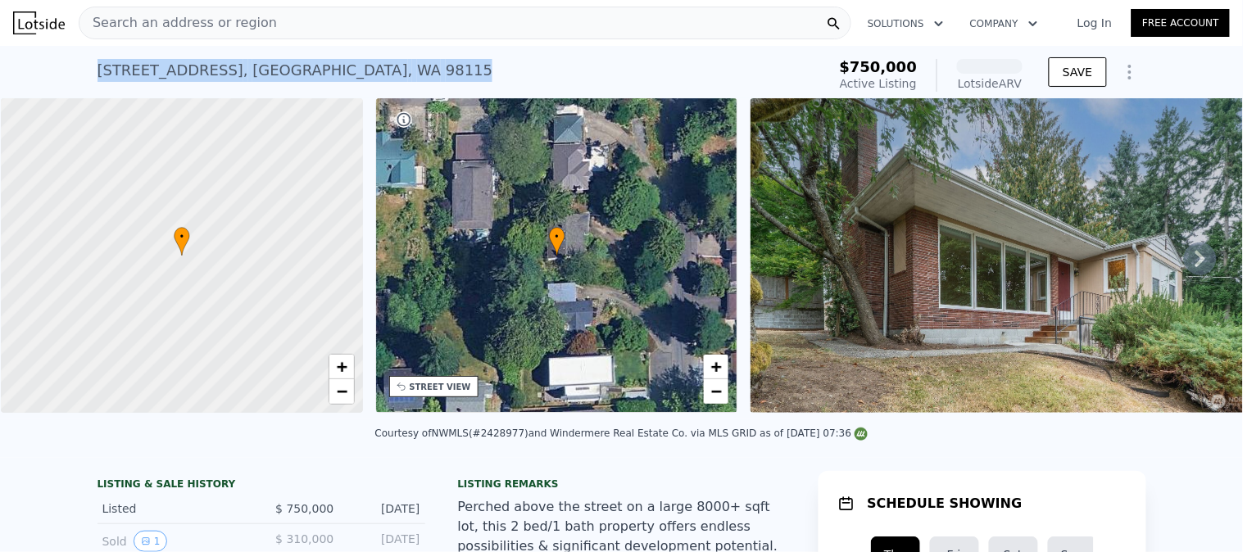
drag, startPoint x: 153, startPoint y: 70, endPoint x: 48, endPoint y: 70, distance: 105.7
click at [48, 70] on div "9119 17th Ave NE , Seattle , WA 98115 Active at $750k (~ARV ) $750,000 Active L…" at bounding box center [621, 72] width 1243 height 52
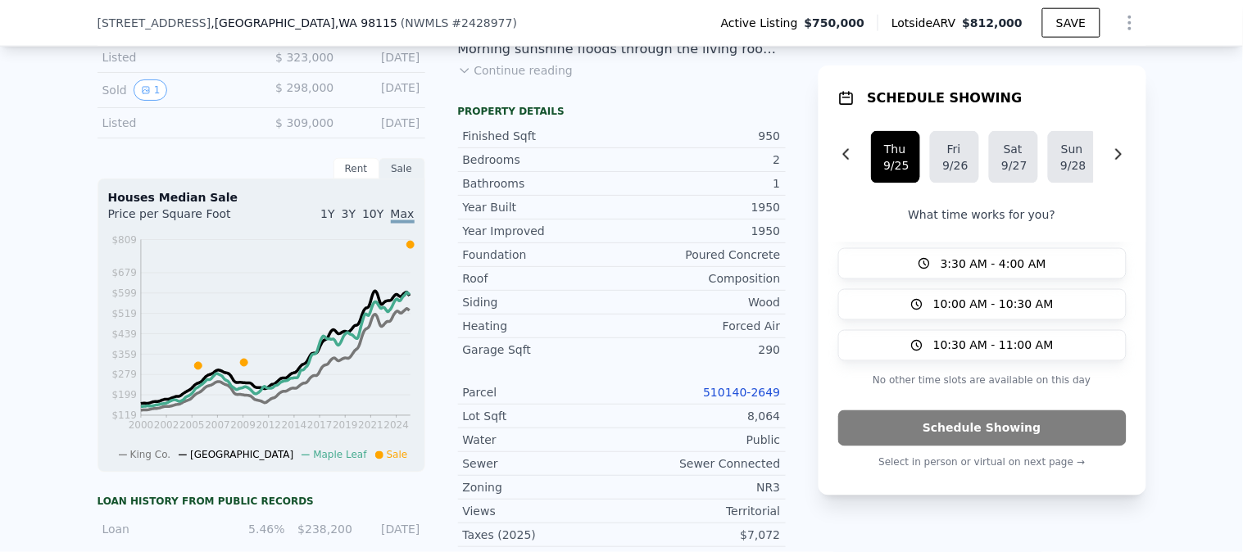
scroll to position [539, 0]
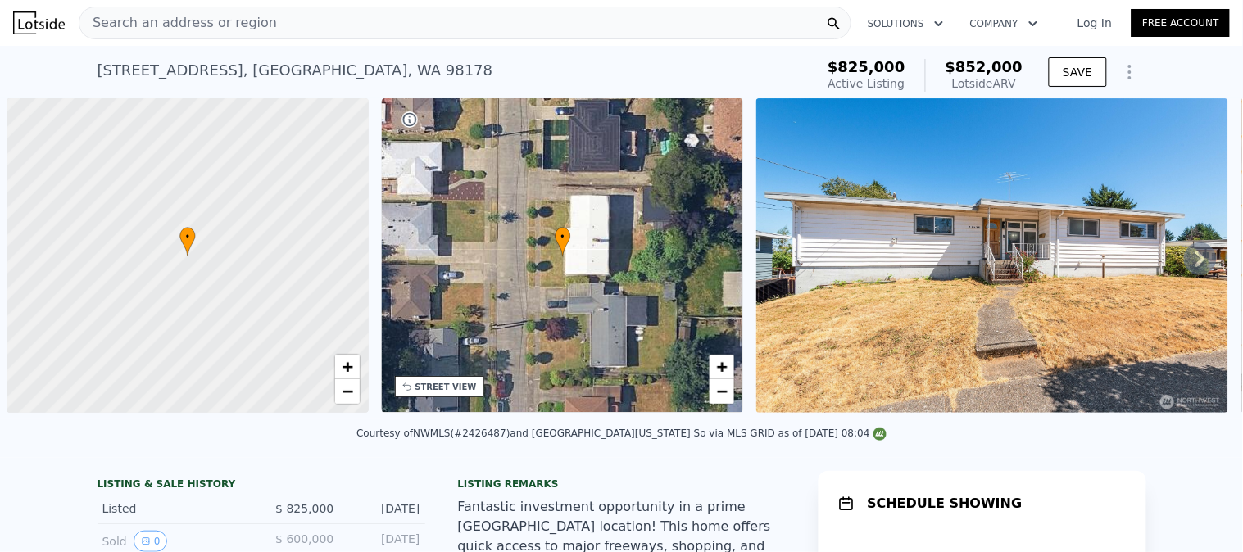
scroll to position [0, 6]
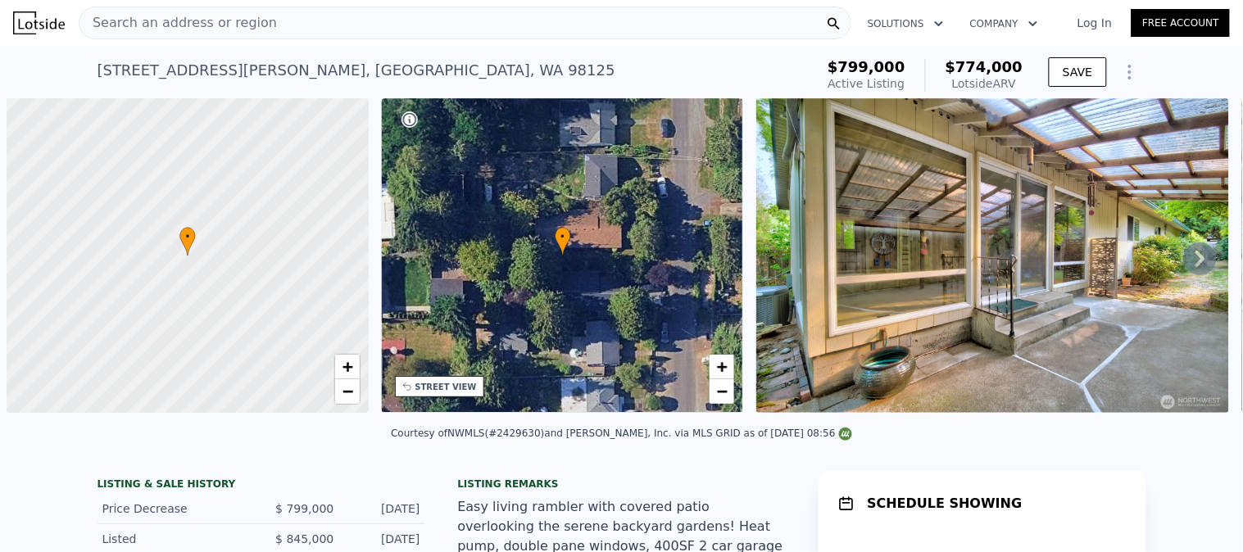
scroll to position [0, 6]
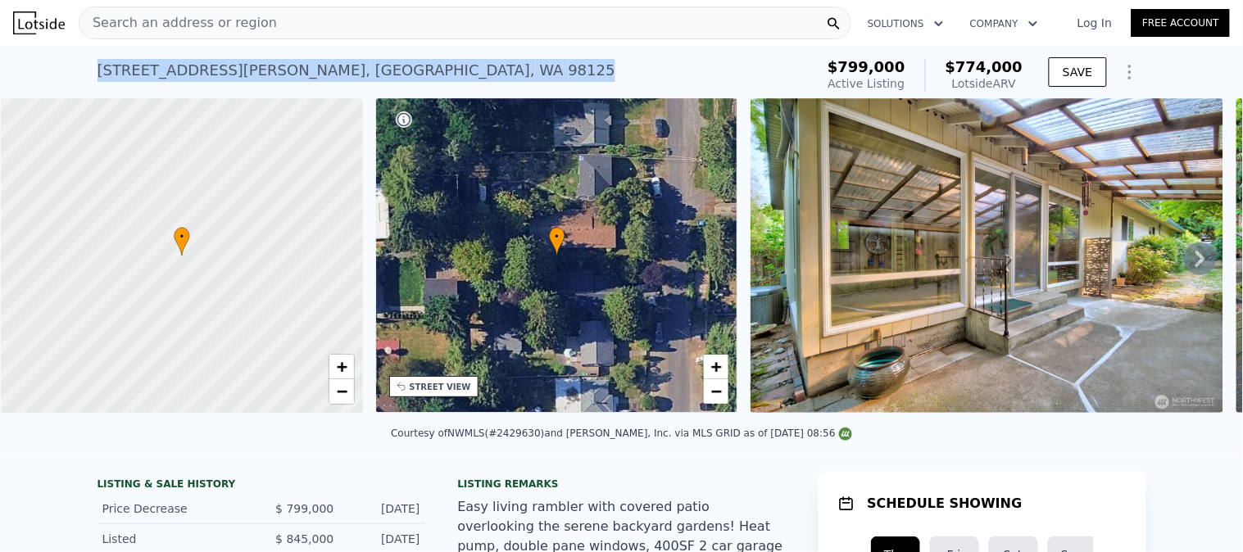
drag, startPoint x: 361, startPoint y: 76, endPoint x: 78, endPoint y: 66, distance: 283.7
click at [78, 66] on div "[STREET_ADDRESS][PERSON_NAME] Active at $799k (~ARV $774k ) $799,000 Active Lis…" at bounding box center [621, 72] width 1243 height 52
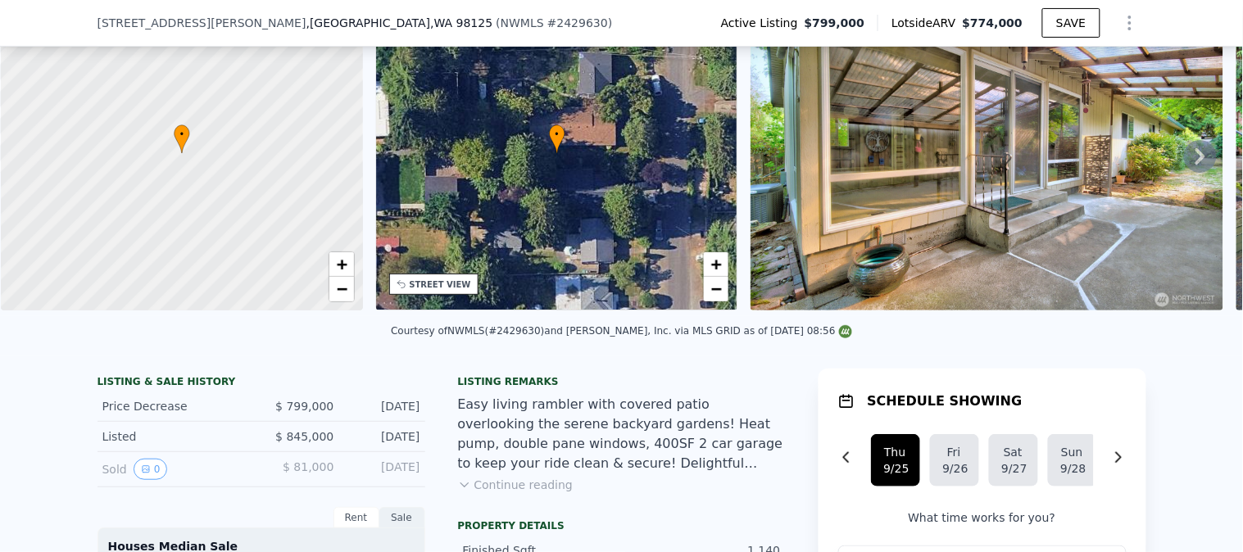
scroll to position [176, 0]
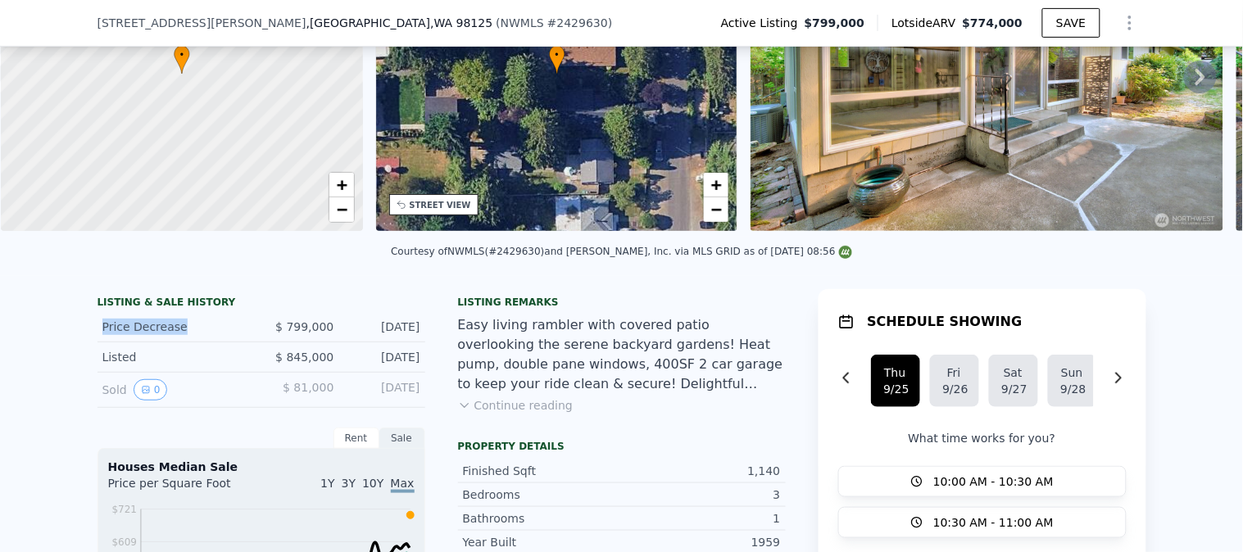
drag, startPoint x: 175, startPoint y: 336, endPoint x: 88, endPoint y: 342, distance: 87.1
click at [97, 342] on div "Price Decrease $ 799,000 [DATE]" at bounding box center [261, 327] width 328 height 30
copy div "Price Decrease"
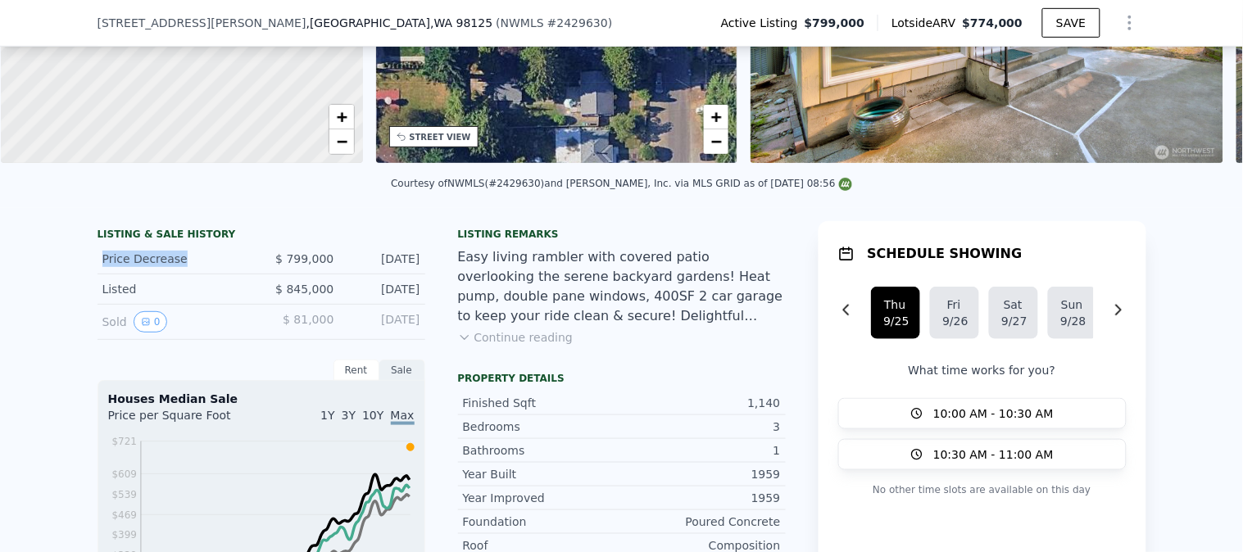
scroll to position [358, 0]
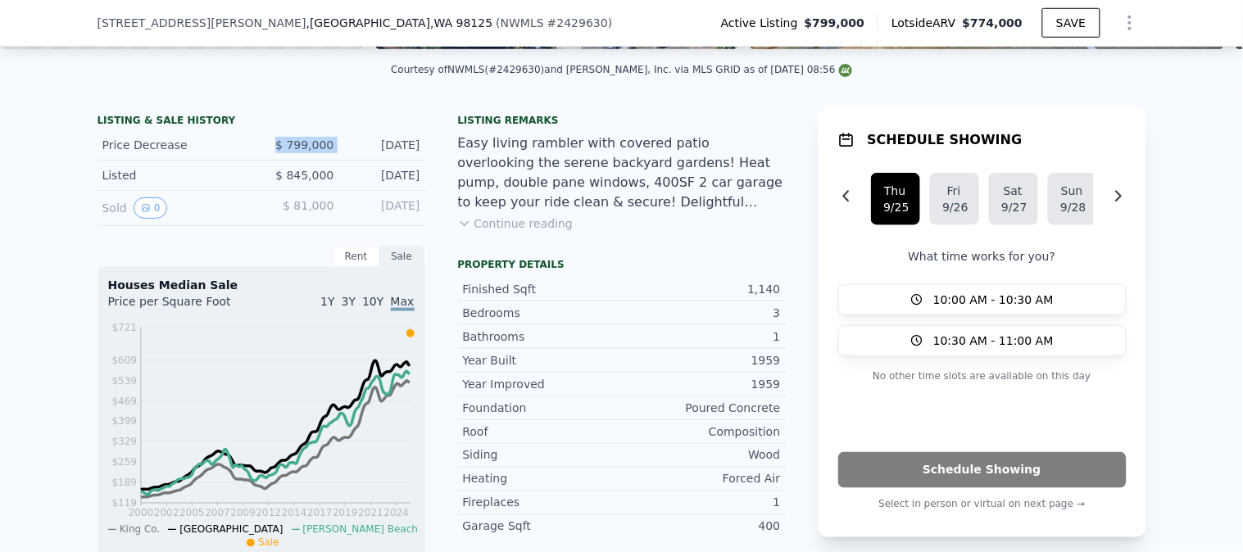
drag, startPoint x: 334, startPoint y: 156, endPoint x: 241, endPoint y: 158, distance: 93.4
click at [244, 158] on div "Price Decrease $ 799,000 [DATE]" at bounding box center [261, 145] width 328 height 30
copy div "$ 799,000"
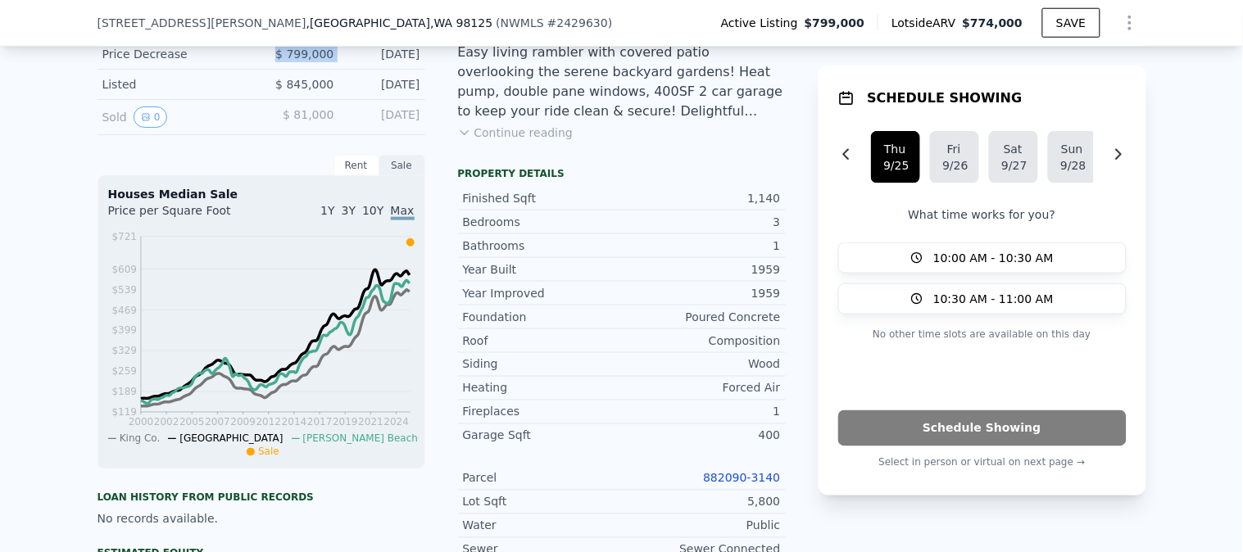
scroll to position [632, 0]
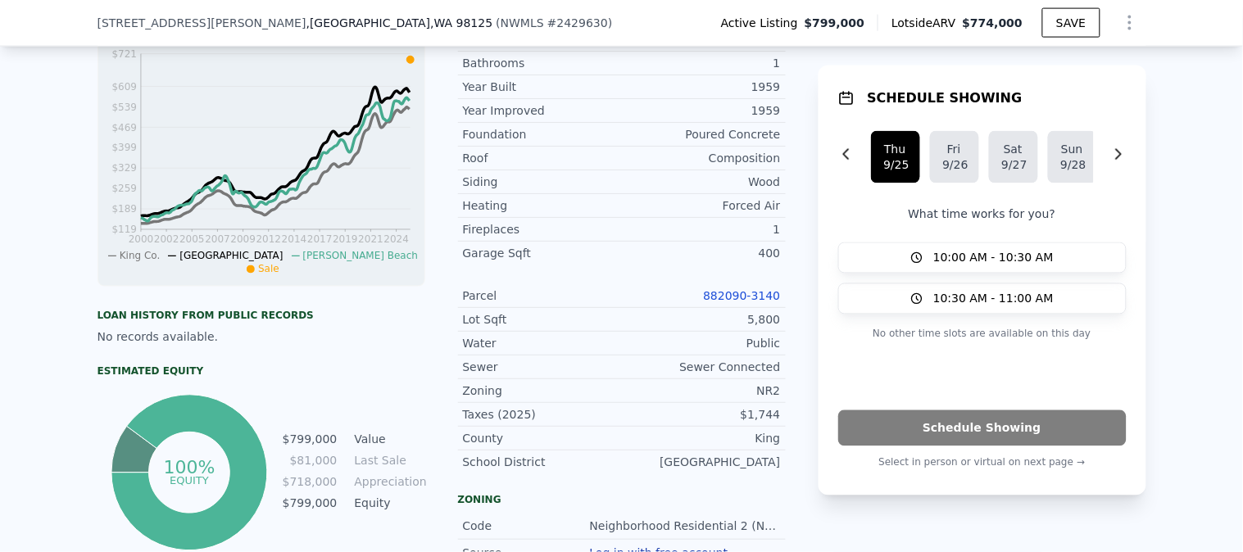
click at [737, 302] on link "882090-3140" at bounding box center [741, 295] width 77 height 13
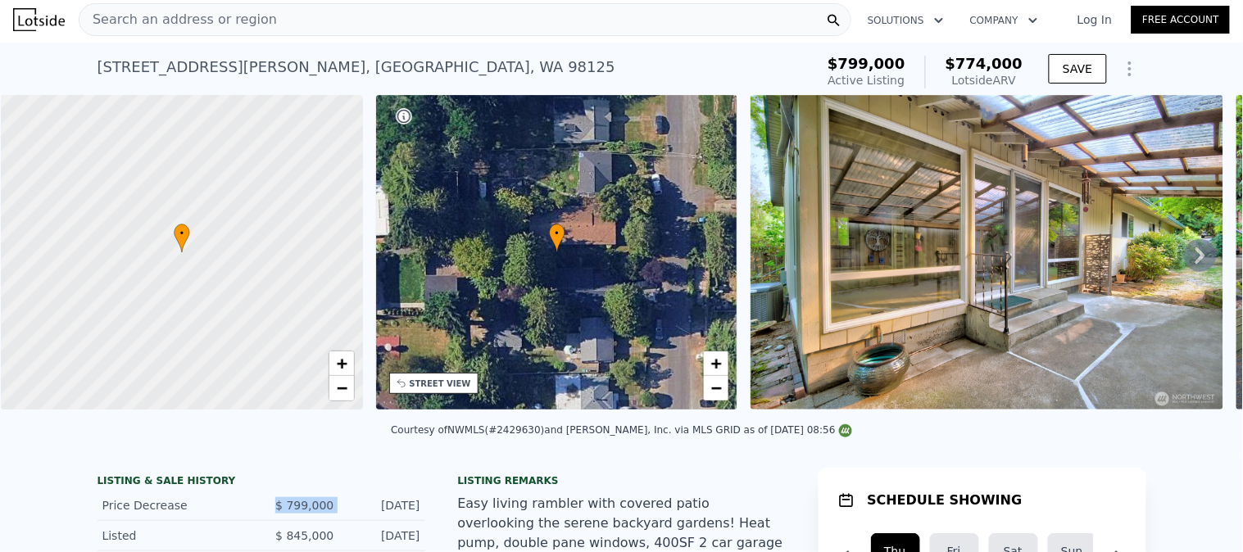
scroll to position [0, 0]
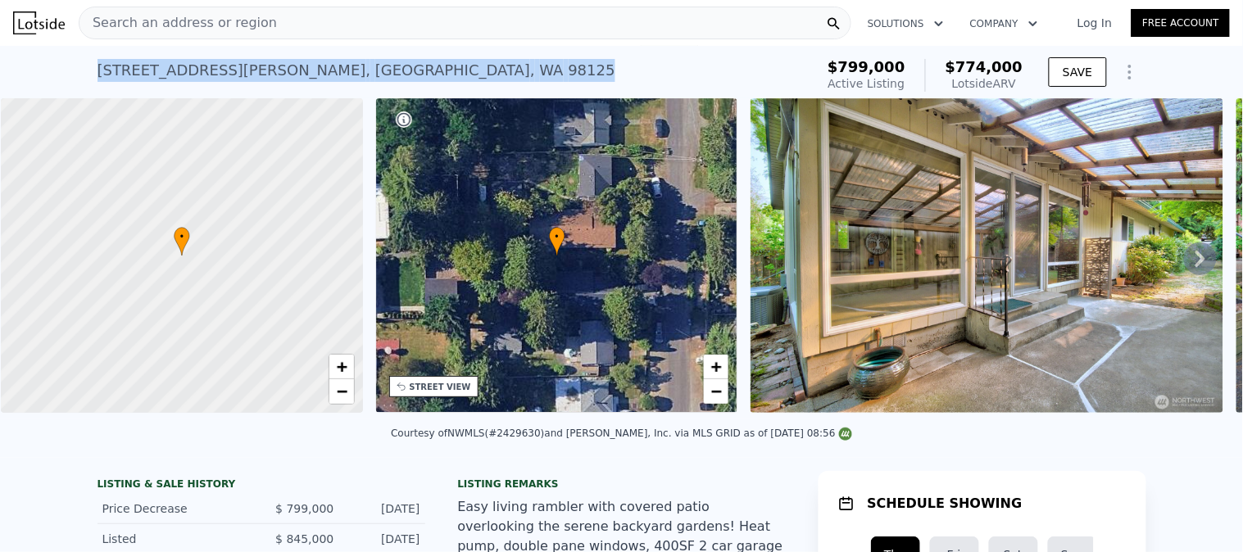
drag, startPoint x: 363, startPoint y: 74, endPoint x: 22, endPoint y: 77, distance: 340.8
click at [34, 77] on div "[STREET_ADDRESS][PERSON_NAME] Active at $799k (~ARV $774k ) $799,000 Active Lis…" at bounding box center [621, 72] width 1243 height 52
copy div "[STREET_ADDRESS][PERSON_NAME]"
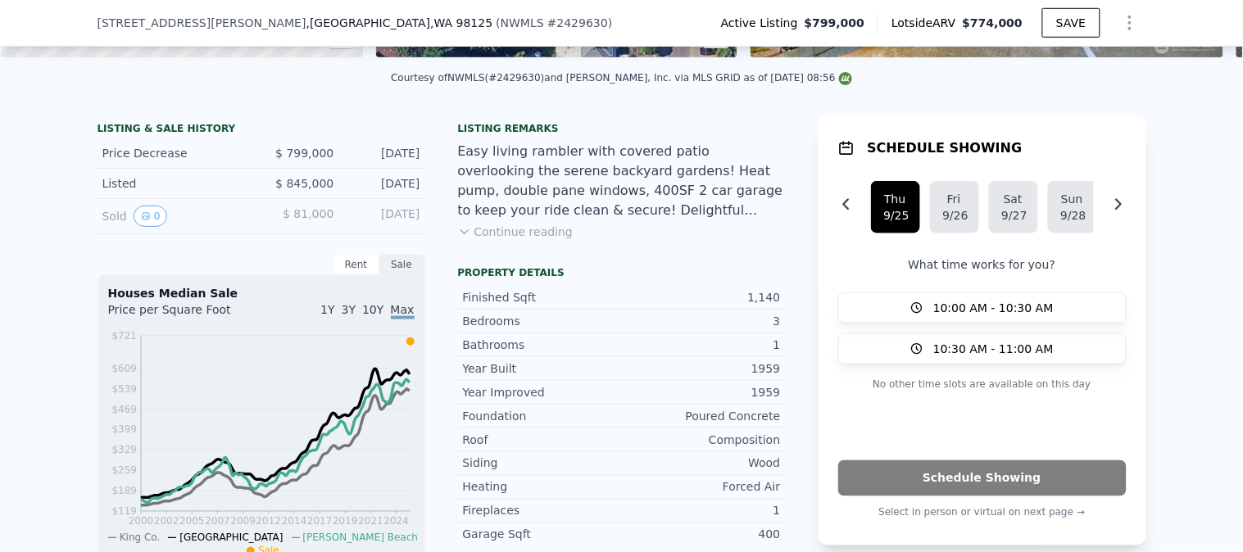
scroll to position [358, 0]
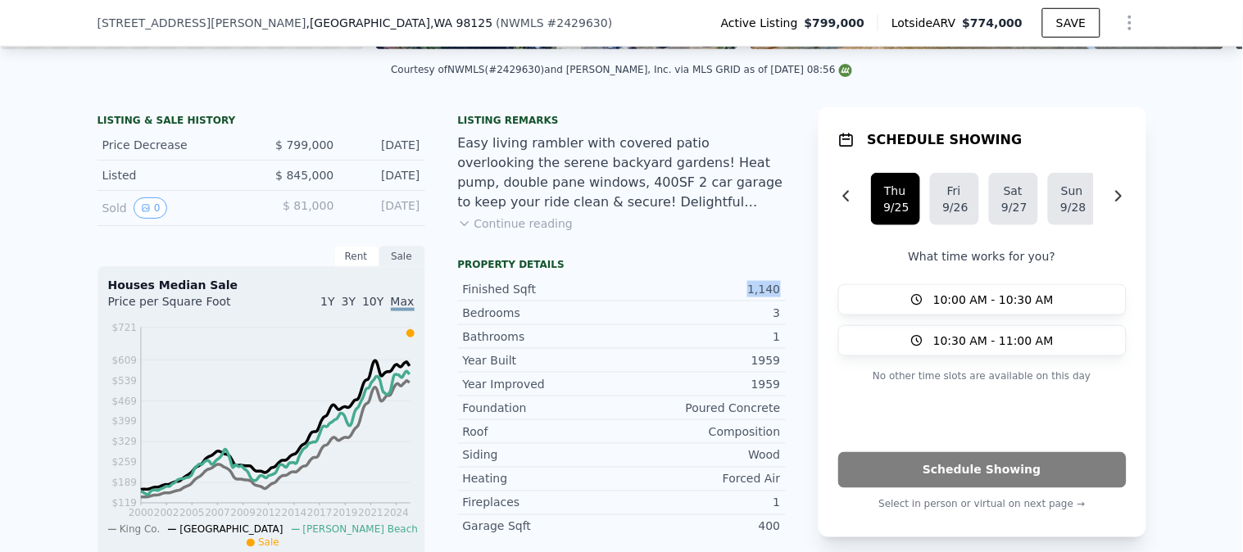
drag, startPoint x: 781, startPoint y: 303, endPoint x: 699, endPoint y: 288, distance: 83.2
copy div "1,140"
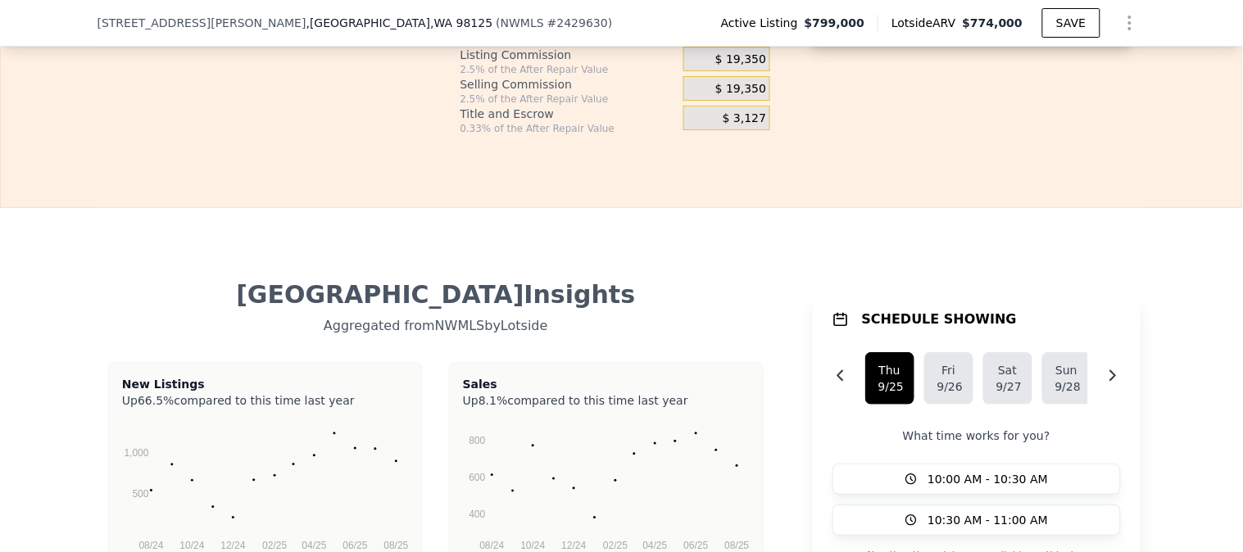
scroll to position [2999, 0]
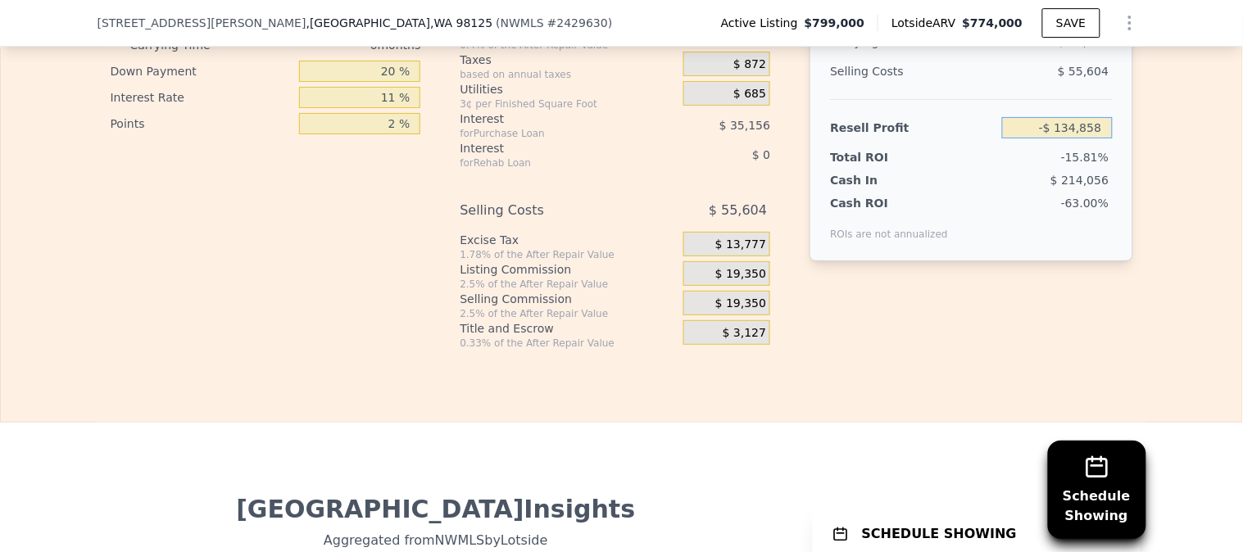
drag, startPoint x: 1029, startPoint y: 157, endPoint x: 1209, endPoint y: 165, distance: 180.4
click at [1209, 165] on div "Edit the assumptions in yellow boxes. Input profit to calculate an offer price.…" at bounding box center [621, 45] width 1241 height 610
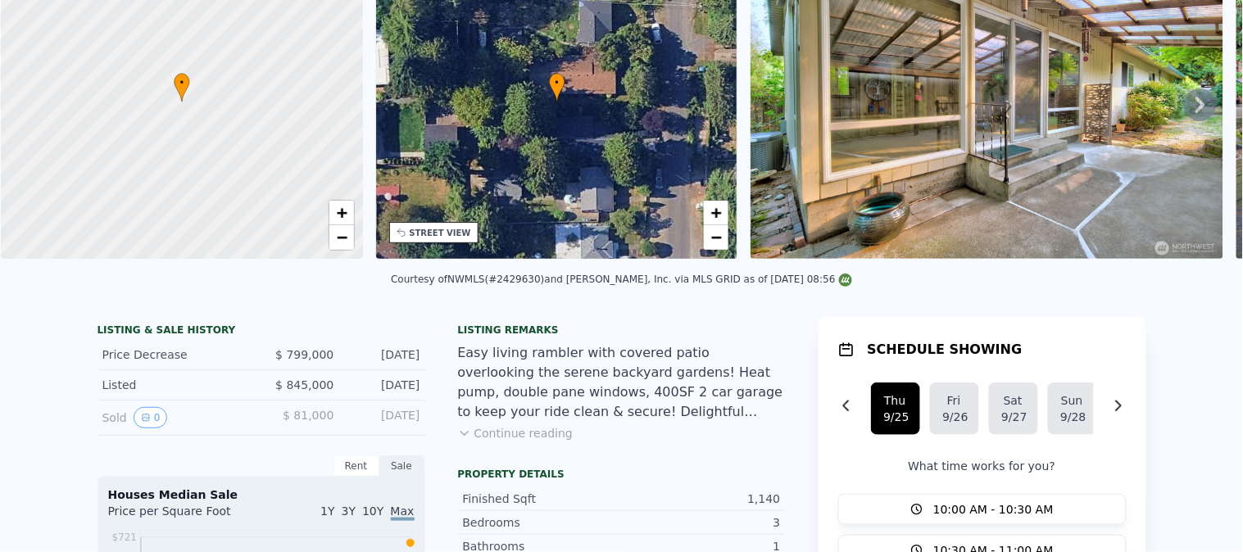
scroll to position [0, 0]
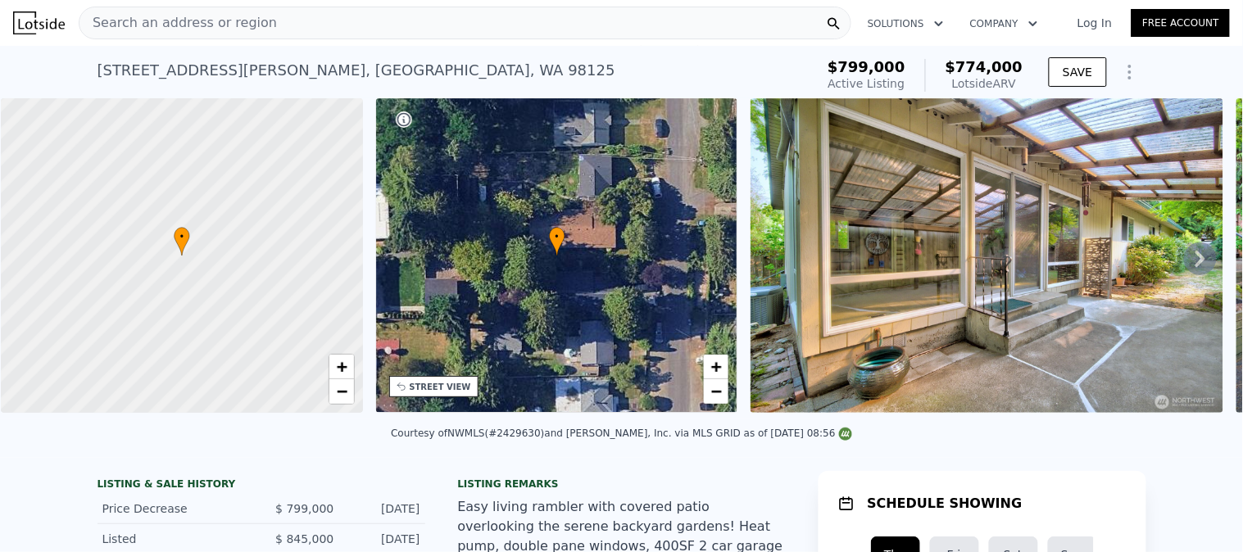
click at [342, 21] on div "Search an address or region" at bounding box center [465, 23] width 773 height 33
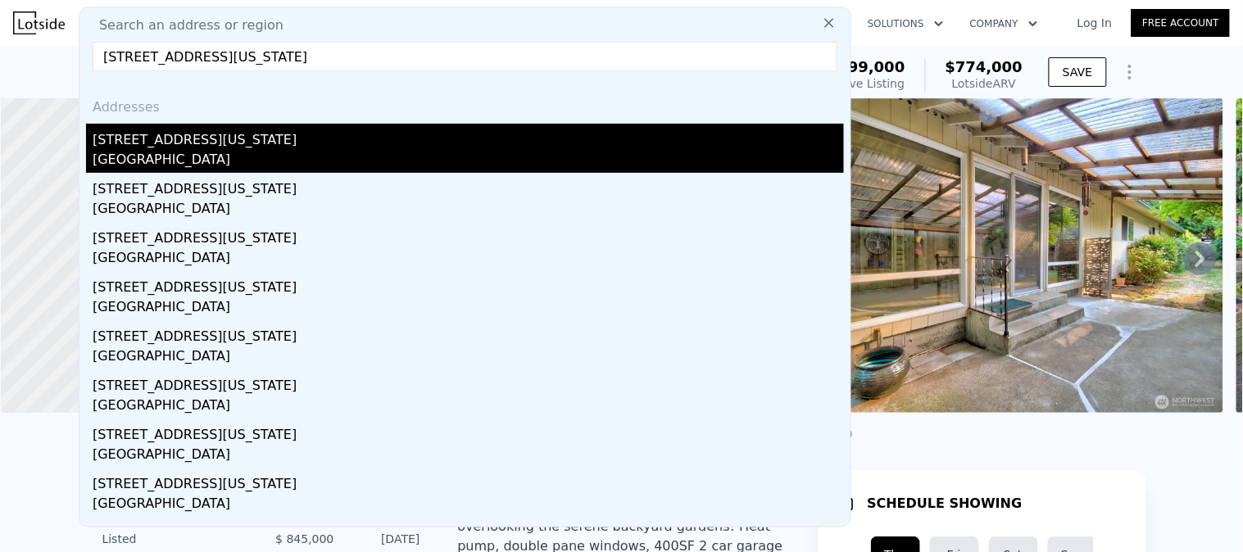
type input "[STREET_ADDRESS][US_STATE]"
click at [221, 161] on div "[GEOGRAPHIC_DATA]" at bounding box center [468, 161] width 751 height 23
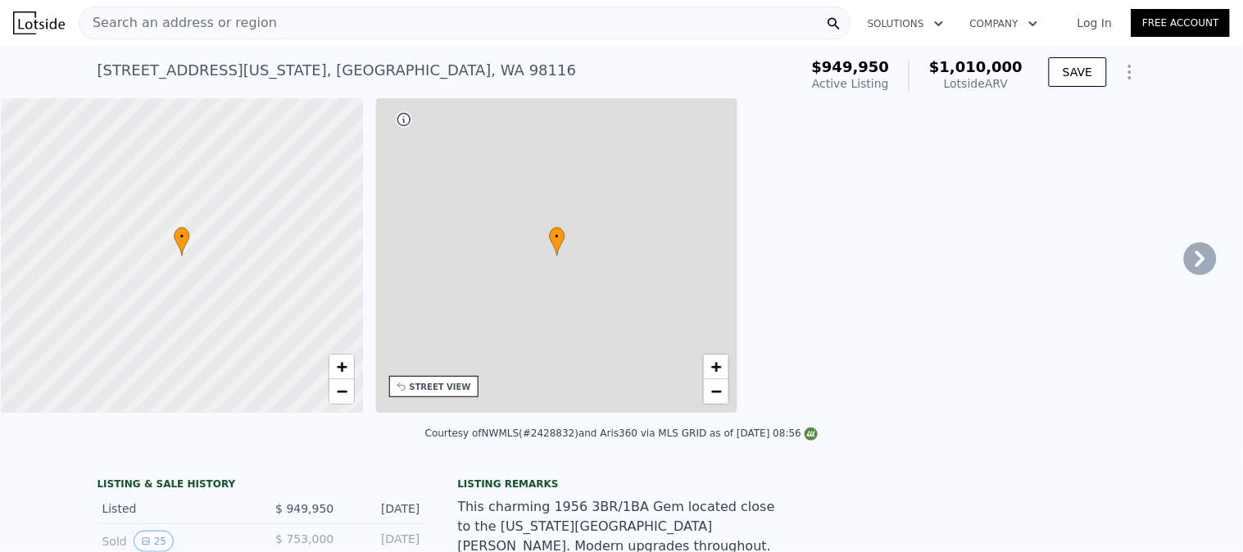
type input "3"
type input "5"
type input "2.75"
type input "1440"
type input "2340"
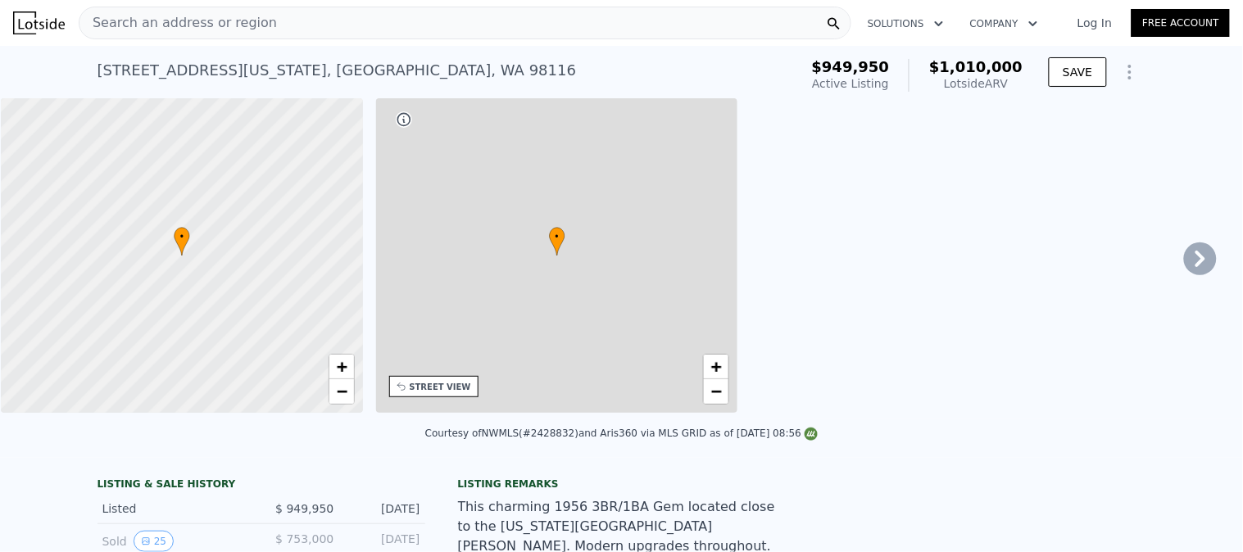
type input "3175"
type input "6750"
type input "$ 1,010,000"
type input "-$ 84,241"
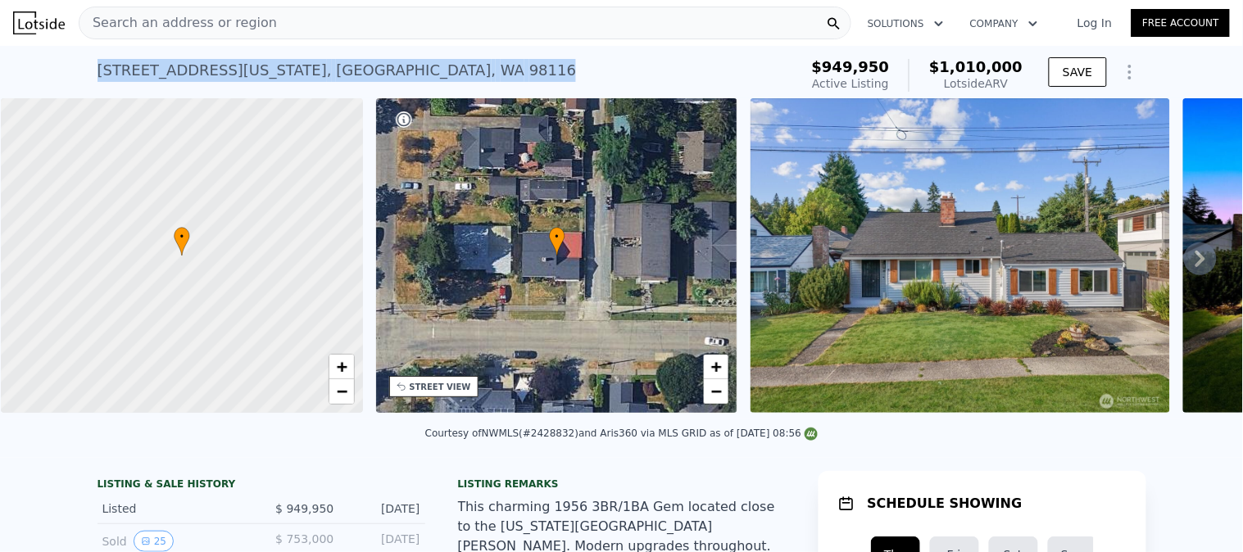
drag, startPoint x: 346, startPoint y: 66, endPoint x: 5, endPoint y: 68, distance: 340.8
click at [5, 68] on div "[STREET_ADDRESS][US_STATE] Active at $949,950 (~ARV $1.010m ) $949,950 Active L…" at bounding box center [621, 72] width 1243 height 52
copy div "[STREET_ADDRESS][US_STATE]"
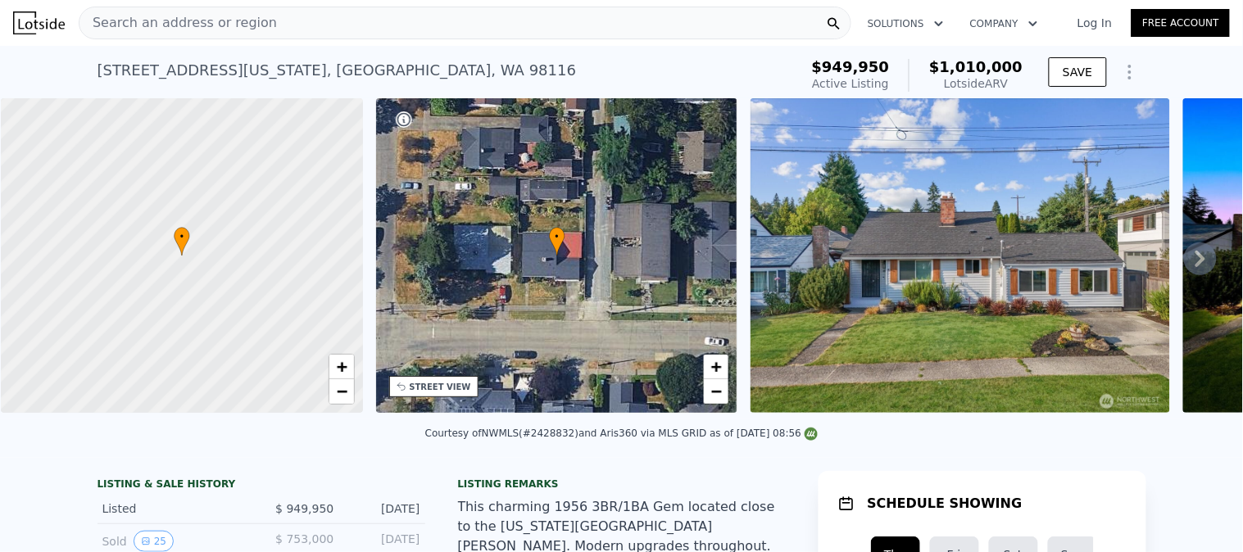
click at [321, 29] on div "Search an address or region" at bounding box center [465, 23] width 773 height 33
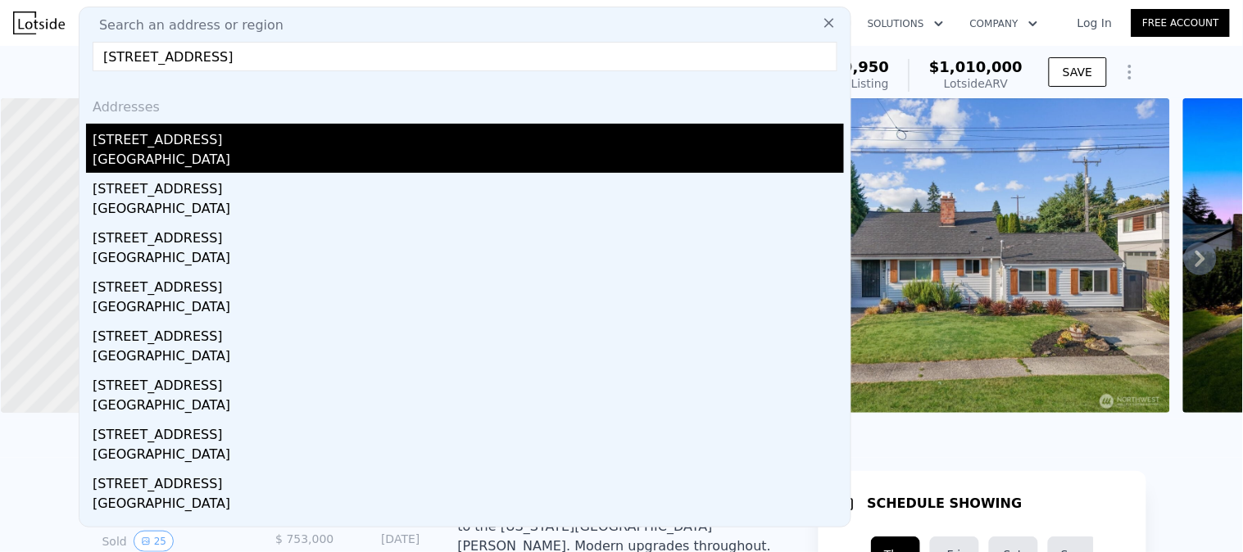
type input "[STREET_ADDRESS]"
click at [209, 135] on div "[STREET_ADDRESS]" at bounding box center [468, 137] width 751 height 26
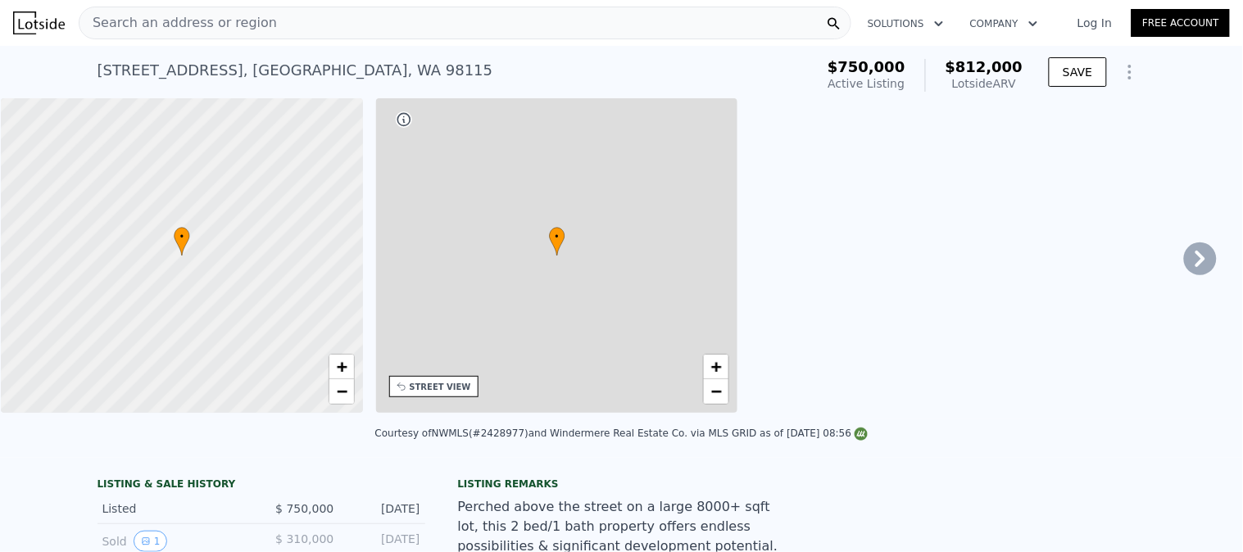
type input "1"
type input "3"
type input "2"
type input "700"
type input "1180"
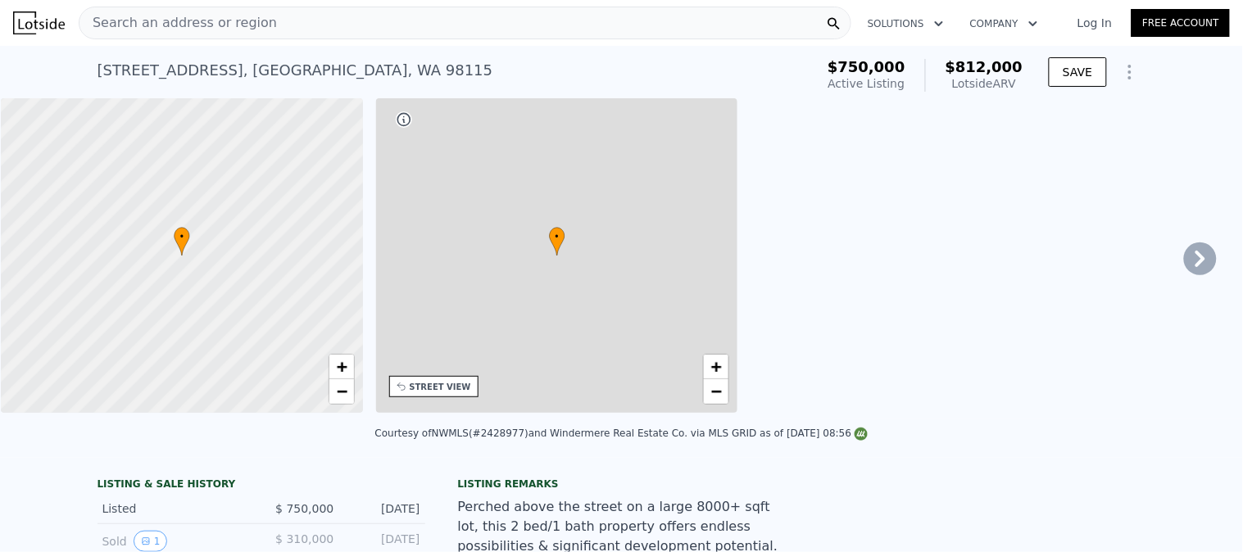
type input "4559"
type input "7668"
type input "$ 812,000"
type input "-$ 53,167"
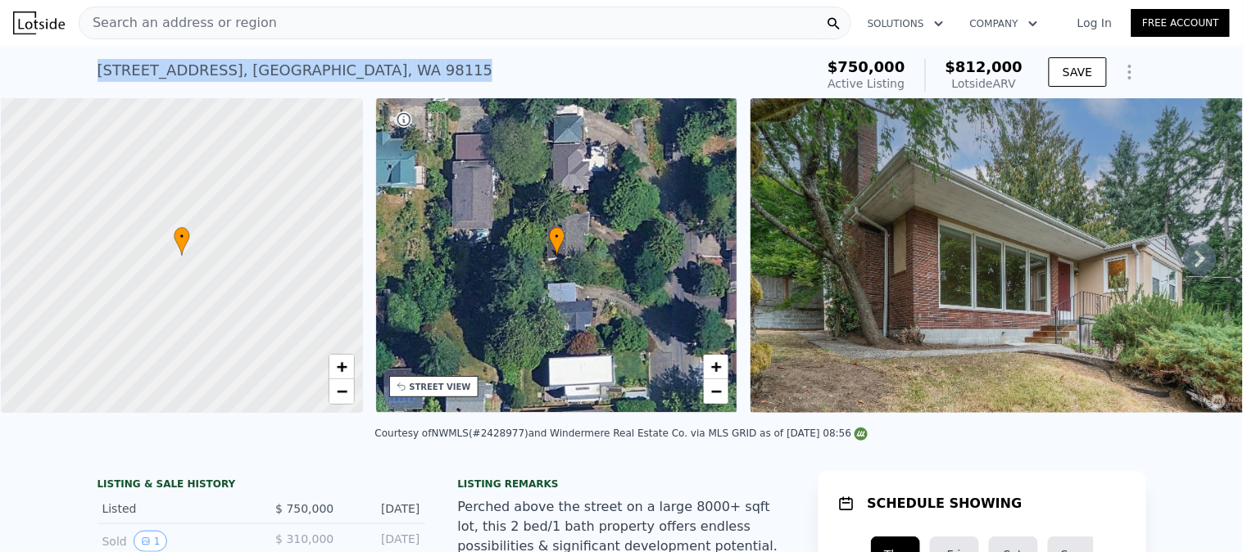
drag, startPoint x: 334, startPoint y: 72, endPoint x: 59, endPoint y: 75, distance: 275.3
click at [59, 75] on div "[STREET_ADDRESS] Active at $750k (~ARV $812k ) $750,000 Active Listing $812,000…" at bounding box center [621, 72] width 1243 height 52
copy div "[STREET_ADDRESS]"
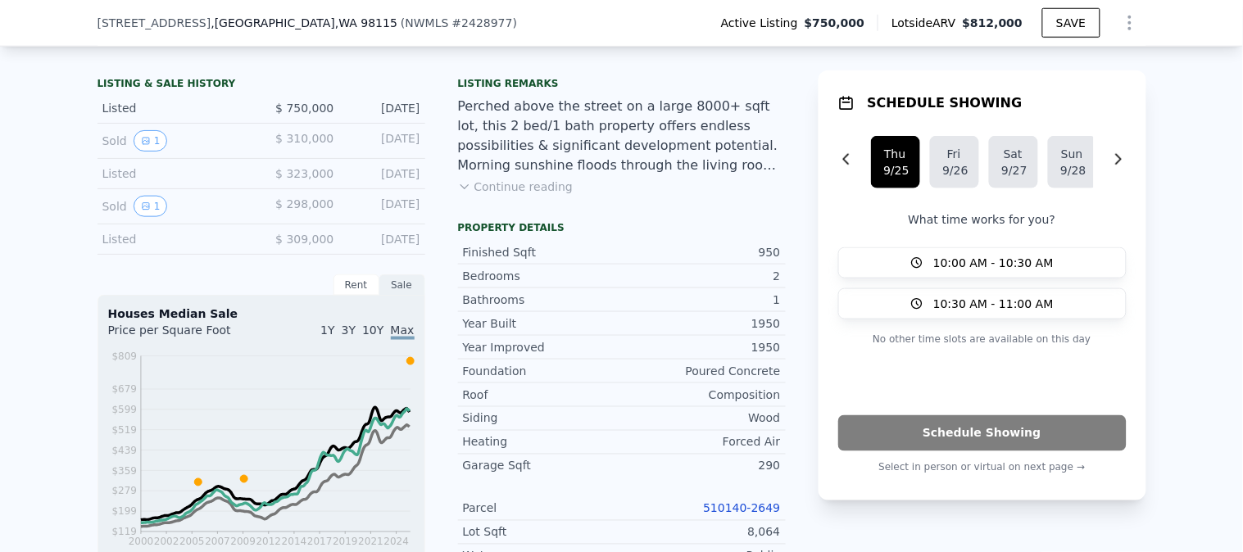
scroll to position [364, 0]
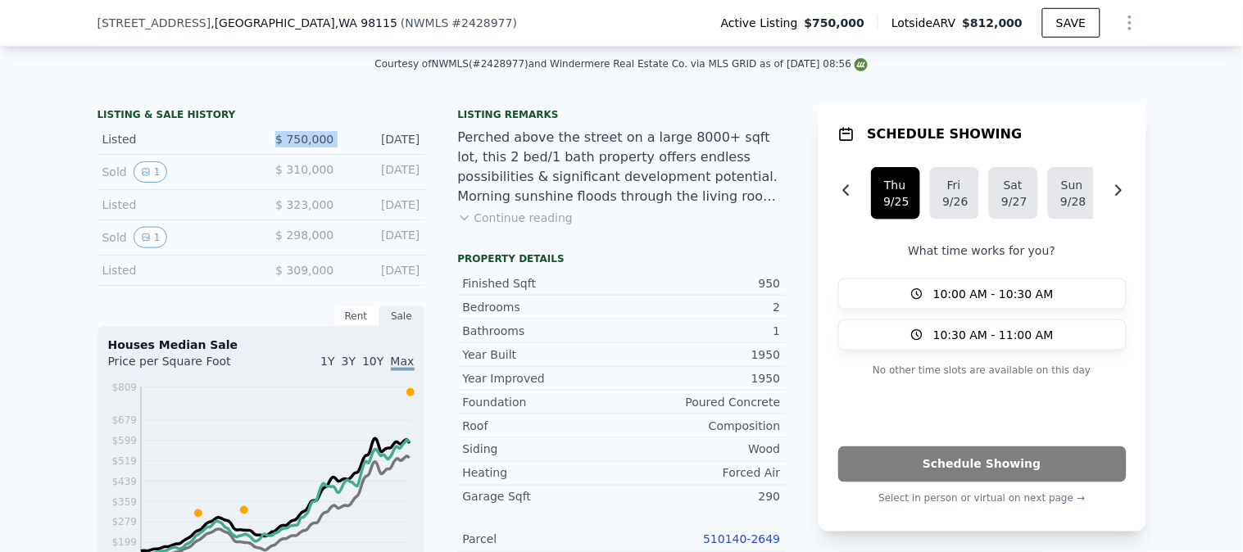
drag, startPoint x: 339, startPoint y: 154, endPoint x: 244, endPoint y: 144, distance: 95.5
click at [248, 145] on div "Listed $ 750,000 [DATE]" at bounding box center [261, 140] width 328 height 30
copy span "$ 750,000"
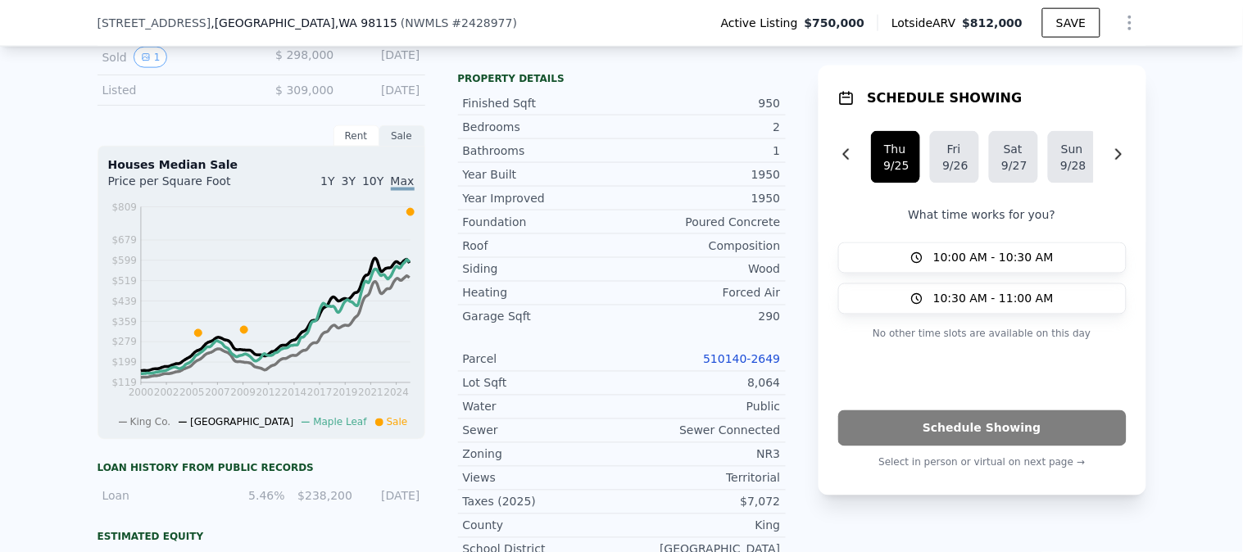
scroll to position [546, 0]
click at [758, 365] on link "510140-2649" at bounding box center [741, 357] width 77 height 13
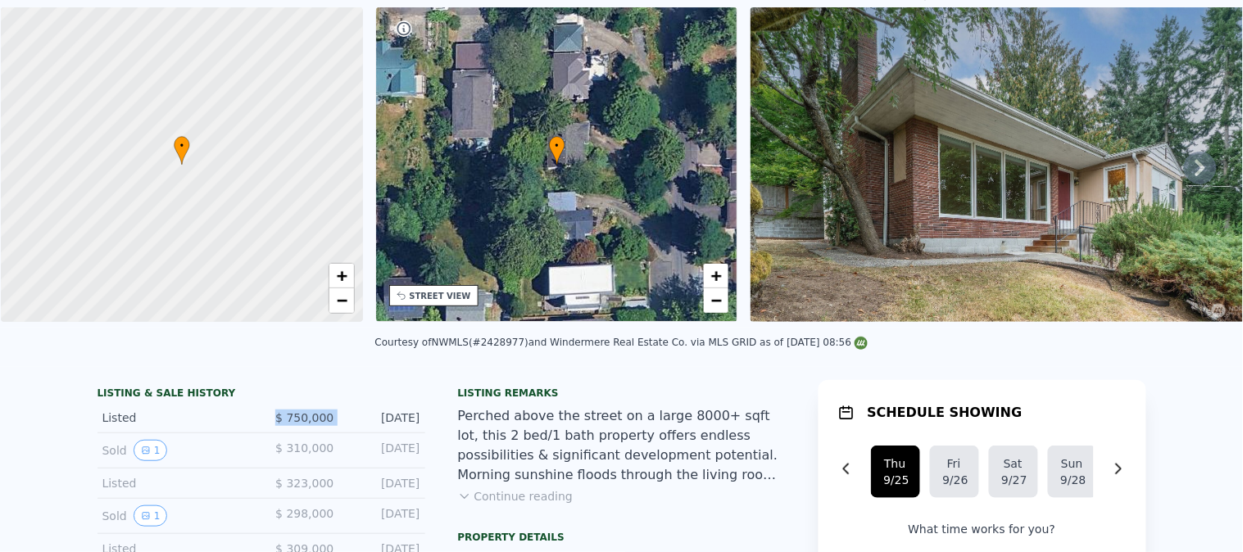
scroll to position [5, 0]
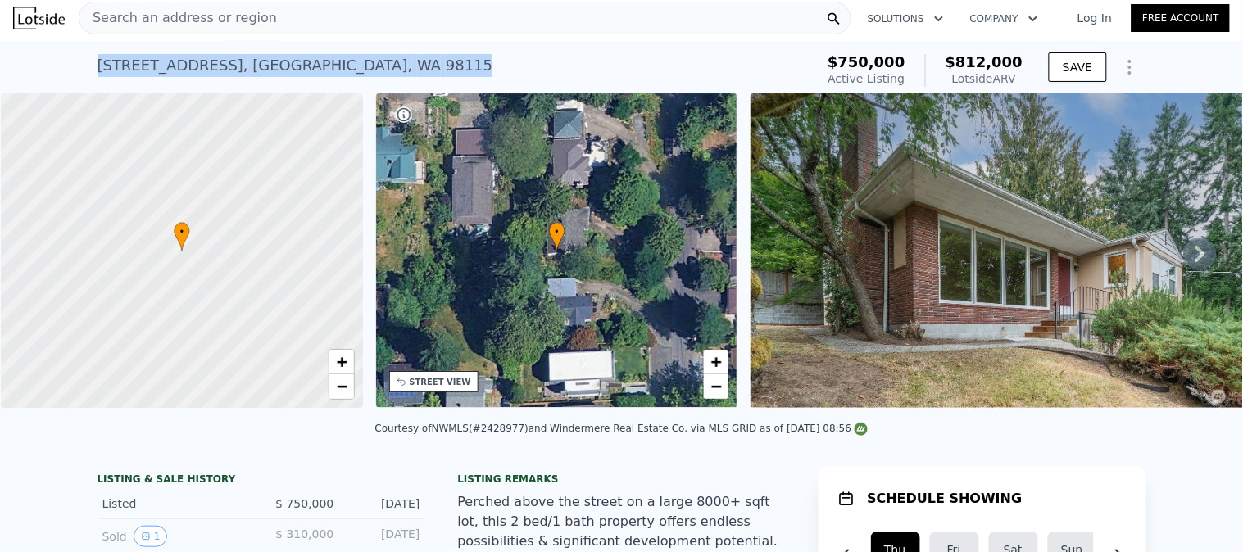
drag, startPoint x: 339, startPoint y: 66, endPoint x: 0, endPoint y: 66, distance: 339.2
click at [0, 66] on div "[STREET_ADDRESS] Active at $750k (~ARV $812k ) $750,000 Active Listing $812,000…" at bounding box center [621, 67] width 1243 height 52
copy div "[STREET_ADDRESS]"
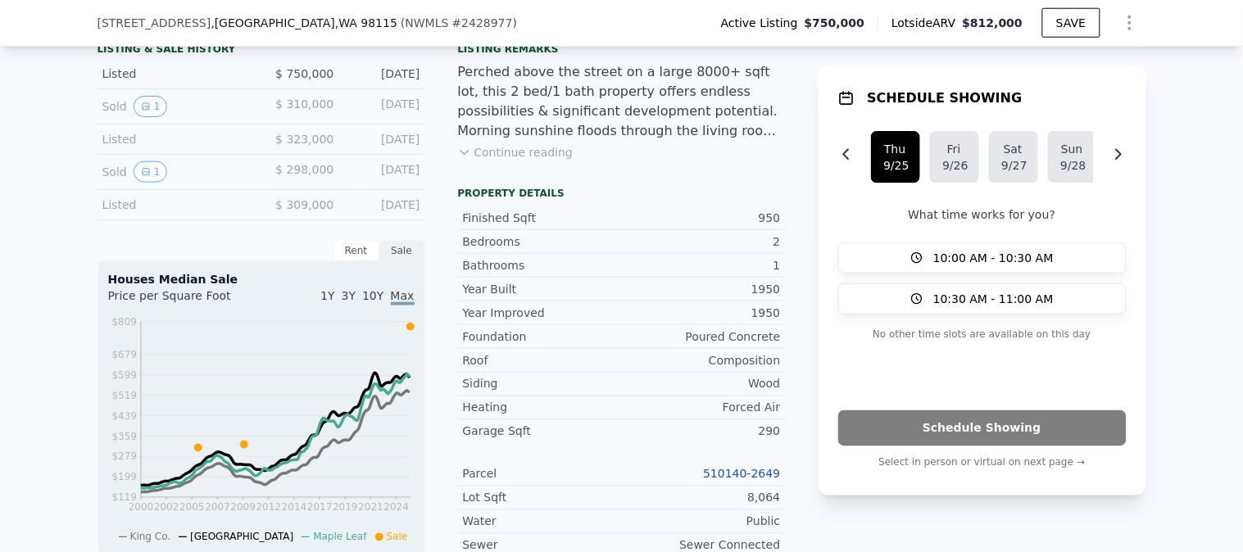
scroll to position [455, 0]
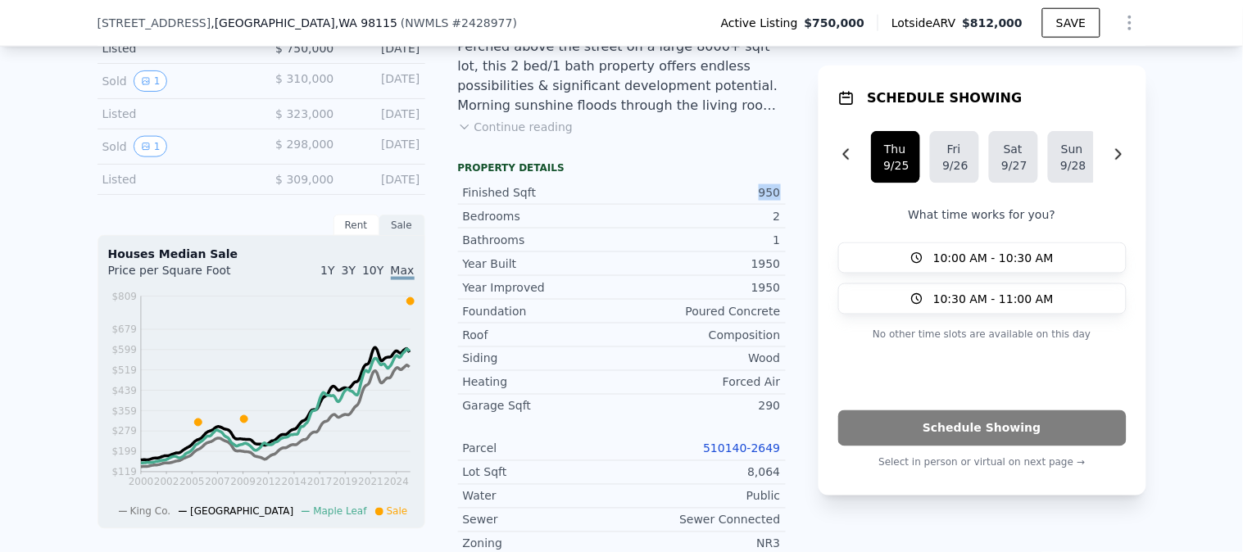
drag, startPoint x: 747, startPoint y: 202, endPoint x: 785, endPoint y: 201, distance: 37.7
click at [785, 201] on div "LISTING & SALE HISTORY Listed $ 750,000 [DATE] Sold 1 $ 310,000 [DATE] Listed $…" at bounding box center [621, 499] width 1049 height 976
copy div "950"
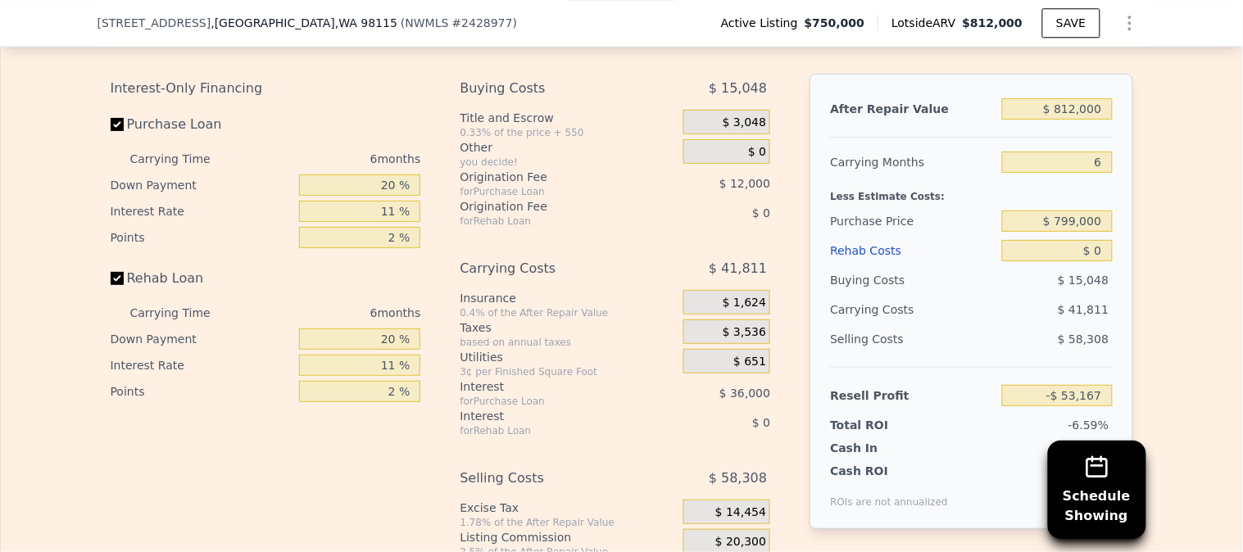
scroll to position [3004, 0]
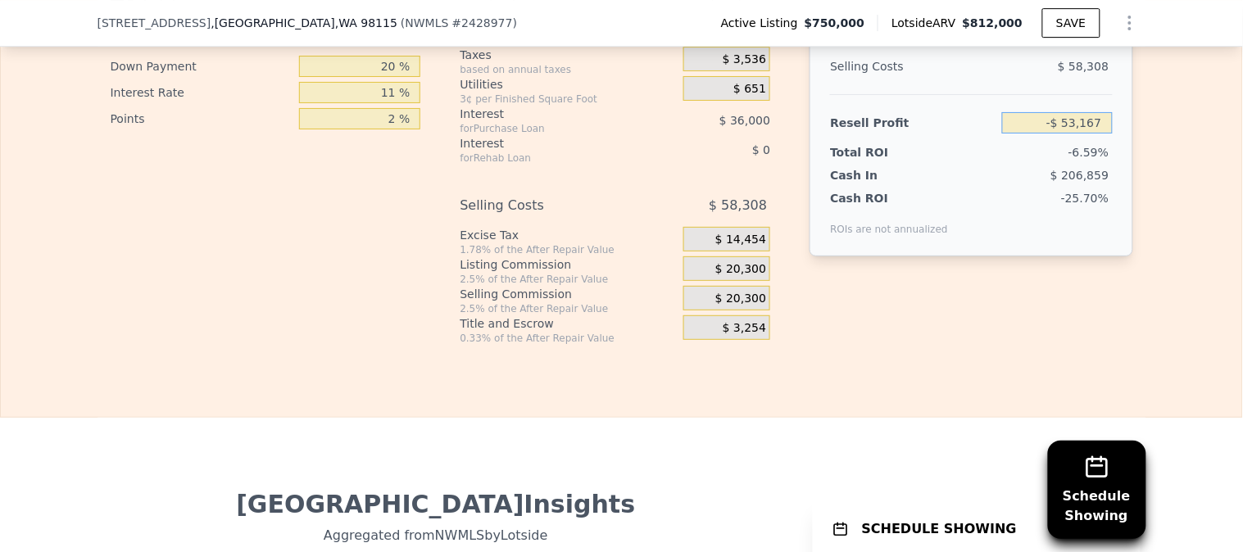
drag, startPoint x: 1037, startPoint y: 156, endPoint x: 1176, endPoint y: 140, distance: 139.3
click at [1176, 140] on div "Edit the assumptions in yellow boxes. Input profit to calculate an offer price.…" at bounding box center [621, 40] width 1241 height 610
type input "$ 750,000"
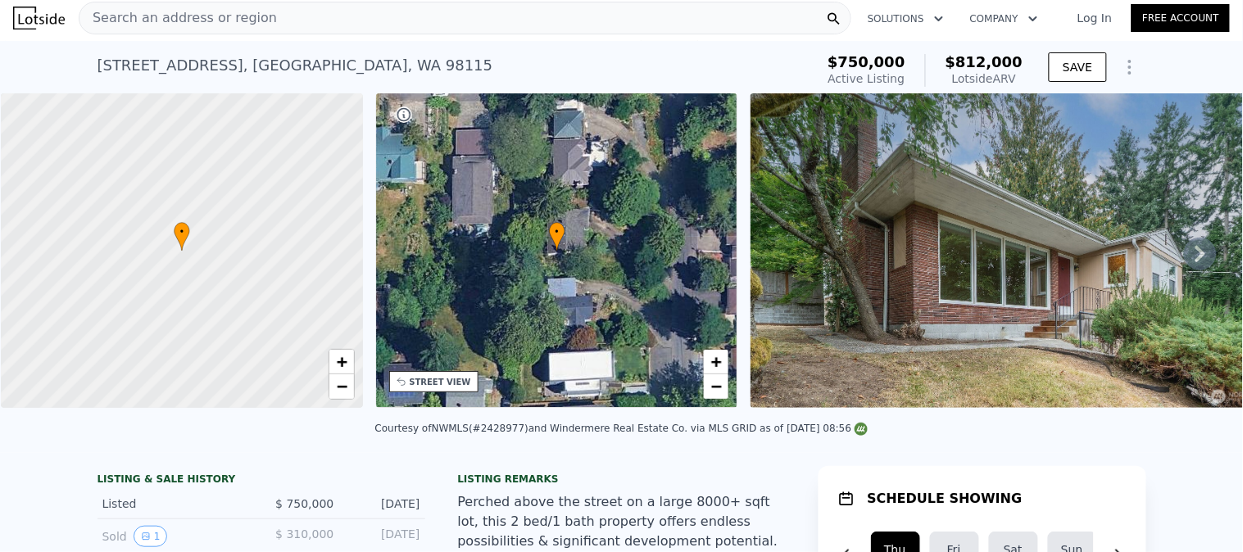
scroll to position [0, 0]
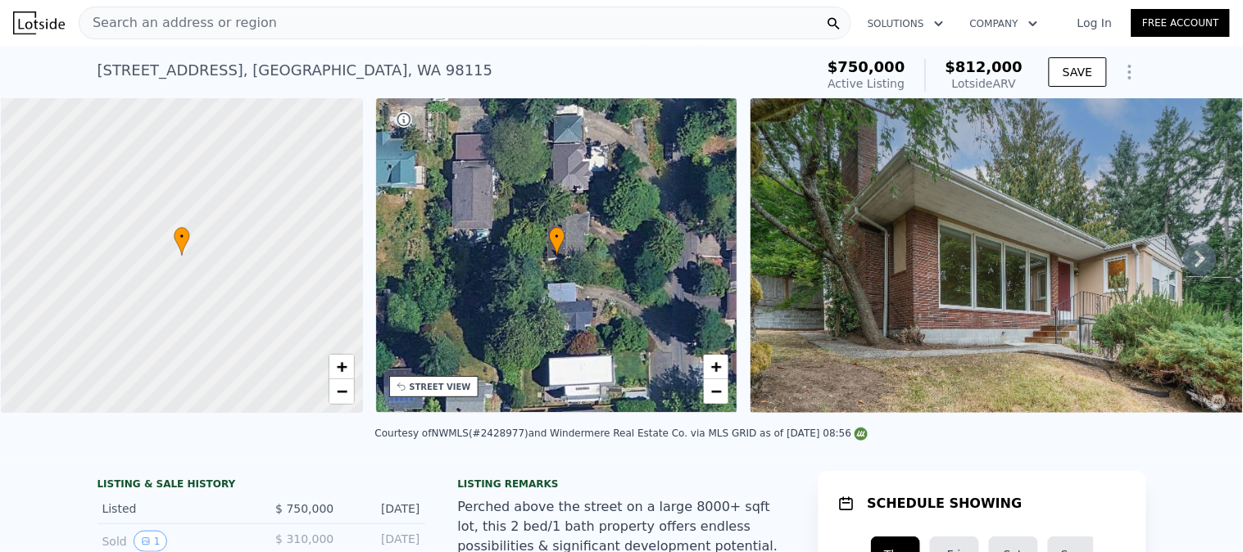
click at [283, 23] on div "Search an address or region" at bounding box center [465, 23] width 773 height 33
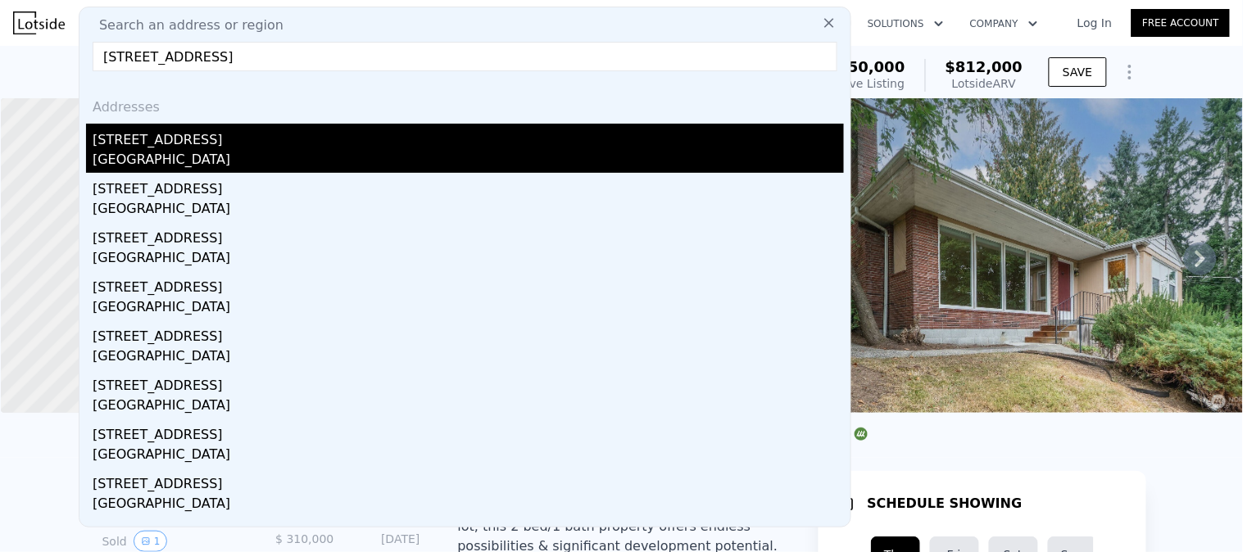
type input "[STREET_ADDRESS]"
click at [213, 146] on div "[STREET_ADDRESS]" at bounding box center [468, 137] width 751 height 26
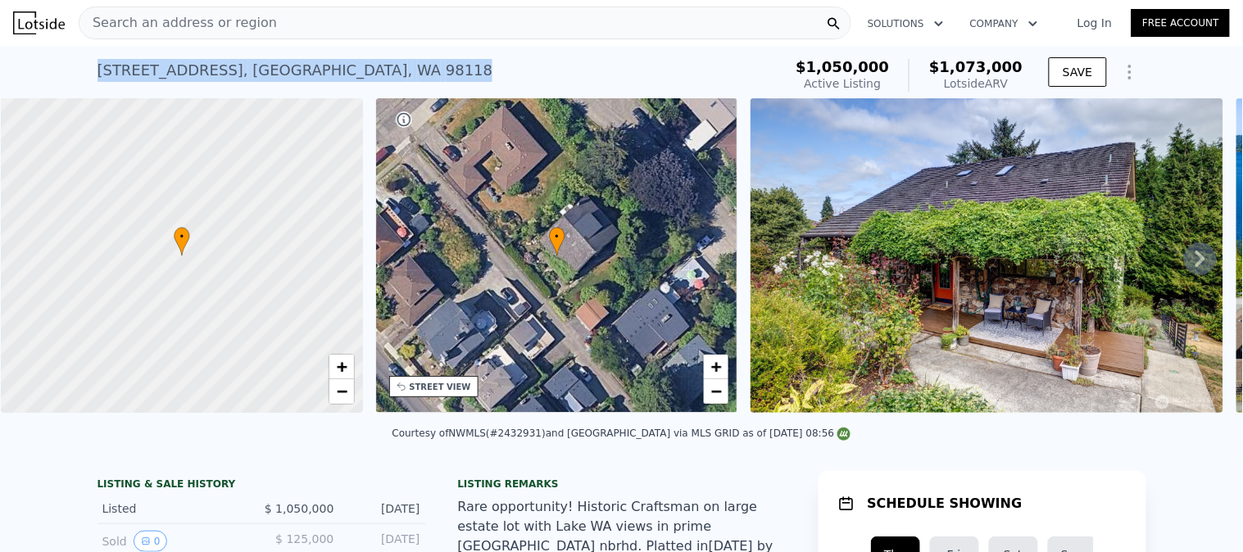
drag, startPoint x: 377, startPoint y: 72, endPoint x: 61, endPoint y: 61, distance: 316.5
click at [61, 61] on div "[STREET_ADDRESS] Active at $1.050m (~ARV $1.073m ) $1,050,000 Active Listing $1…" at bounding box center [621, 72] width 1243 height 52
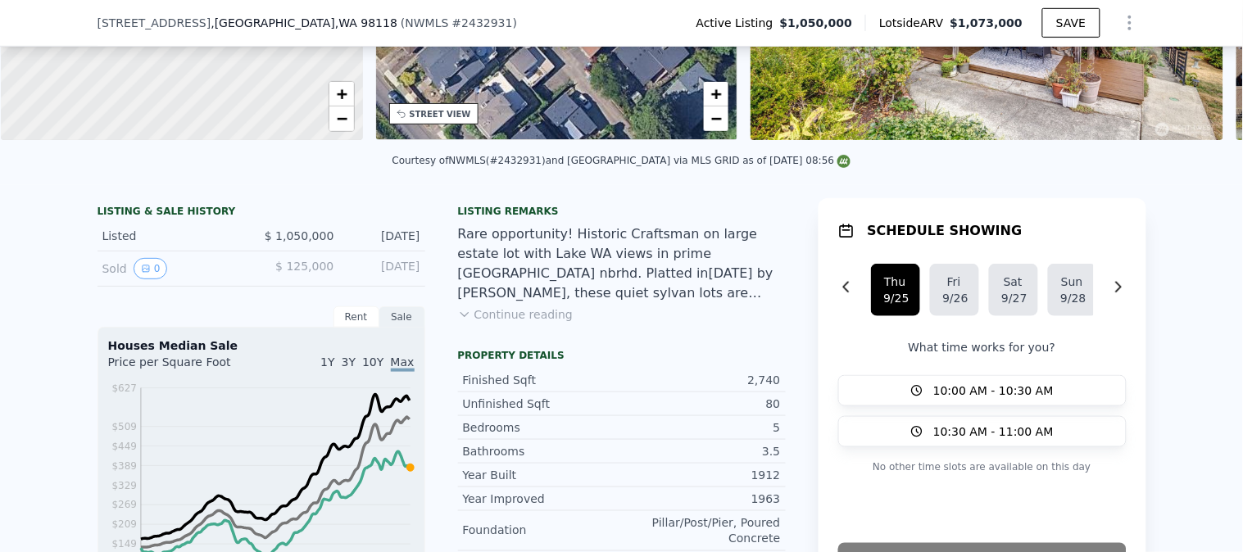
scroll to position [358, 0]
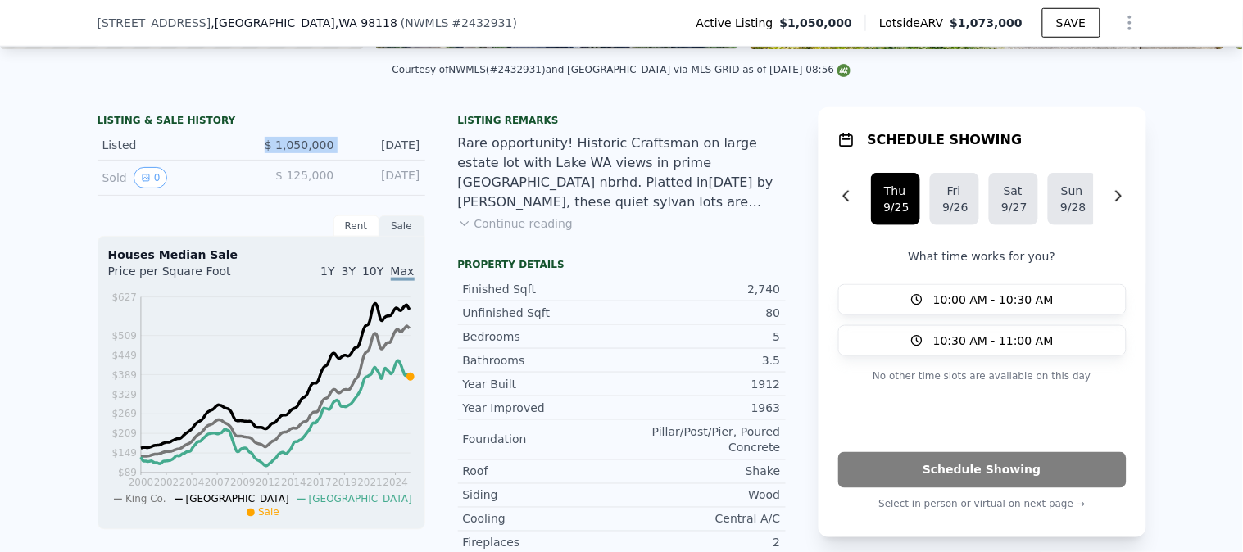
drag, startPoint x: 334, startPoint y: 152, endPoint x: 152, endPoint y: 153, distance: 182.7
click at [152, 153] on div "Listed $ 1,050,000 [DATE]" at bounding box center [261, 145] width 328 height 30
copy div "$ 1,050,000"
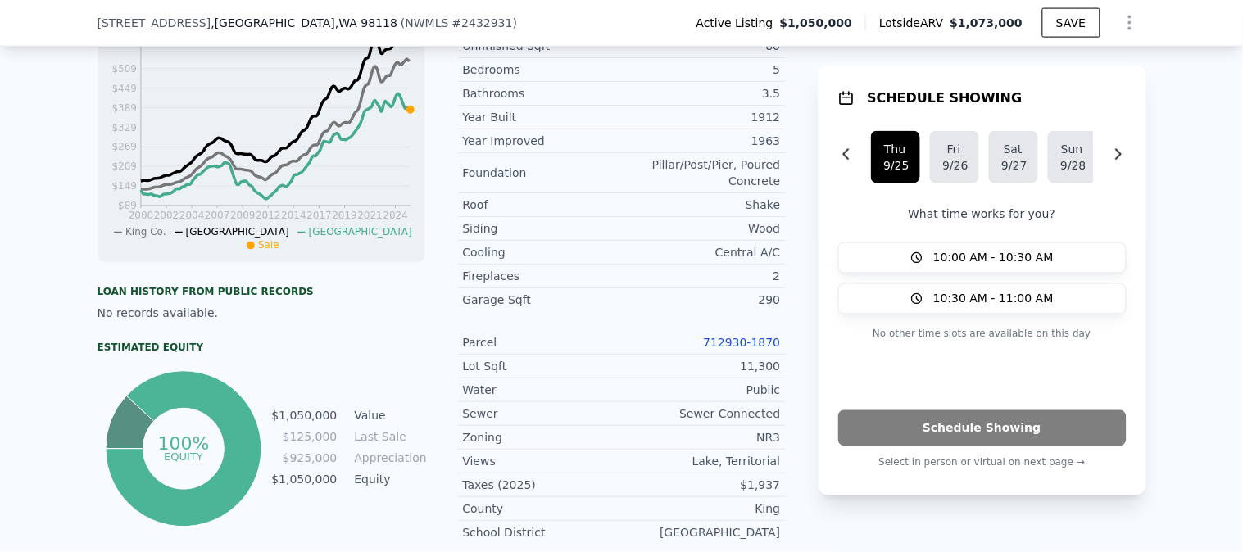
scroll to position [632, 0]
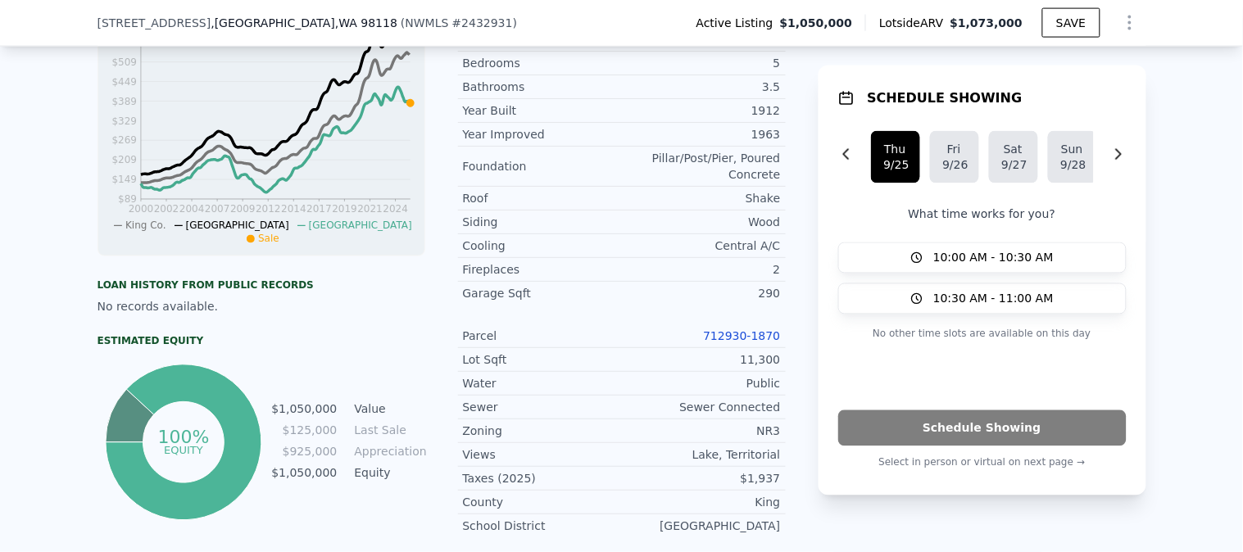
click at [736, 337] on link "712930-1870" at bounding box center [741, 335] width 77 height 13
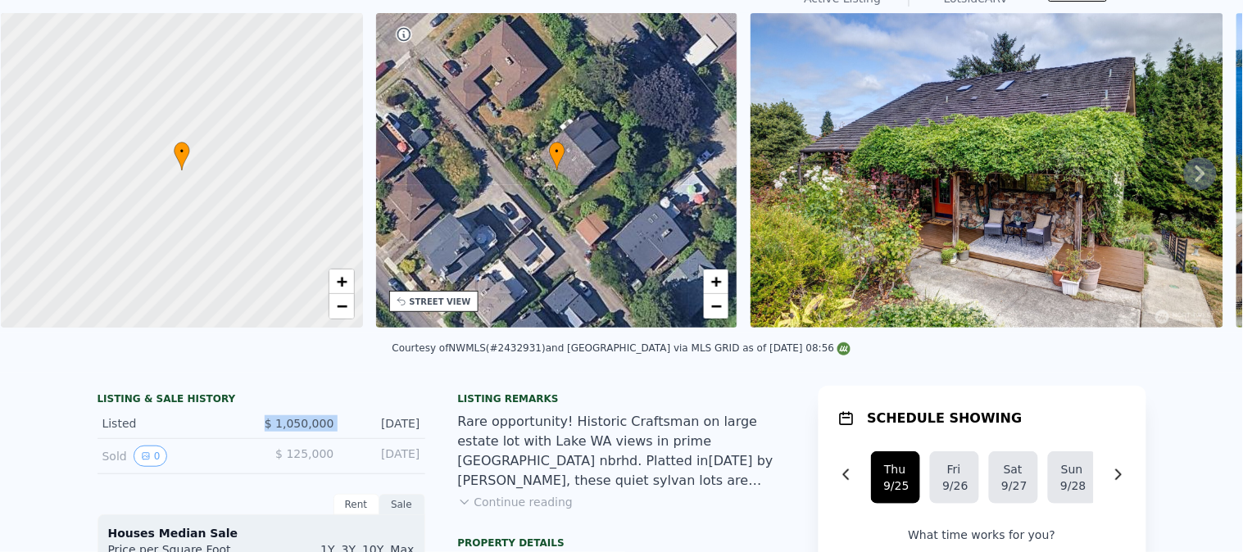
scroll to position [5, 0]
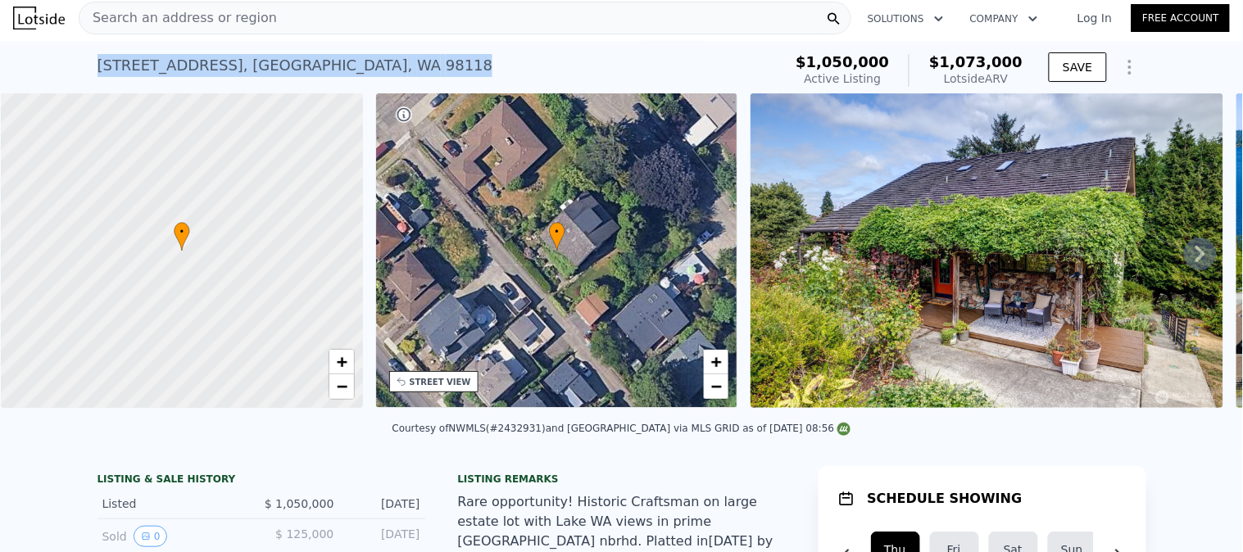
drag, startPoint x: 380, startPoint y: 61, endPoint x: 0, endPoint y: 78, distance: 380.5
click at [0, 78] on div "[STREET_ADDRESS] Active at $1.050m (~ARV $1.073m ) $1,050,000 Active Listing $1…" at bounding box center [621, 67] width 1243 height 52
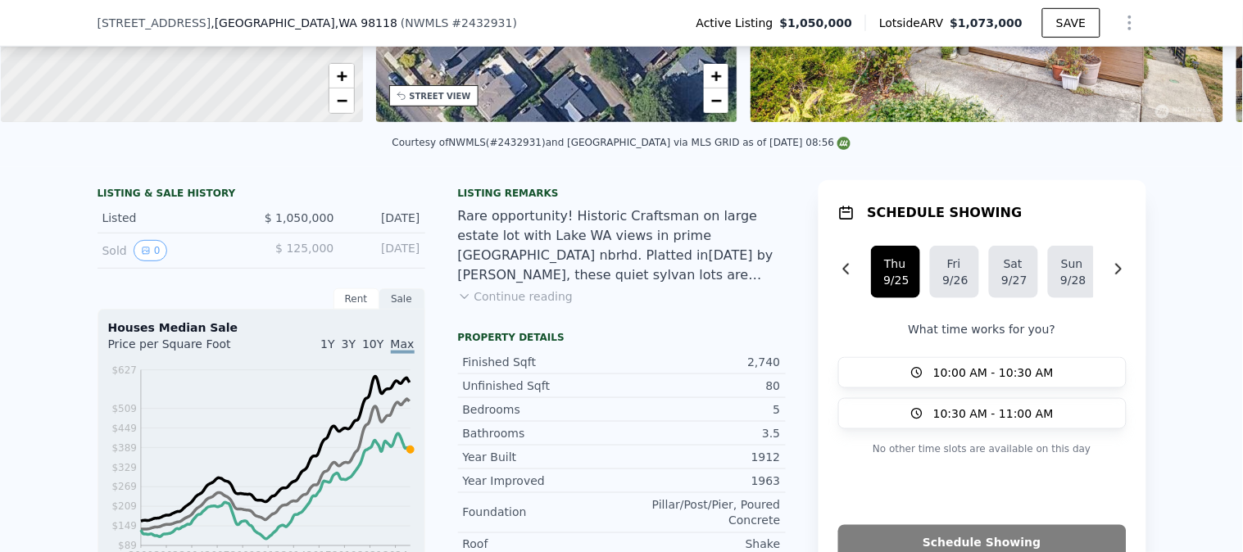
scroll to position [370, 0]
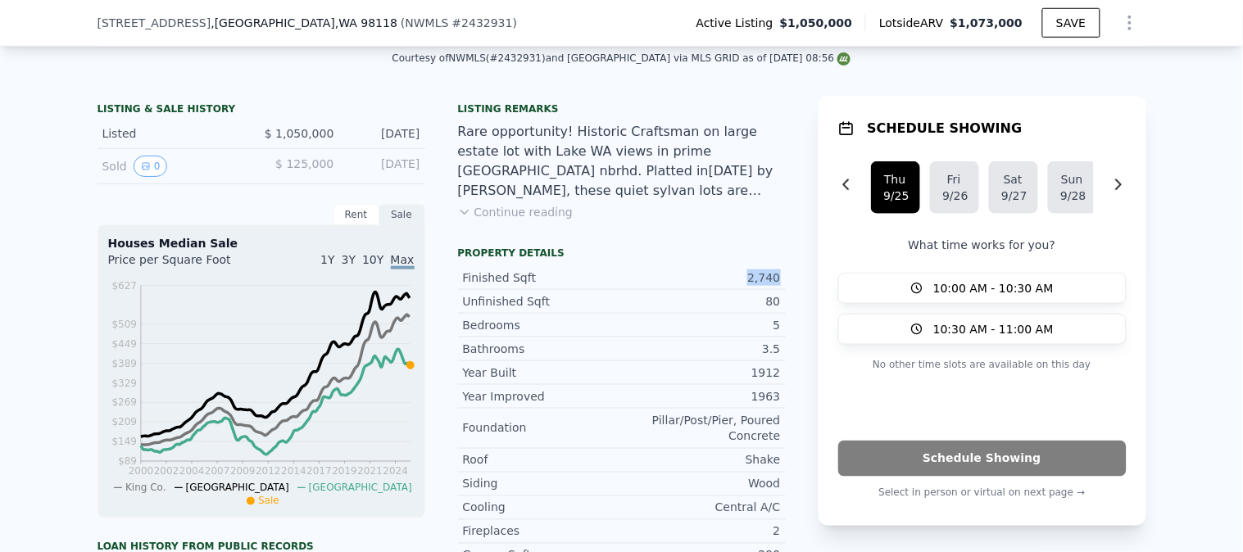
drag, startPoint x: 782, startPoint y: 285, endPoint x: 683, endPoint y: 290, distance: 99.3
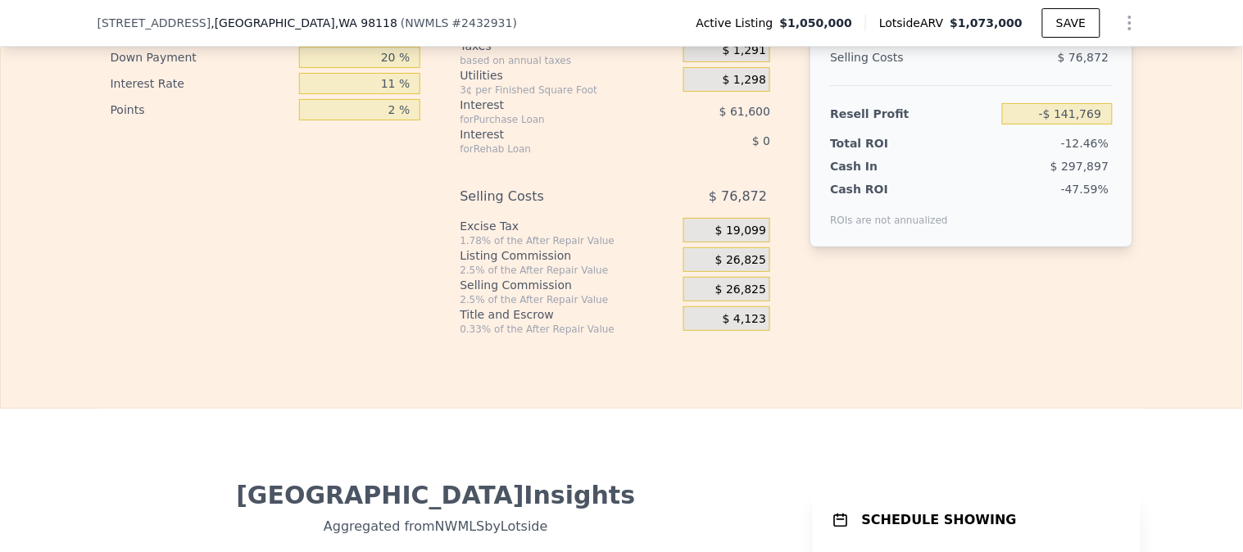
scroll to position [2918, 0]
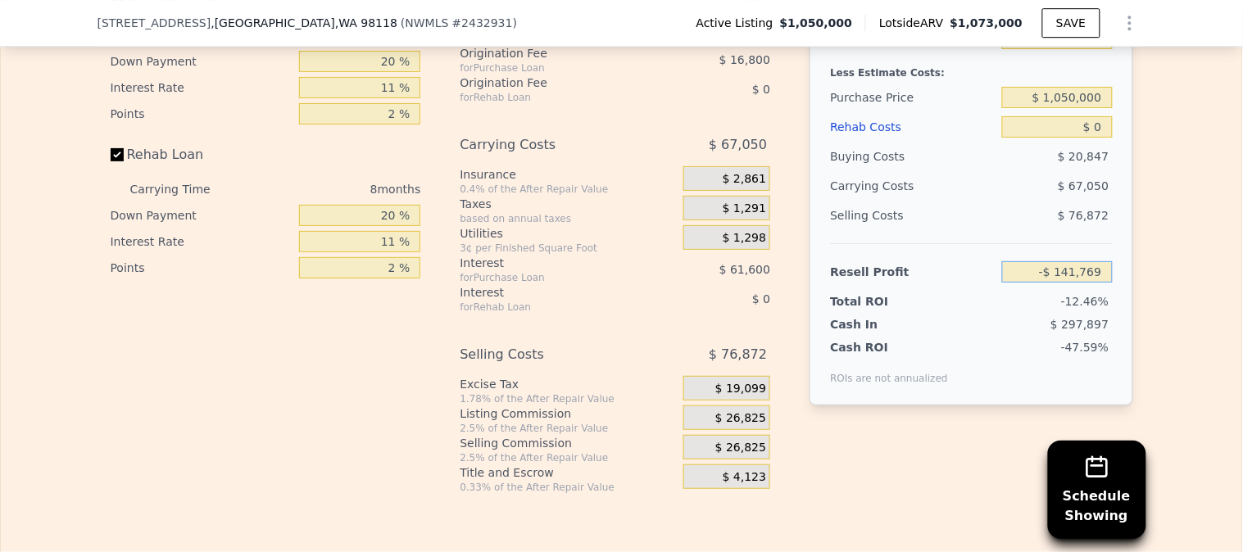
drag, startPoint x: 1034, startPoint y: 283, endPoint x: 1194, endPoint y: 297, distance: 160.3
click at [1194, 297] on div "Edit the assumptions in yellow boxes. Input profit to calculate an offer price.…" at bounding box center [621, 189] width 1241 height 610
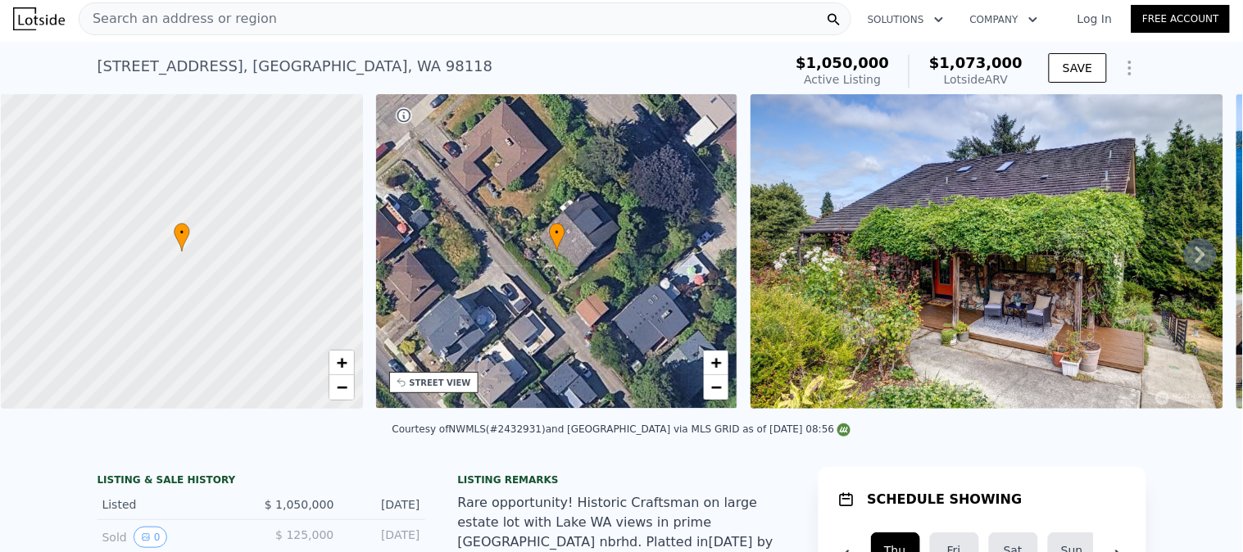
scroll to position [0, 0]
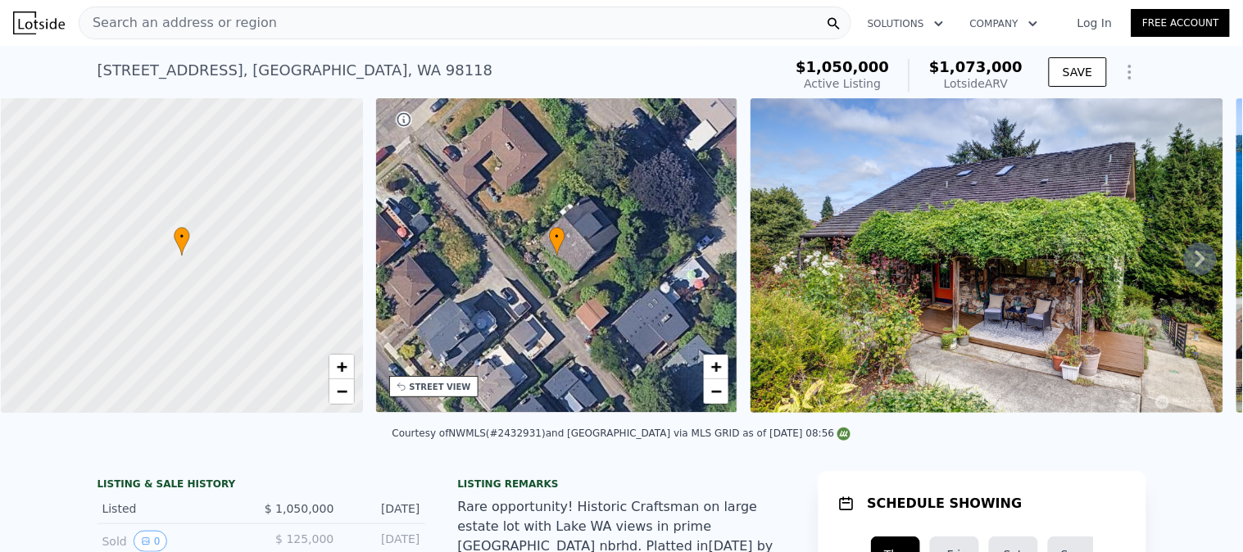
click at [268, 20] on div "Search an address or region" at bounding box center [465, 23] width 773 height 33
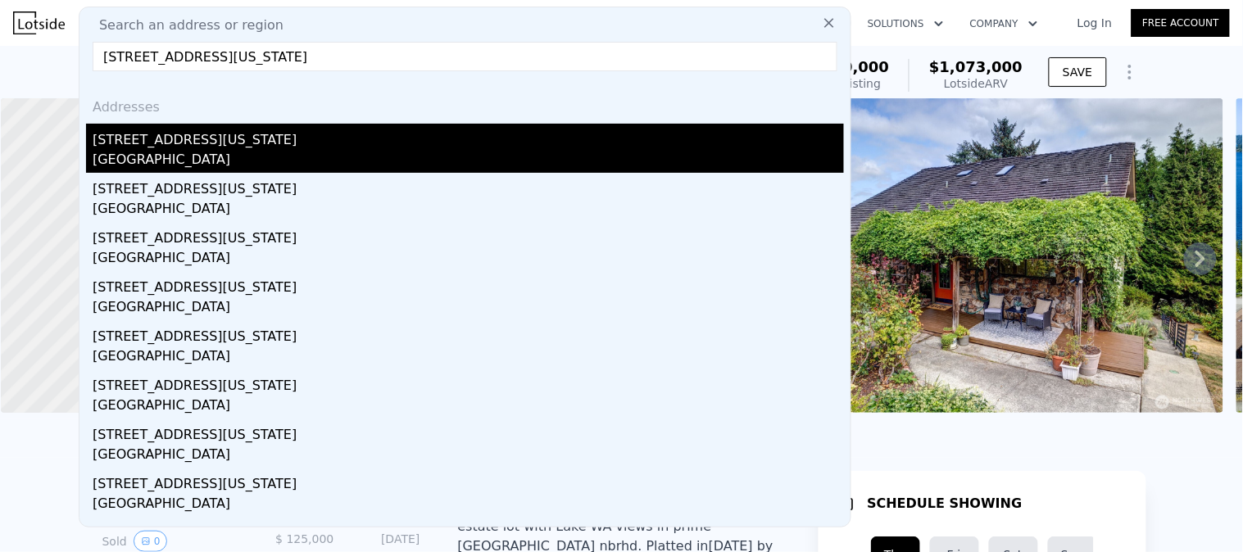
type input "[STREET_ADDRESS][US_STATE]"
click at [178, 159] on div "[GEOGRAPHIC_DATA]" at bounding box center [468, 161] width 751 height 23
type input "2.75"
type input "1440"
type input "2340"
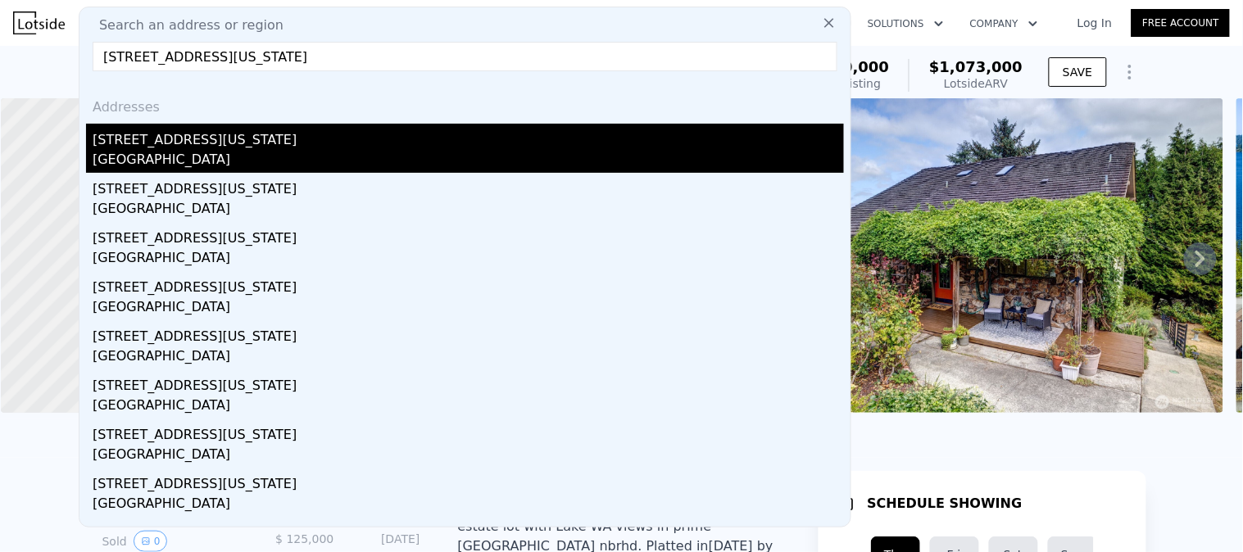
type input "3175"
type input "6750"
type input "$ 1,010,000"
type input "6"
type input "-$ 84,241"
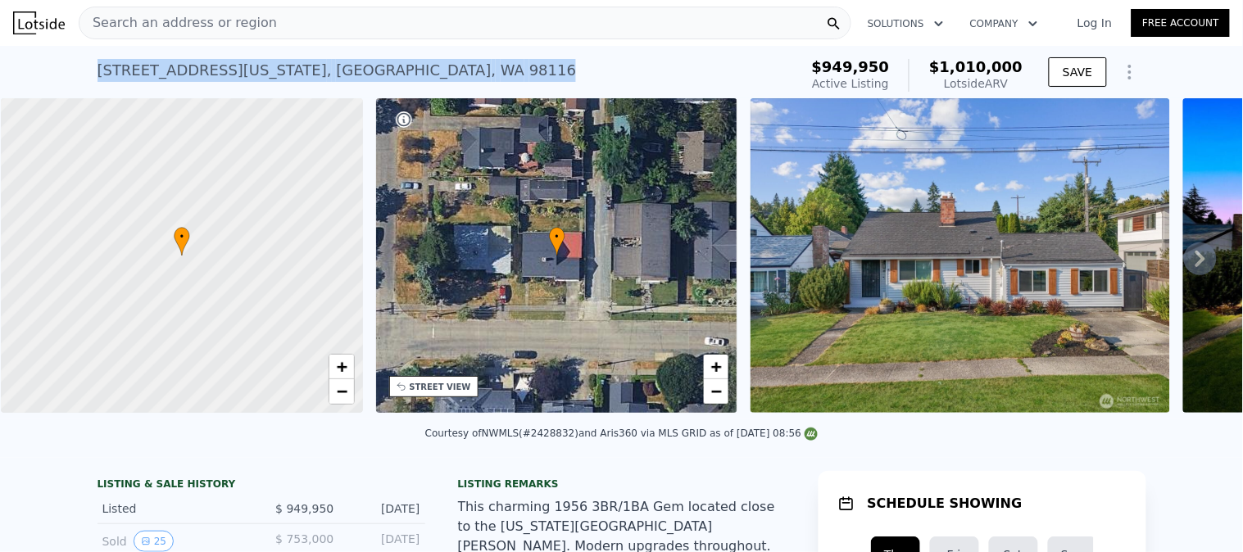
drag, startPoint x: 342, startPoint y: 75, endPoint x: 68, endPoint y: 76, distance: 274.5
click at [75, 75] on div "[STREET_ADDRESS][US_STATE] Active at $949,950 (~ARV $1.010m ) $949,950 Active L…" at bounding box center [621, 72] width 1243 height 52
click at [338, 70] on div "[STREET_ADDRESS][US_STATE] Active at $949,950 (~ARV $1.010m )" at bounding box center [444, 75] width 695 height 46
drag, startPoint x: 341, startPoint y: 69, endPoint x: 44, endPoint y: 67, distance: 296.6
click at [44, 67] on div "[STREET_ADDRESS][US_STATE] Active at $949,950 (~ARV $1.010m ) $949,950 Active L…" at bounding box center [621, 72] width 1243 height 52
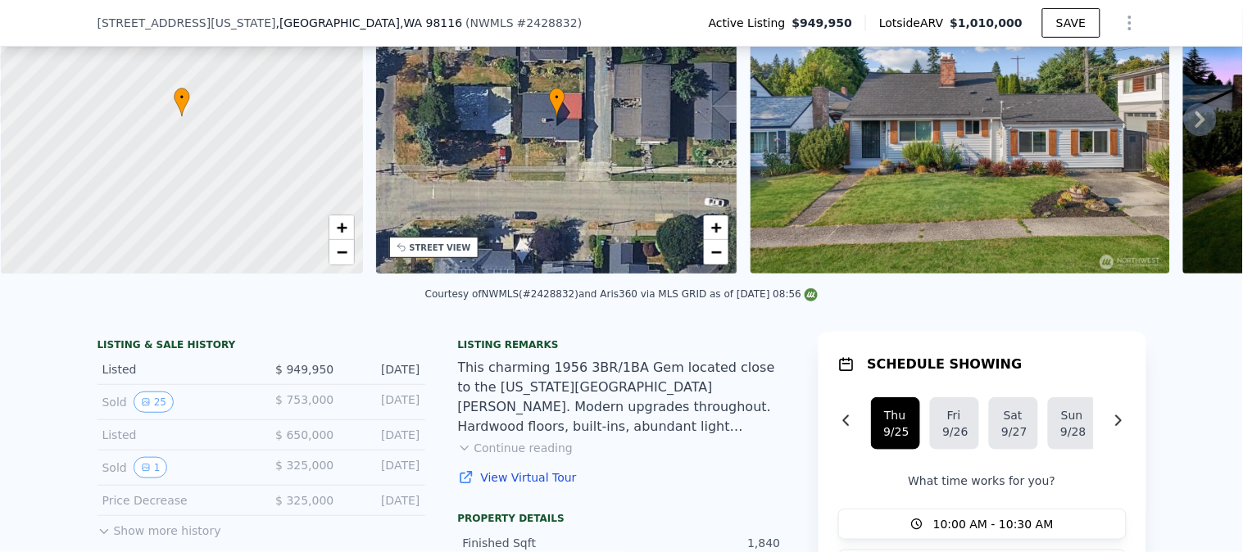
scroll to position [267, 0]
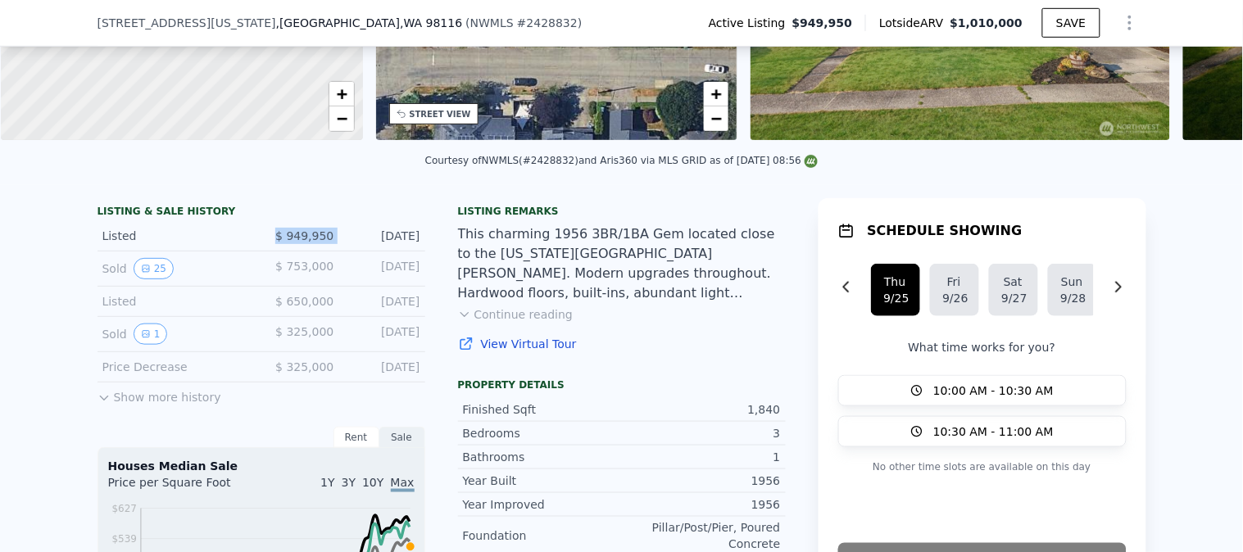
drag, startPoint x: 338, startPoint y: 248, endPoint x: 202, endPoint y: 234, distance: 135.9
click at [224, 238] on div "Listed $ 949,950 [DATE]" at bounding box center [261, 236] width 328 height 30
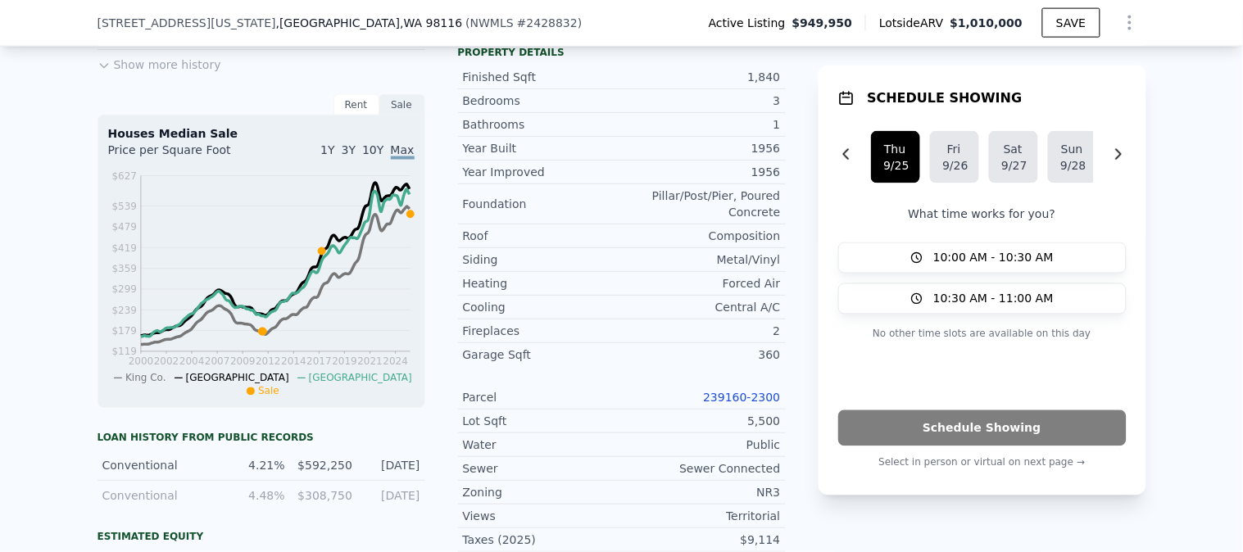
scroll to position [632, 0]
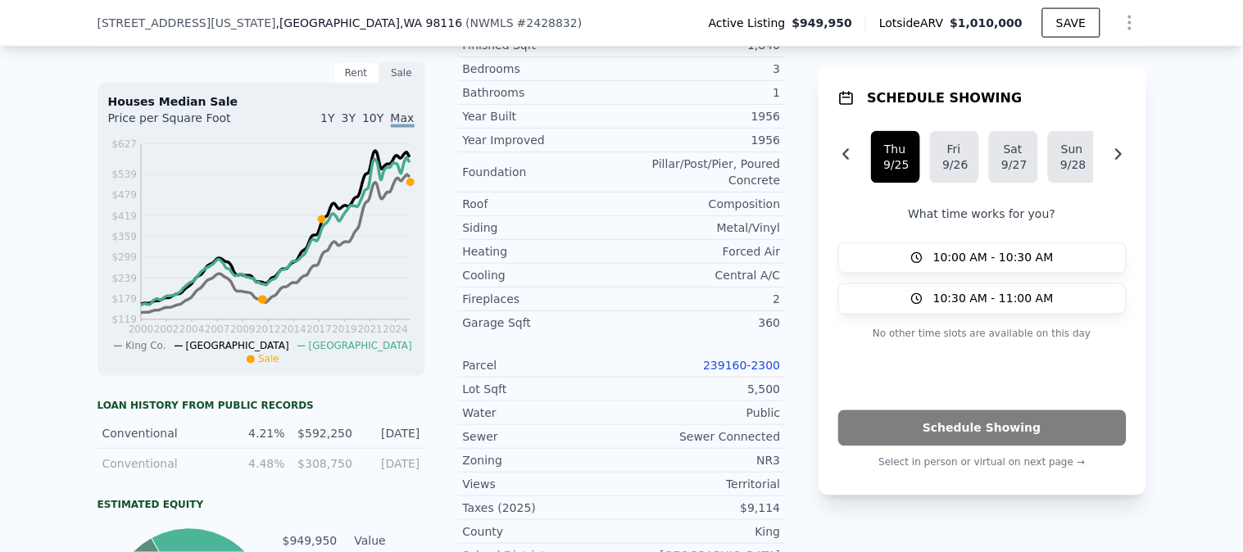
click at [740, 362] on link "239160-2300" at bounding box center [741, 365] width 77 height 13
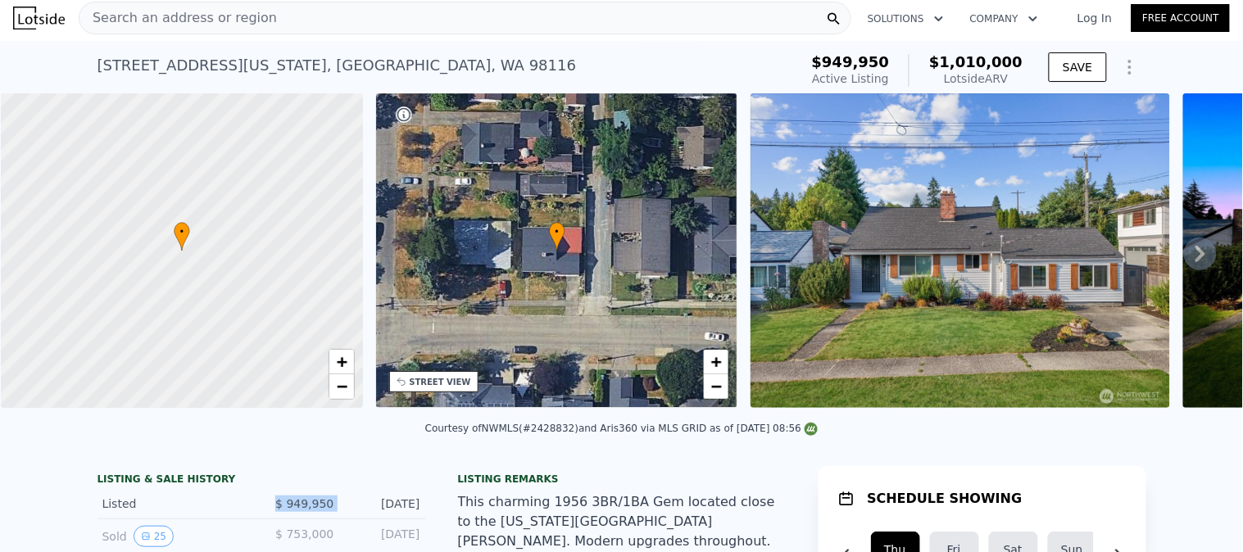
scroll to position [0, 0]
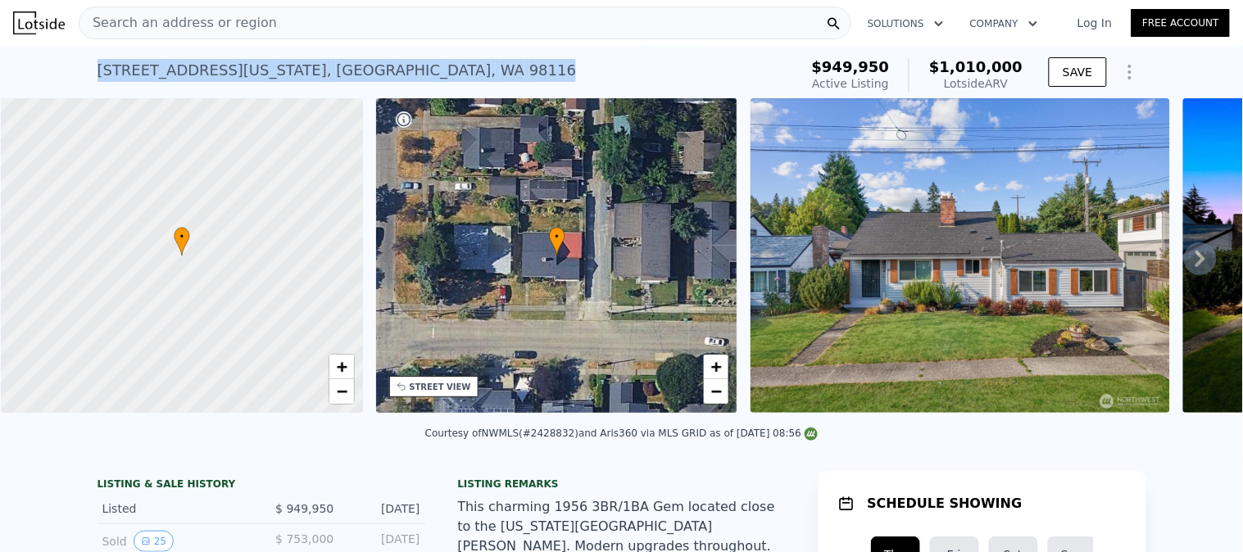
drag, startPoint x: 336, startPoint y: 71, endPoint x: 0, endPoint y: 63, distance: 336.0
click at [0, 63] on div "[STREET_ADDRESS][US_STATE] Active at $949,950 (~ARV $1.010m ) $949,950 Active L…" at bounding box center [621, 72] width 1243 height 52
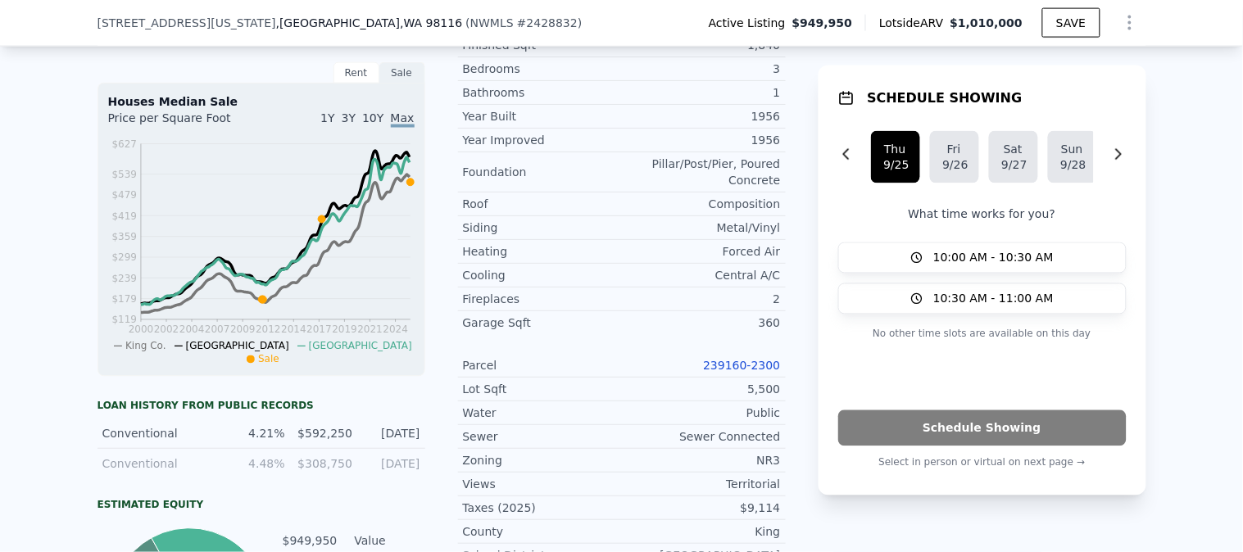
scroll to position [541, 0]
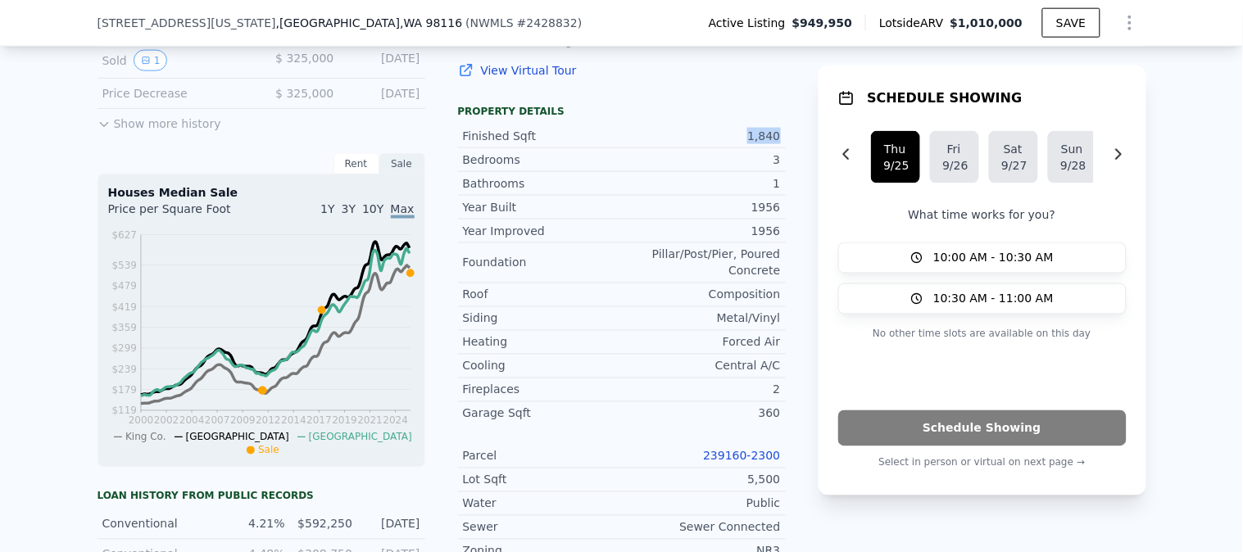
drag, startPoint x: 734, startPoint y: 143, endPoint x: 777, endPoint y: 143, distance: 42.6
click at [777, 143] on div "Finished Sqft 1,840" at bounding box center [622, 137] width 328 height 24
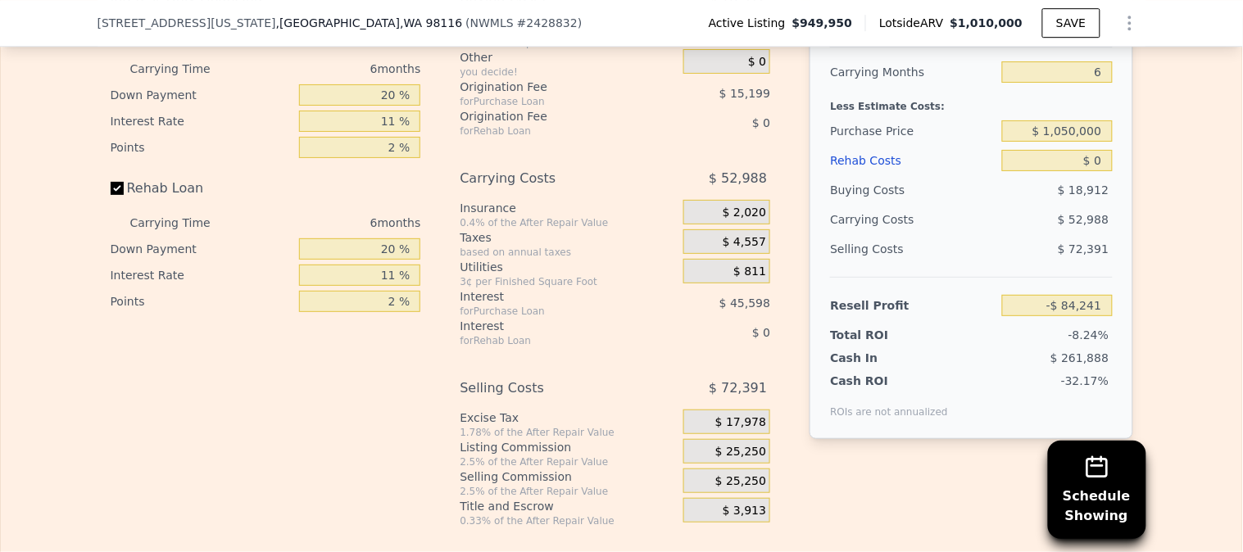
scroll to position [2907, 0]
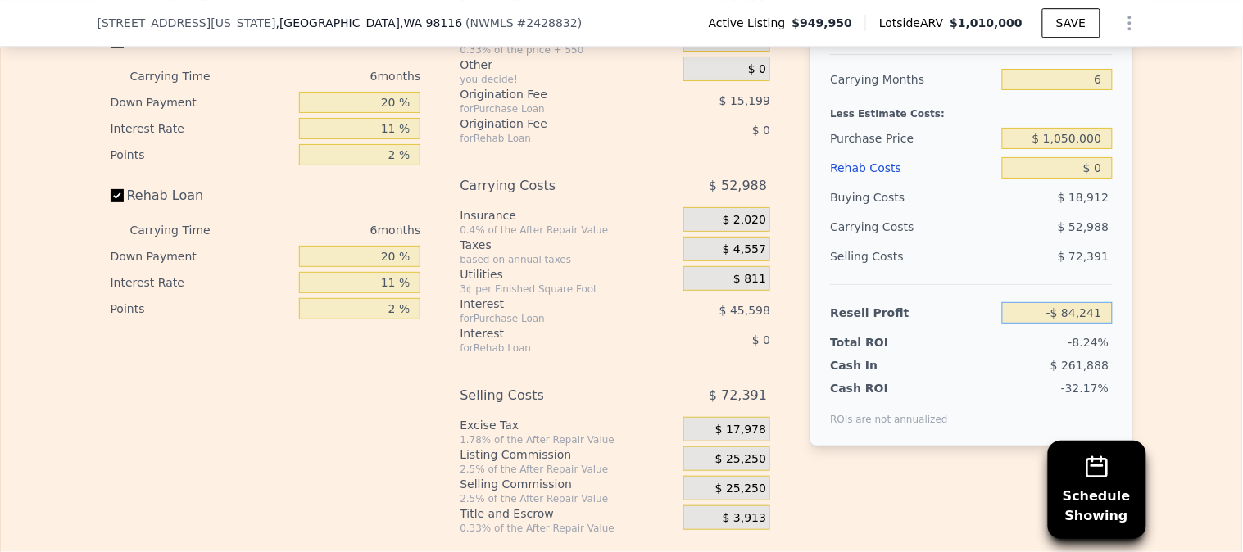
drag, startPoint x: 1045, startPoint y: 329, endPoint x: 1145, endPoint y: 328, distance: 100.0
click at [1145, 328] on div "Edit the assumptions in yellow boxes. Input profit to calculate an offer price.…" at bounding box center [621, 230] width 1241 height 610
type input "$ 949,950"
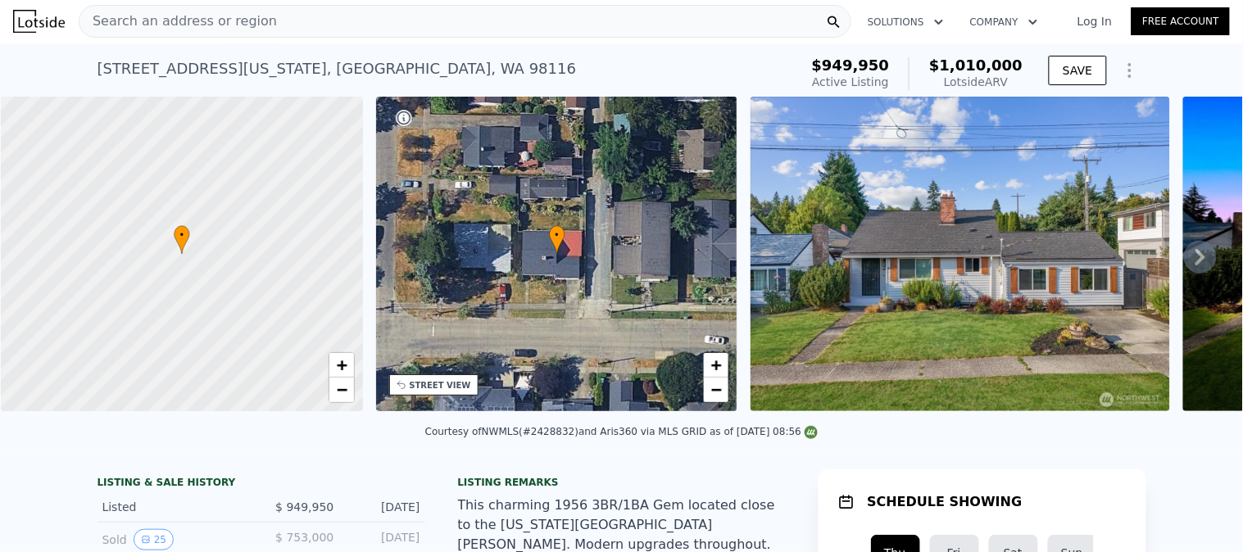
scroll to position [0, 0]
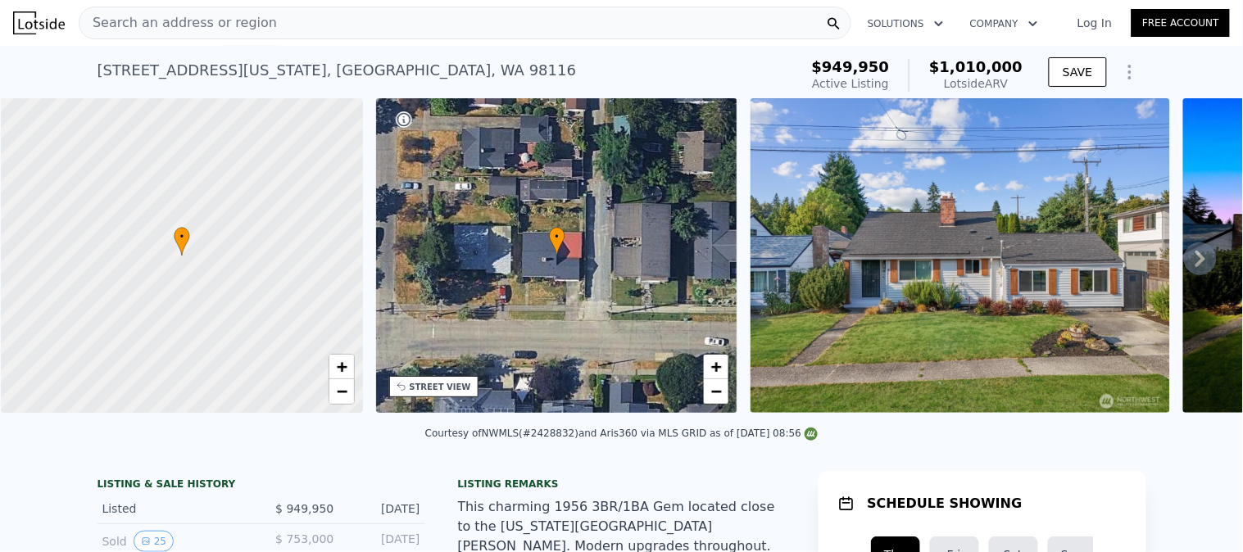
click at [364, 23] on div "Search an address or region" at bounding box center [465, 23] width 773 height 33
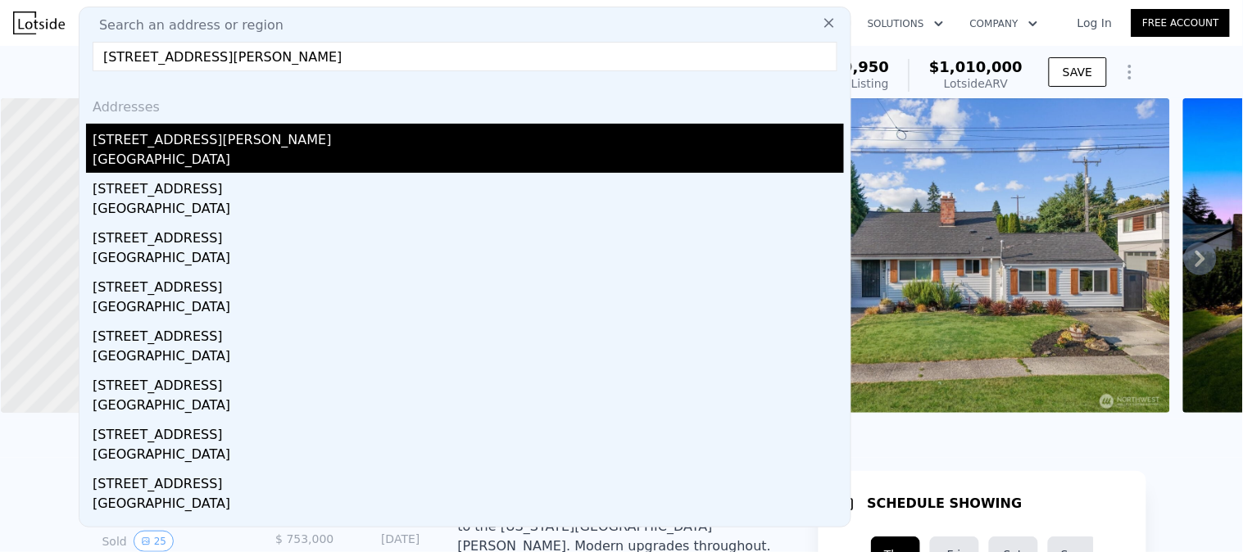
type input "[STREET_ADDRESS][PERSON_NAME]"
click at [233, 148] on div "[STREET_ADDRESS][PERSON_NAME]" at bounding box center [468, 137] width 751 height 26
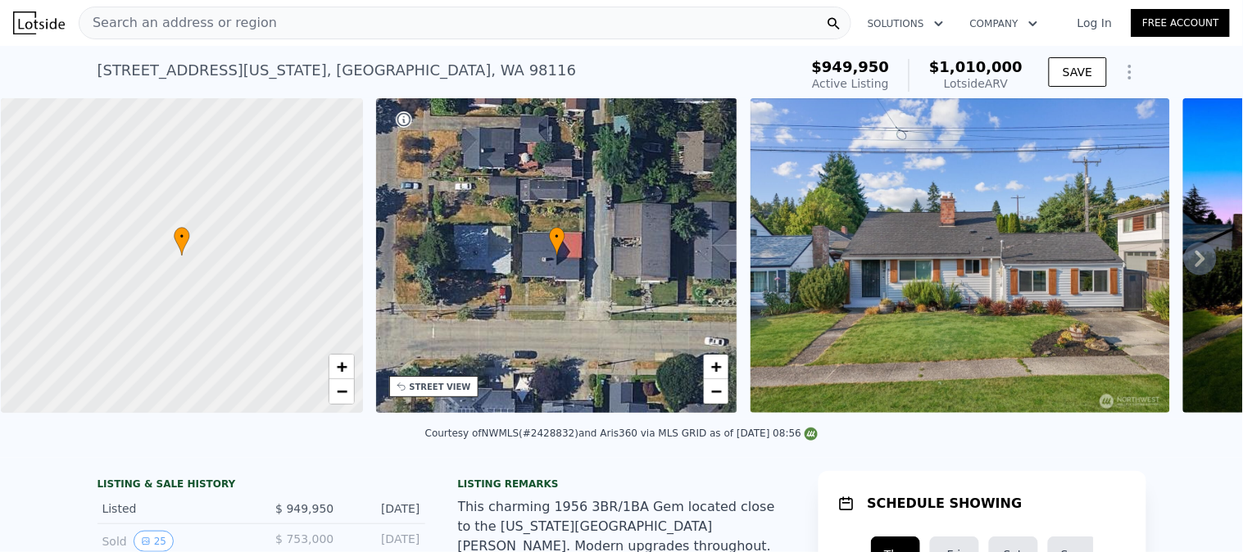
type input "2"
type input "3"
type input "1150"
type input "2010"
type input "7000"
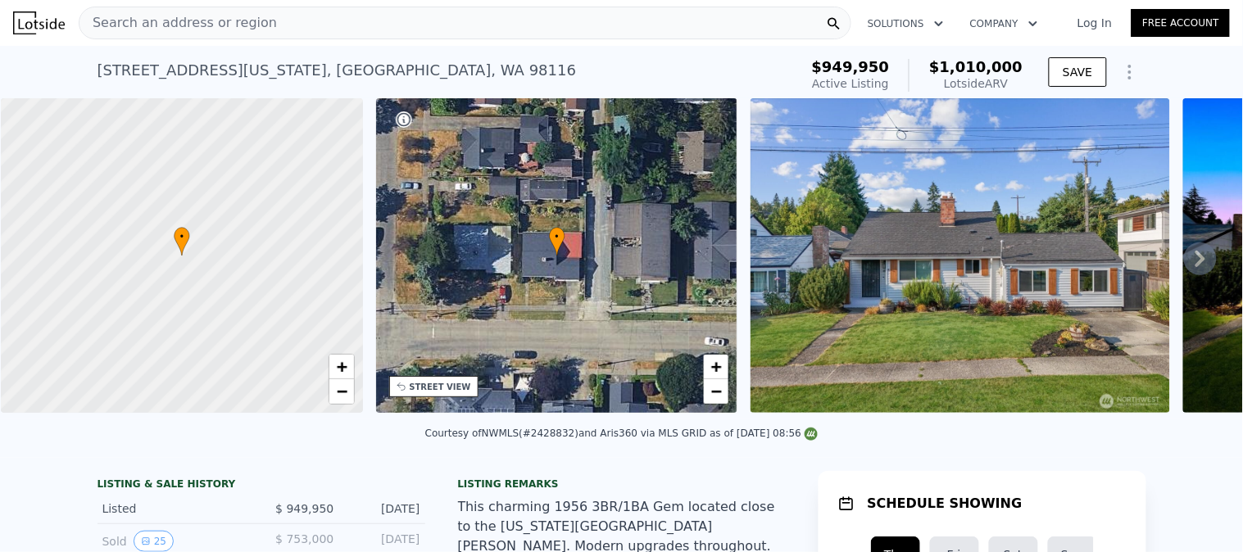
type input "20467"
type input "$ 1,107,000"
type input "8"
type input "$ 74,310"
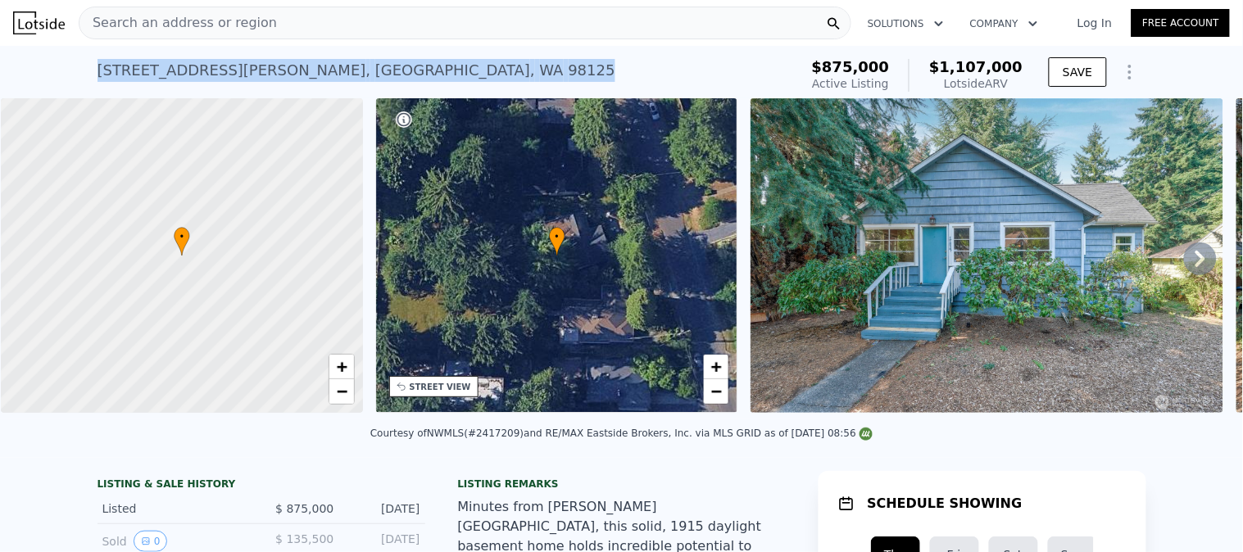
drag, startPoint x: 321, startPoint y: 67, endPoint x: 0, endPoint y: 56, distance: 321.4
click at [0, 57] on div "[STREET_ADDRESS][PERSON_NAME] Active at $875k (~ARV $1.107m ) $875,000 Active L…" at bounding box center [621, 72] width 1243 height 52
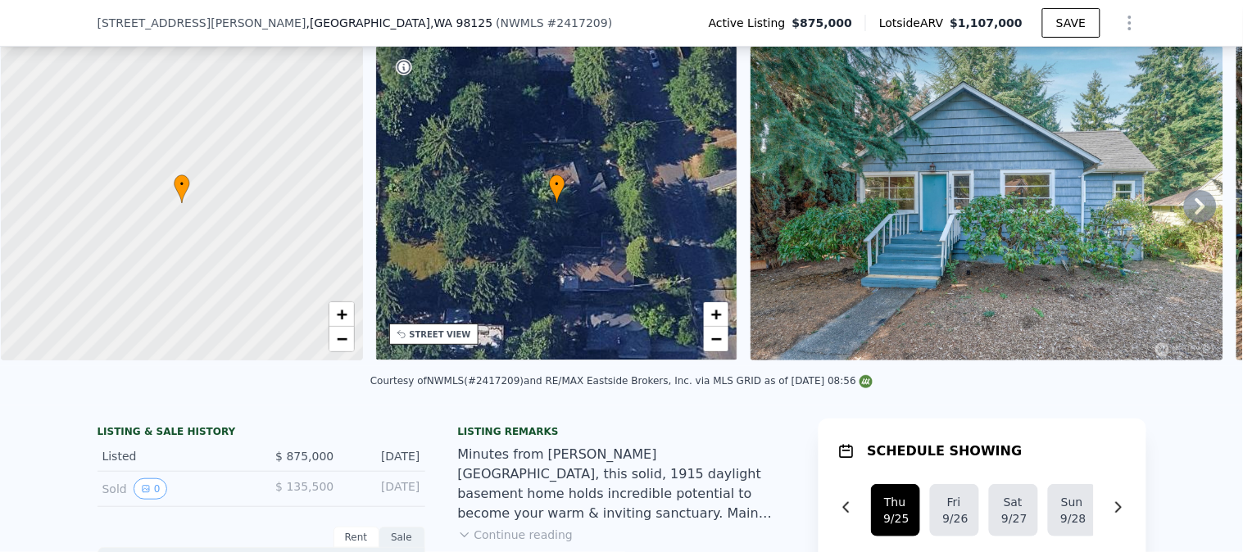
scroll to position [176, 0]
